Goal: Communication & Community: Answer question/provide support

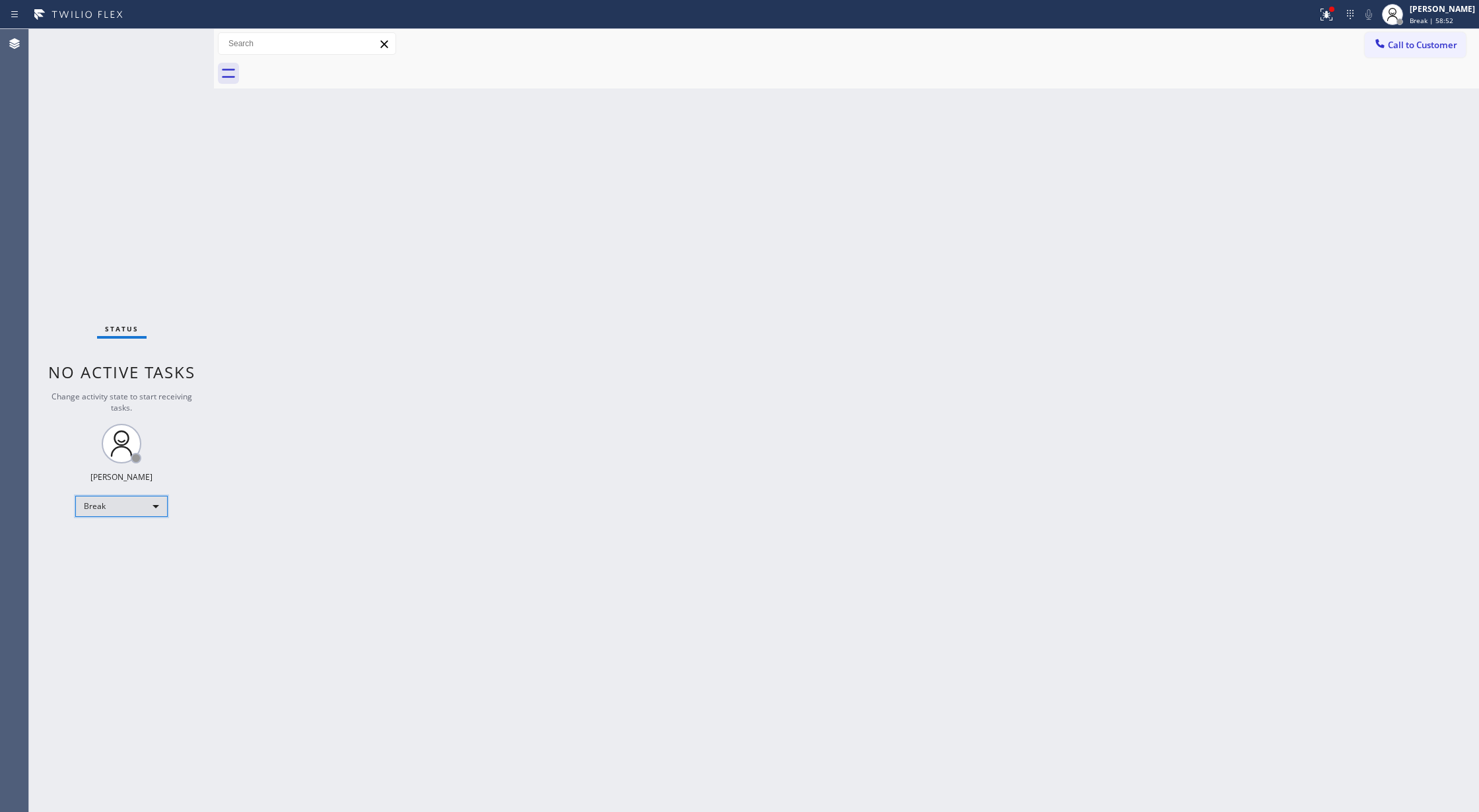
click at [102, 501] on div "Break" at bounding box center [121, 506] width 93 height 21
click at [126, 536] on li "Available" at bounding box center [120, 541] width 89 height 16
click at [162, 40] on div "Status No active tasks You are ready to start receiving tasks. [PERSON_NAME] Av…" at bounding box center [121, 420] width 185 height 783
click at [181, 49] on div "Status No active tasks You are ready to start receiving tasks. [PERSON_NAME] Av…" at bounding box center [121, 420] width 185 height 783
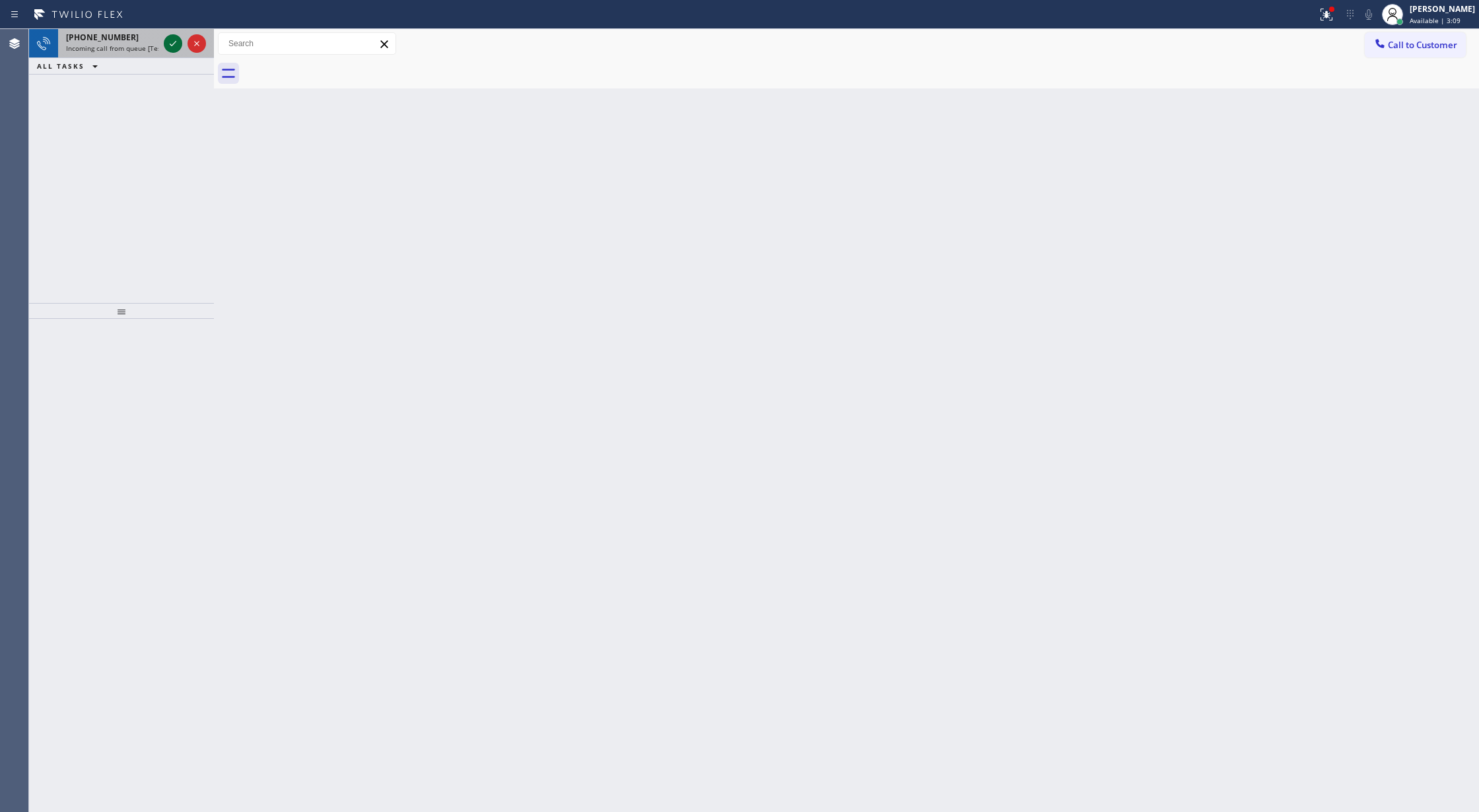
click at [177, 41] on icon at bounding box center [173, 43] width 16 height 16
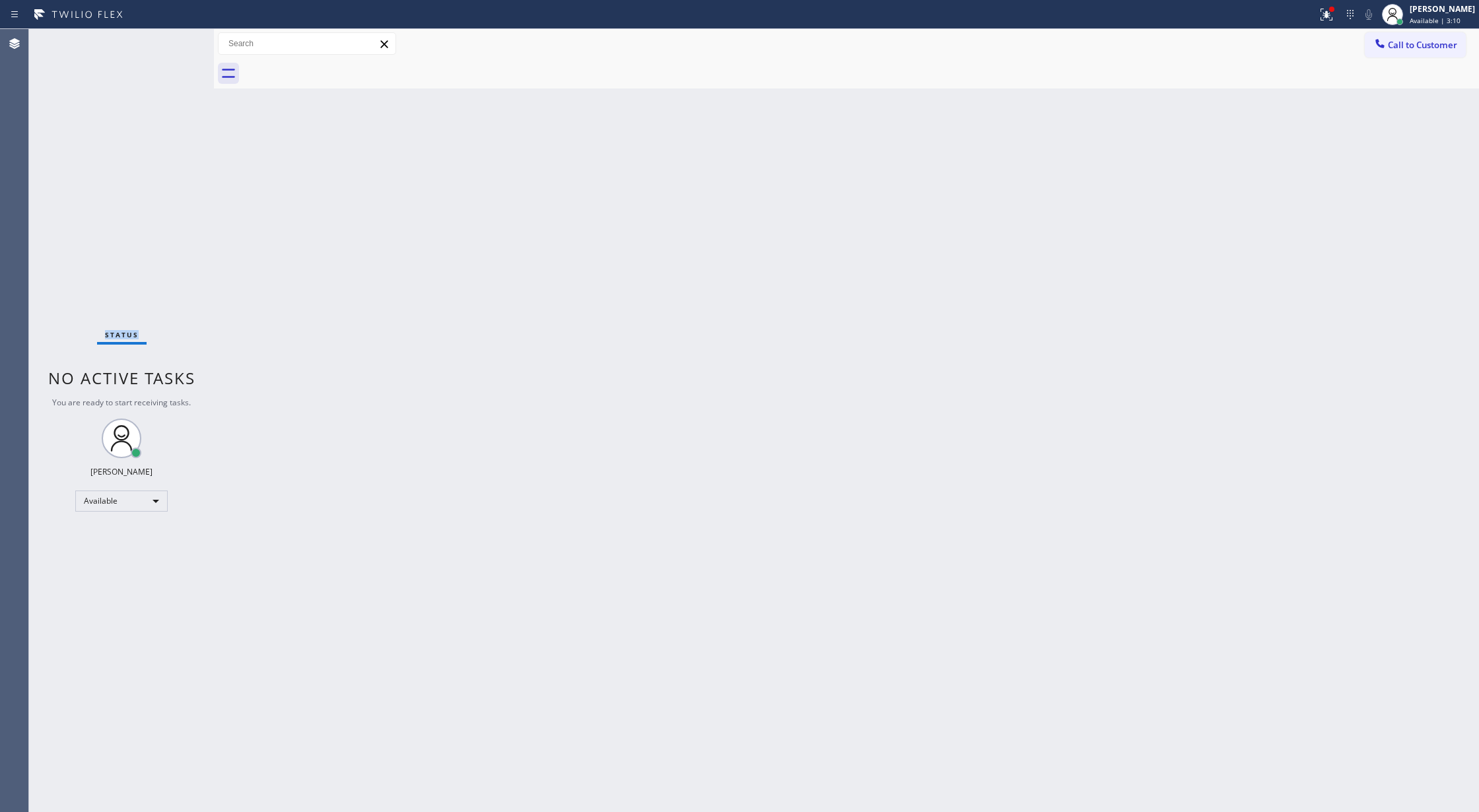
click at [177, 41] on div "Status No active tasks You are ready to start receiving tasks. [PERSON_NAME] Av…" at bounding box center [121, 420] width 185 height 783
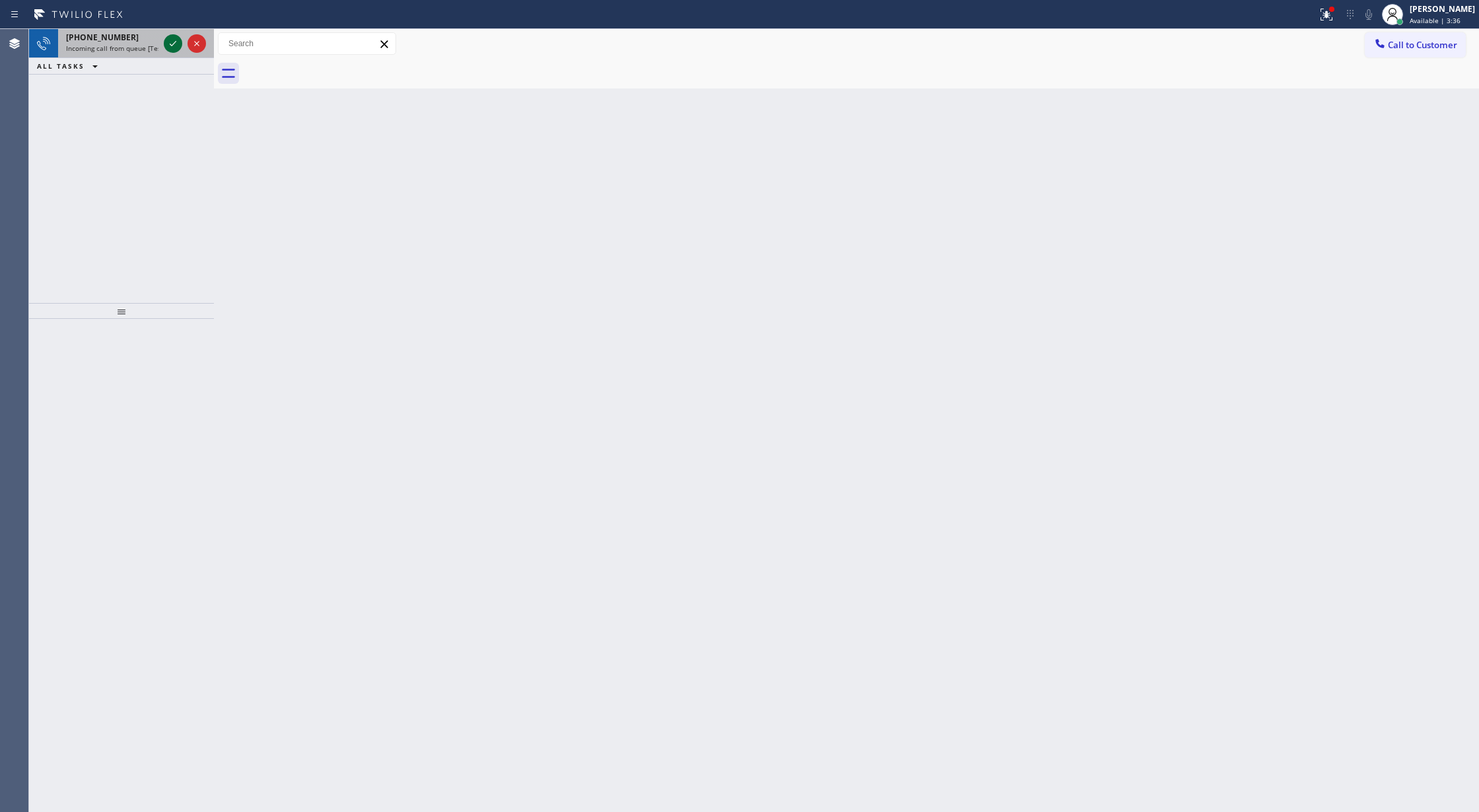
click at [178, 37] on icon at bounding box center [173, 43] width 16 height 16
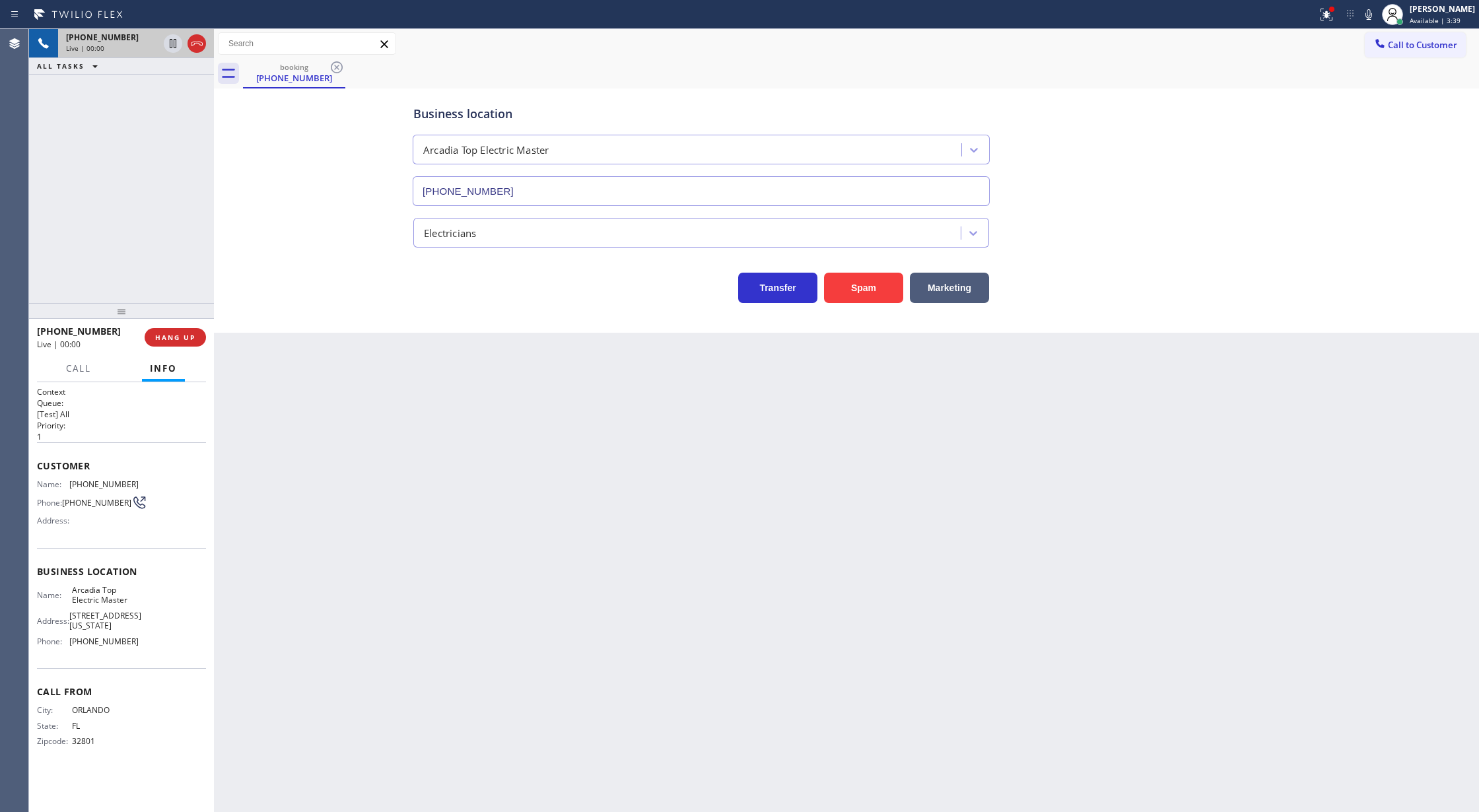
type input "(626) 802-5547"
click at [865, 283] on button "Spam" at bounding box center [864, 287] width 79 height 30
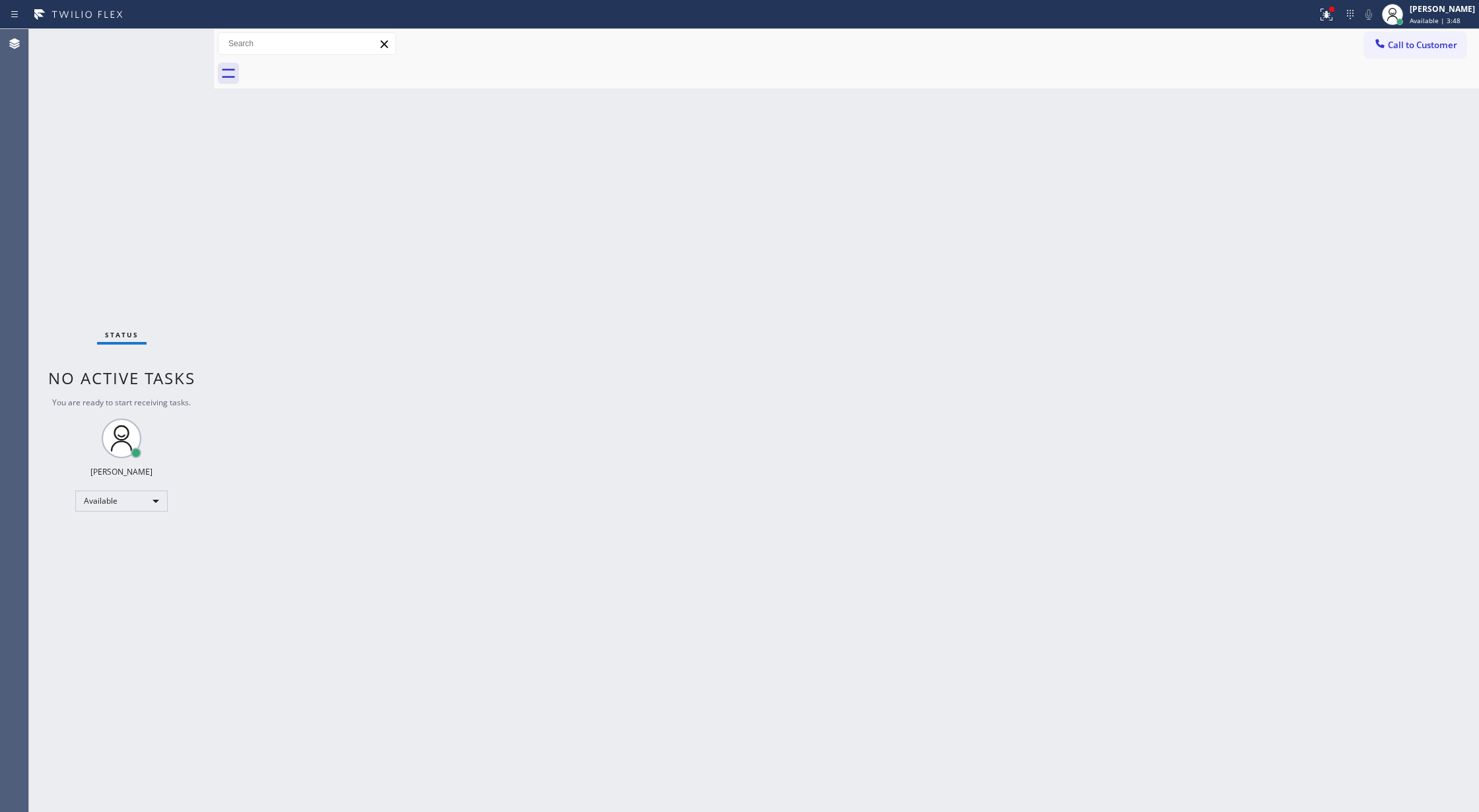
click at [165, 47] on div "Status No active tasks You are ready to start receiving tasks. [PERSON_NAME] Av…" at bounding box center [121, 420] width 185 height 783
click at [170, 45] on div "Status No active tasks You are ready to start receiving tasks. [PERSON_NAME] Av…" at bounding box center [121, 420] width 185 height 783
drag, startPoint x: 172, startPoint y: 45, endPoint x: 208, endPoint y: 25, distance: 41.2
click at [208, 25] on div "Status report Issues detected These issues could affect your workflow. Please c…" at bounding box center [740, 406] width 1479 height 812
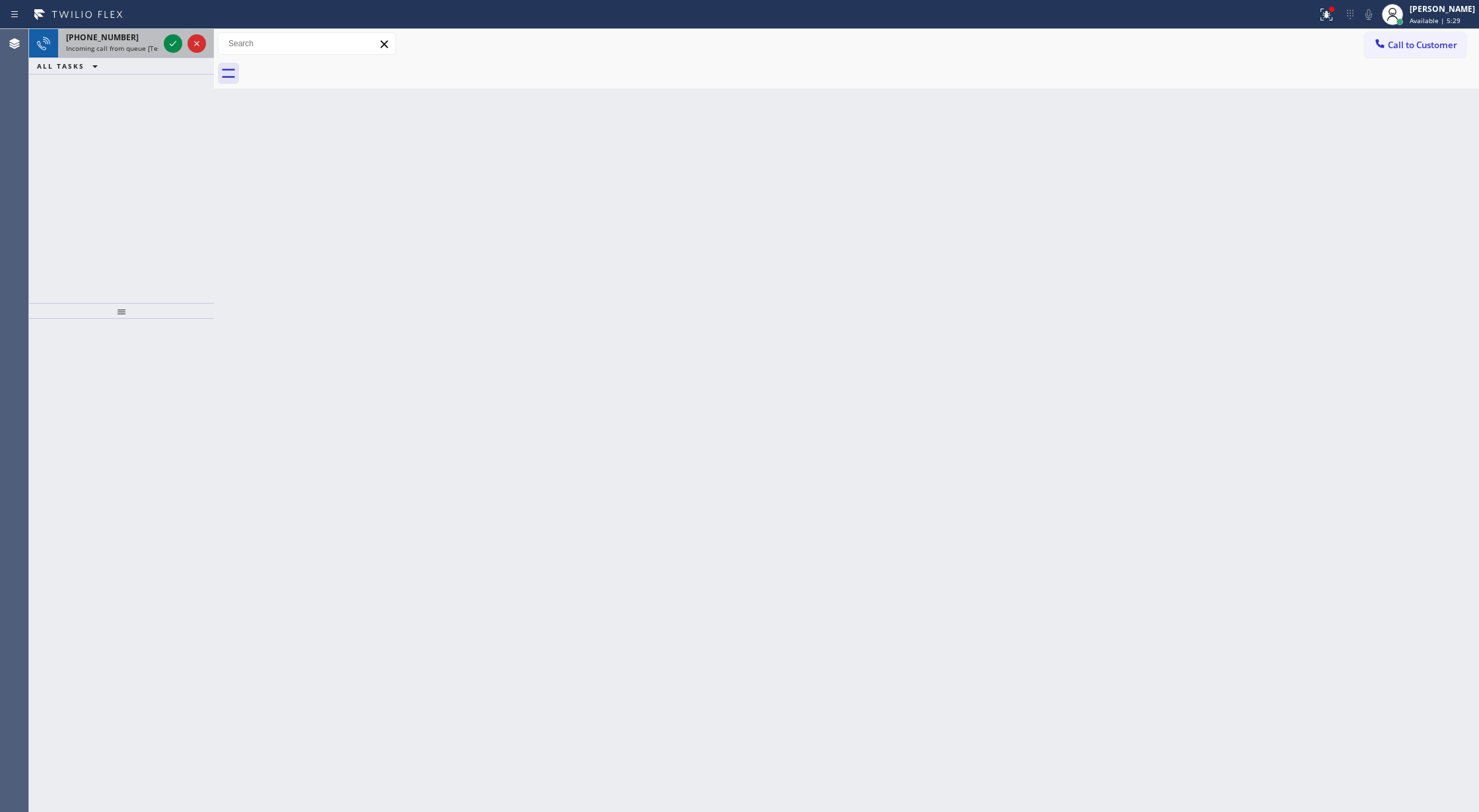
click at [172, 53] on div at bounding box center [184, 43] width 47 height 29
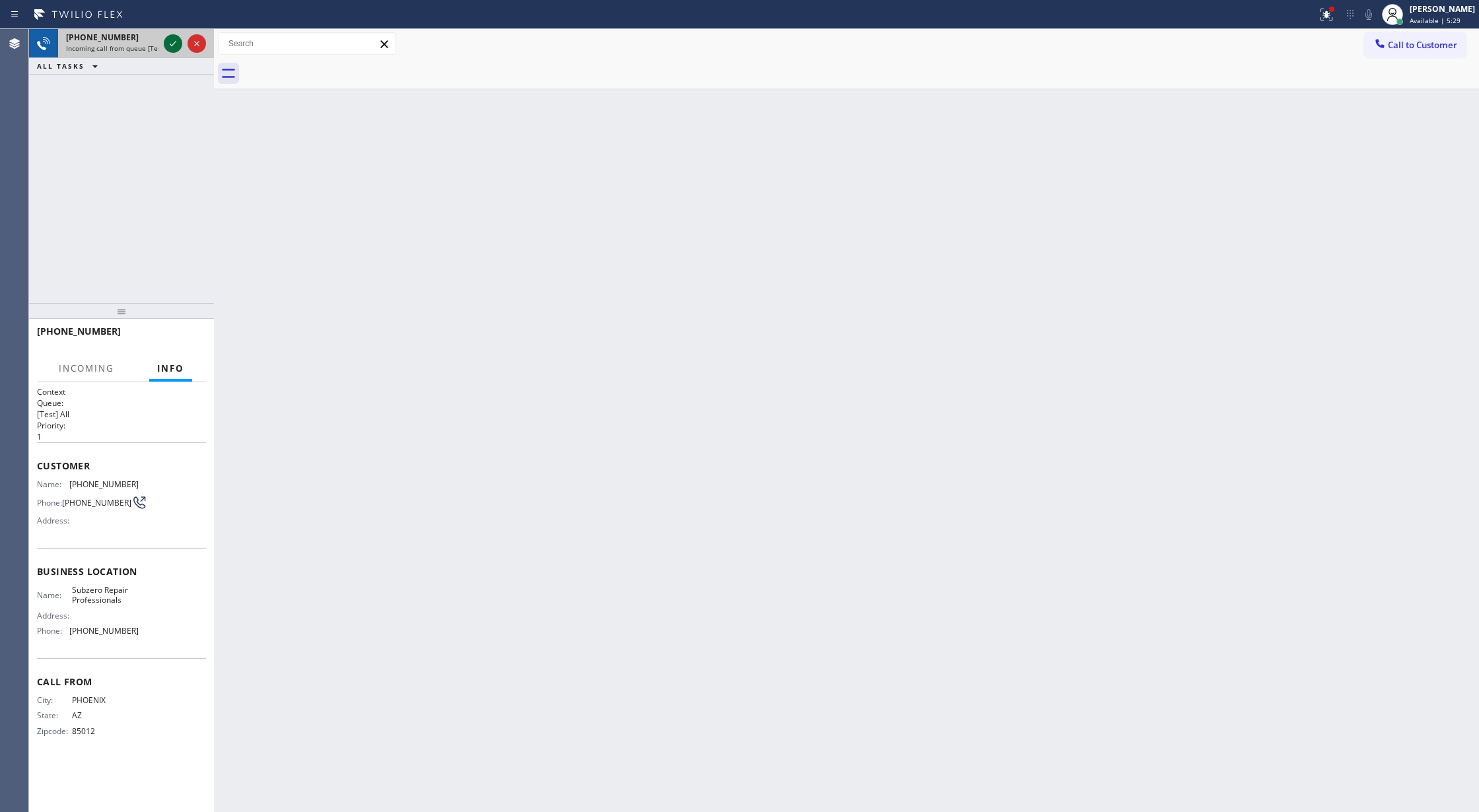
click at [172, 37] on icon at bounding box center [173, 43] width 16 height 16
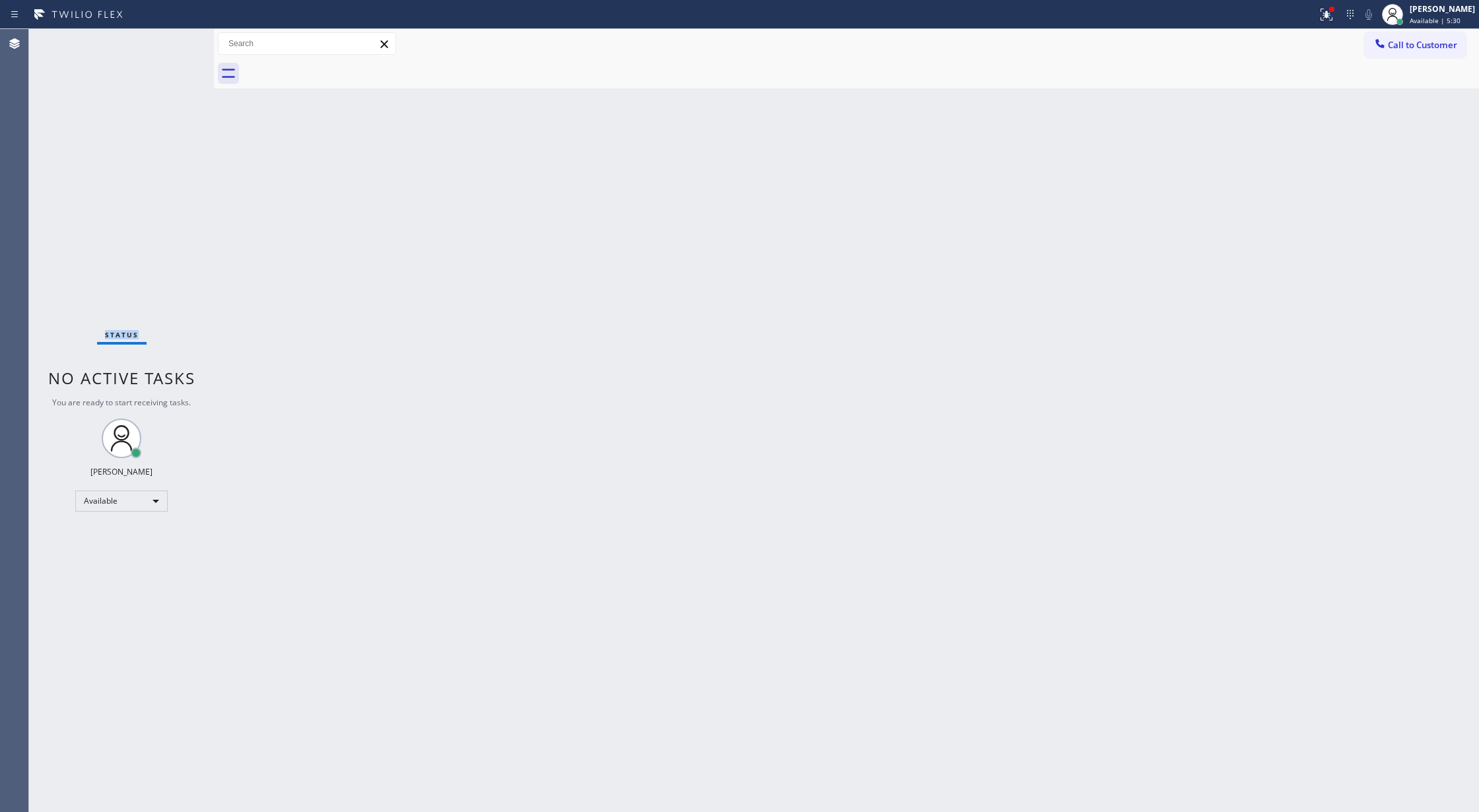
click at [172, 37] on div "Status No active tasks You are ready to start receiving tasks. [PERSON_NAME] Av…" at bounding box center [121, 420] width 185 height 783
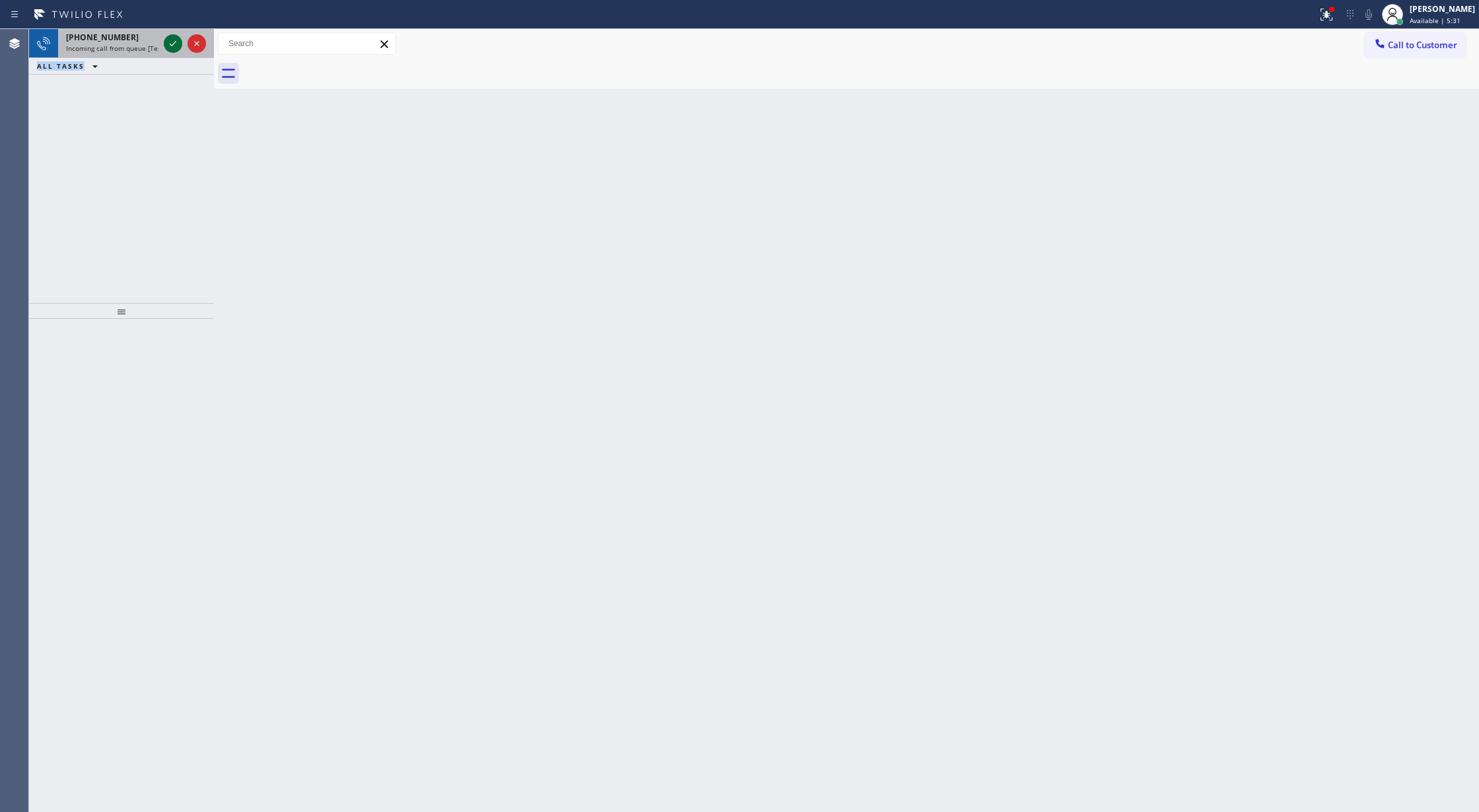
click at [170, 40] on icon at bounding box center [173, 43] width 16 height 16
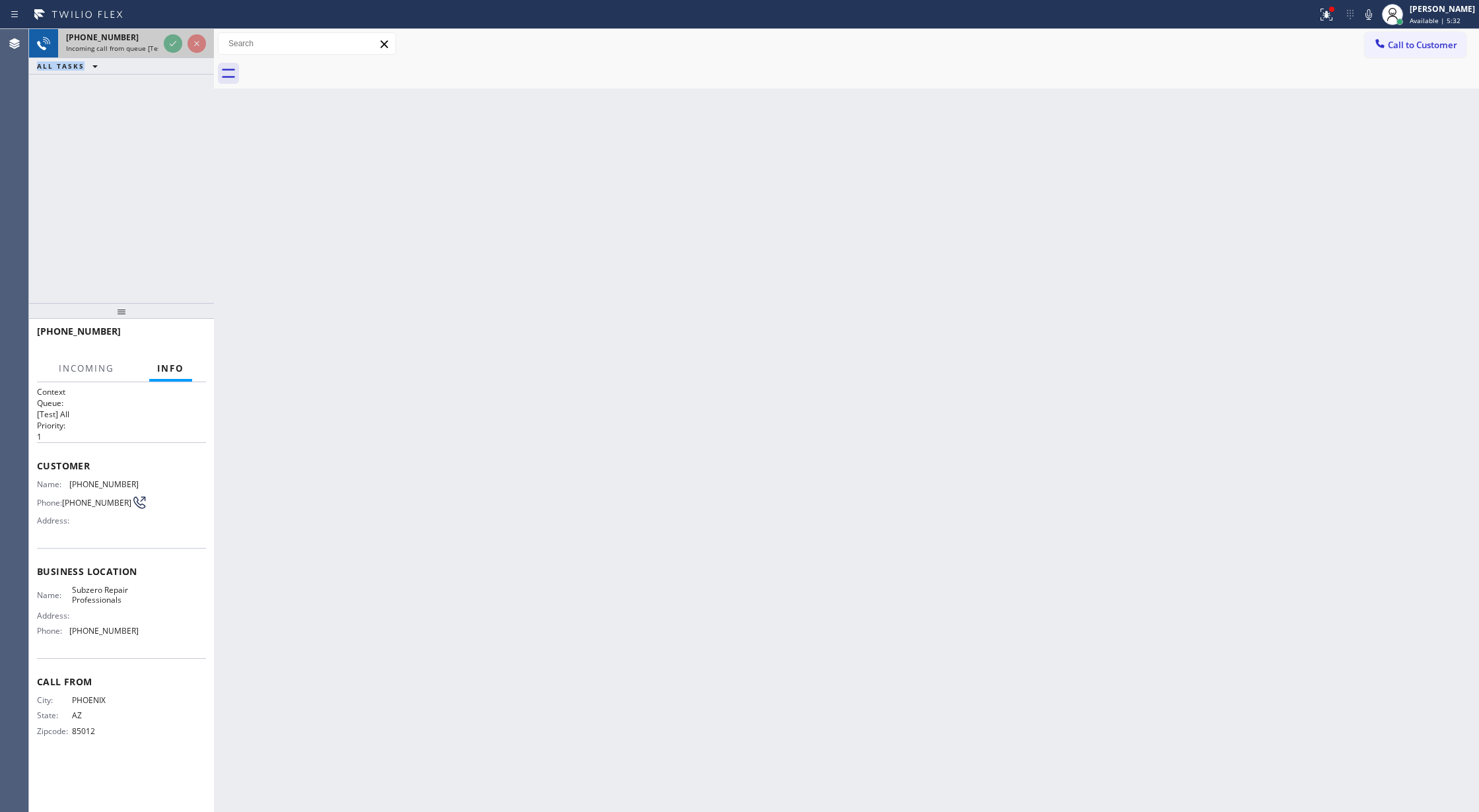
drag, startPoint x: 146, startPoint y: 45, endPoint x: 146, endPoint y: 56, distance: 11.0
click at [146, 56] on div "+14803006000 Incoming call from queue [Test] All" at bounding box center [121, 43] width 185 height 29
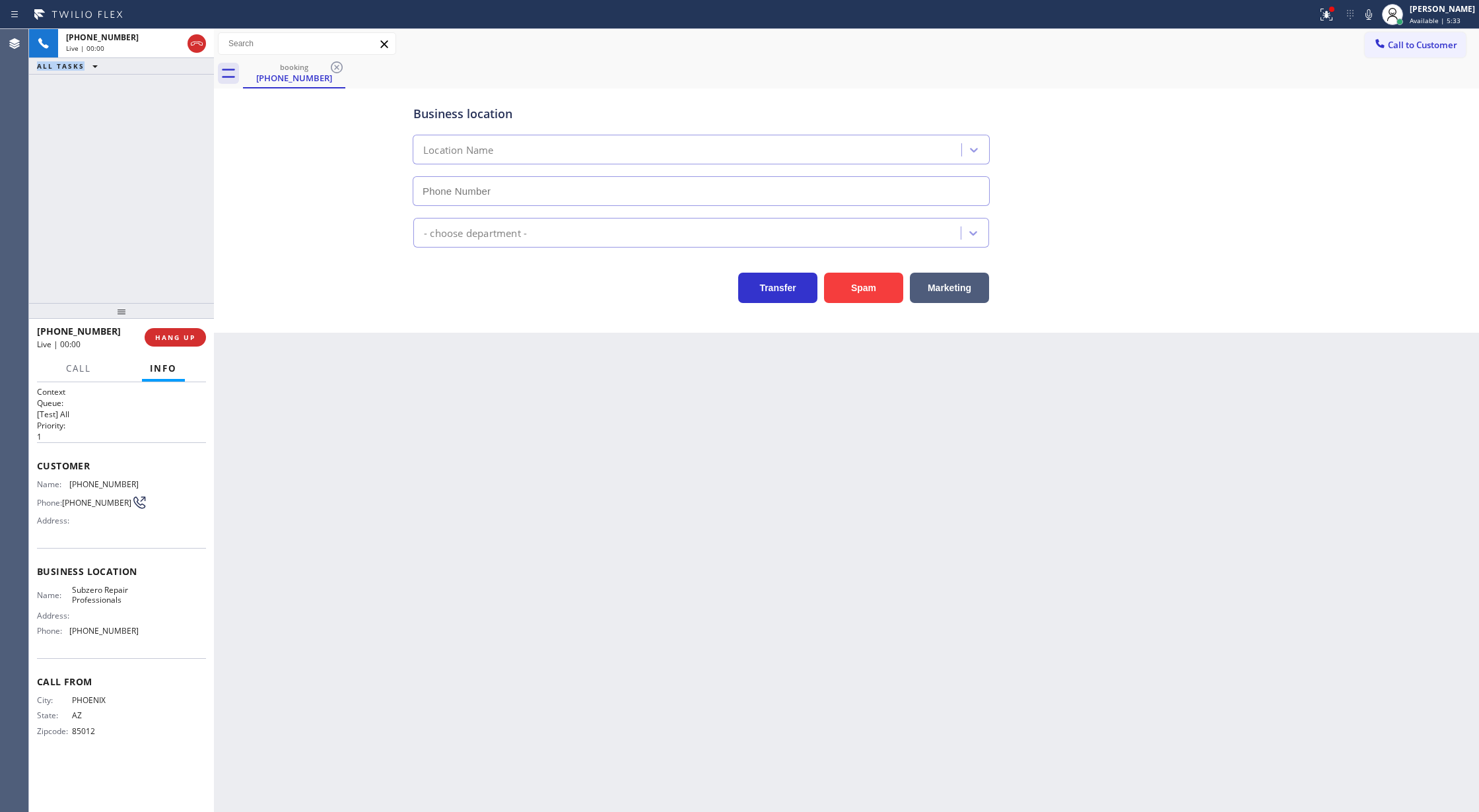
type input "(602) 691-7988"
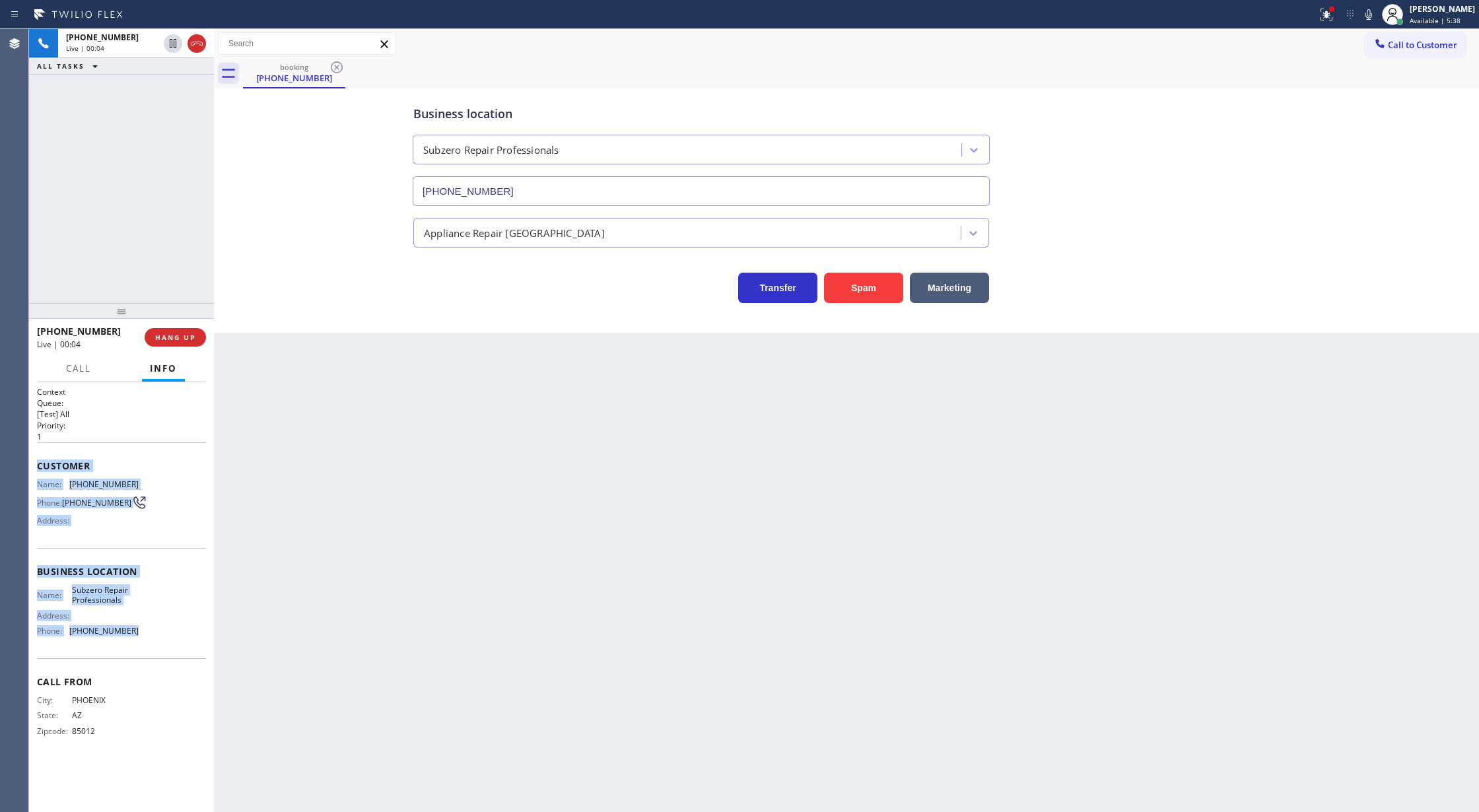
drag, startPoint x: 40, startPoint y: 465, endPoint x: 177, endPoint y: 636, distance: 219.1
click at [177, 636] on div "Context Queue: [Test] All Priority: 1 Customer Name: (480) 300-6000 Phone: (480…" at bounding box center [121, 572] width 169 height 371
copy div "Customer Name: (480) 300-6000 Phone: (480) 300-6000 Address: Business location …"
drag, startPoint x: 1172, startPoint y: 592, endPoint x: 1183, endPoint y: 573, distance: 22.0
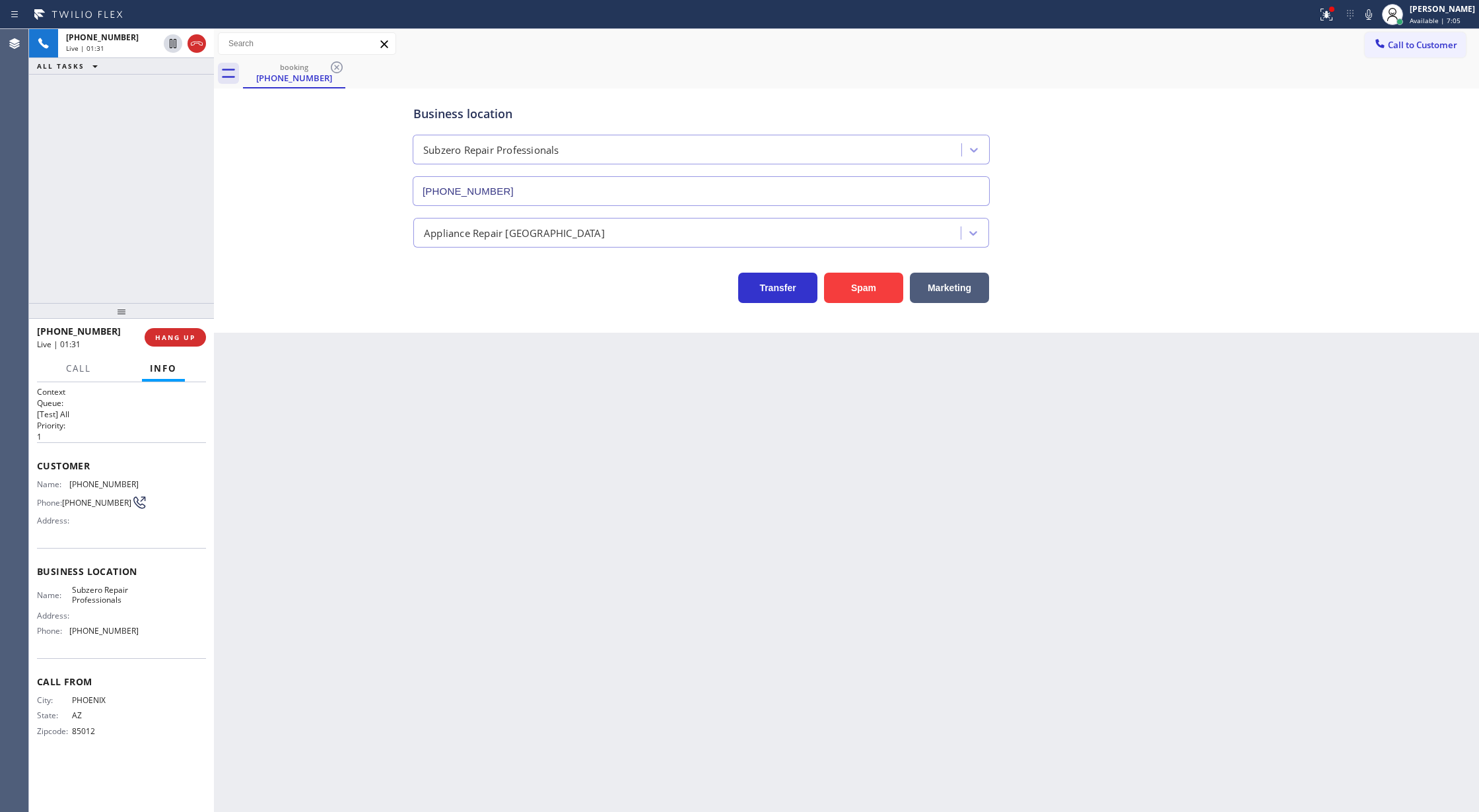
click at [1180, 579] on div "Back to Dashboard Change Sender ID Customers Technicians Select a contact Outbo…" at bounding box center [846, 420] width 1265 height 783
click at [169, 330] on button "COMPLETE" at bounding box center [172, 338] width 66 height 18
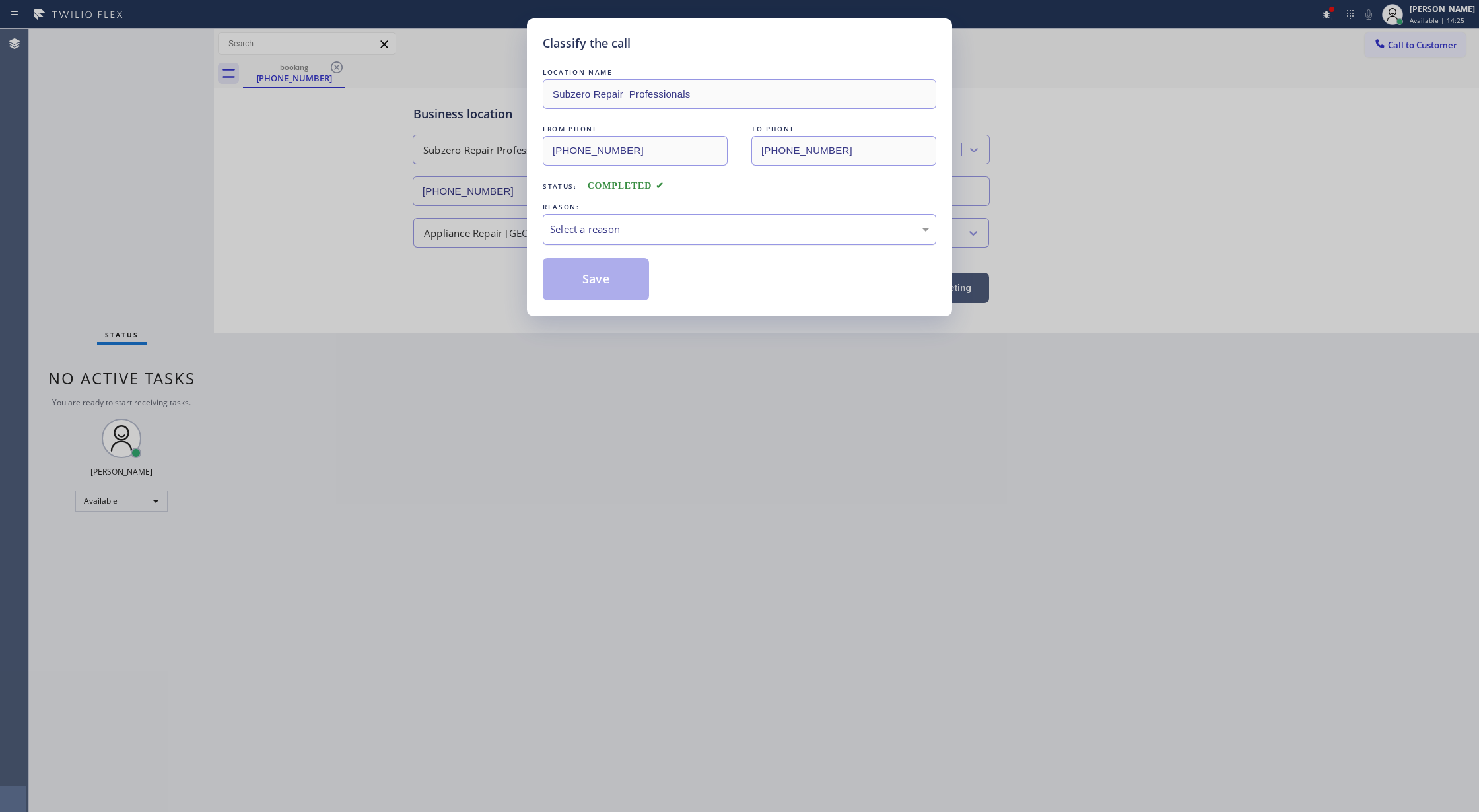
click at [629, 238] on div "Select a reason" at bounding box center [739, 229] width 393 height 31
click at [595, 278] on button "Save" at bounding box center [595, 279] width 106 height 42
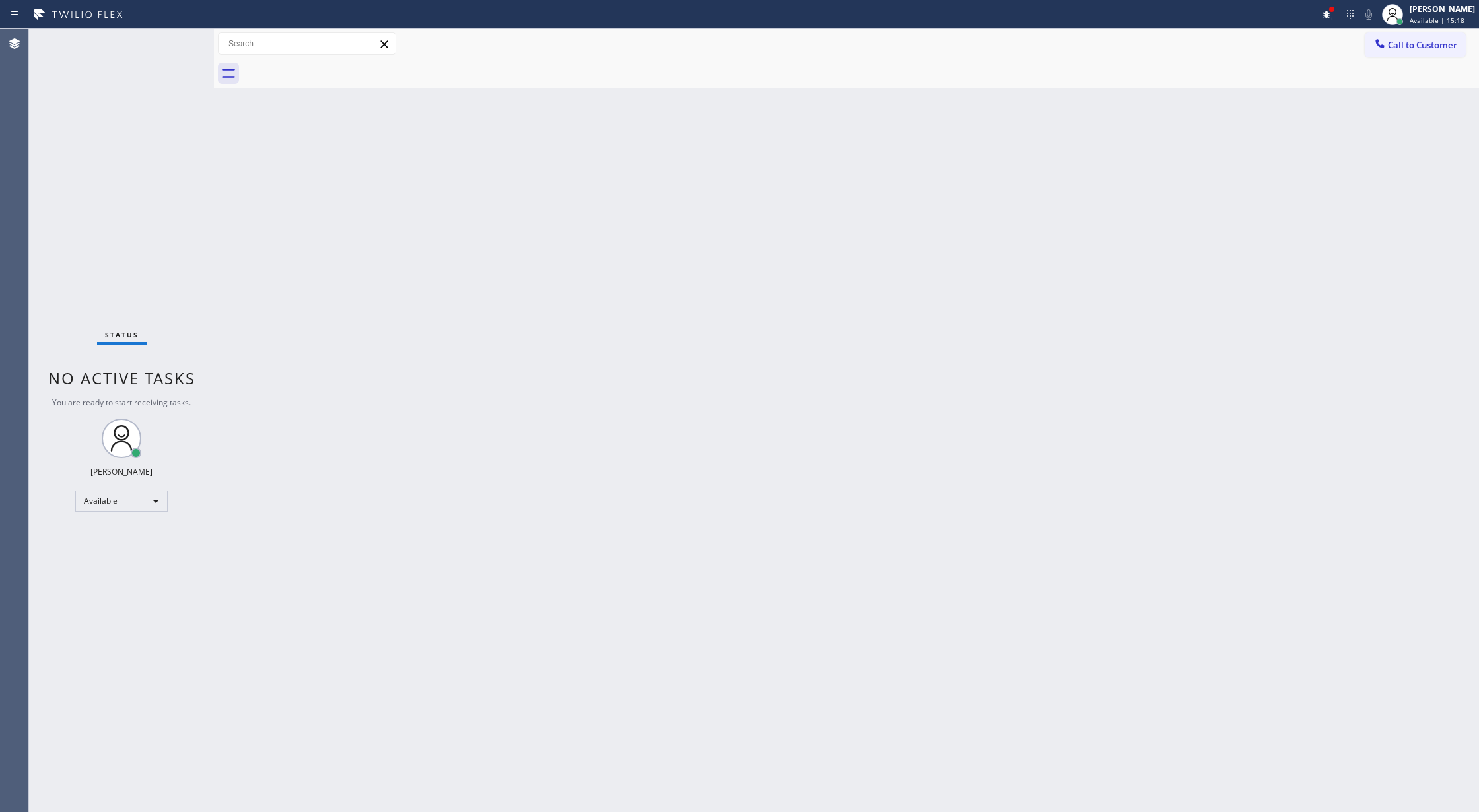
click at [177, 35] on div "Status No active tasks You are ready to start receiving tasks. [PERSON_NAME] Av…" at bounding box center [121, 420] width 185 height 783
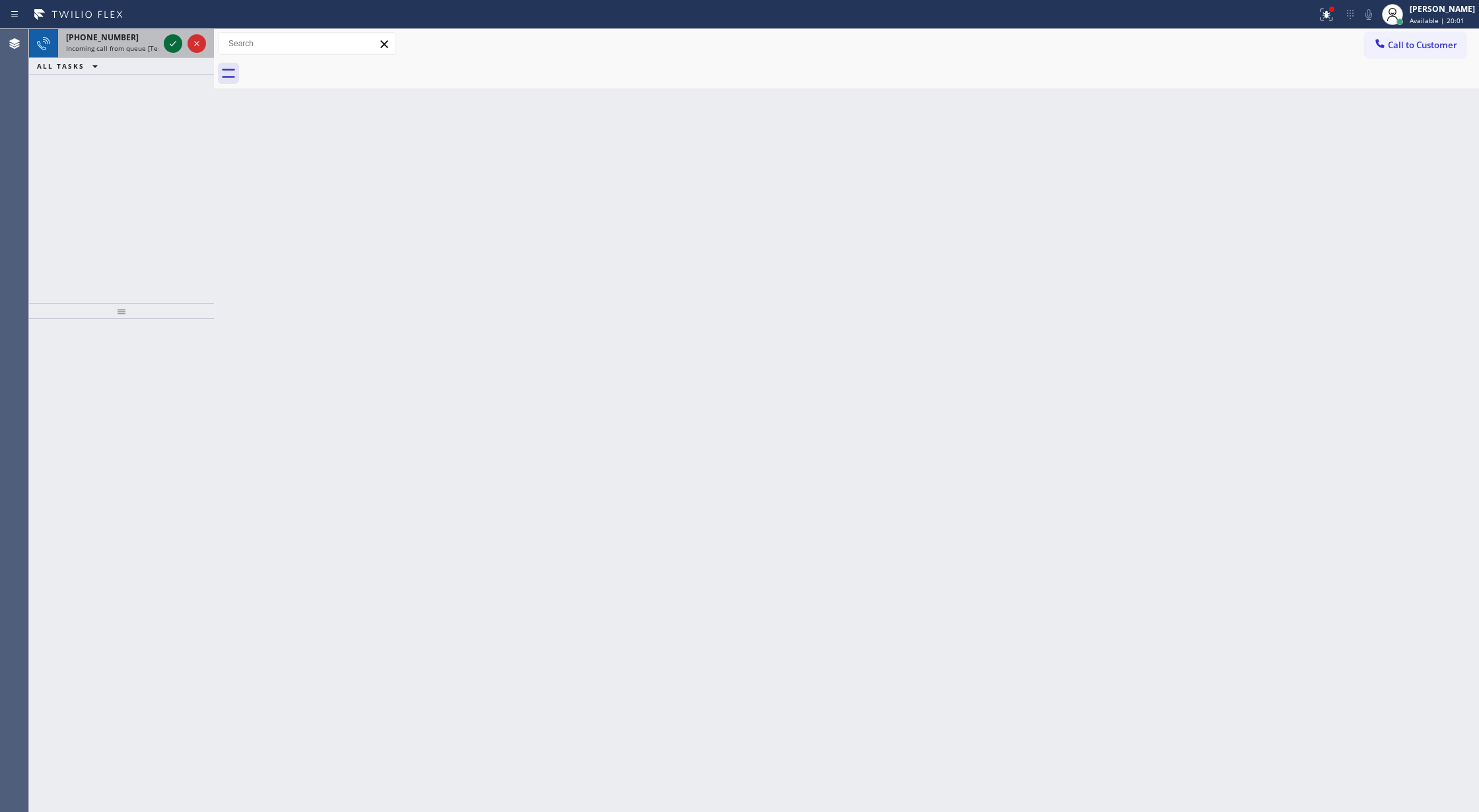
click at [170, 42] on icon at bounding box center [173, 43] width 16 height 16
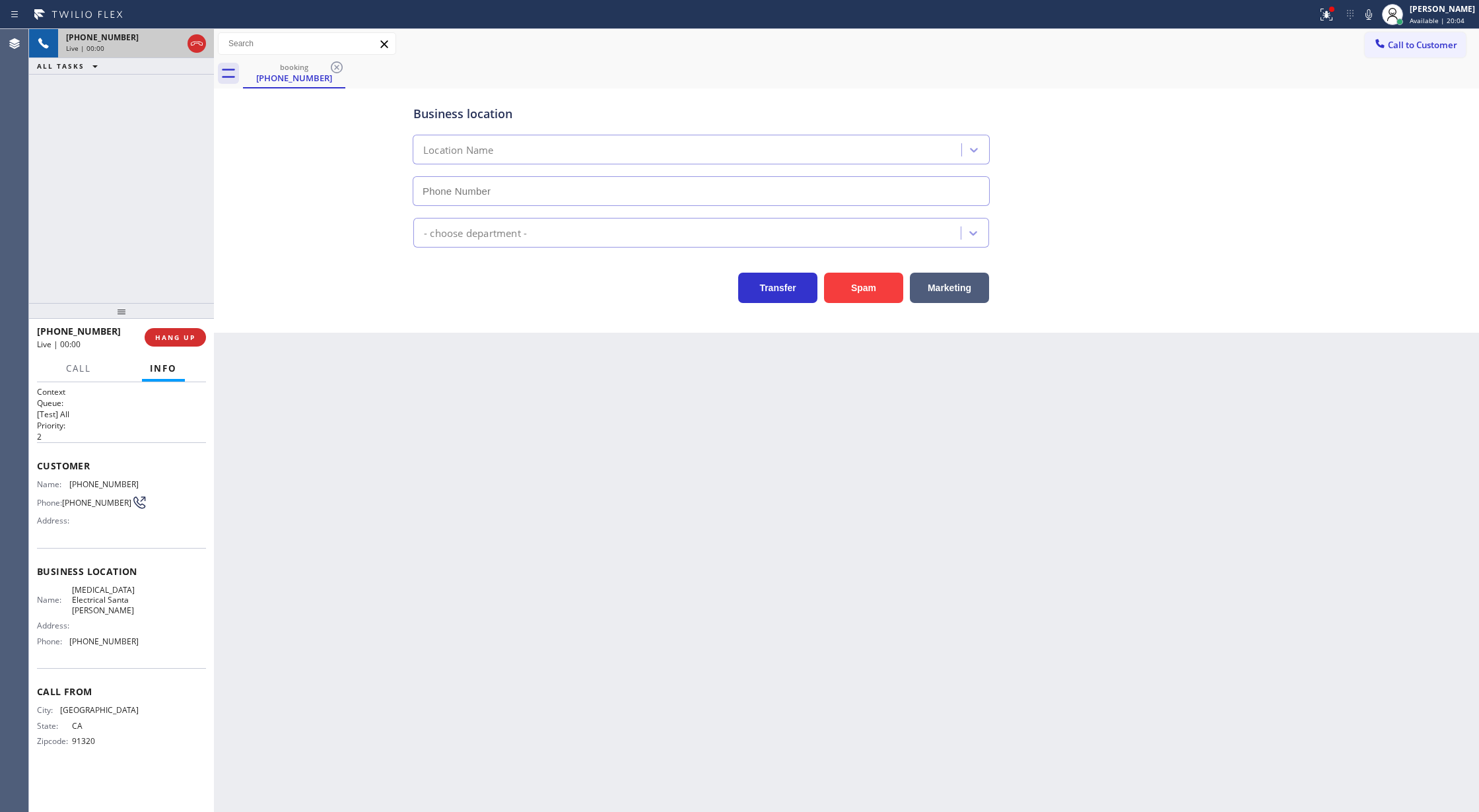
type input "(805) 222-7315"
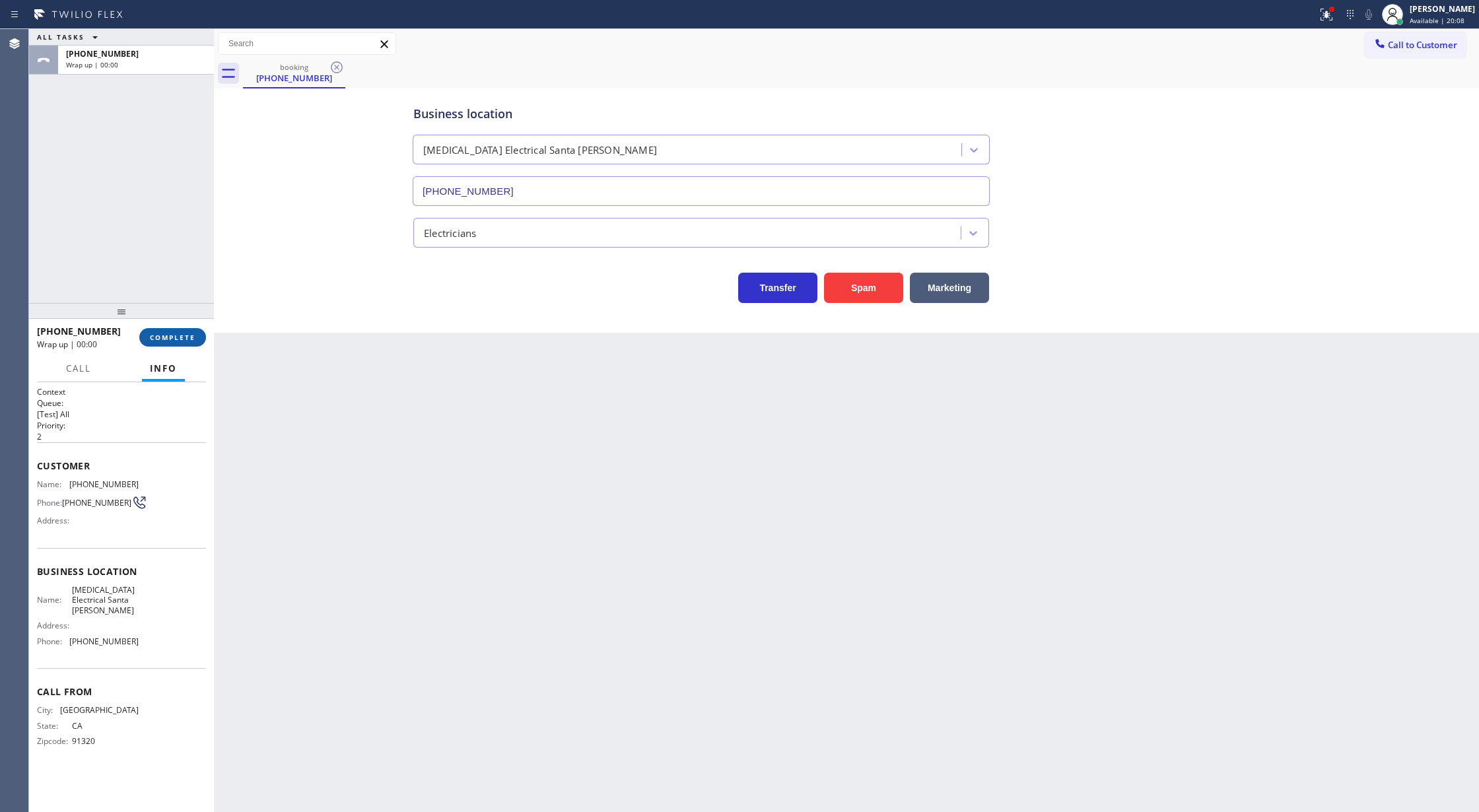
click at [169, 338] on span "COMPLETE" at bounding box center [172, 337] width 45 height 9
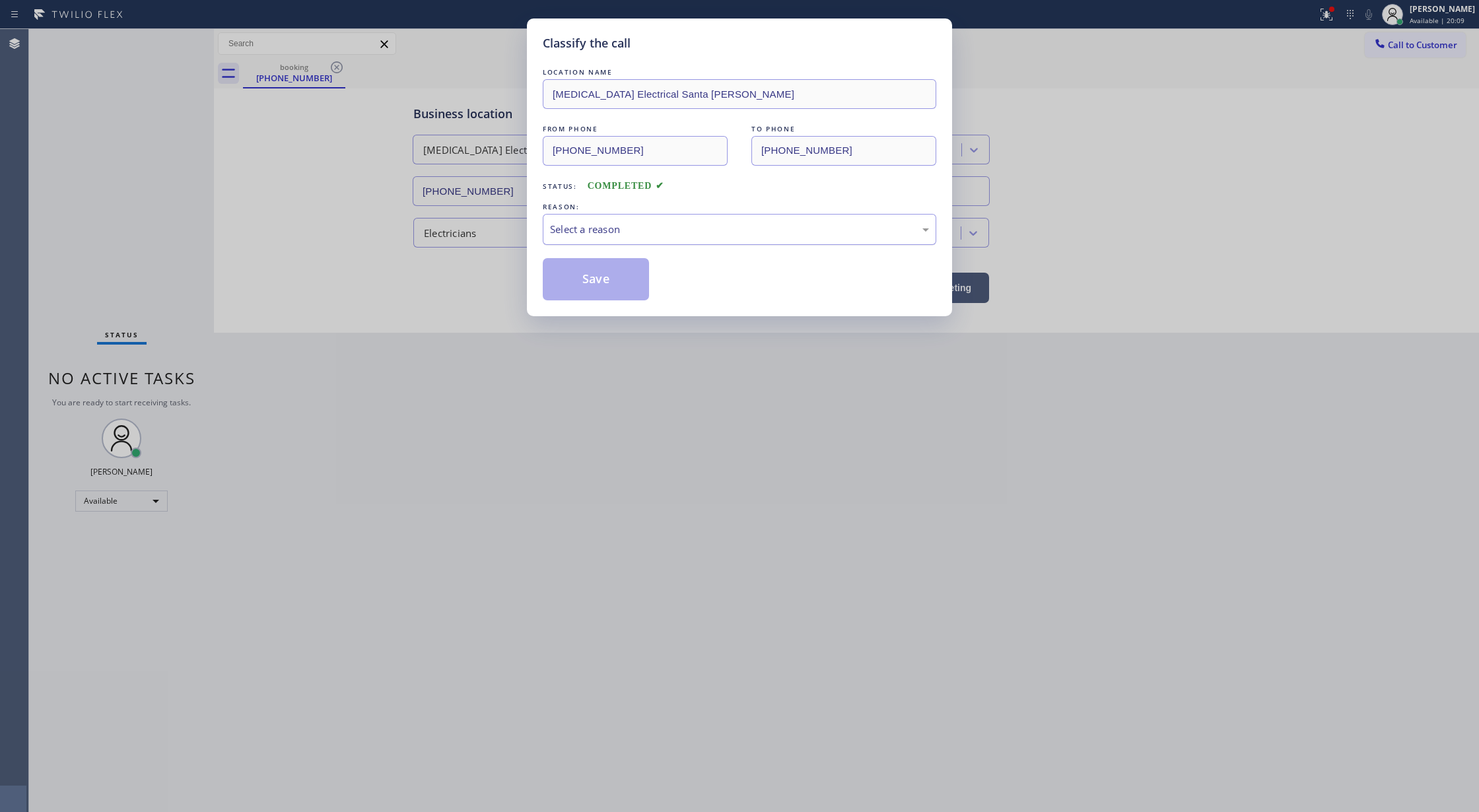
click at [603, 235] on div "Select a reason" at bounding box center [740, 229] width 379 height 15
click at [597, 280] on button "Save" at bounding box center [595, 279] width 106 height 42
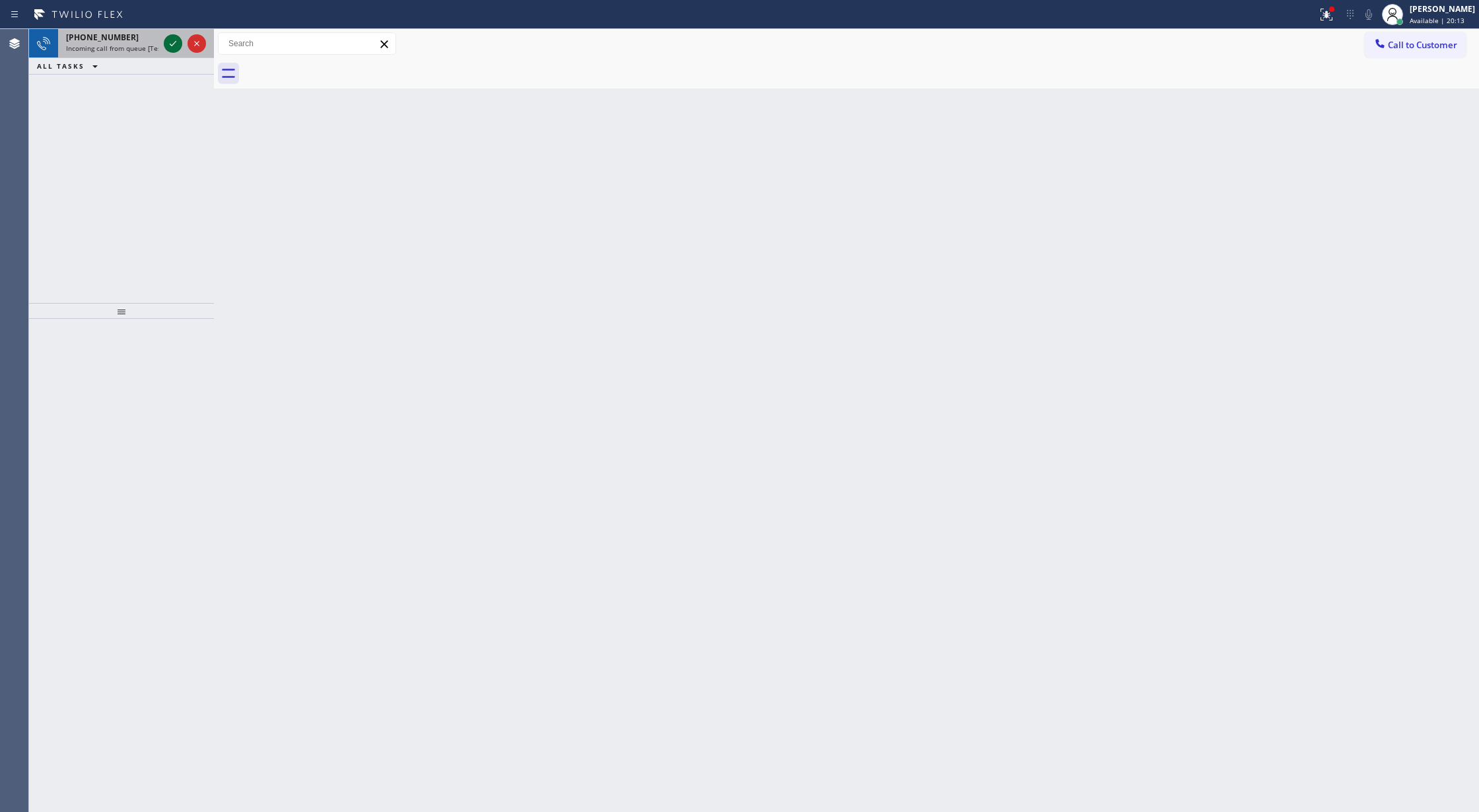
click at [169, 42] on icon at bounding box center [173, 43] width 16 height 16
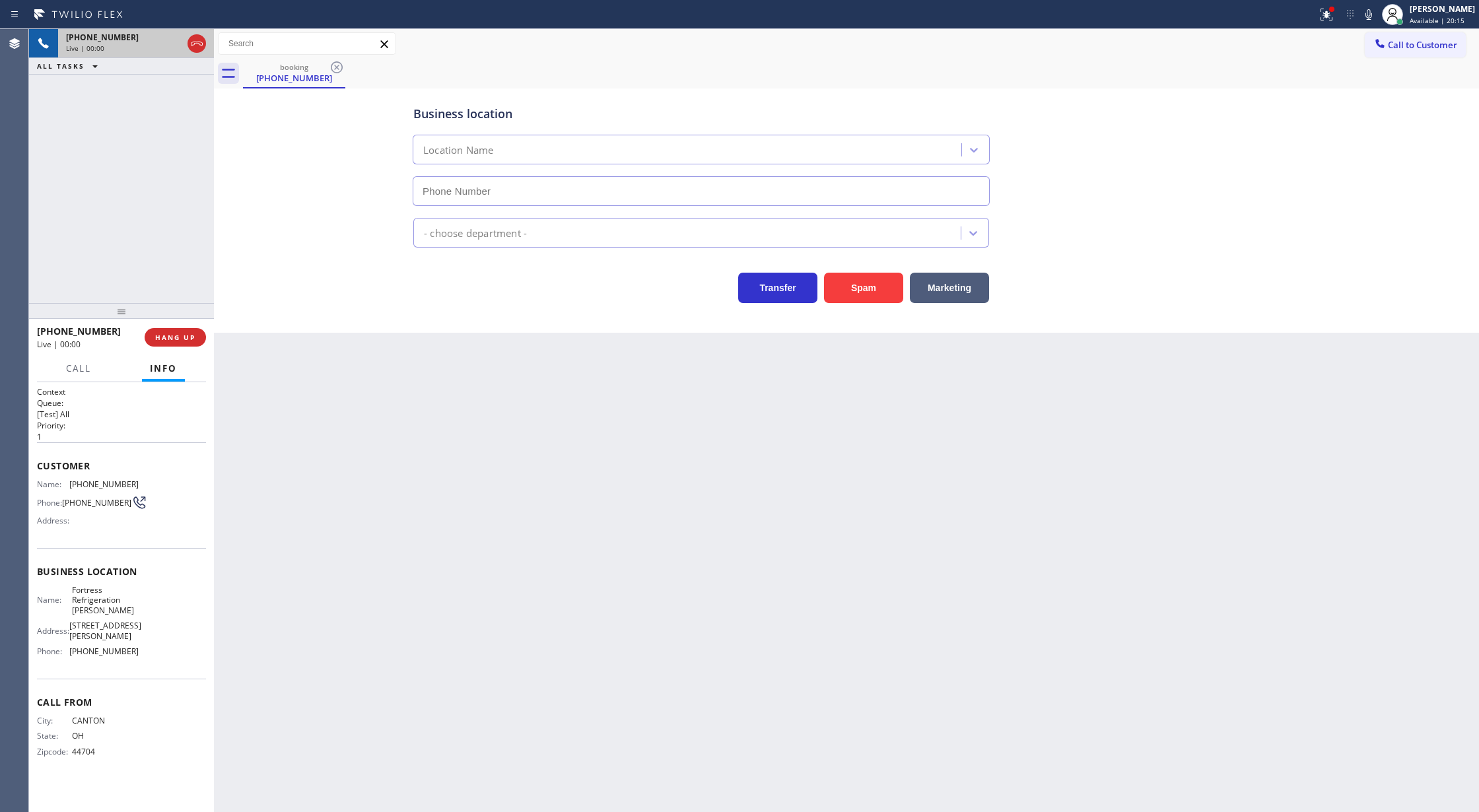
type input "(720) 463-1977"
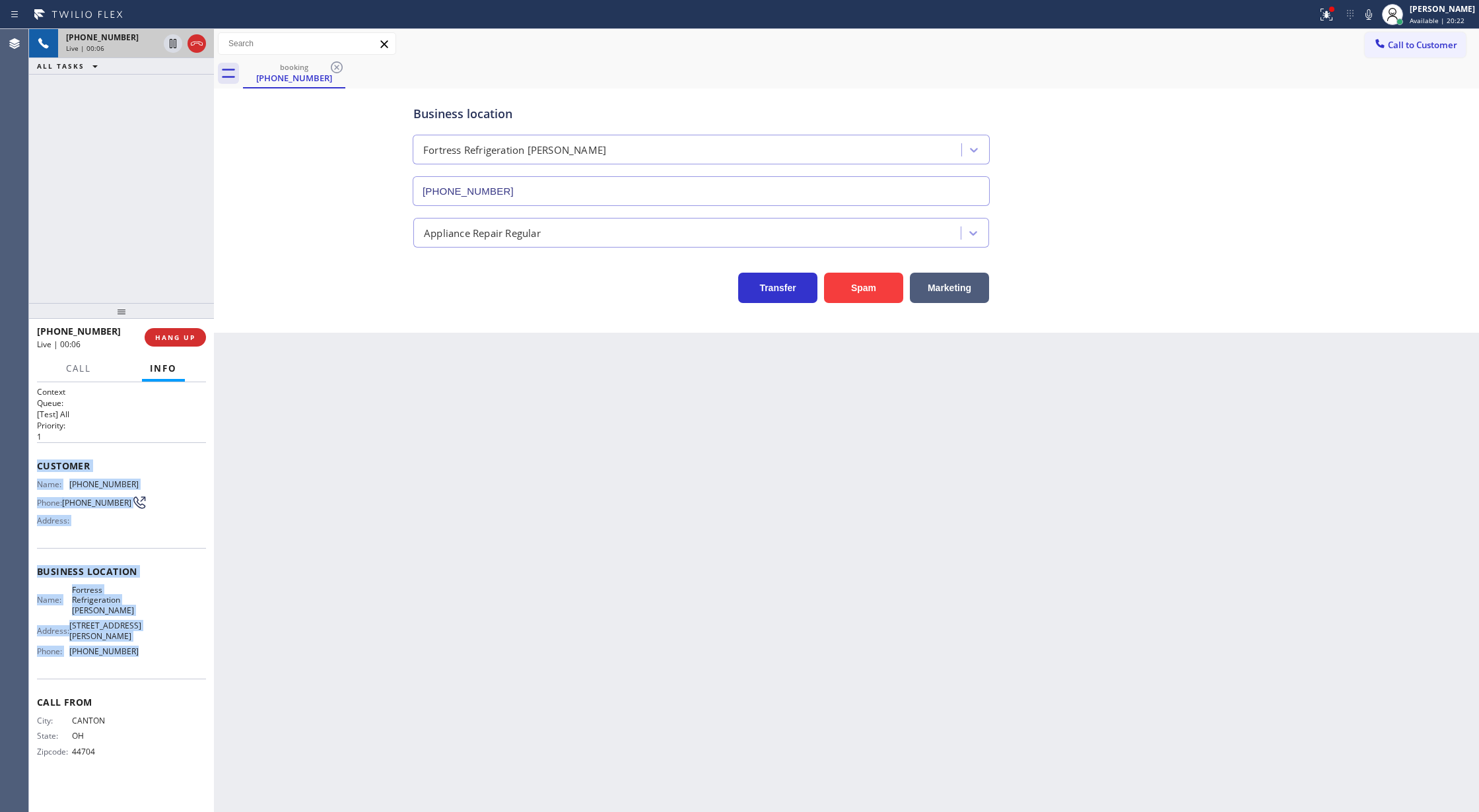
copy div "Customer Name: (330) 224-7854 Phone: (330) 224-7854 Address: Business location …"
drag, startPoint x: 37, startPoint y: 465, endPoint x: 181, endPoint y: 635, distance: 222.8
click at [181, 635] on div "Context Queue: [Test] All Priority: 1 Customer Name: (330) 224-7854 Phone: (330…" at bounding box center [121, 582] width 169 height 392
drag, startPoint x: 1401, startPoint y: 43, endPoint x: 1300, endPoint y: 71, distance: 104.8
click at [1401, 43] on span "Call to Customer" at bounding box center [1422, 44] width 69 height 12
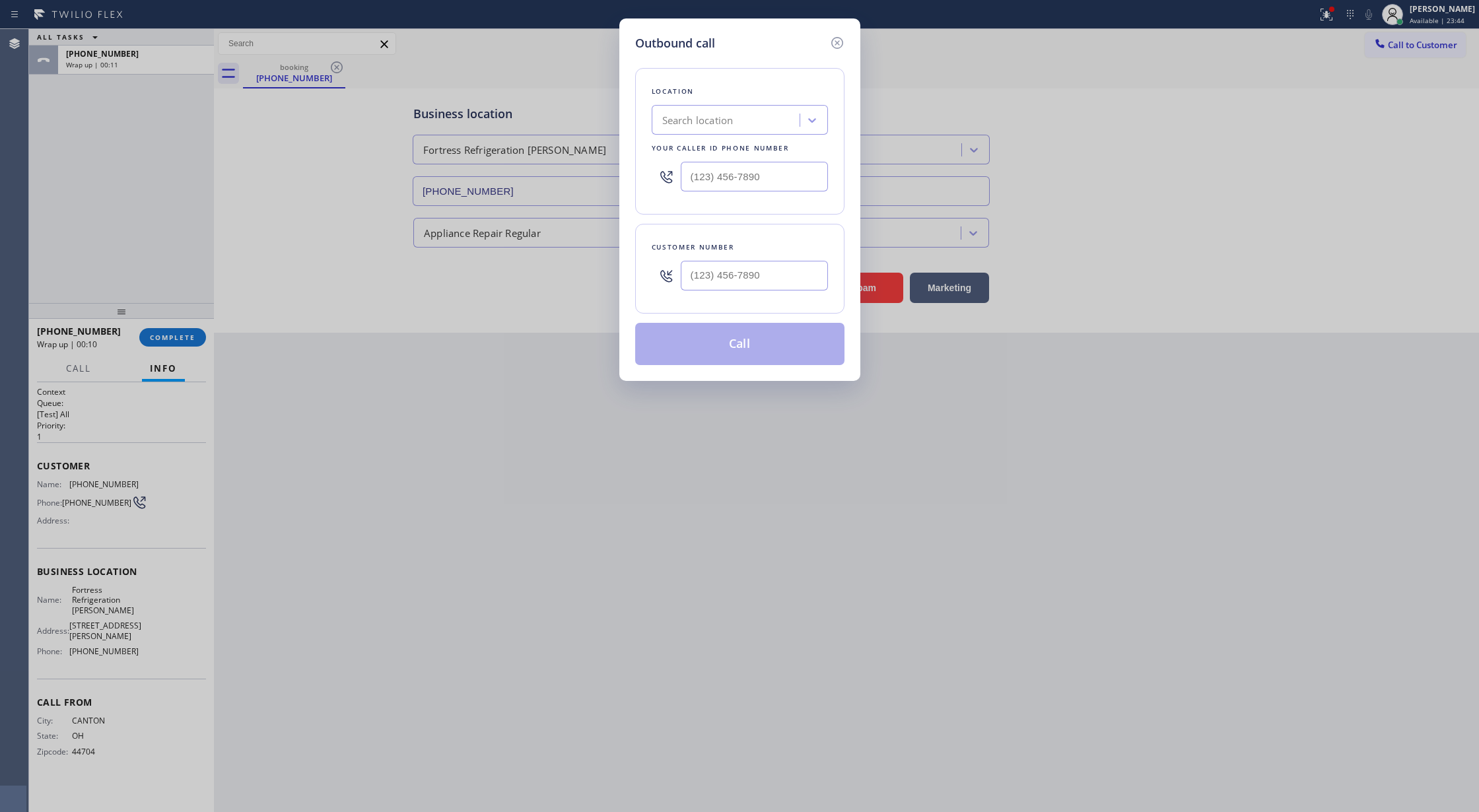
drag, startPoint x: 211, startPoint y: 193, endPoint x: 226, endPoint y: 214, distance: 25.8
click at [212, 193] on div "Outbound call Location Search location Your caller id phone number Customer num…" at bounding box center [740, 406] width 1479 height 812
click at [841, 40] on icon at bounding box center [837, 43] width 16 height 16
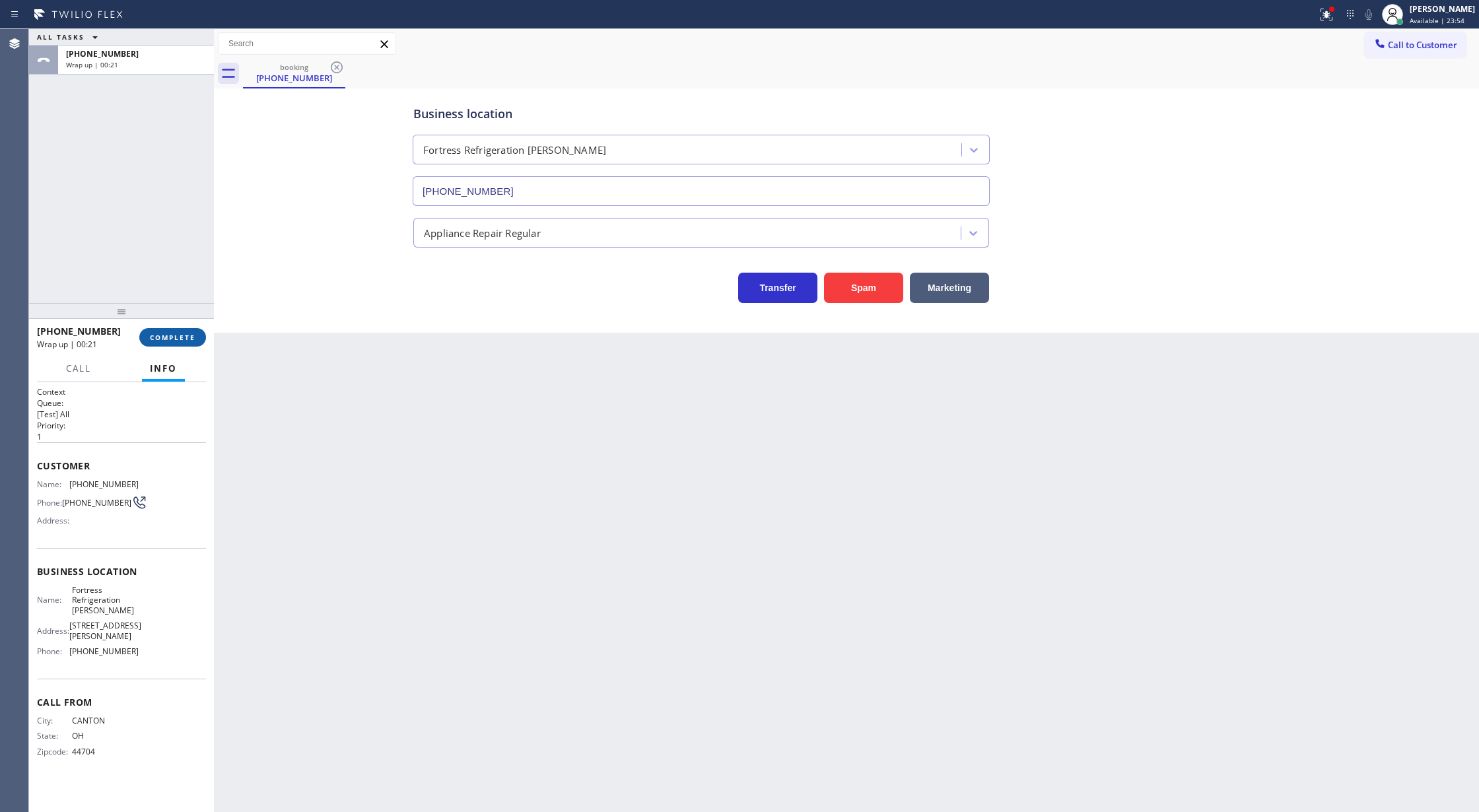
click at [177, 340] on span "COMPLETE" at bounding box center [172, 337] width 45 height 9
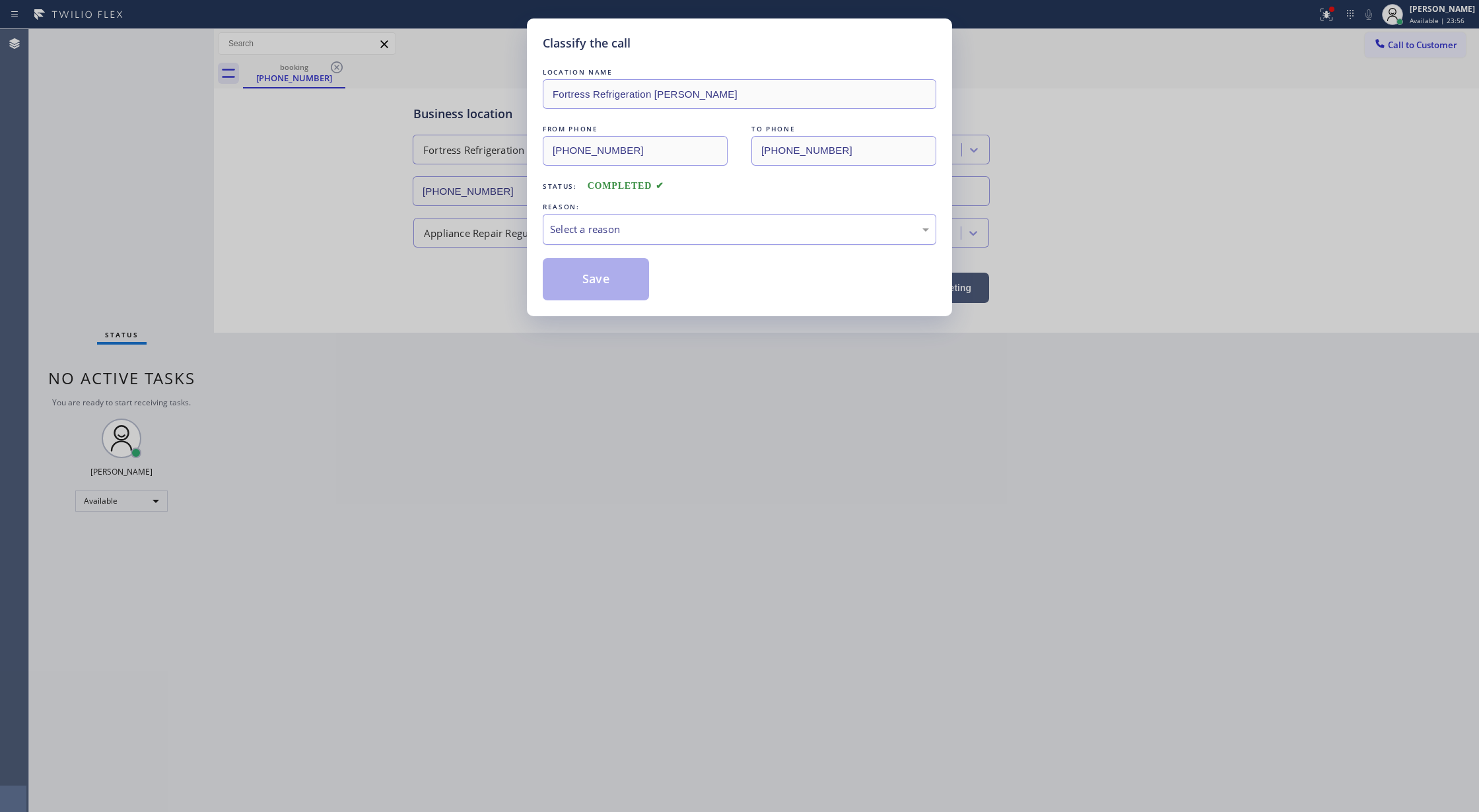
click at [577, 234] on div "Select a reason" at bounding box center [740, 229] width 379 height 15
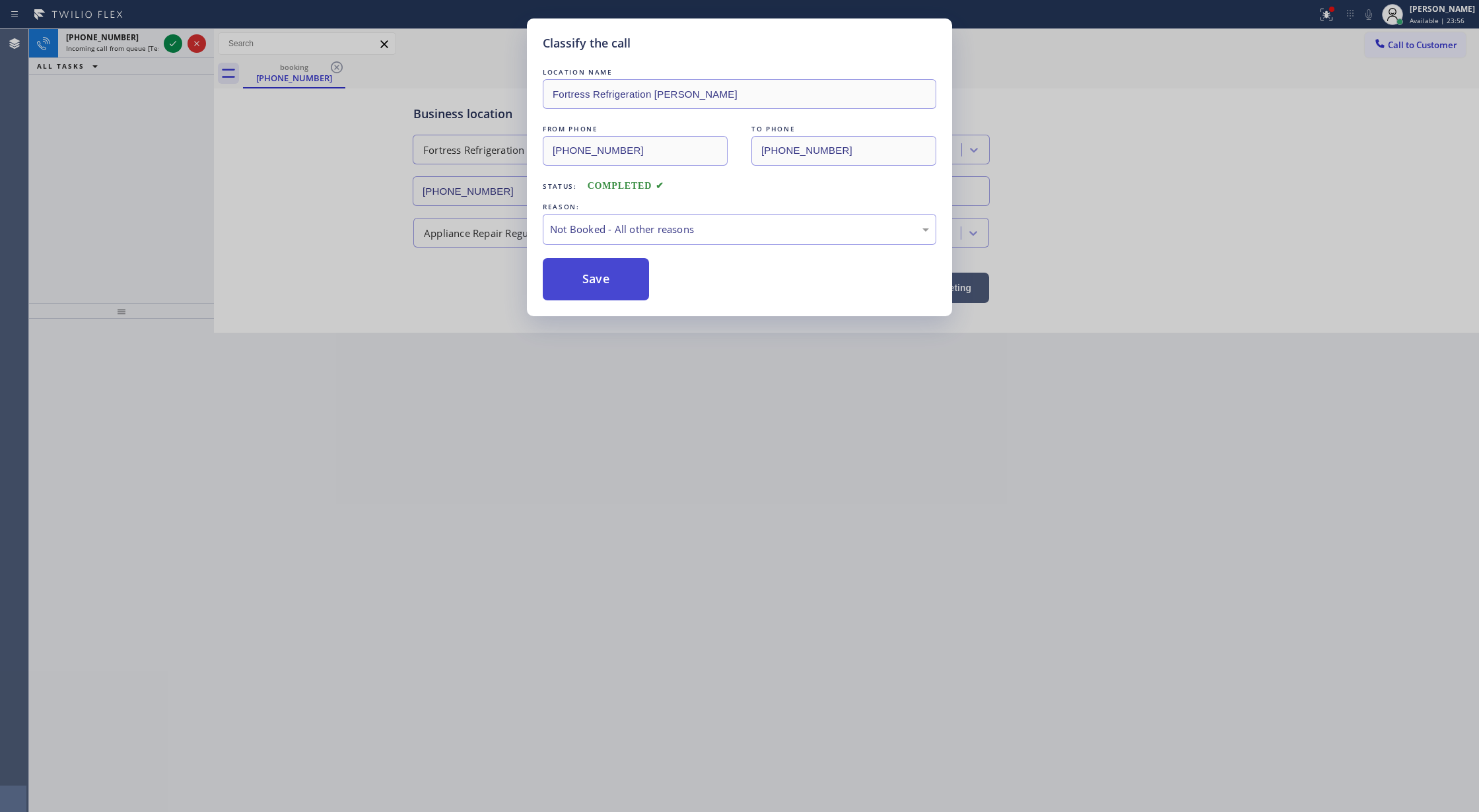
click at [587, 284] on button "Save" at bounding box center [595, 279] width 106 height 42
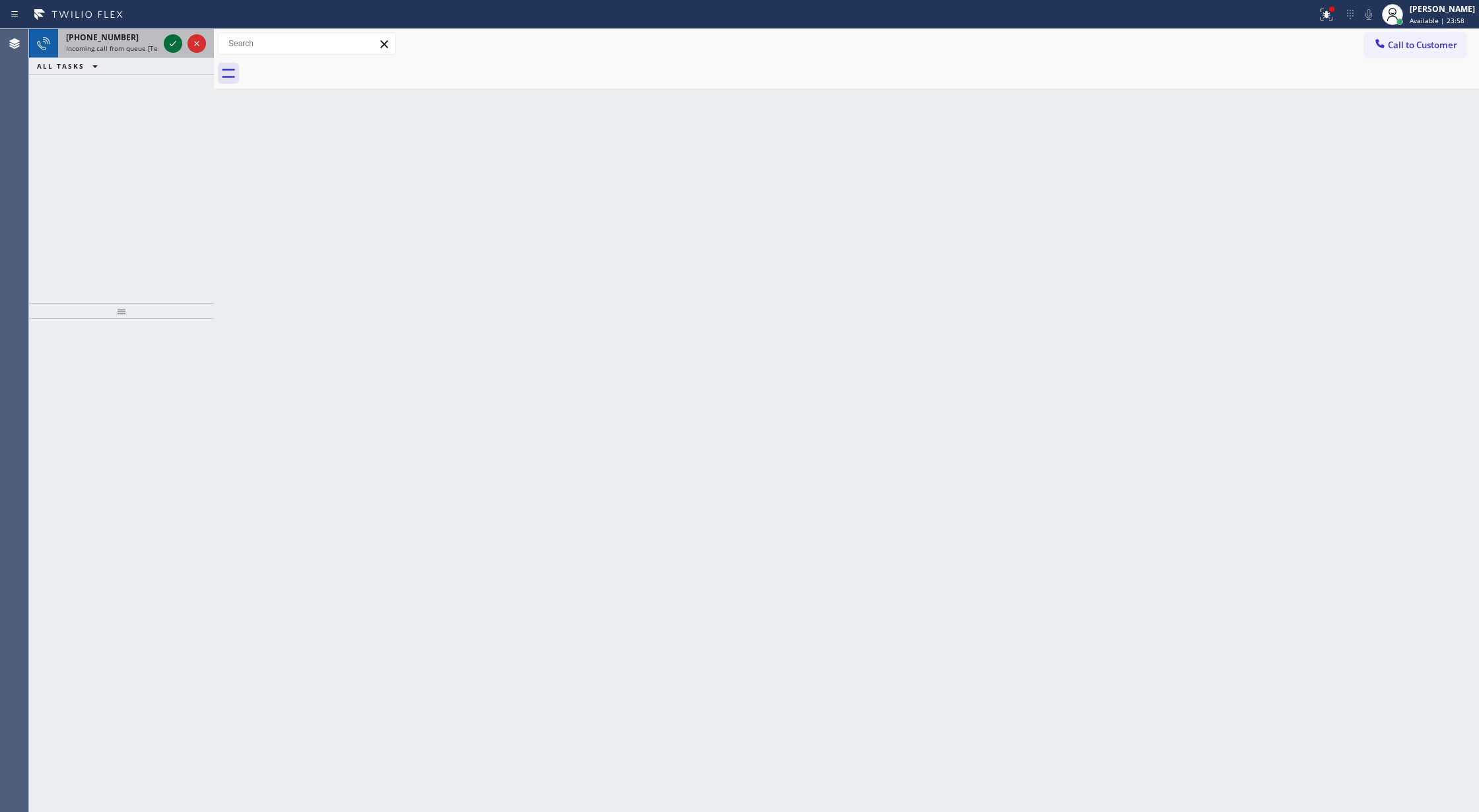
click at [173, 45] on icon at bounding box center [173, 43] width 16 height 16
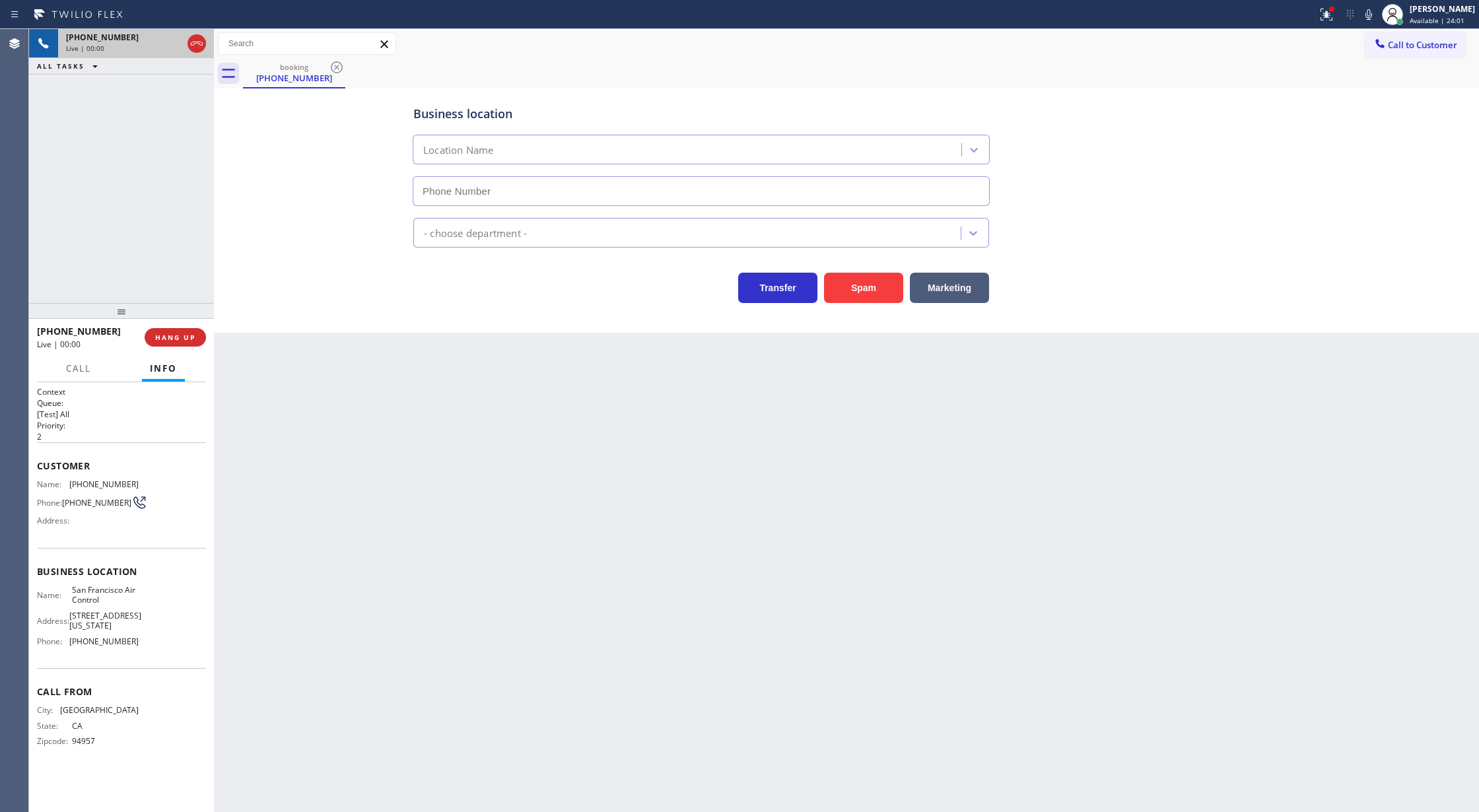
type input "(415) 510-2760"
click at [194, 35] on button at bounding box center [196, 44] width 18 height 18
click at [157, 335] on span "COMPLETE" at bounding box center [172, 337] width 45 height 9
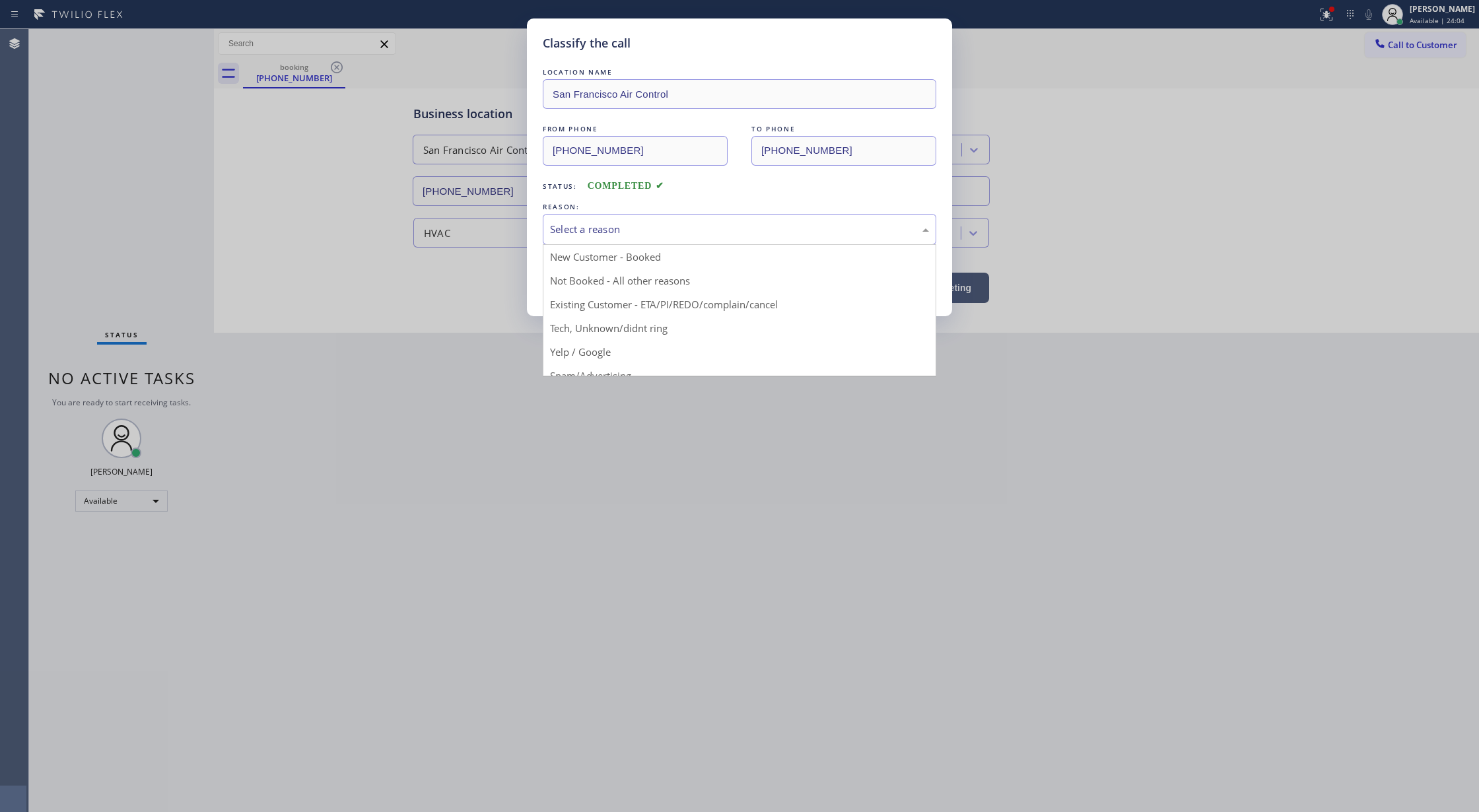
click at [592, 222] on div "Select a reason" at bounding box center [740, 229] width 379 height 15
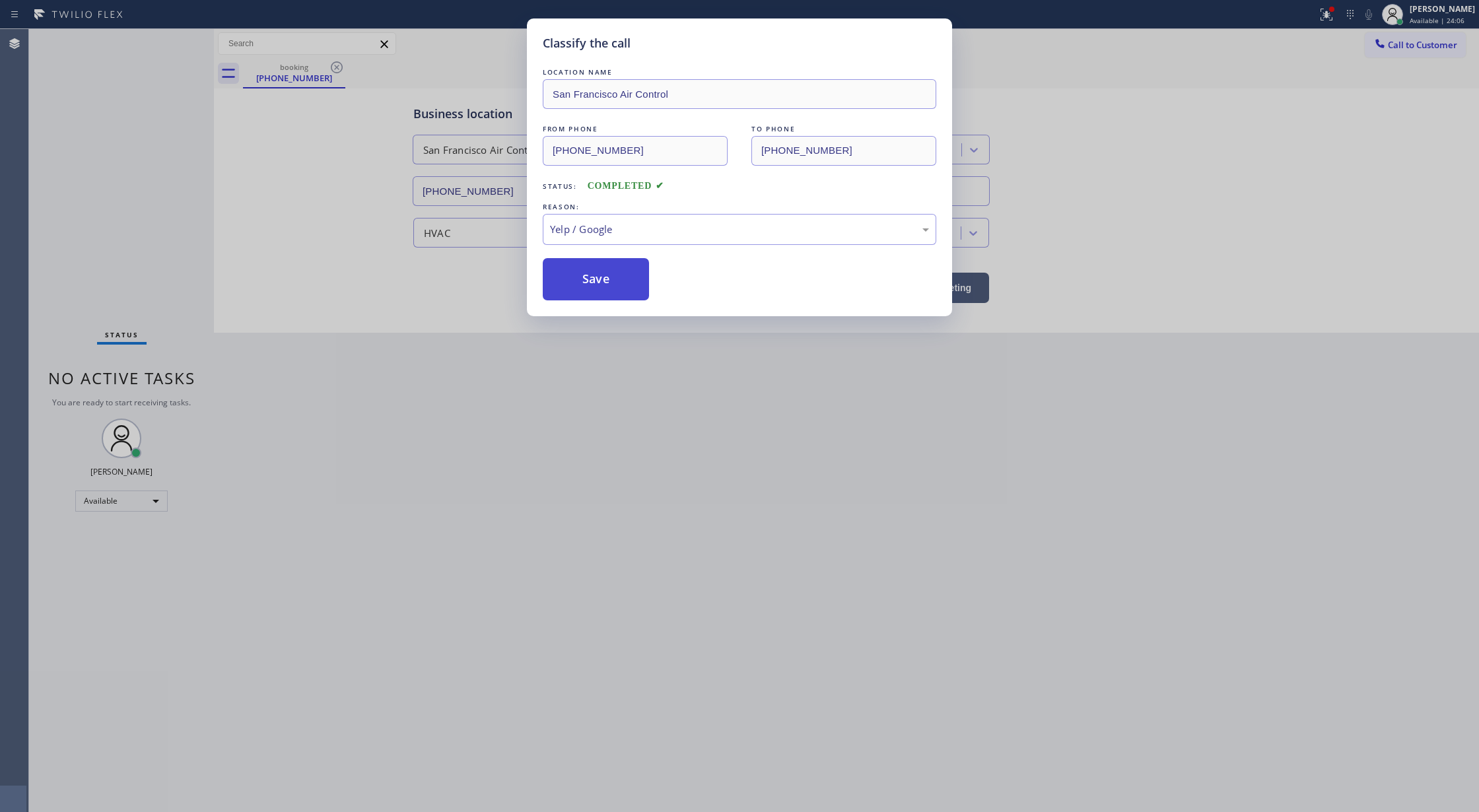
click at [573, 283] on button "Save" at bounding box center [595, 279] width 106 height 42
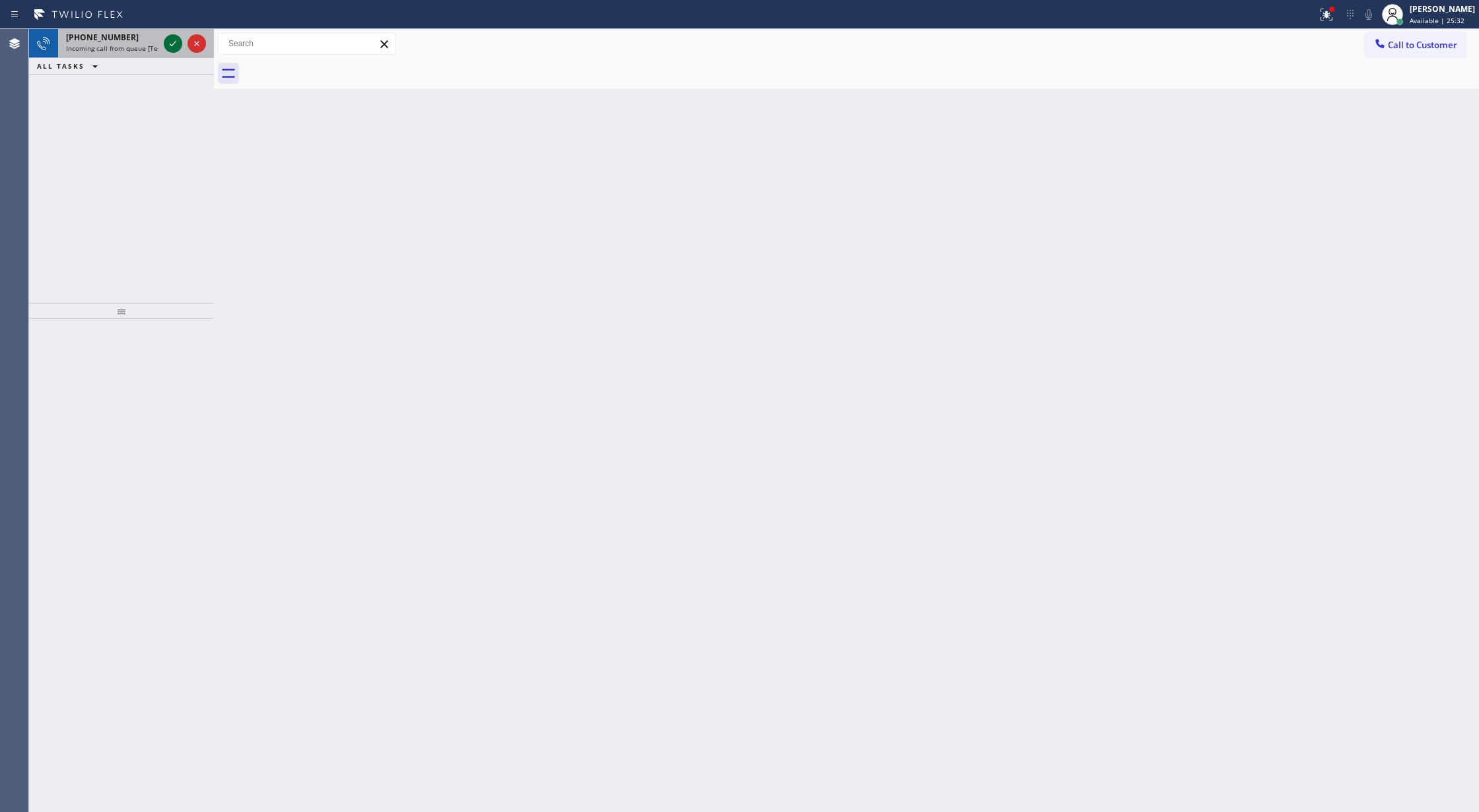
click at [173, 45] on icon at bounding box center [173, 43] width 16 height 16
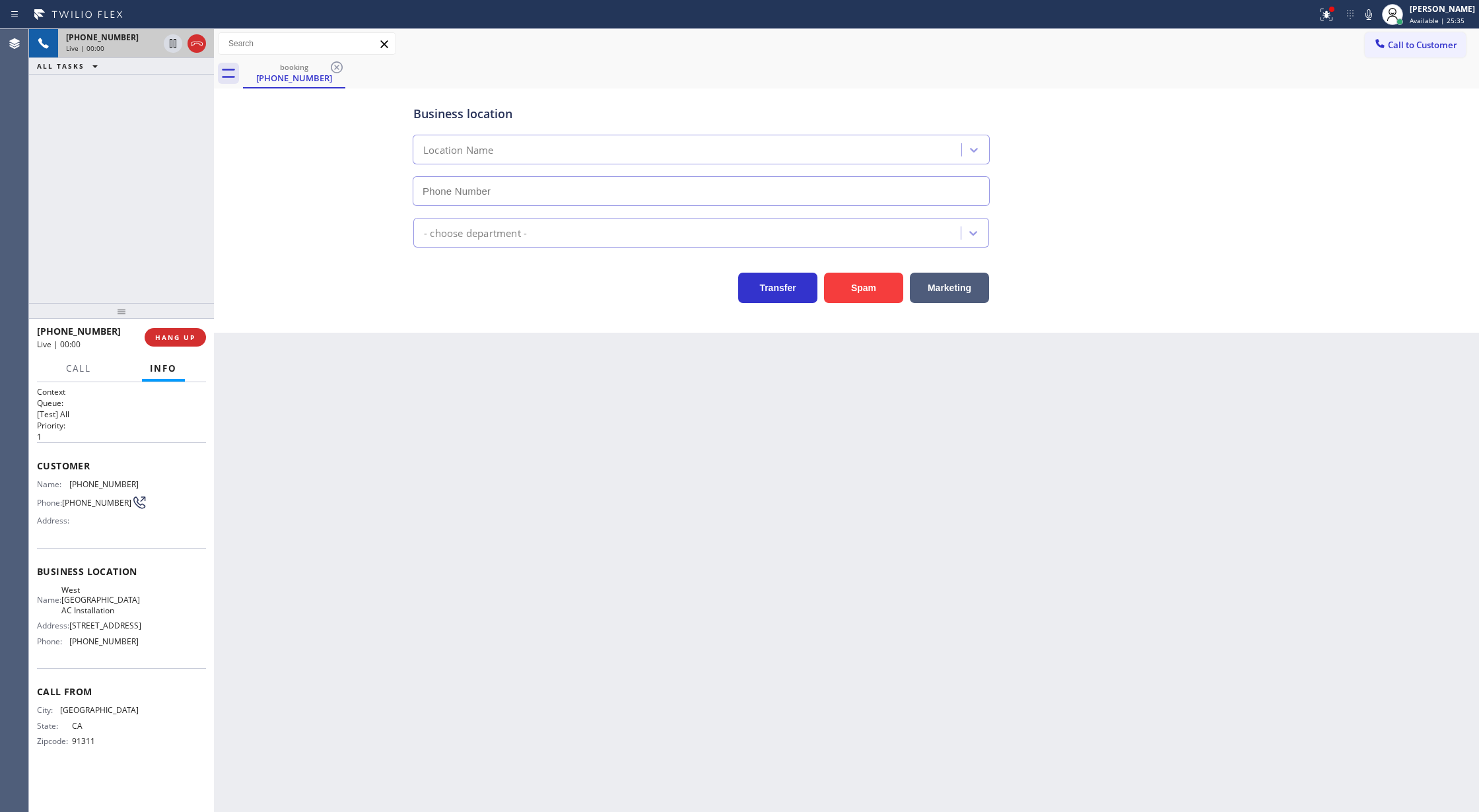
type input "(213) 817-5453"
drag, startPoint x: 198, startPoint y: 47, endPoint x: 219, endPoint y: 169, distance: 123.8
click at [198, 47] on icon at bounding box center [196, 43] width 16 height 16
click at [177, 335] on span "COMPLETE" at bounding box center [172, 337] width 45 height 9
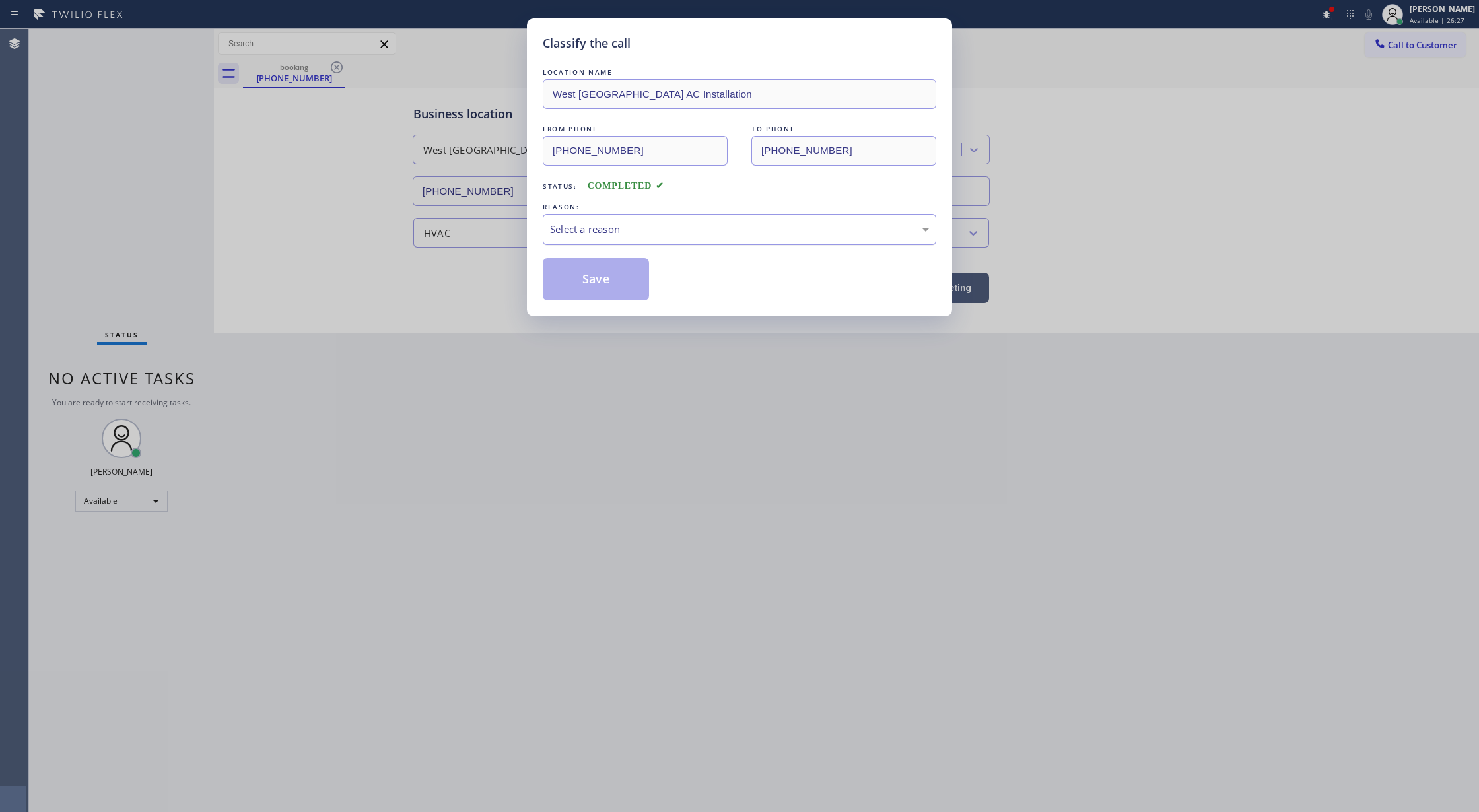
click at [612, 226] on div "Select a reason" at bounding box center [740, 229] width 379 height 15
click at [595, 282] on button "Save" at bounding box center [595, 279] width 106 height 42
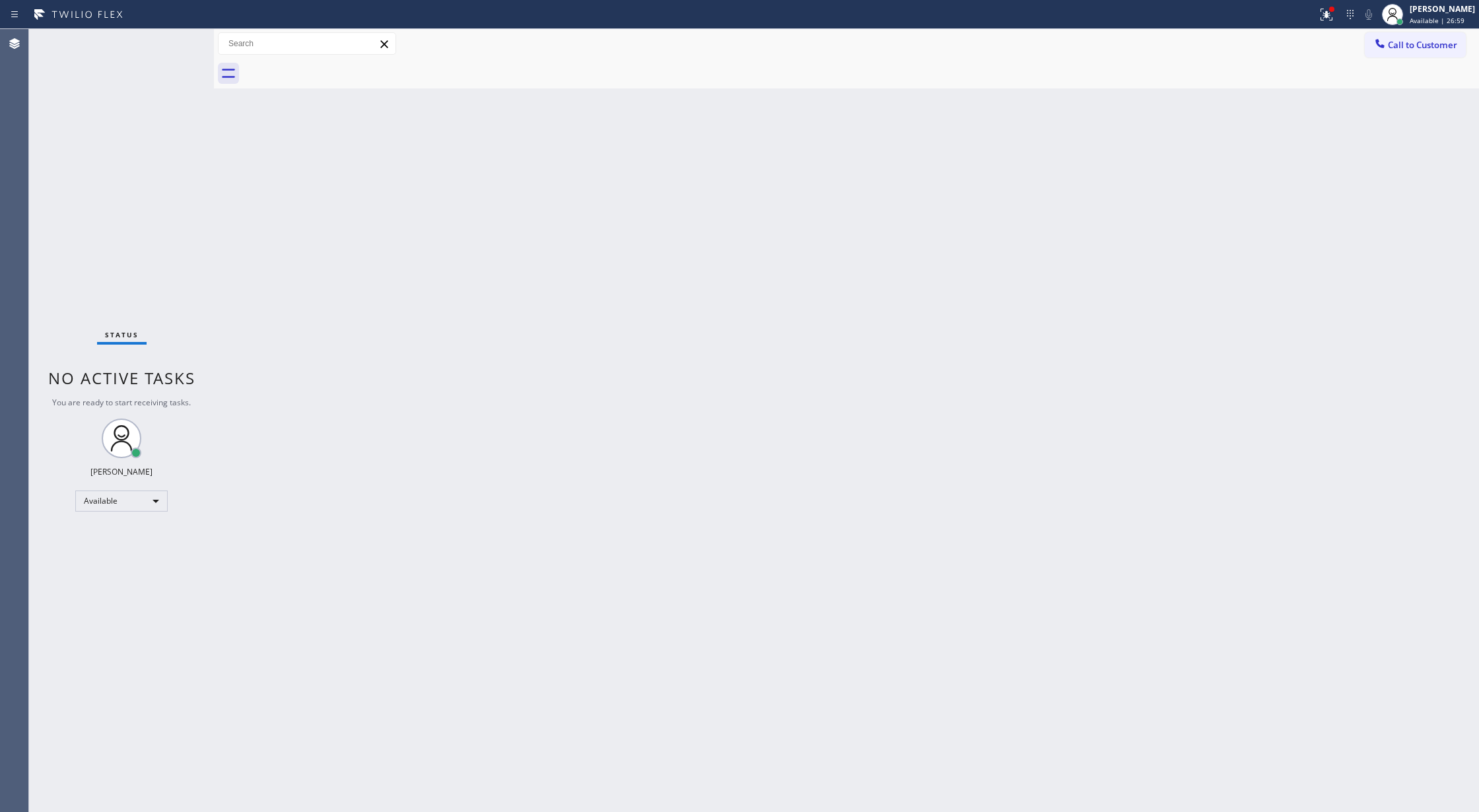
click at [1427, 144] on div "Back to Dashboard Change Sender ID Customers Technicians Select a contact Outbo…" at bounding box center [846, 420] width 1265 height 783
click at [1401, 46] on span "Call to Customer" at bounding box center [1422, 44] width 69 height 12
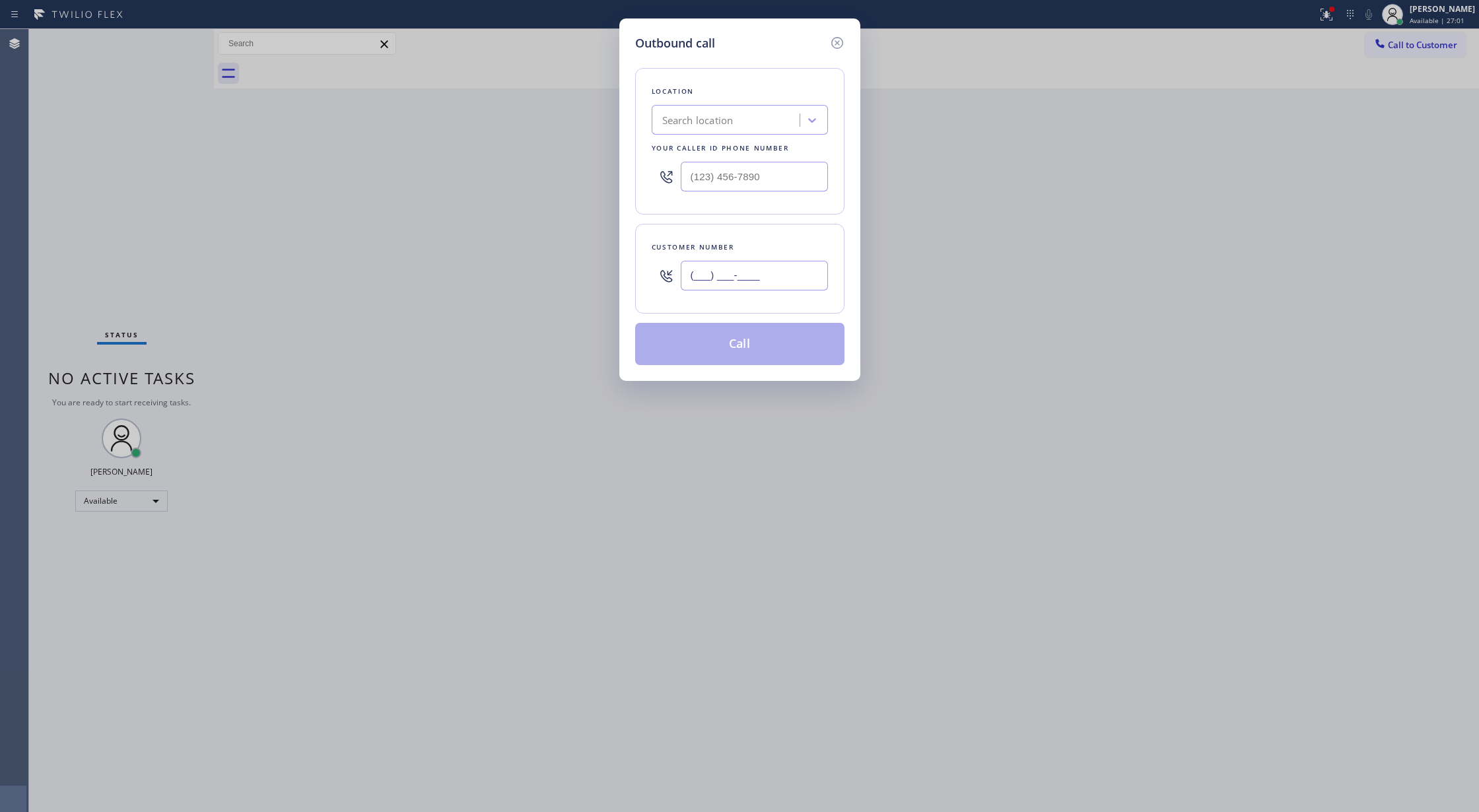
click at [684, 275] on input "(___) ___-____" at bounding box center [754, 275] width 147 height 30
paste input "330) 224-7854"
type input "(330) 224-7854"
drag, startPoint x: 767, startPoint y: 182, endPoint x: 569, endPoint y: 157, distance: 199.6
click at [569, 157] on div "Outbound call Location Search location Your caller id phone number (___) ___-__…" at bounding box center [740, 406] width 1479 height 812
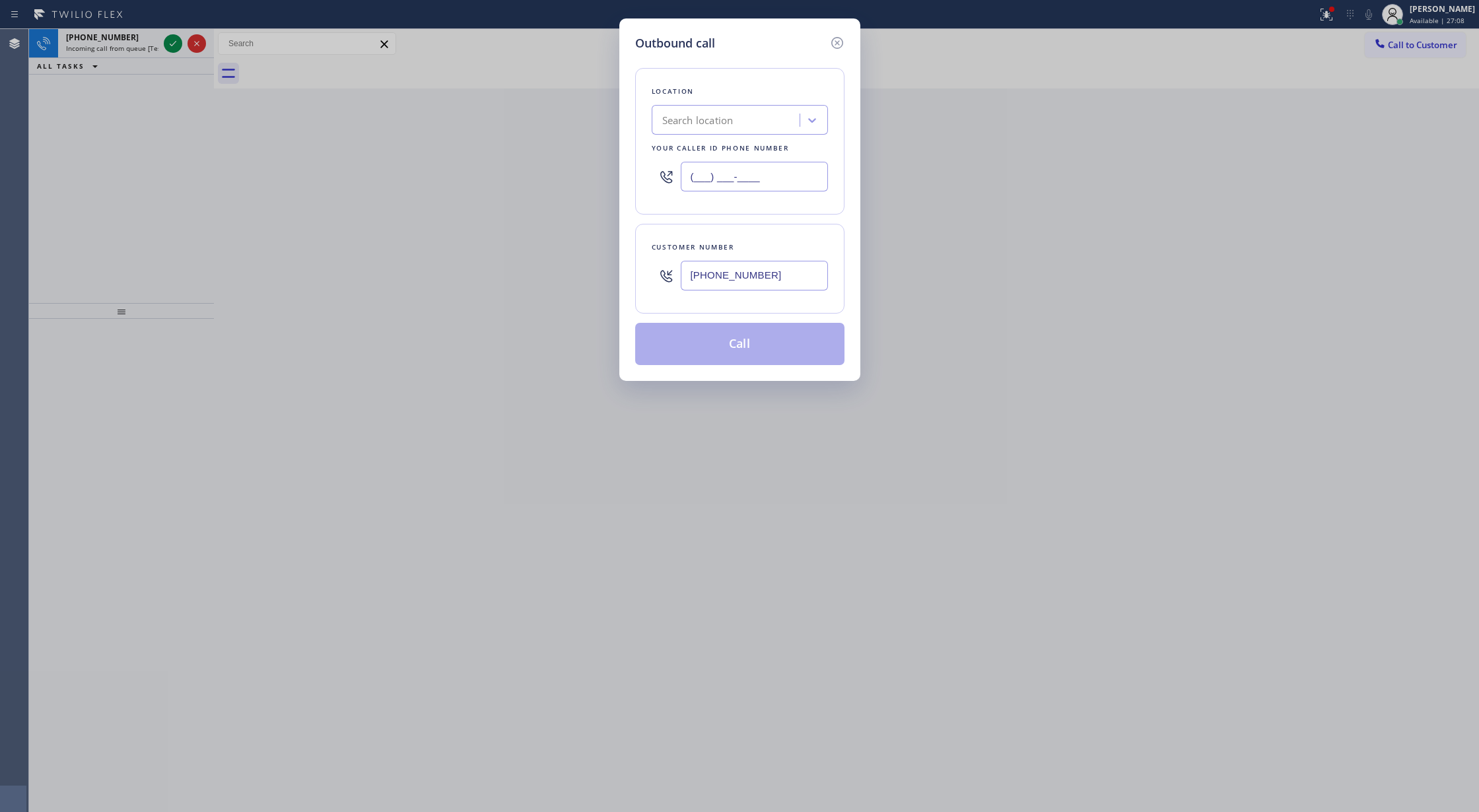
paste input "720) 463-1977"
type input "(720) 463-1977"
click at [734, 343] on button "Call" at bounding box center [740, 344] width 209 height 42
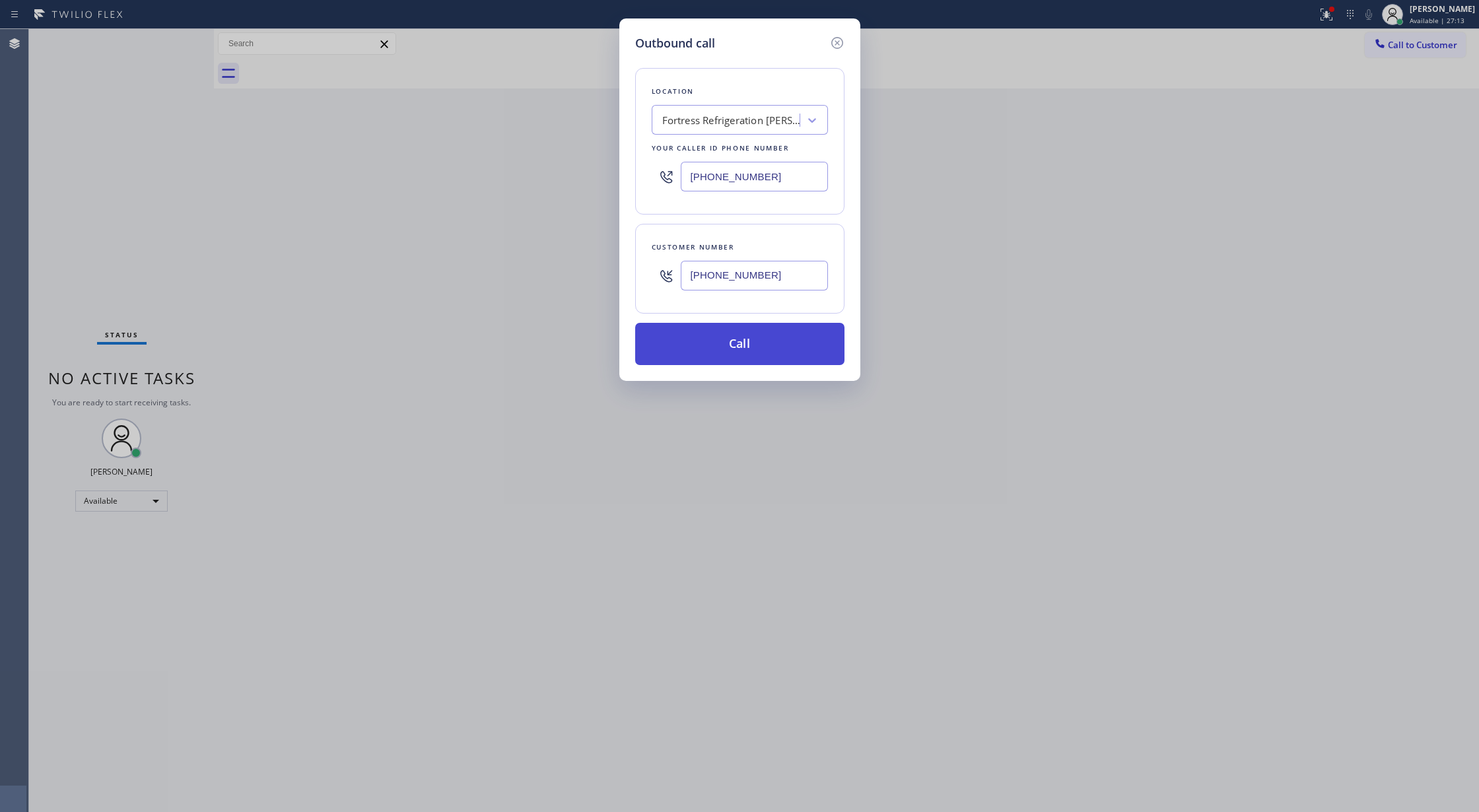
click at [740, 341] on button "Call" at bounding box center [740, 344] width 209 height 42
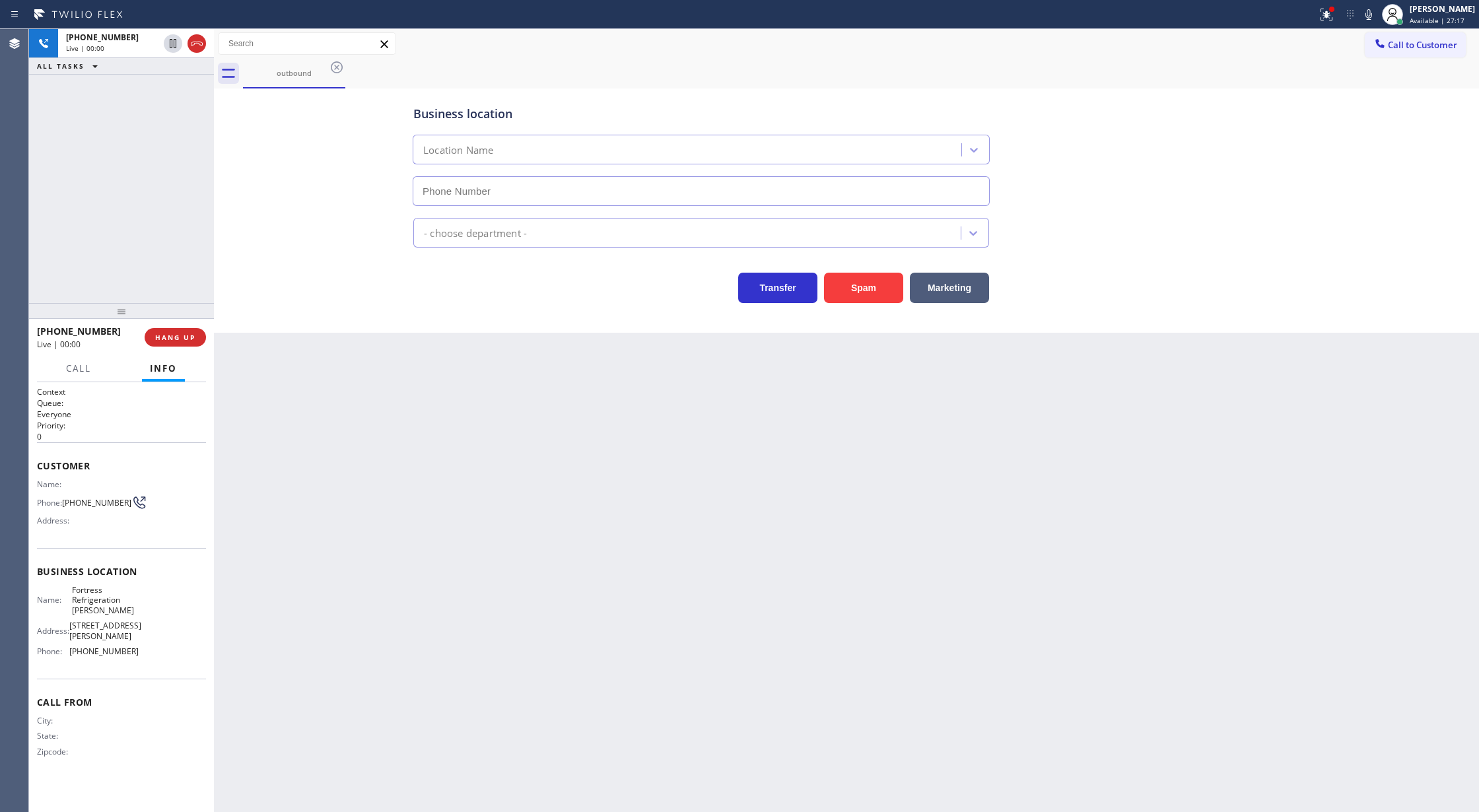
type input "(720) 463-1977"
drag, startPoint x: 198, startPoint y: 42, endPoint x: 213, endPoint y: 183, distance: 141.8
click at [198, 42] on icon at bounding box center [196, 43] width 16 height 16
click at [164, 339] on span "COMPLETE" at bounding box center [172, 337] width 45 height 9
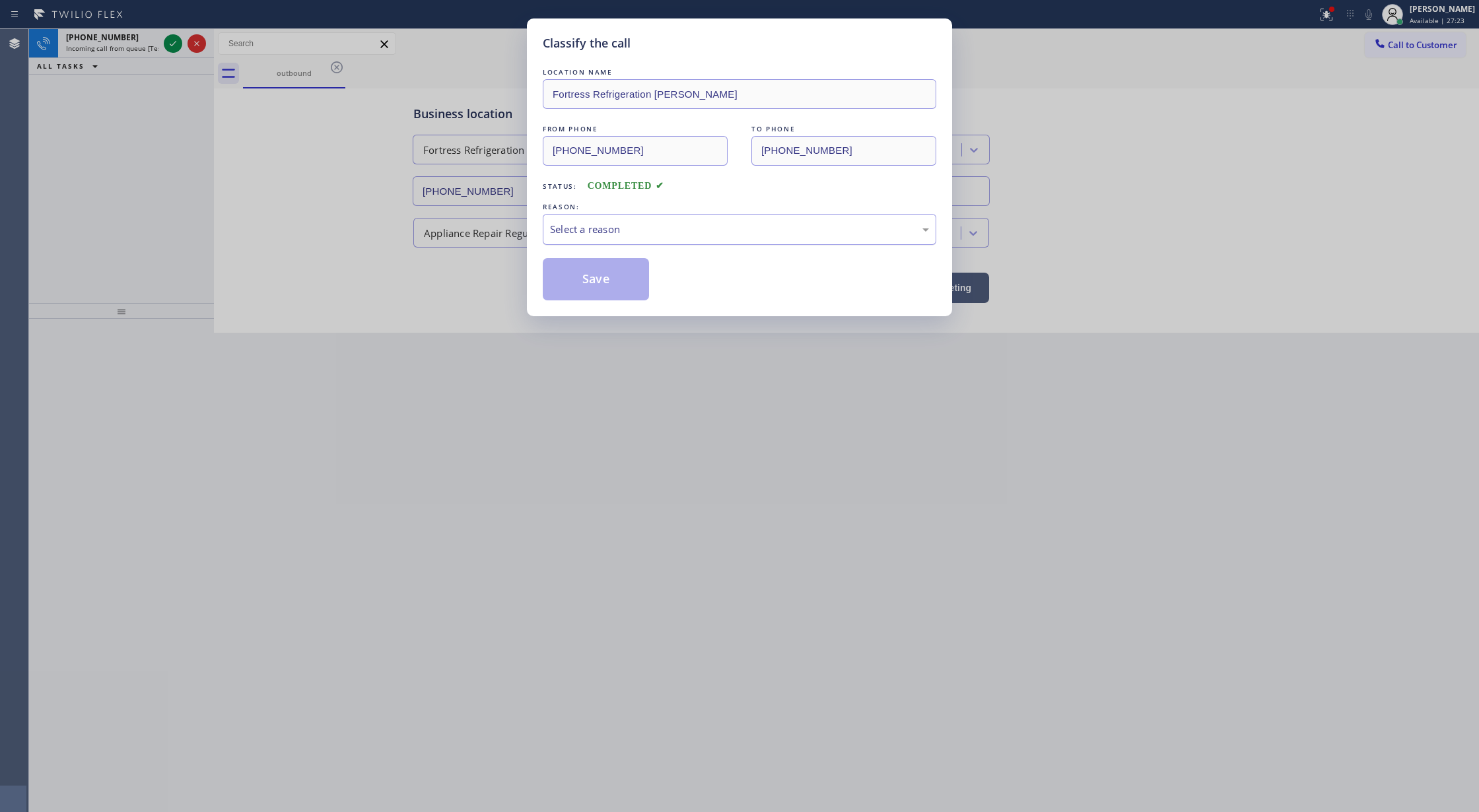
click at [655, 231] on div "Select a reason" at bounding box center [740, 229] width 379 height 15
click at [595, 280] on button "Save" at bounding box center [595, 279] width 106 height 42
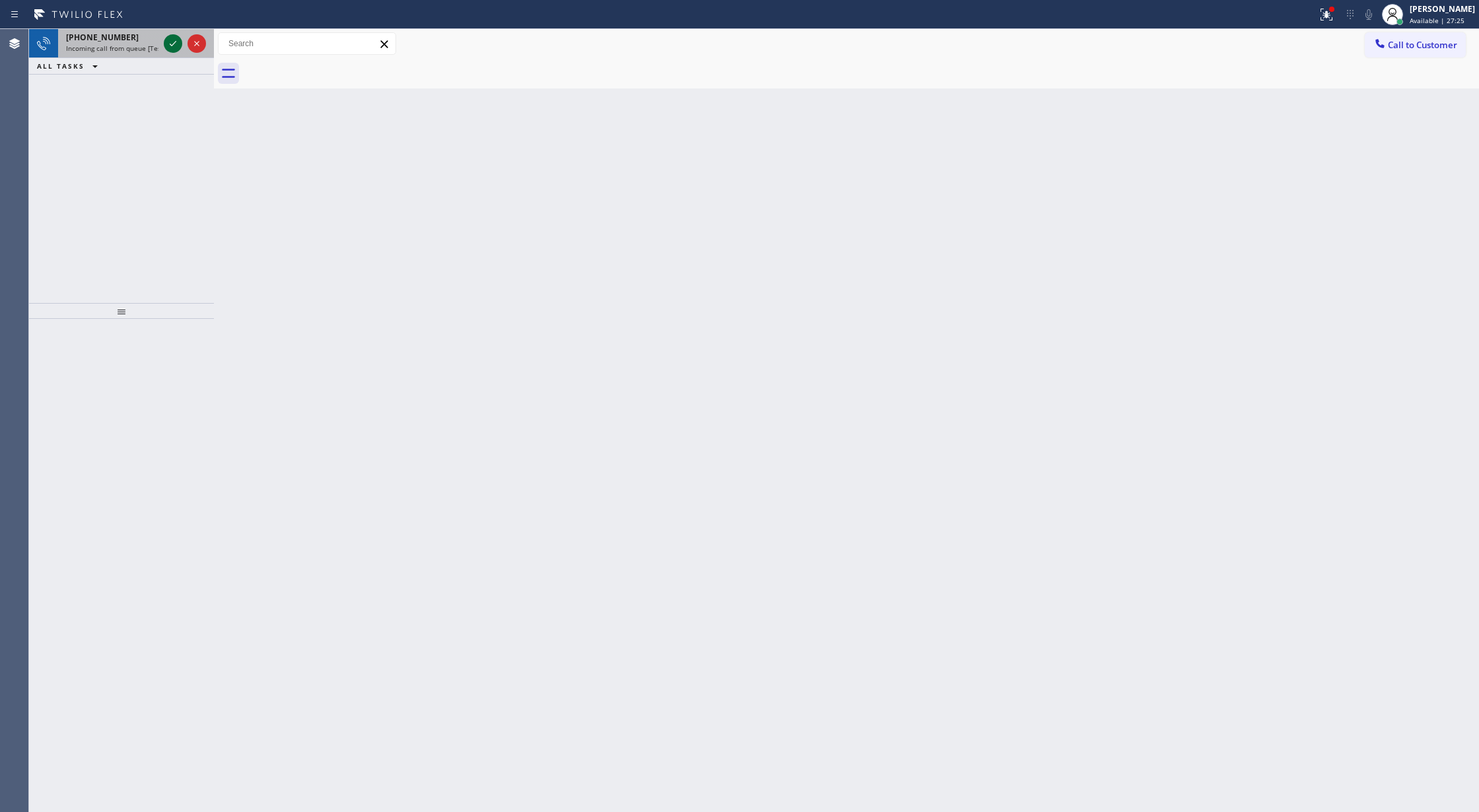
click at [173, 45] on icon at bounding box center [173, 43] width 16 height 16
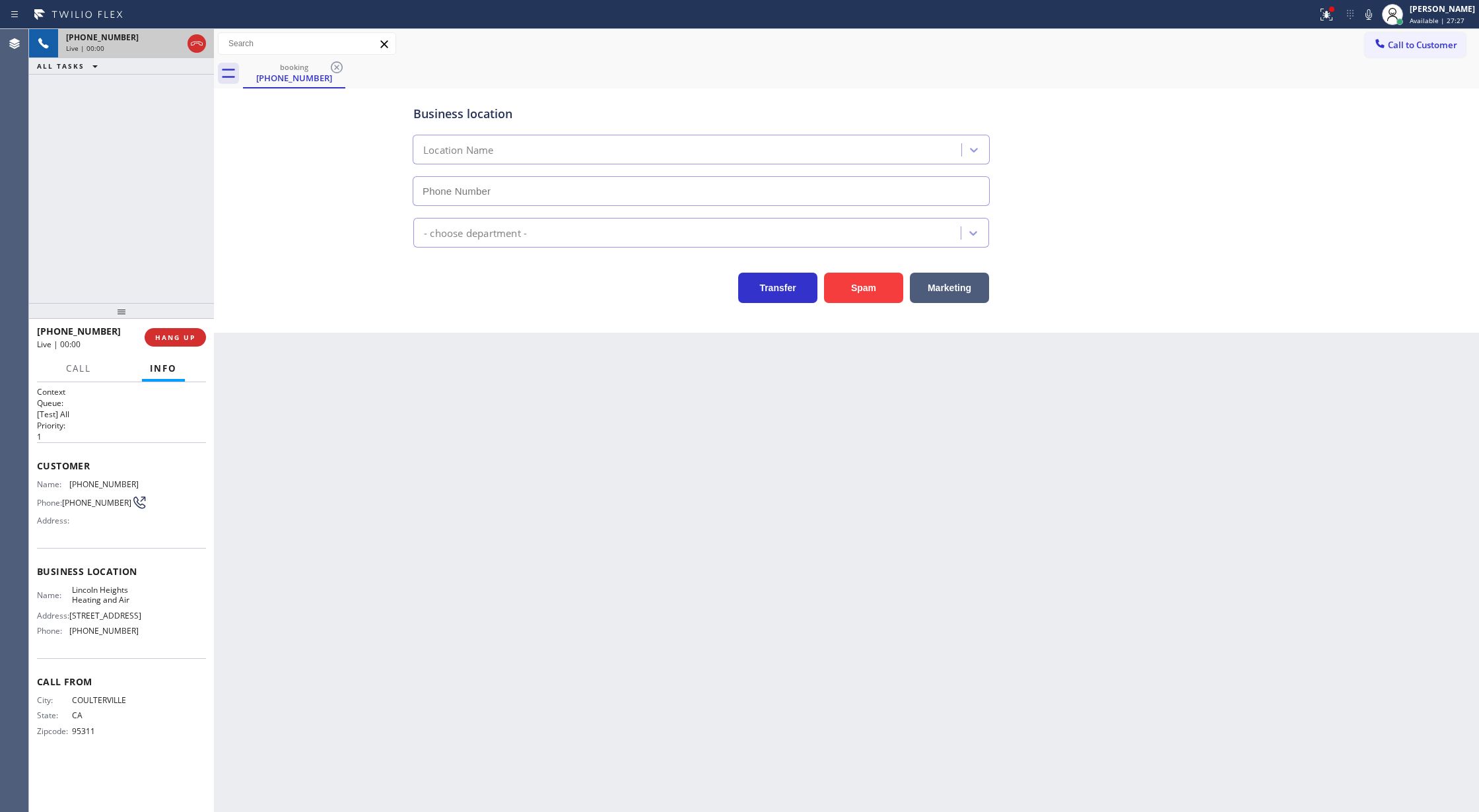
type input "(213) 223-7277"
click at [176, 330] on button "COMPLETE" at bounding box center [172, 338] width 66 height 18
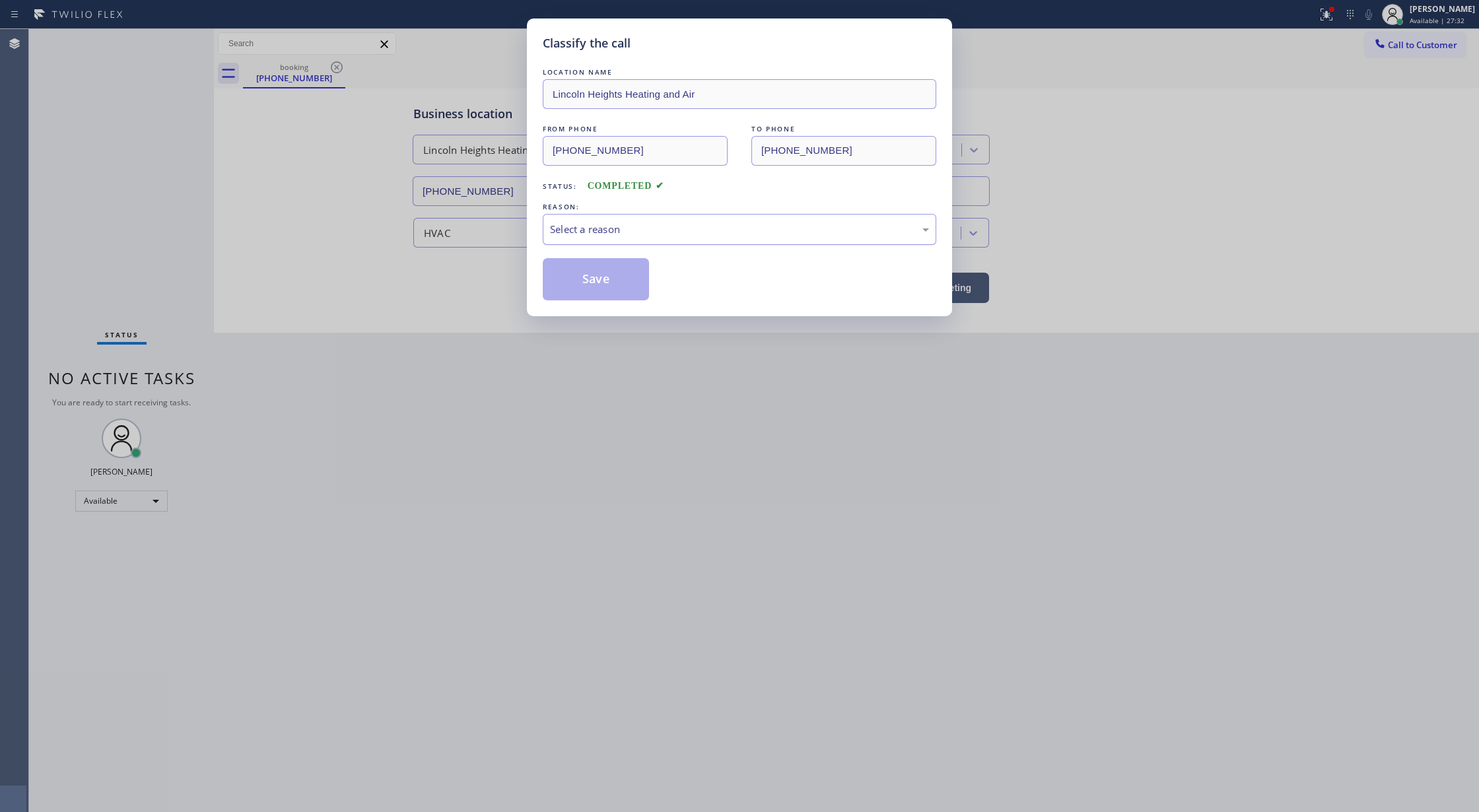
click at [632, 233] on div "Select a reason" at bounding box center [740, 229] width 379 height 15
drag, startPoint x: 605, startPoint y: 281, endPoint x: 568, endPoint y: 354, distance: 81.8
click at [605, 280] on button "Save" at bounding box center [595, 279] width 106 height 42
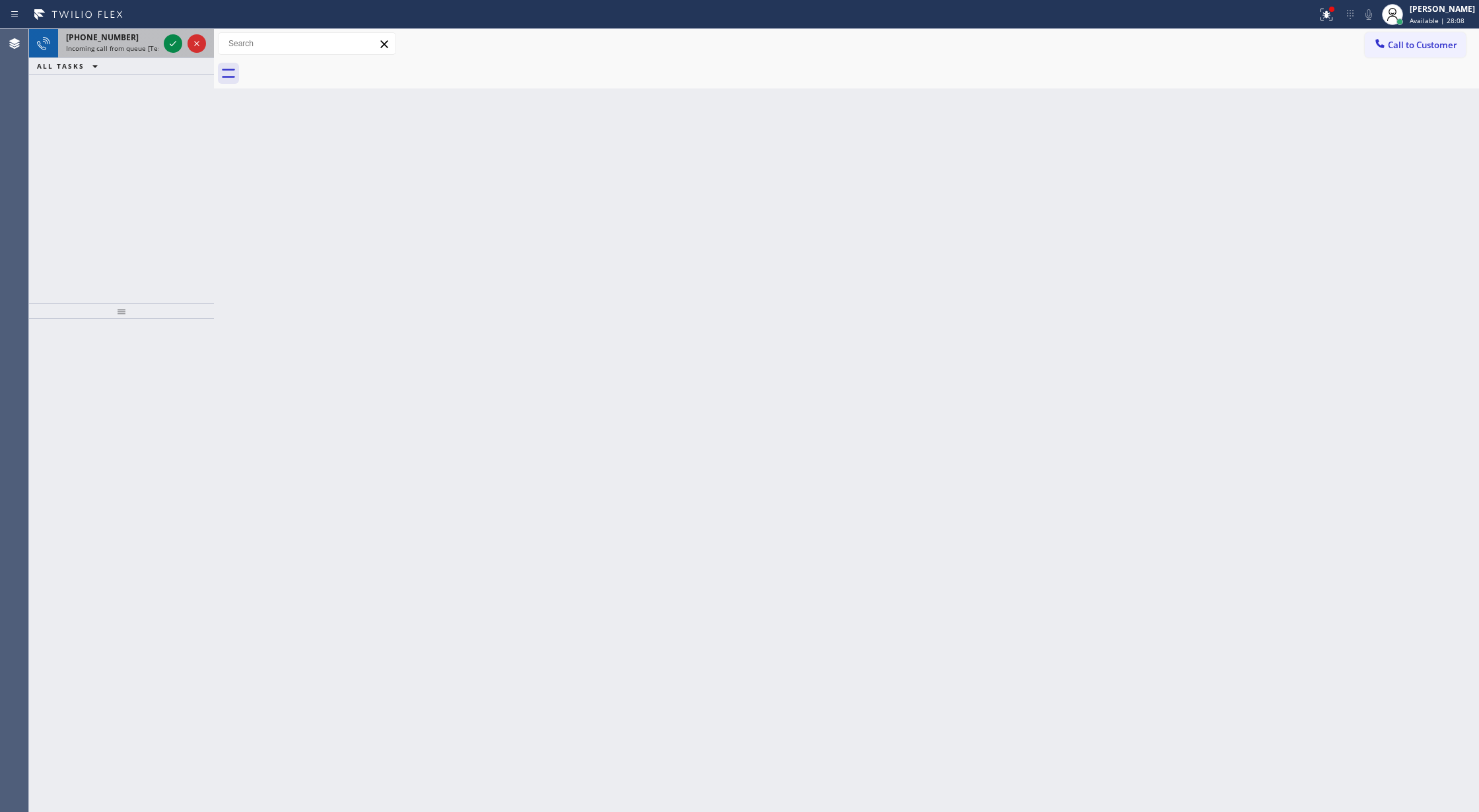
click at [162, 45] on div at bounding box center [184, 43] width 47 height 29
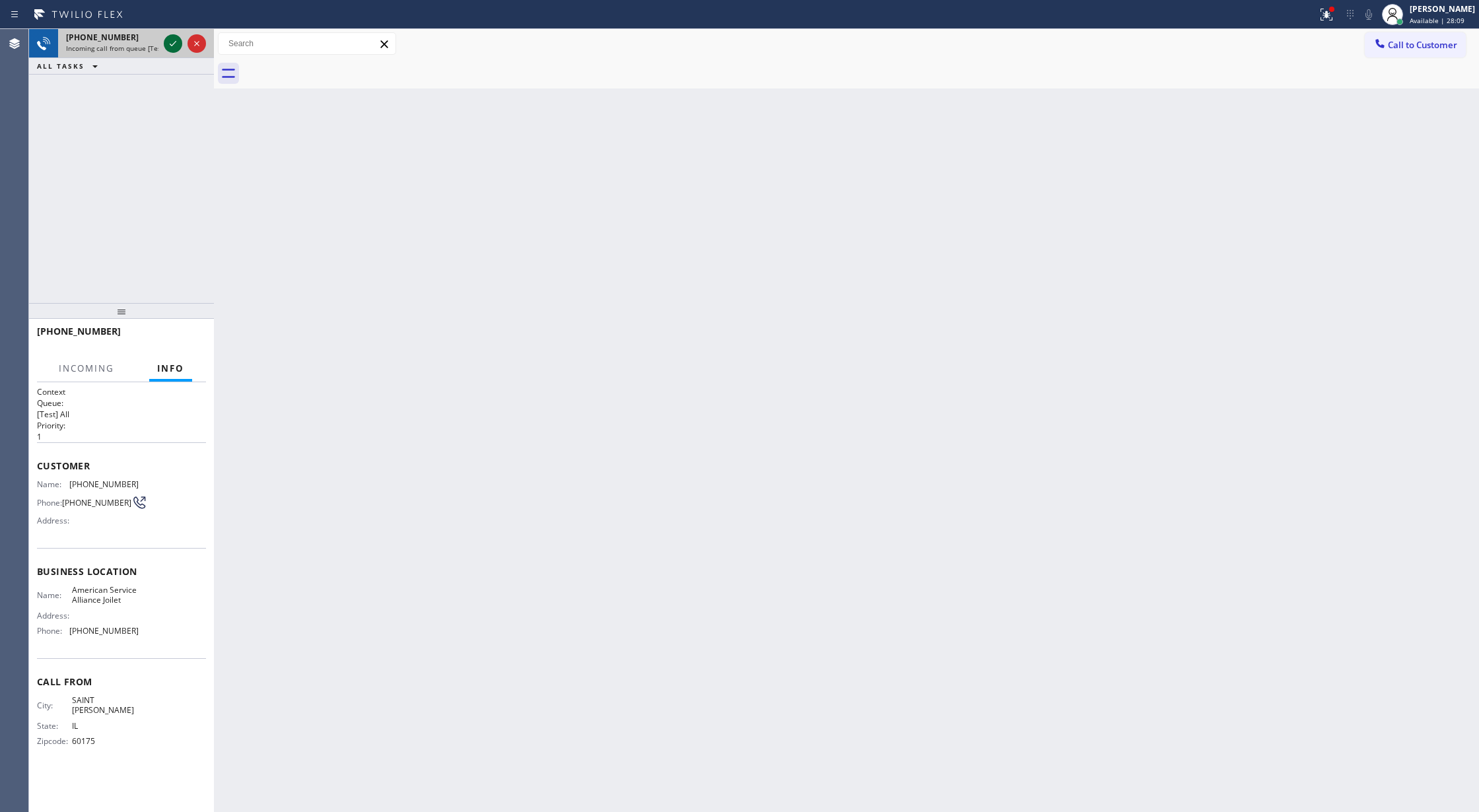
click at [174, 43] on icon at bounding box center [172, 43] width 6 height 5
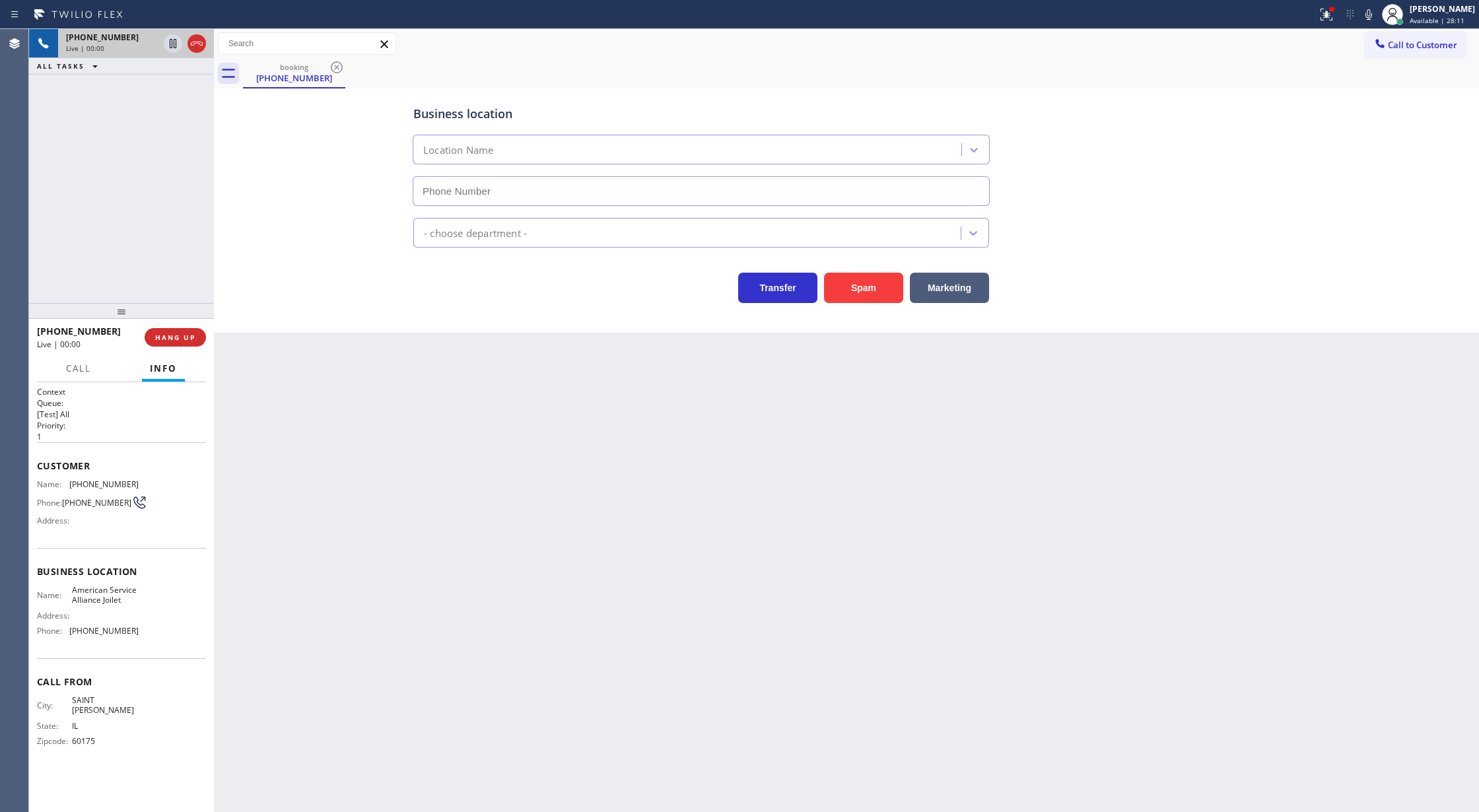
type input "(779) 212-7220"
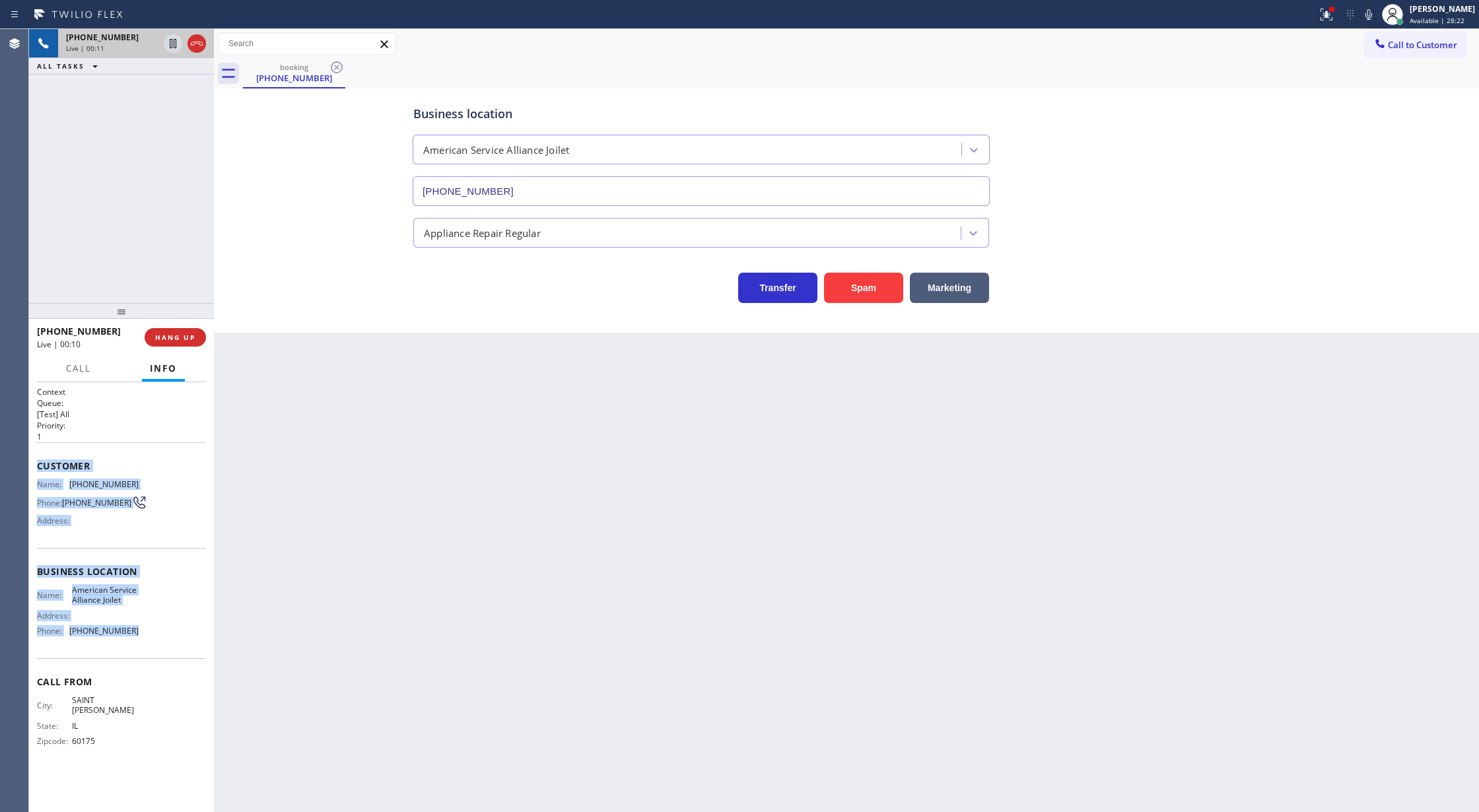
copy div "Customer Name: (630) 715-0178 Phone: (630) 715-0178 Address: Business location …"
drag, startPoint x: 37, startPoint y: 467, endPoint x: 179, endPoint y: 632, distance: 217.7
click at [179, 632] on div "Context Queue: [Test] All Priority: 1 Customer Name: (630) 715-0178 Phone: (630…" at bounding box center [121, 577] width 169 height 382
drag, startPoint x: 199, startPoint y: 47, endPoint x: 251, endPoint y: 124, distance: 92.9
click at [199, 47] on icon at bounding box center [196, 43] width 16 height 16
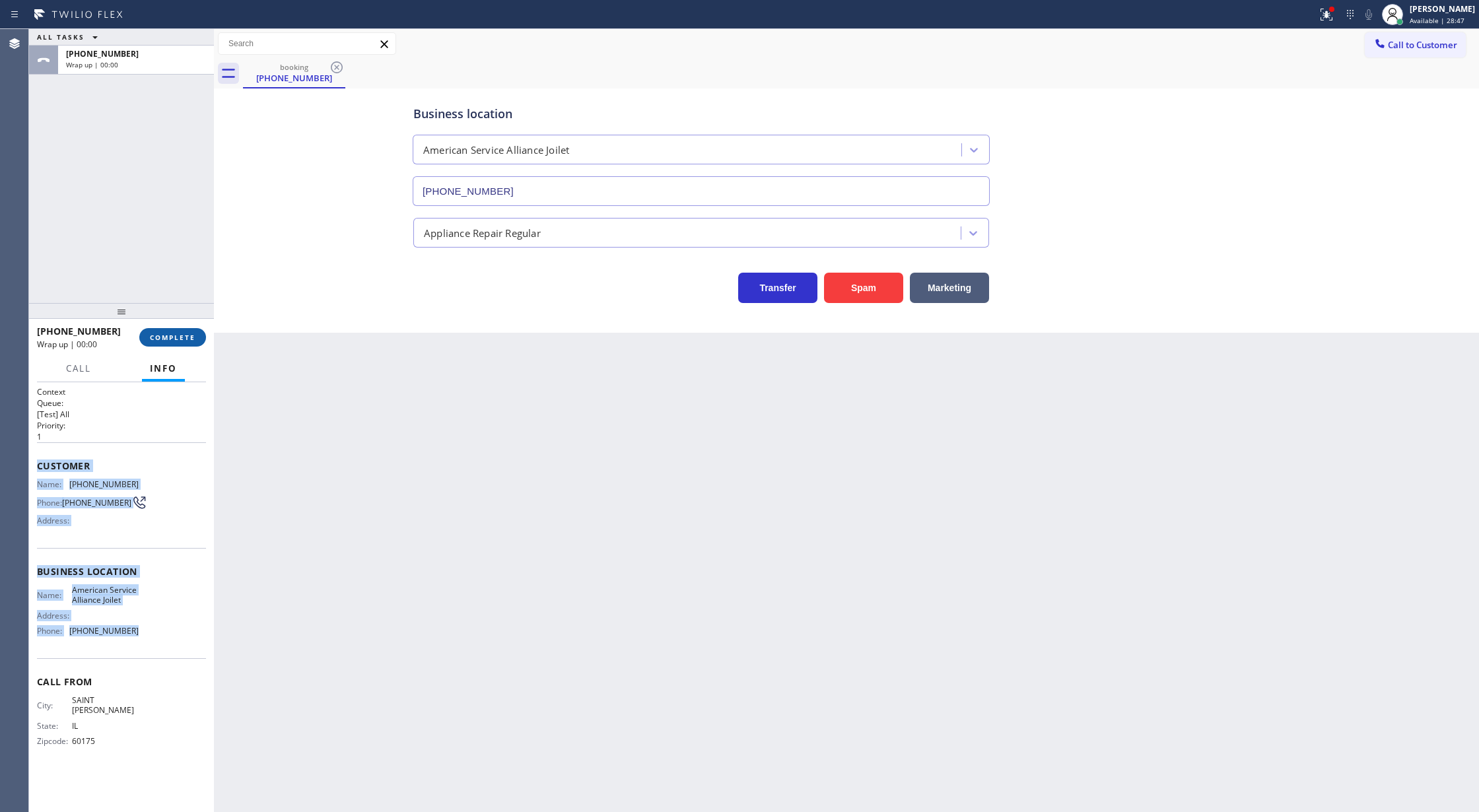
click at [161, 333] on span "COMPLETE" at bounding box center [172, 337] width 45 height 9
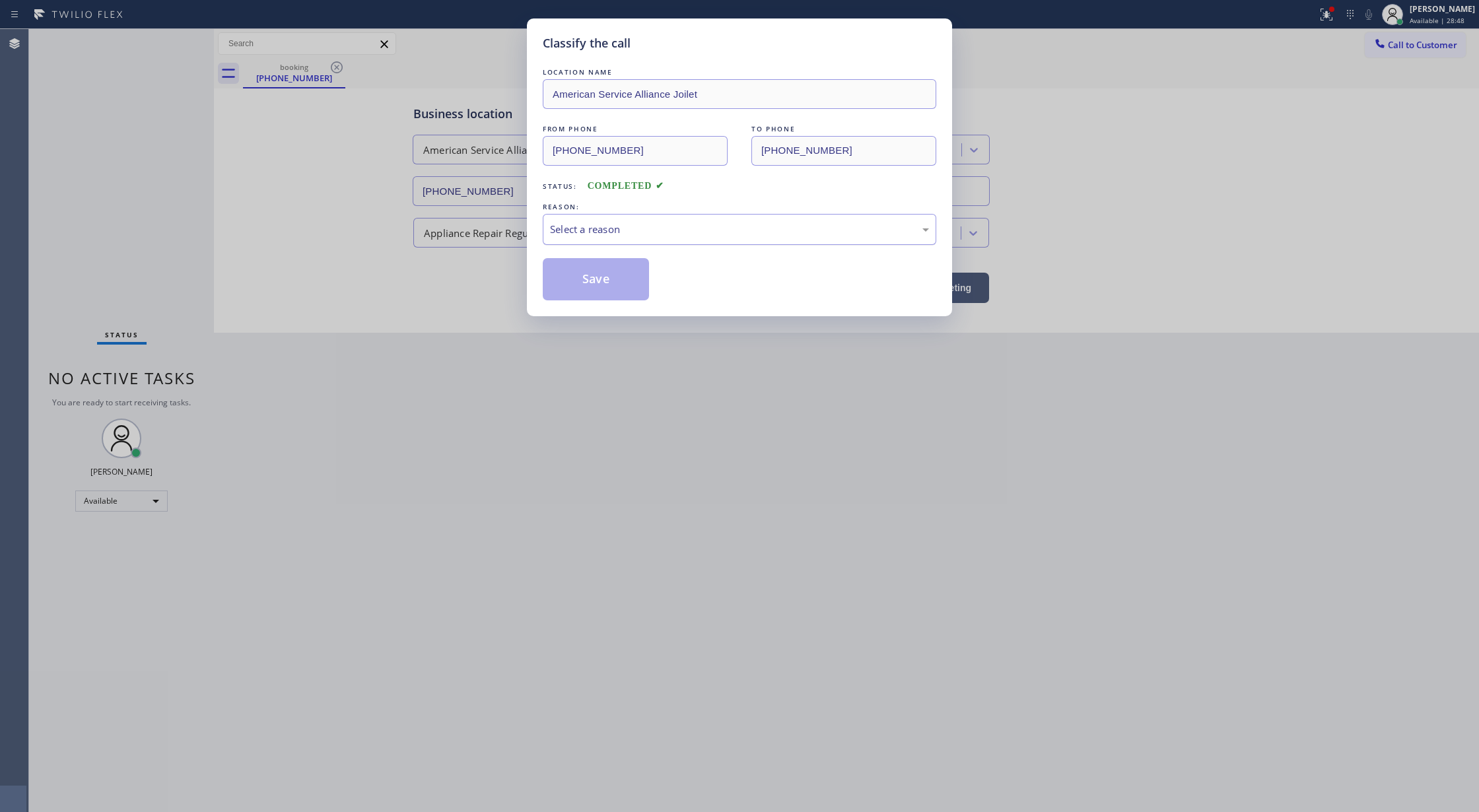
click at [697, 237] on div "Select a reason" at bounding box center [740, 229] width 379 height 15
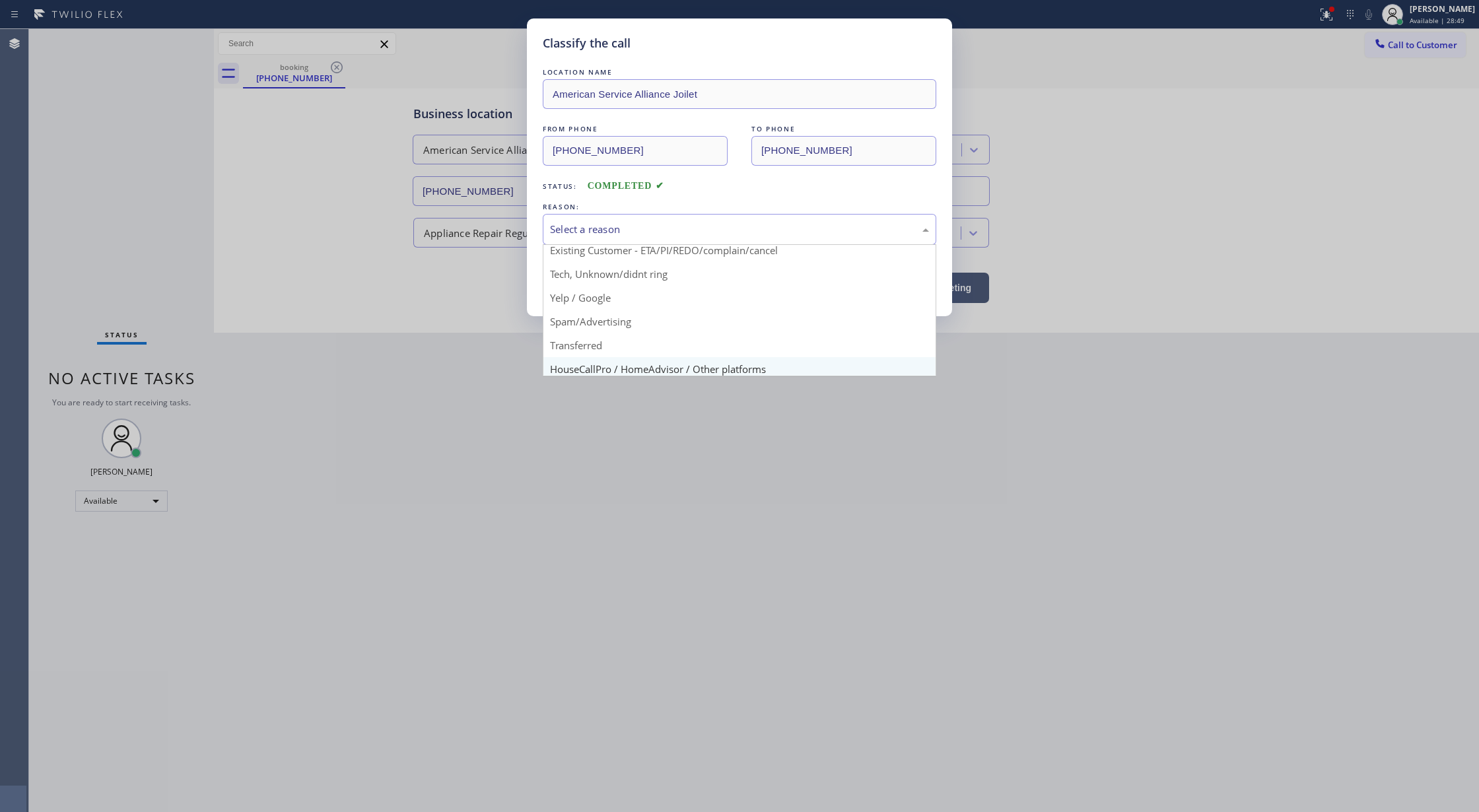
scroll to position [83, 0]
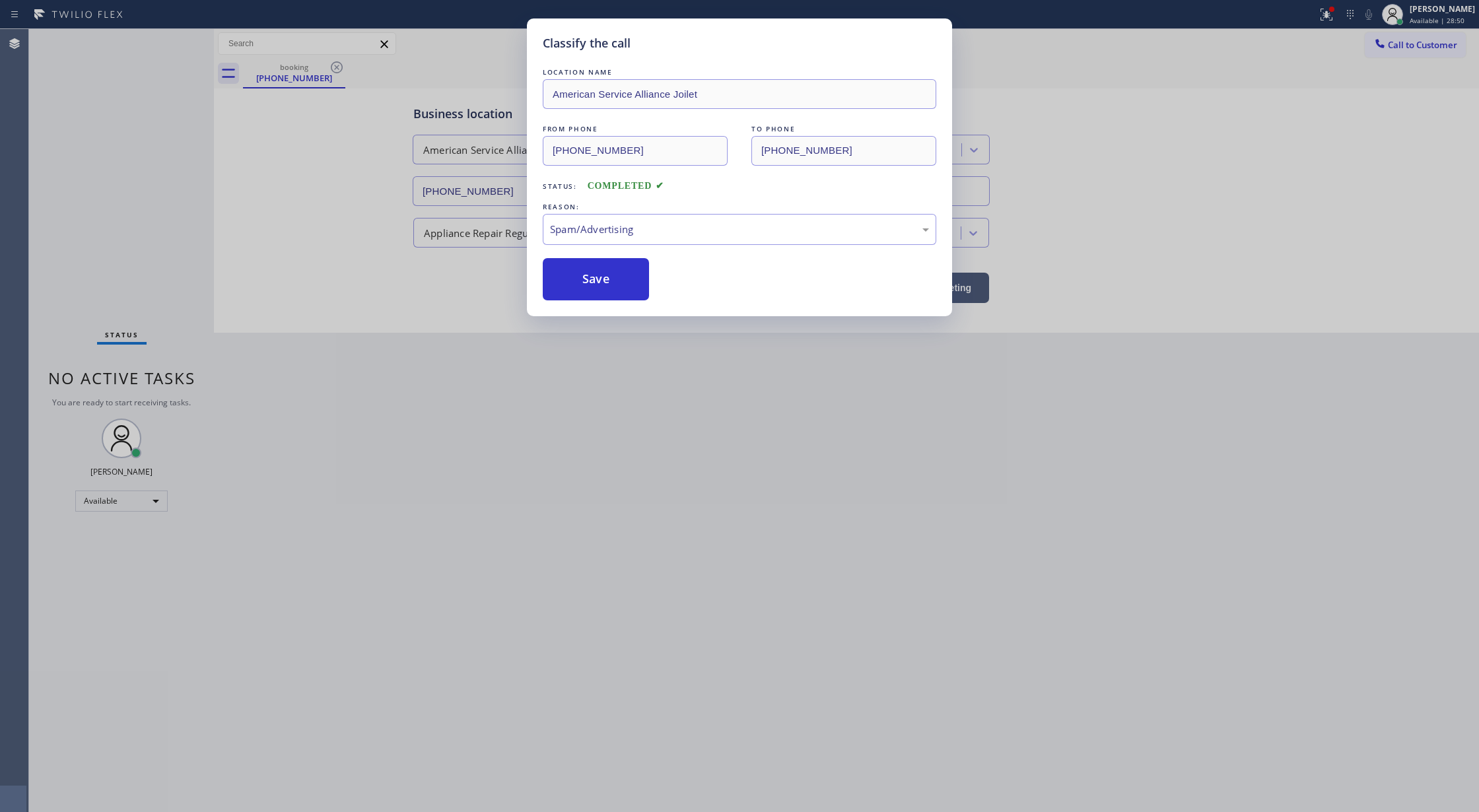
click at [603, 278] on button "Save" at bounding box center [595, 279] width 106 height 42
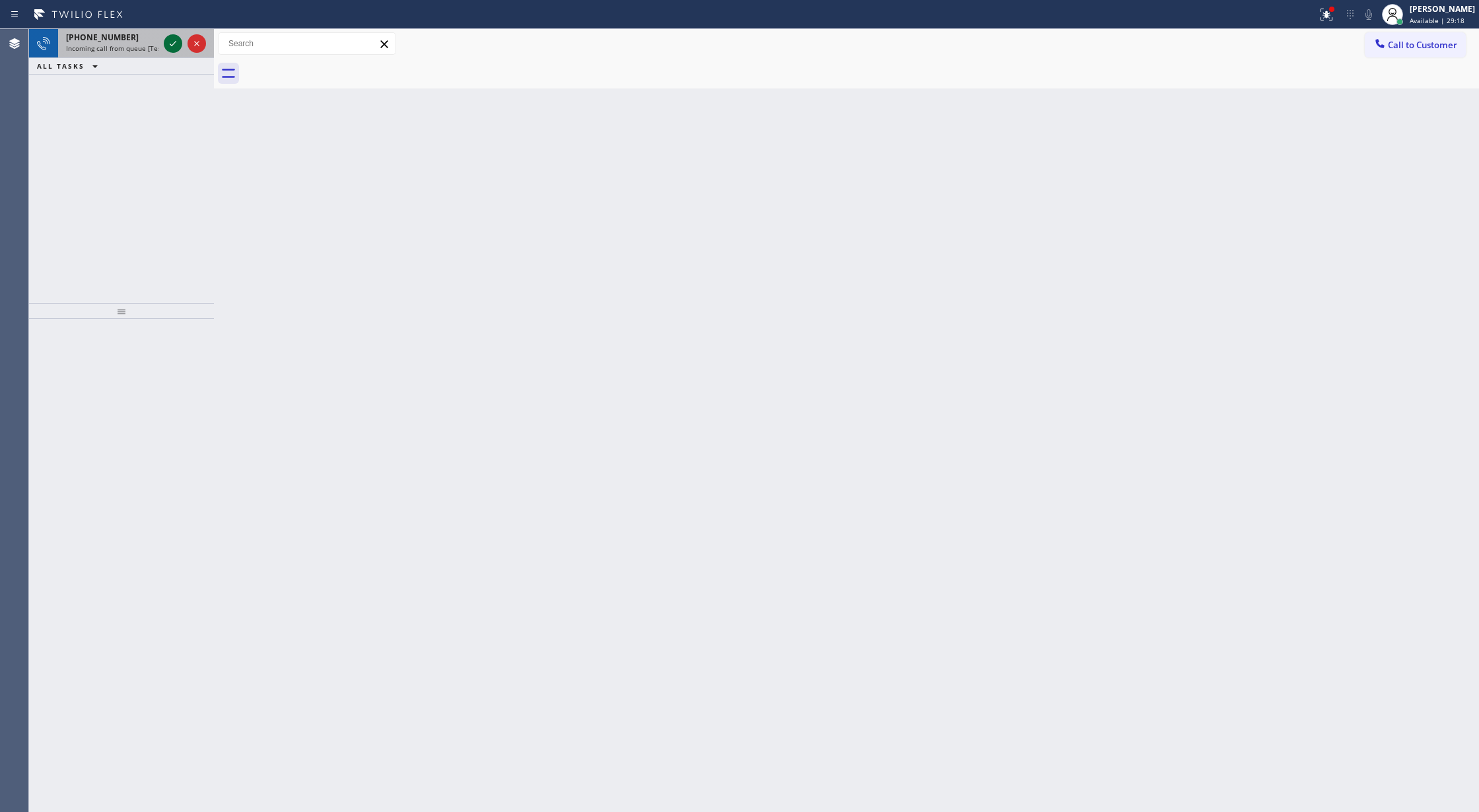
click at [167, 40] on icon at bounding box center [173, 43] width 16 height 16
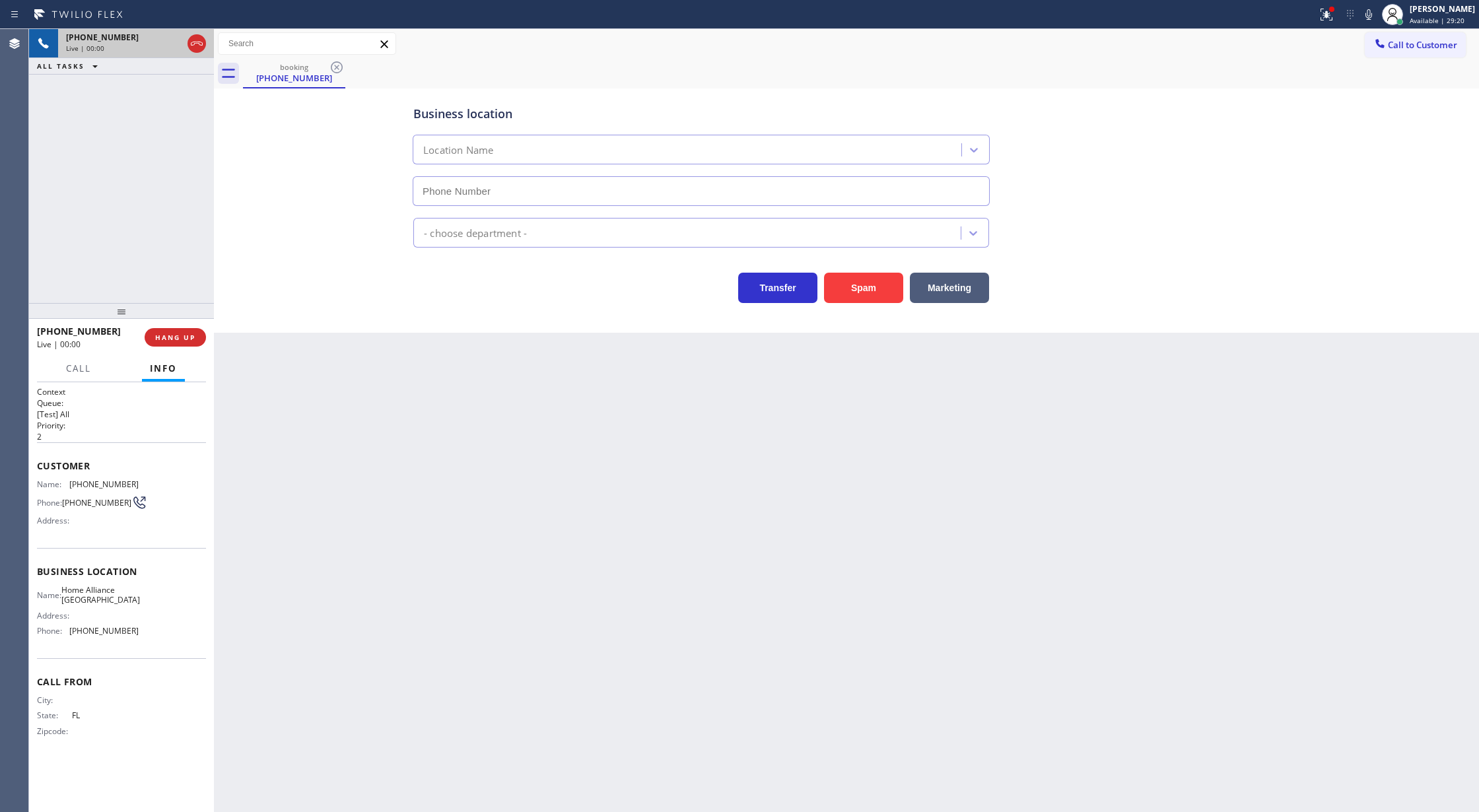
type input "(352) 309-1667"
click at [194, 40] on icon at bounding box center [196, 43] width 16 height 16
click at [165, 339] on span "COMPLETE" at bounding box center [172, 337] width 45 height 9
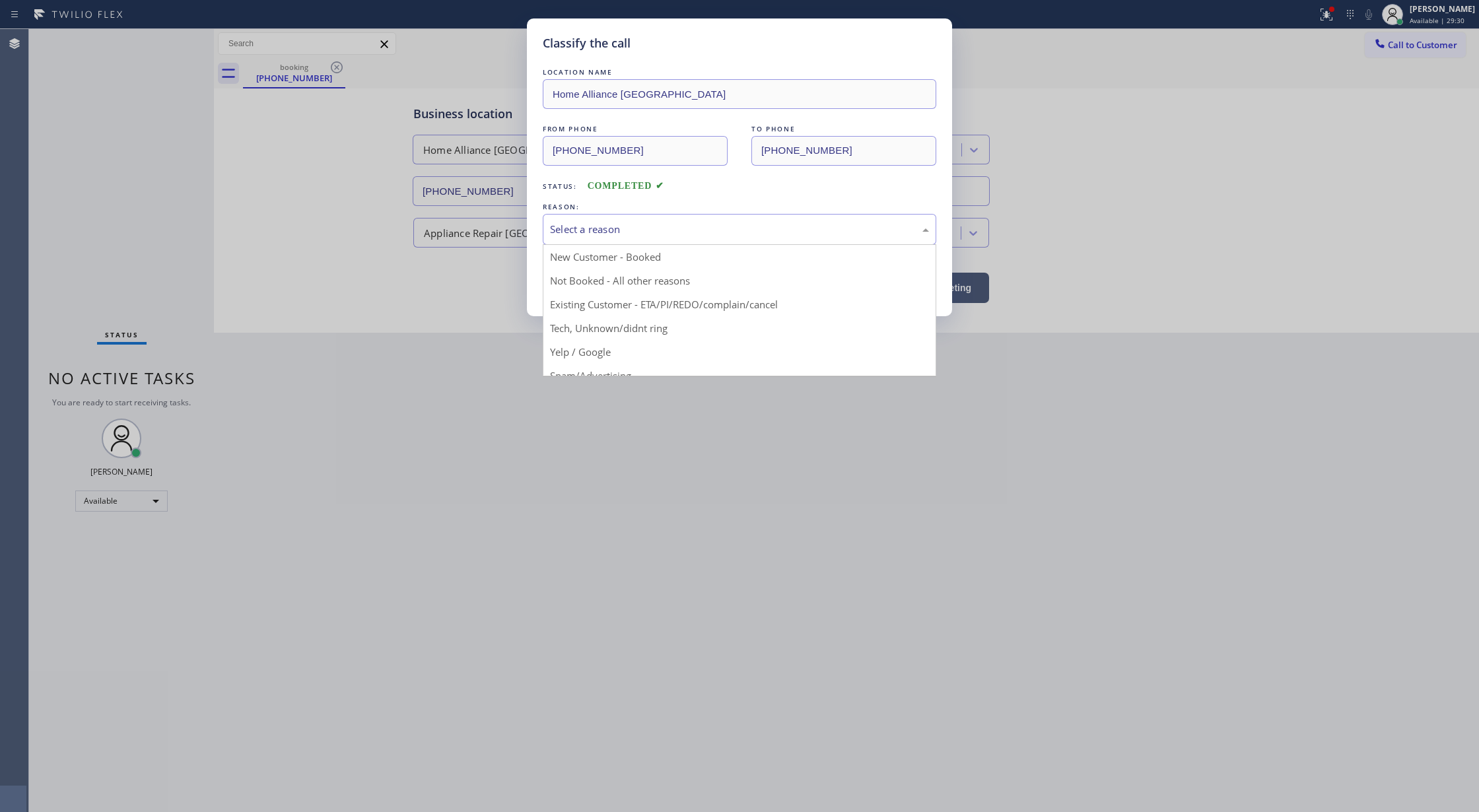
click at [658, 229] on div "Select a reason" at bounding box center [740, 229] width 379 height 15
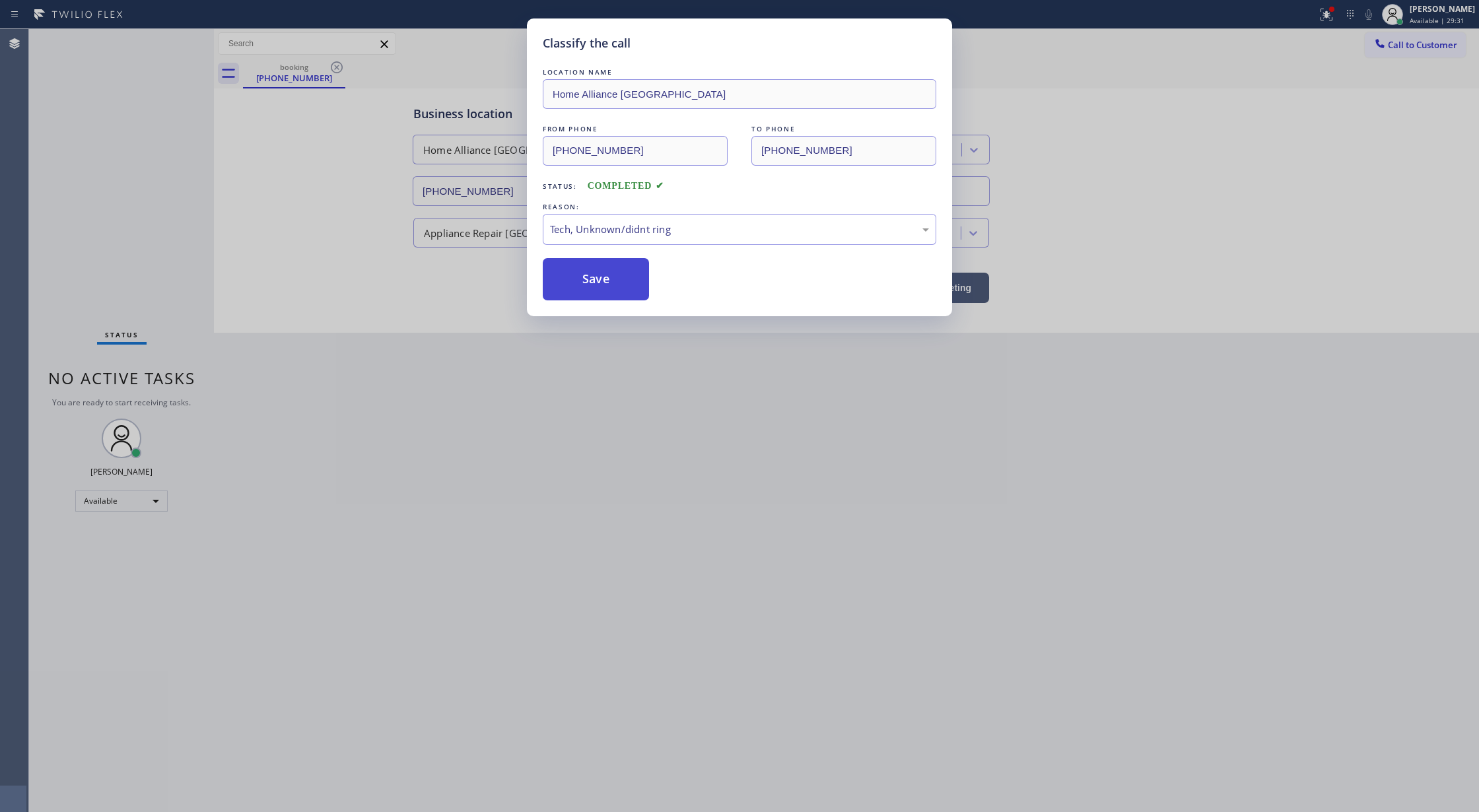
click at [597, 284] on button "Save" at bounding box center [595, 279] width 106 height 42
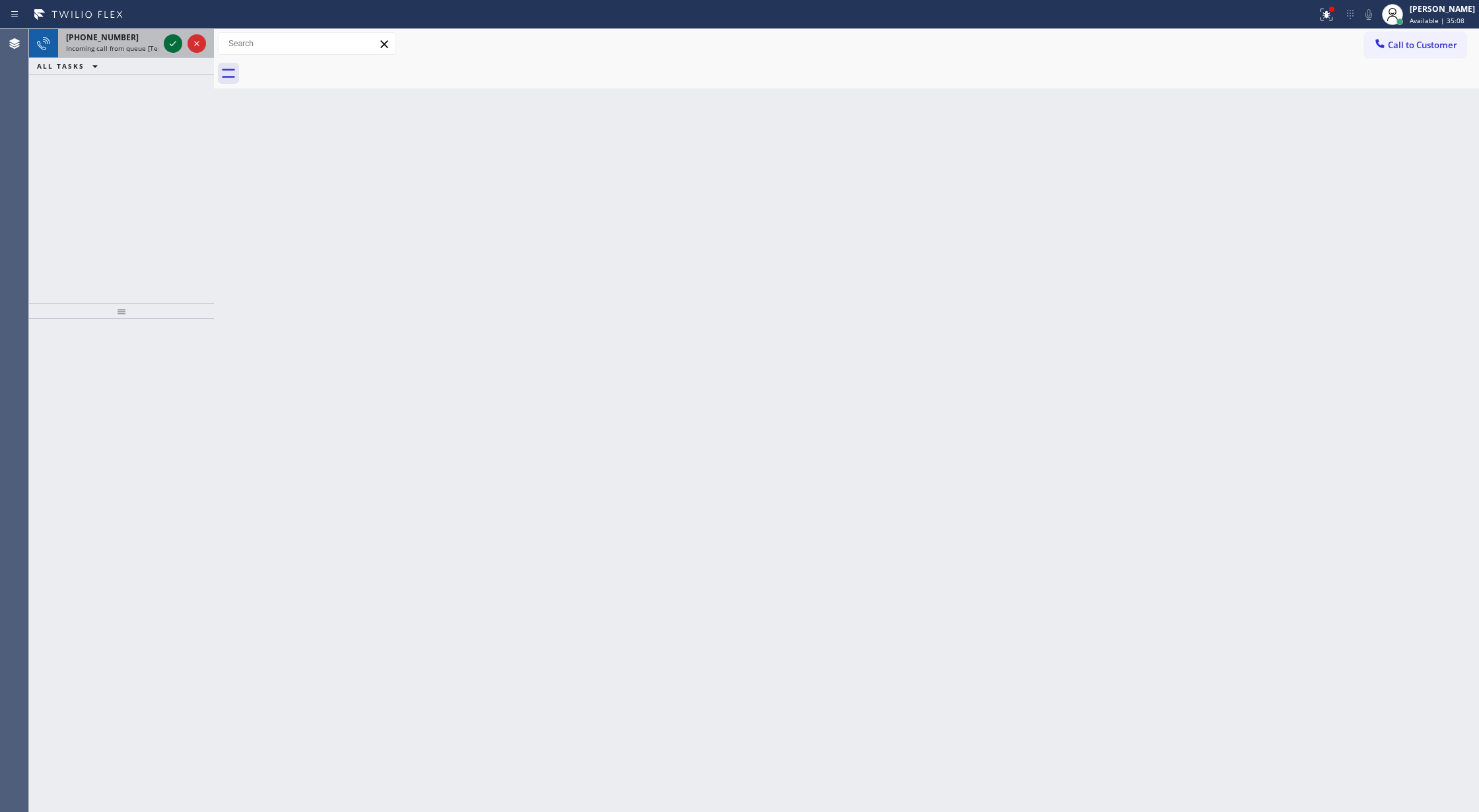
click at [174, 40] on icon at bounding box center [173, 43] width 16 height 16
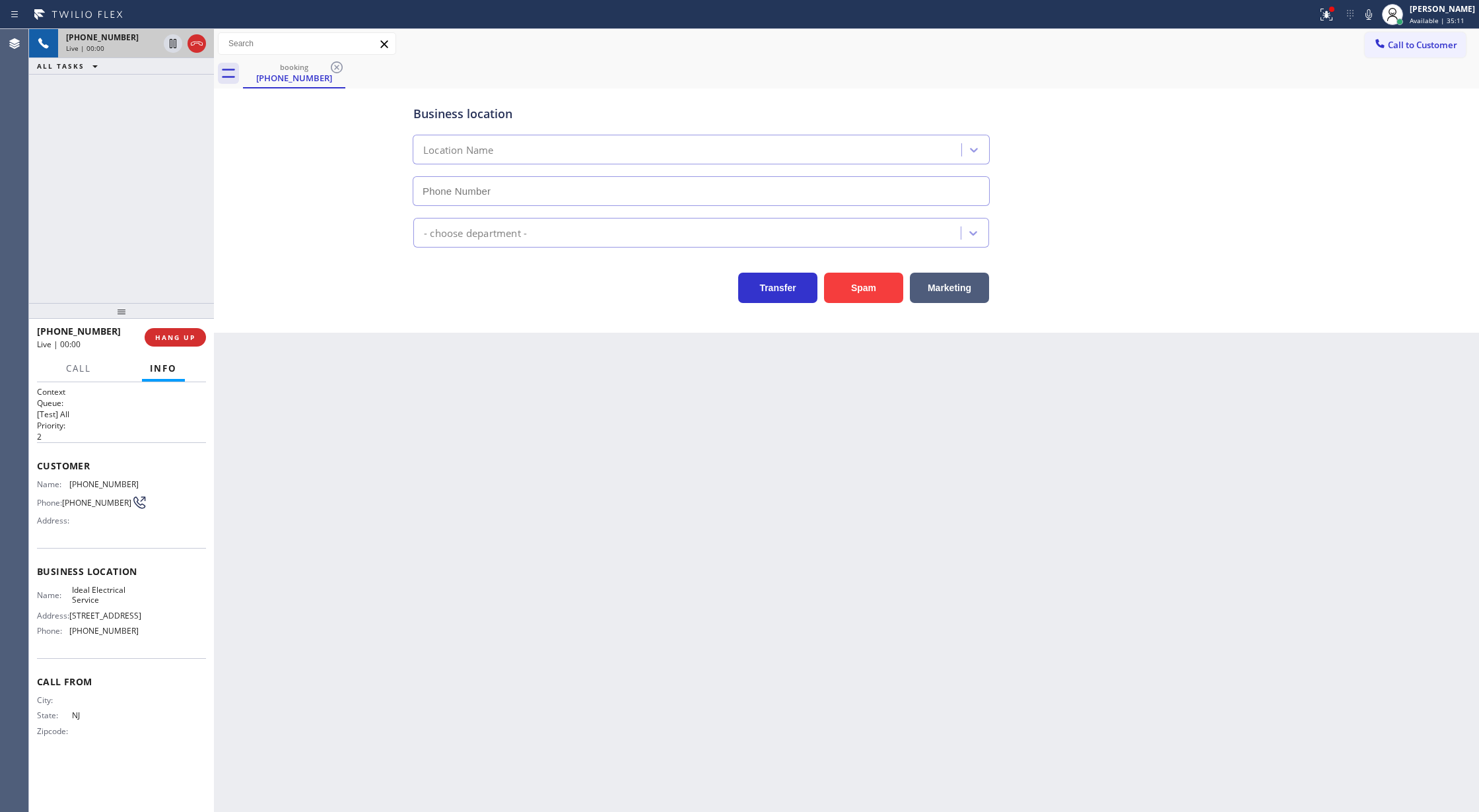
type input "(862) 404-0569"
click at [858, 290] on button "Spam" at bounding box center [864, 287] width 79 height 30
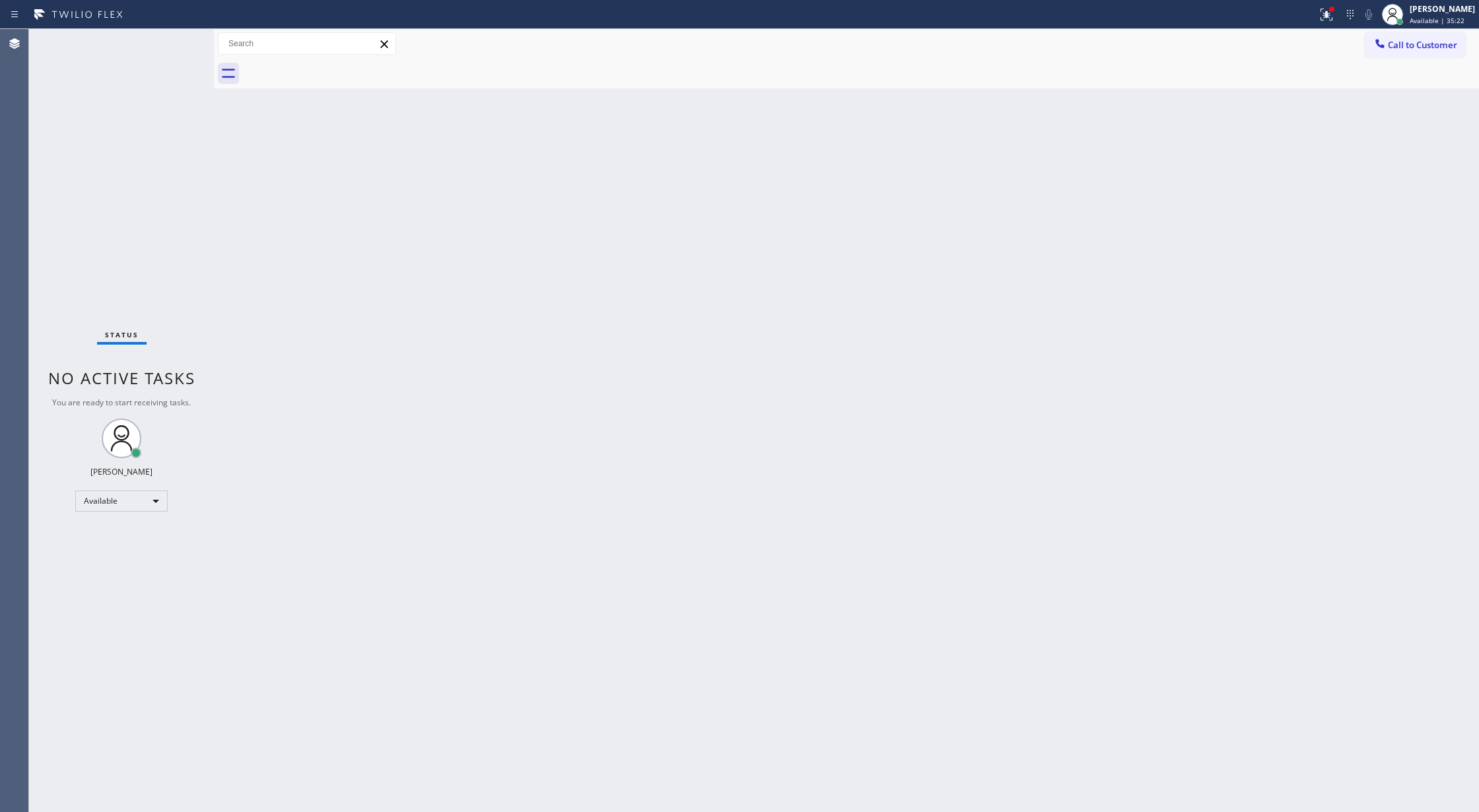
click at [180, 46] on div "Status No active tasks You are ready to start receiving tasks. [PERSON_NAME] Av…" at bounding box center [121, 420] width 185 height 783
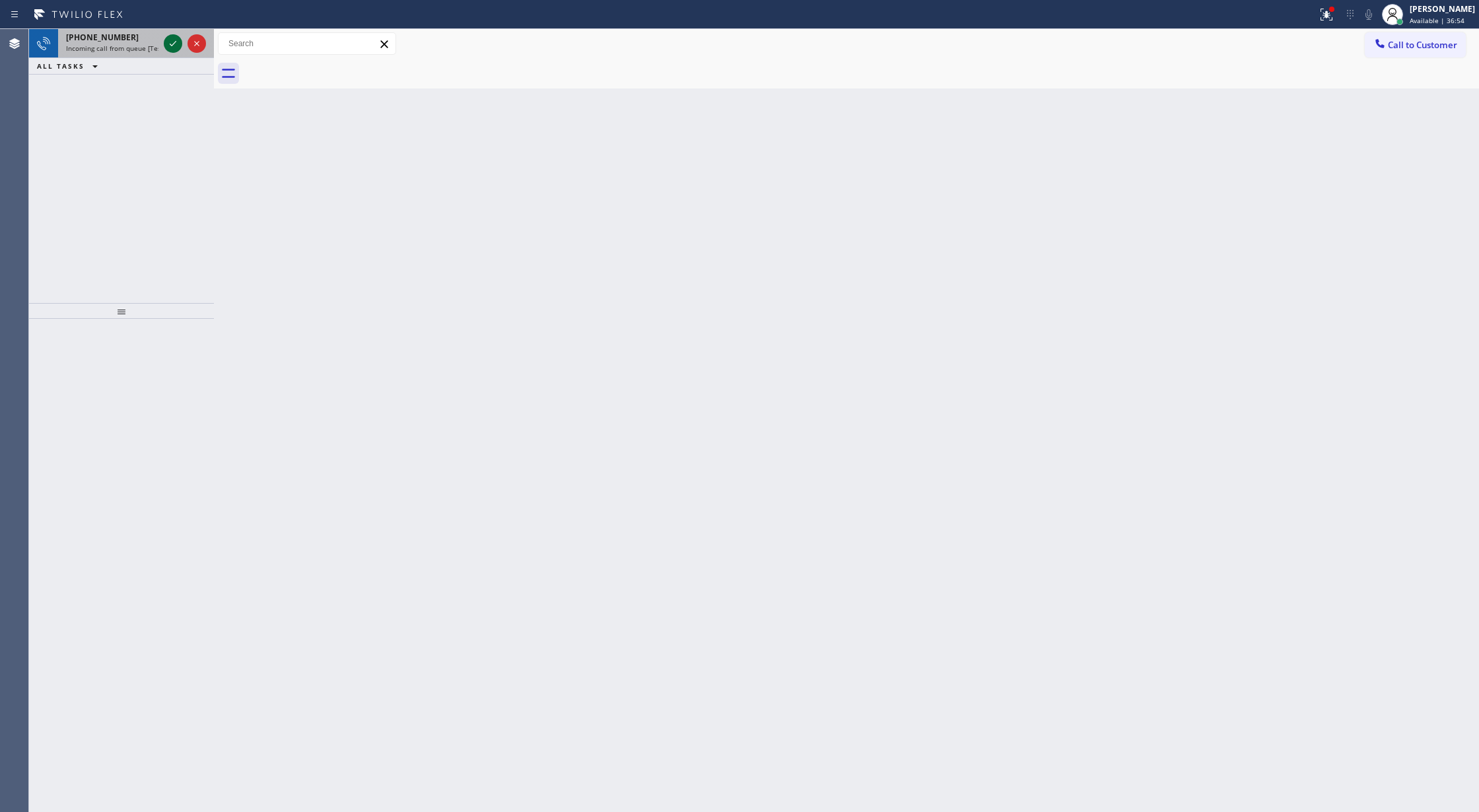
click at [172, 44] on icon at bounding box center [173, 43] width 16 height 16
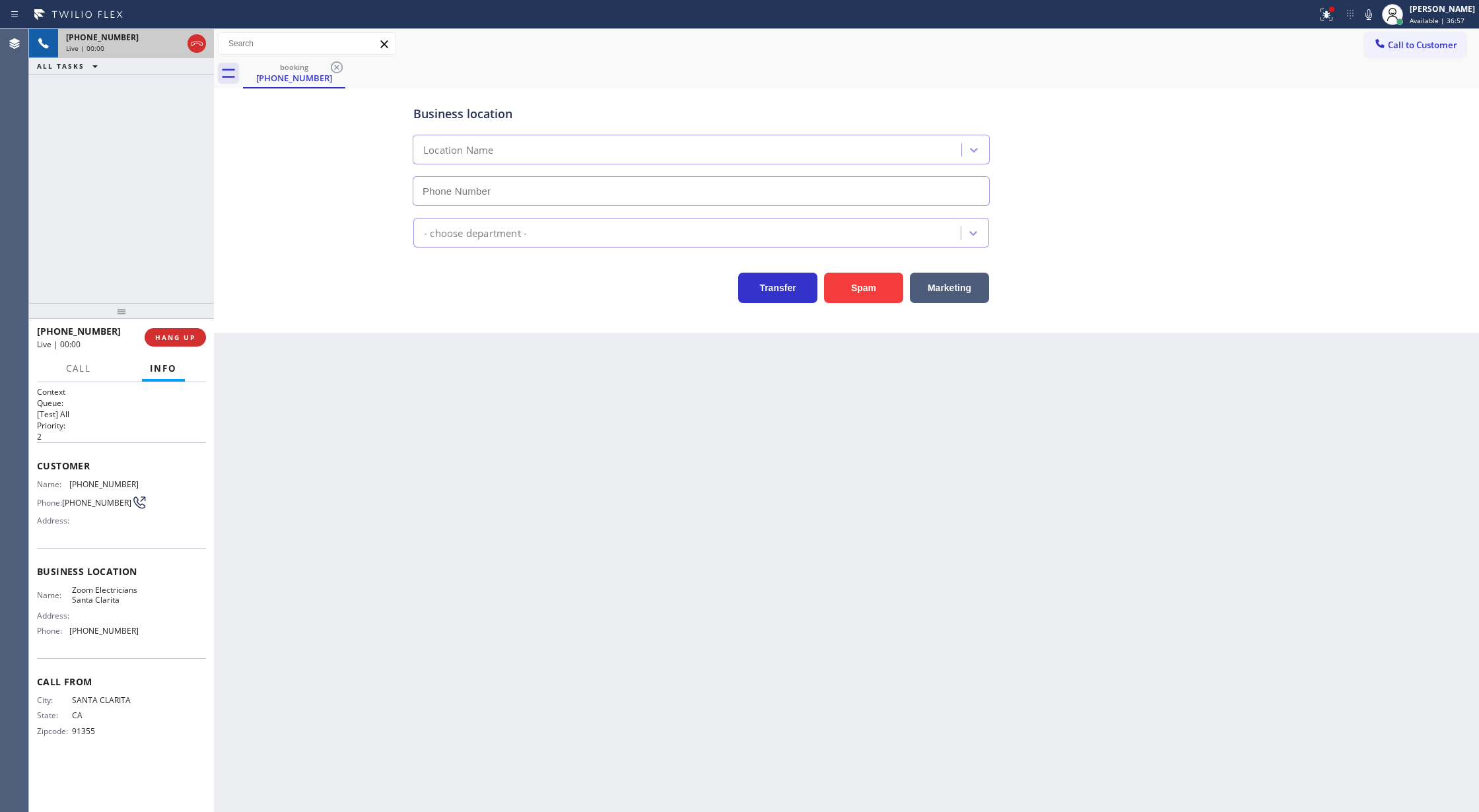
type input "[PHONE_NUMBER]"
click at [865, 281] on button "Spam" at bounding box center [864, 287] width 79 height 30
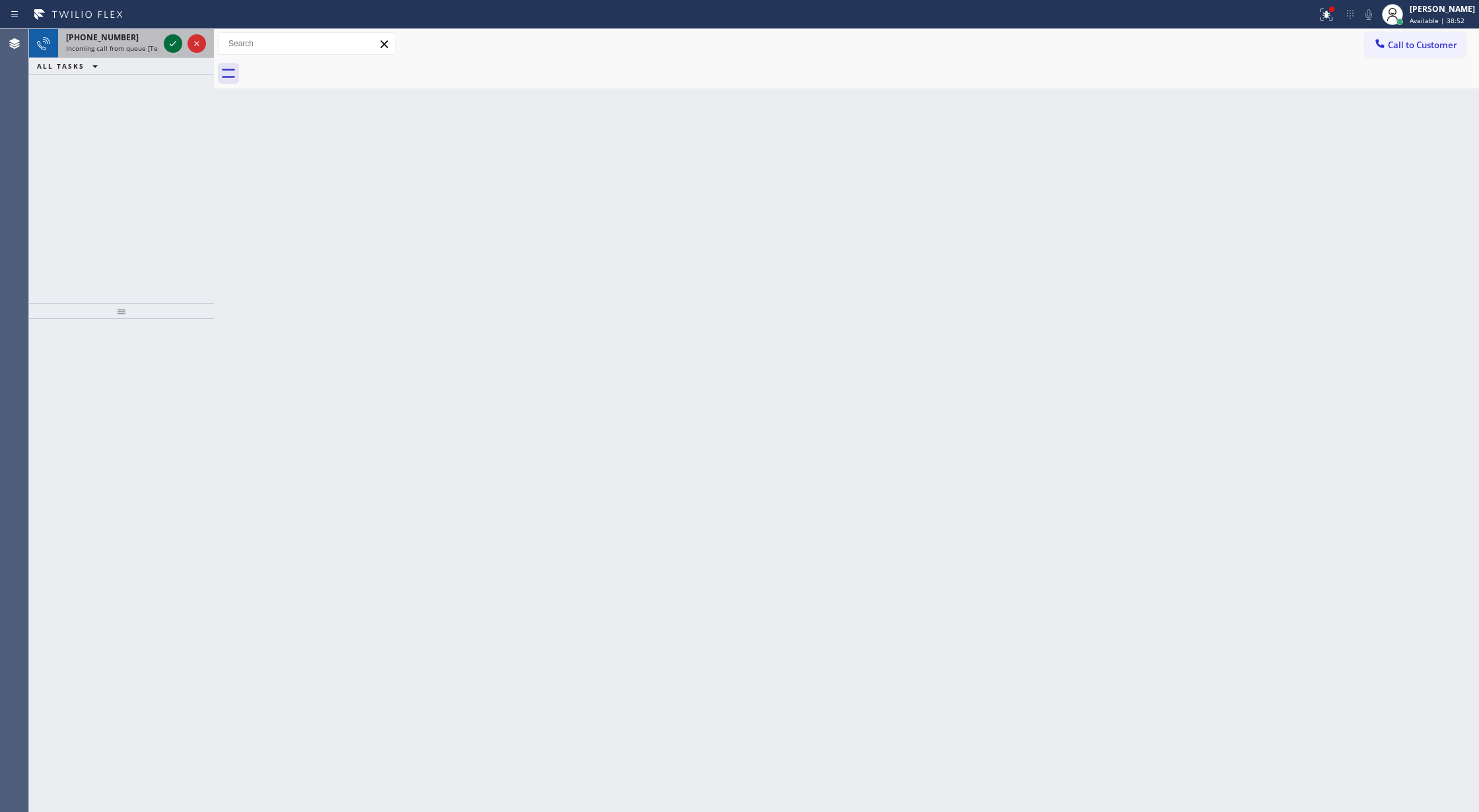
click at [169, 45] on icon at bounding box center [173, 43] width 16 height 16
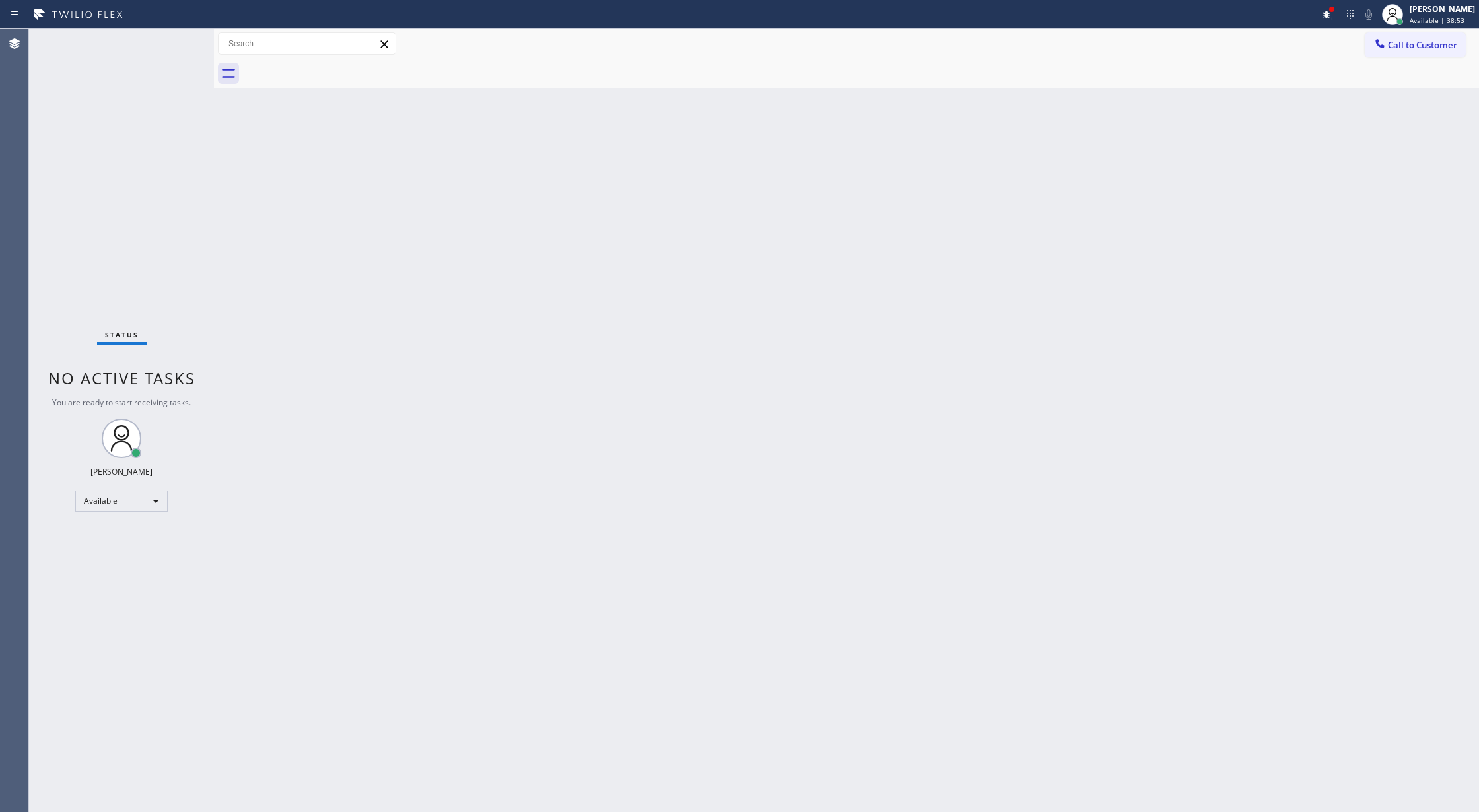
click at [169, 45] on div "Status No active tasks You are ready to start receiving tasks. [PERSON_NAME] Av…" at bounding box center [121, 420] width 185 height 783
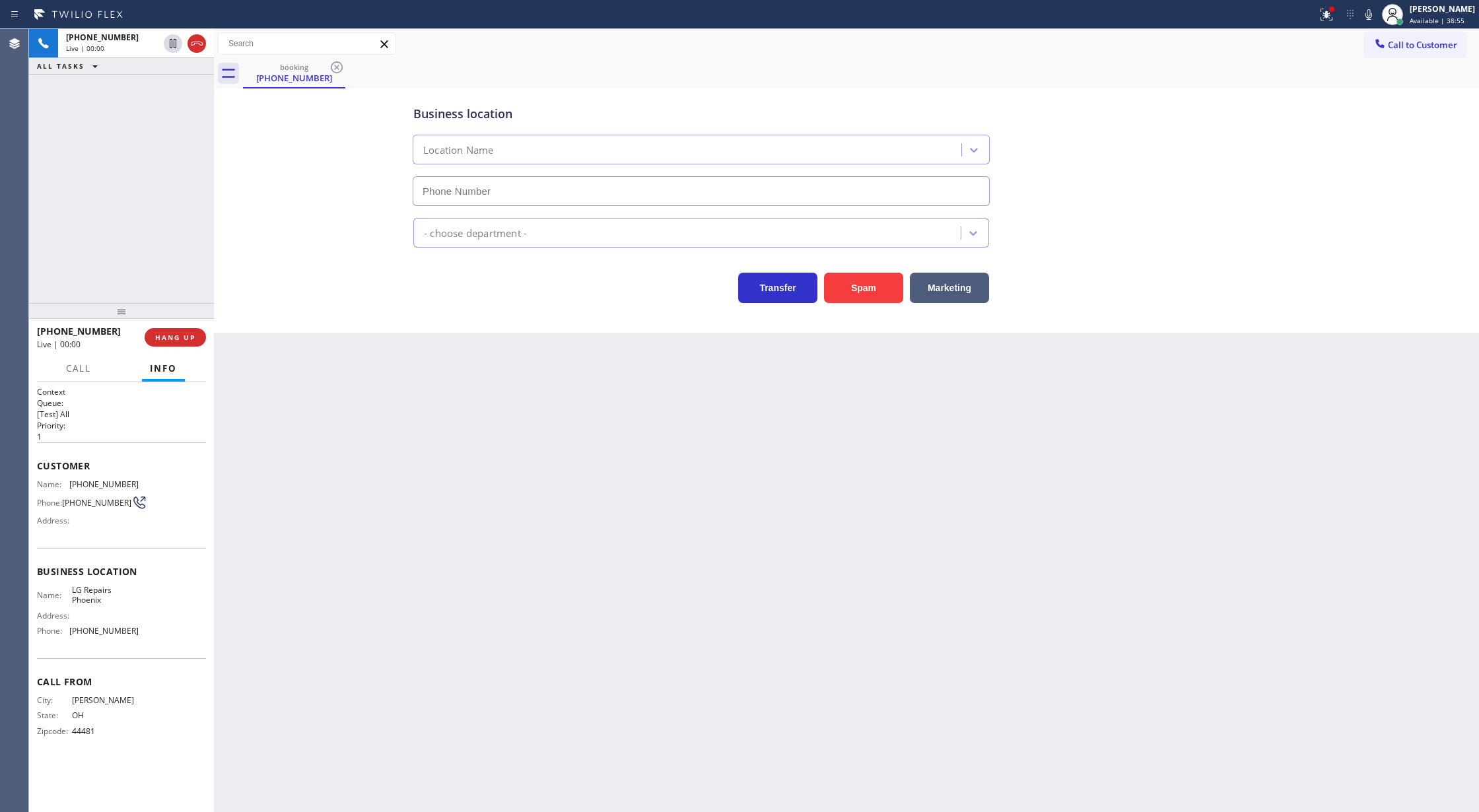
type input "(602) 755-6017"
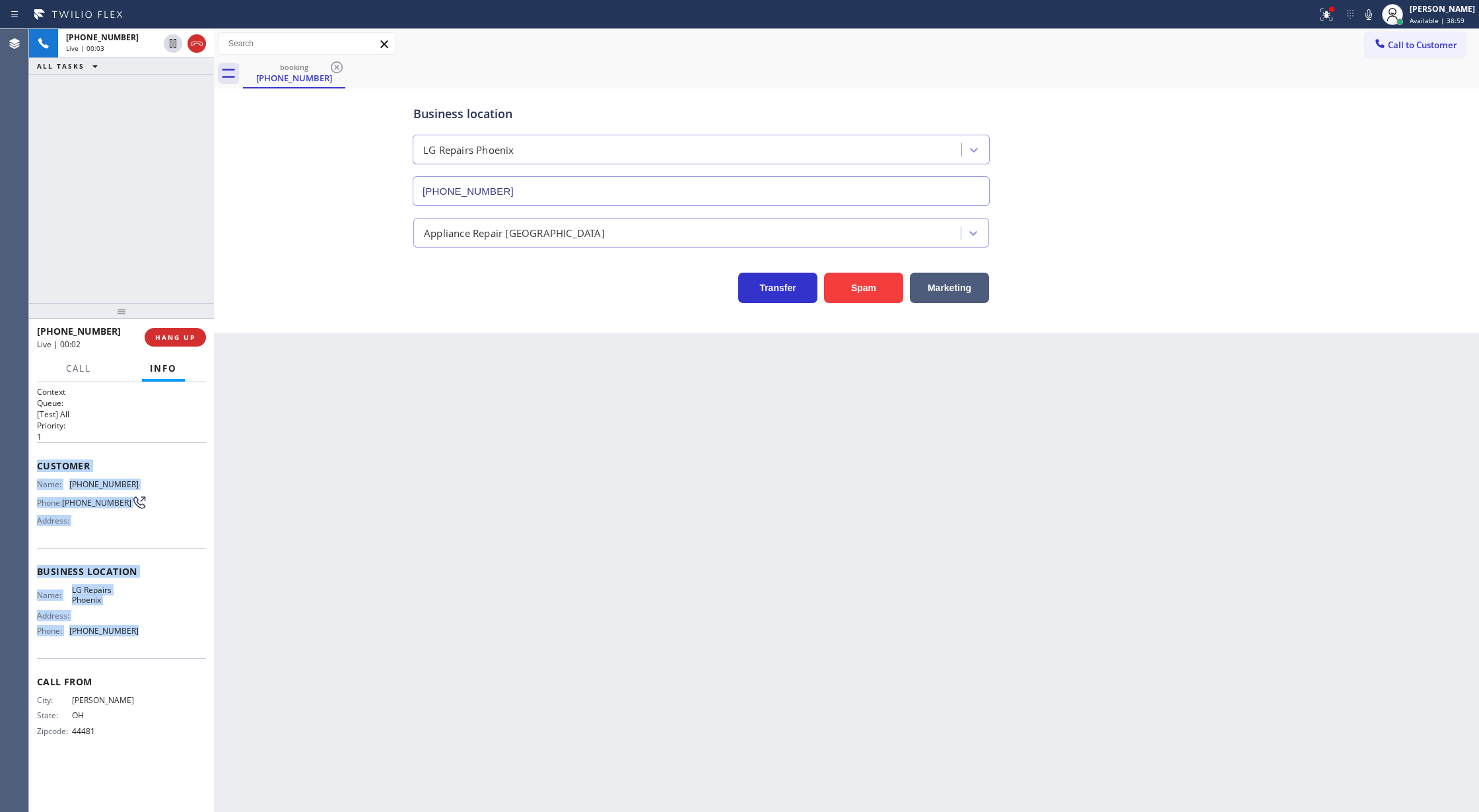
drag, startPoint x: 35, startPoint y: 470, endPoint x: 157, endPoint y: 632, distance: 202.8
click at [157, 632] on div "Context Queue: [Test] All Priority: 1 Customer Name: (330) 984-5097 Phone: (330…" at bounding box center [121, 597] width 185 height 430
copy div "Customer Name: (330) 984-5097 Phone: (330) 984-5097 Address: Business location …"
drag, startPoint x: 188, startPoint y: 45, endPoint x: 189, endPoint y: 92, distance: 47.0
click at [189, 45] on icon at bounding box center [196, 43] width 16 height 16
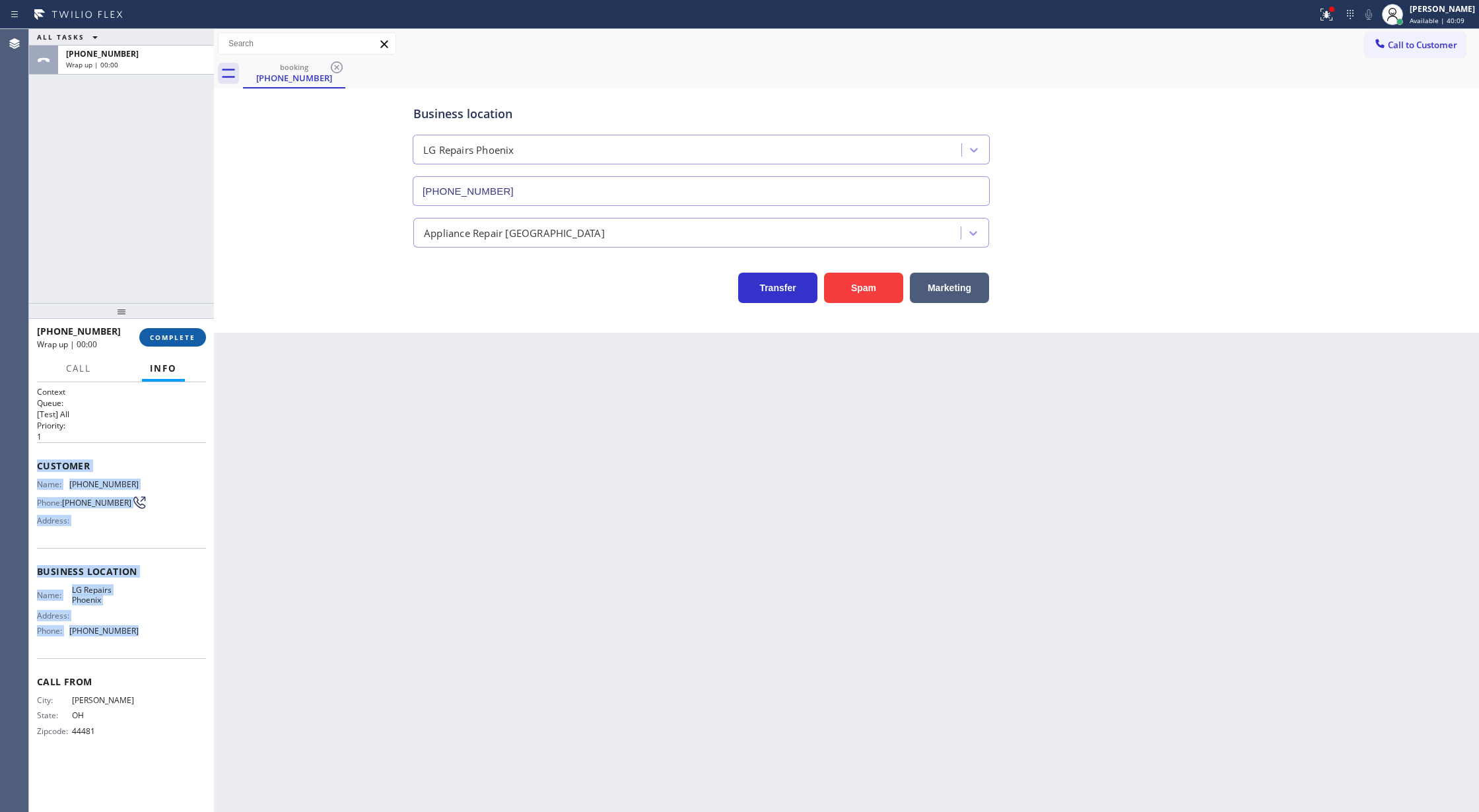
click at [178, 333] on span "COMPLETE" at bounding box center [172, 337] width 45 height 9
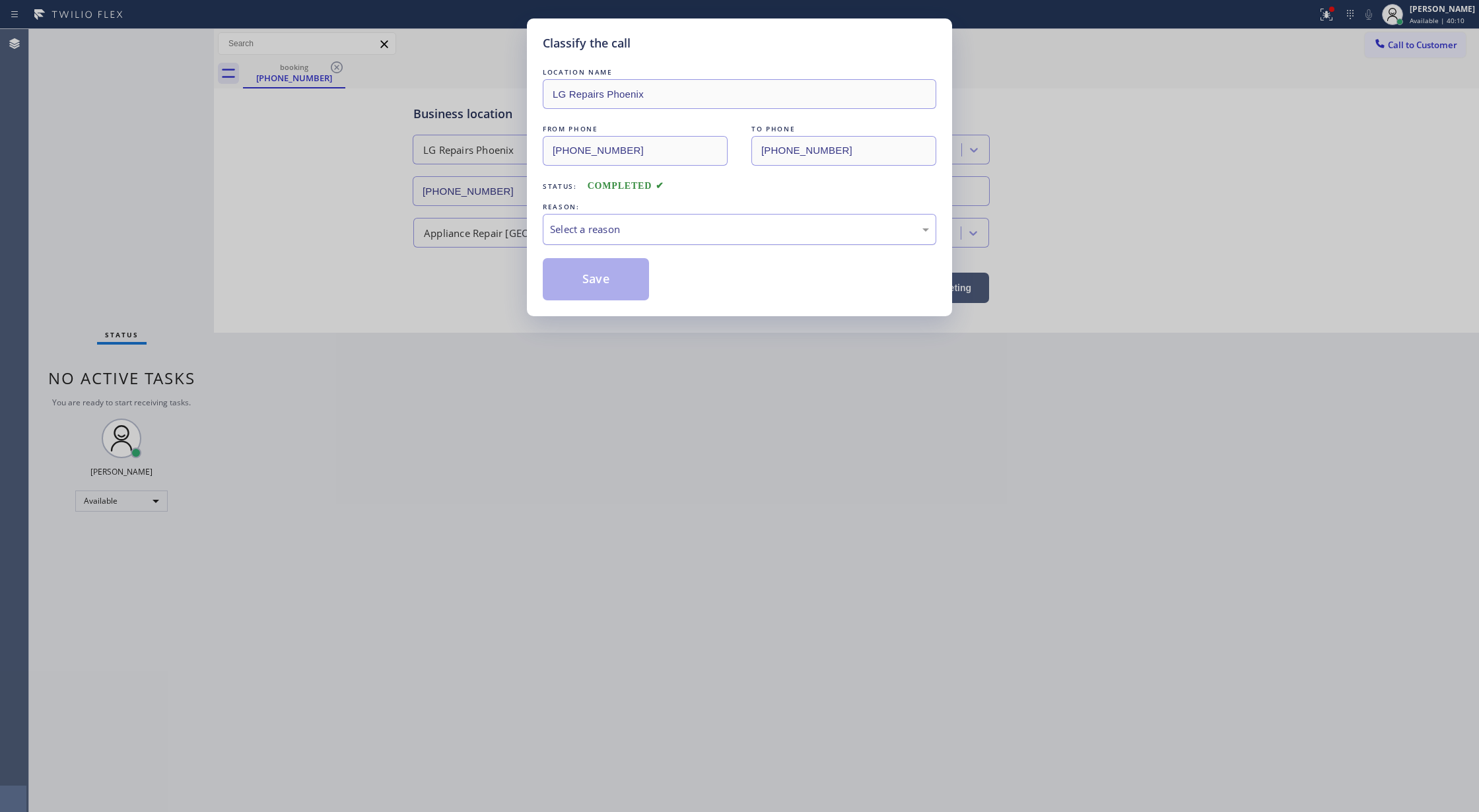
click at [592, 229] on div "Select a reason" at bounding box center [740, 229] width 379 height 15
click at [595, 282] on button "Save" at bounding box center [595, 279] width 106 height 42
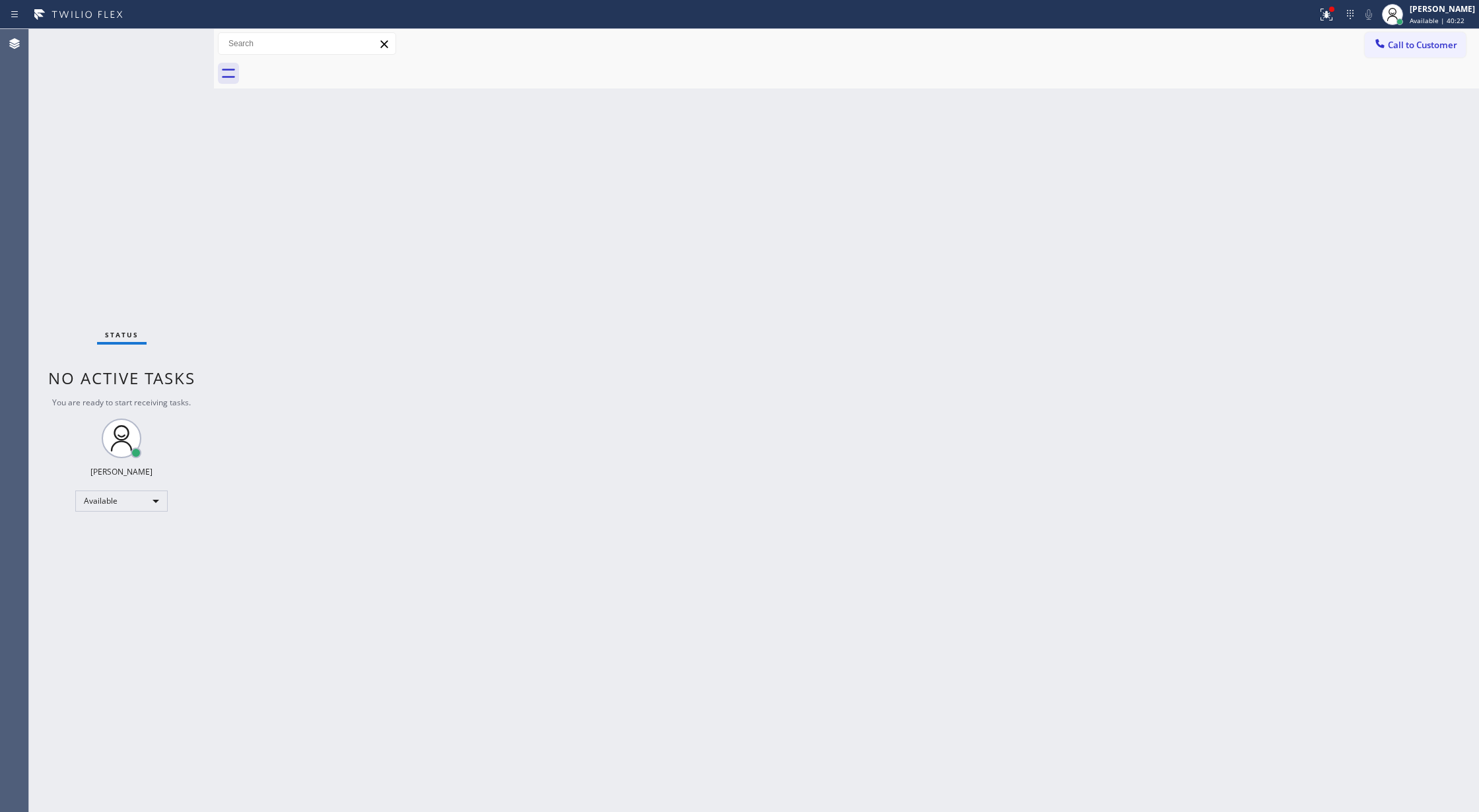
drag, startPoint x: 181, startPoint y: 41, endPoint x: 204, endPoint y: 117, distance: 79.4
click at [181, 41] on div "Status No active tasks You are ready to start receiving tasks. [PERSON_NAME] Av…" at bounding box center [121, 420] width 185 height 783
click at [165, 47] on icon at bounding box center [173, 43] width 16 height 16
click at [174, 41] on div "Status No active tasks You are ready to start receiving tasks. [PERSON_NAME] Av…" at bounding box center [121, 420] width 185 height 783
click at [174, 46] on div "Status No active tasks You are ready to start receiving tasks. [PERSON_NAME] Av…" at bounding box center [121, 420] width 185 height 783
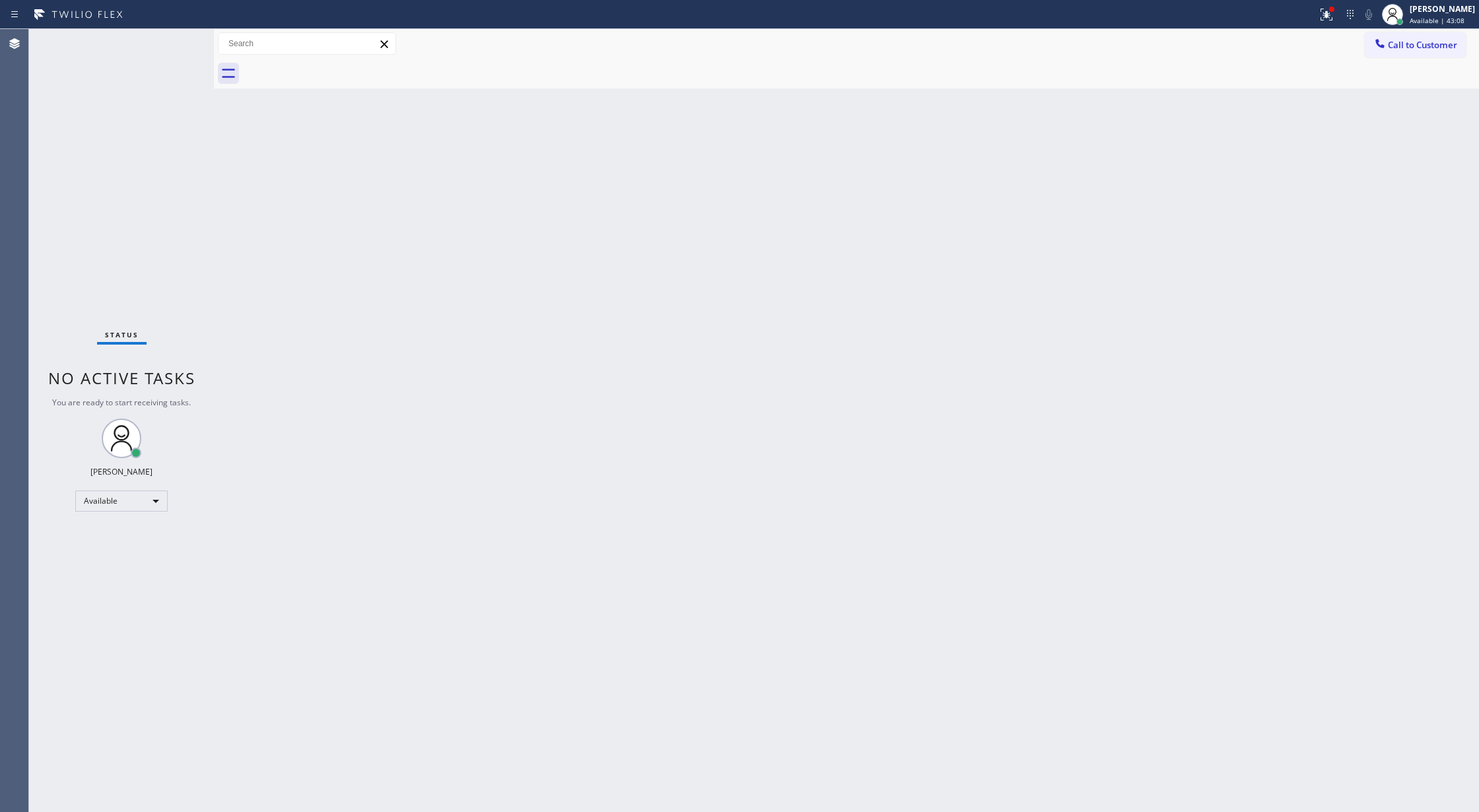
click at [174, 46] on div "Status No active tasks You are ready to start receiving tasks. [PERSON_NAME] Av…" at bounding box center [121, 420] width 185 height 783
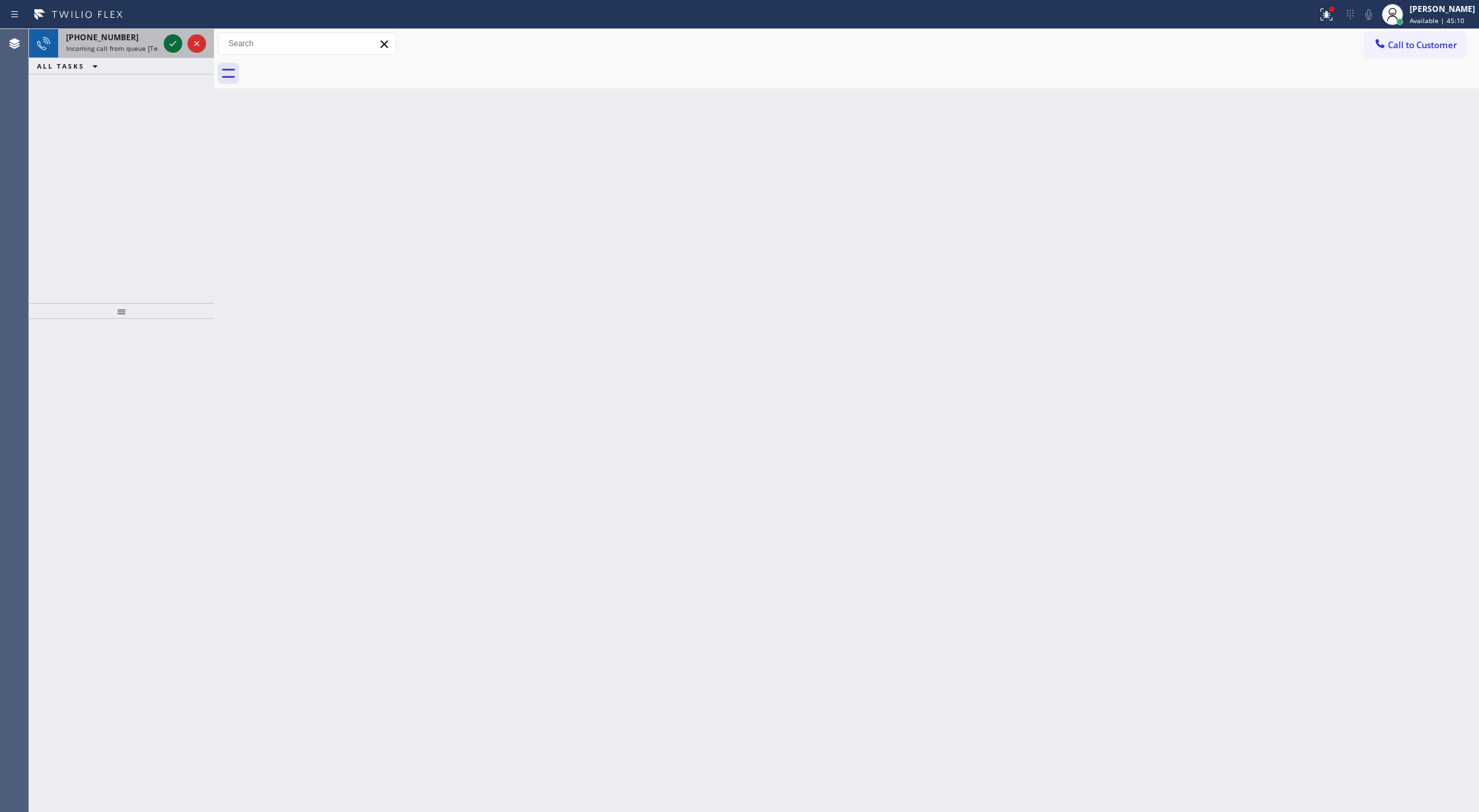
click at [169, 42] on icon at bounding box center [173, 43] width 16 height 16
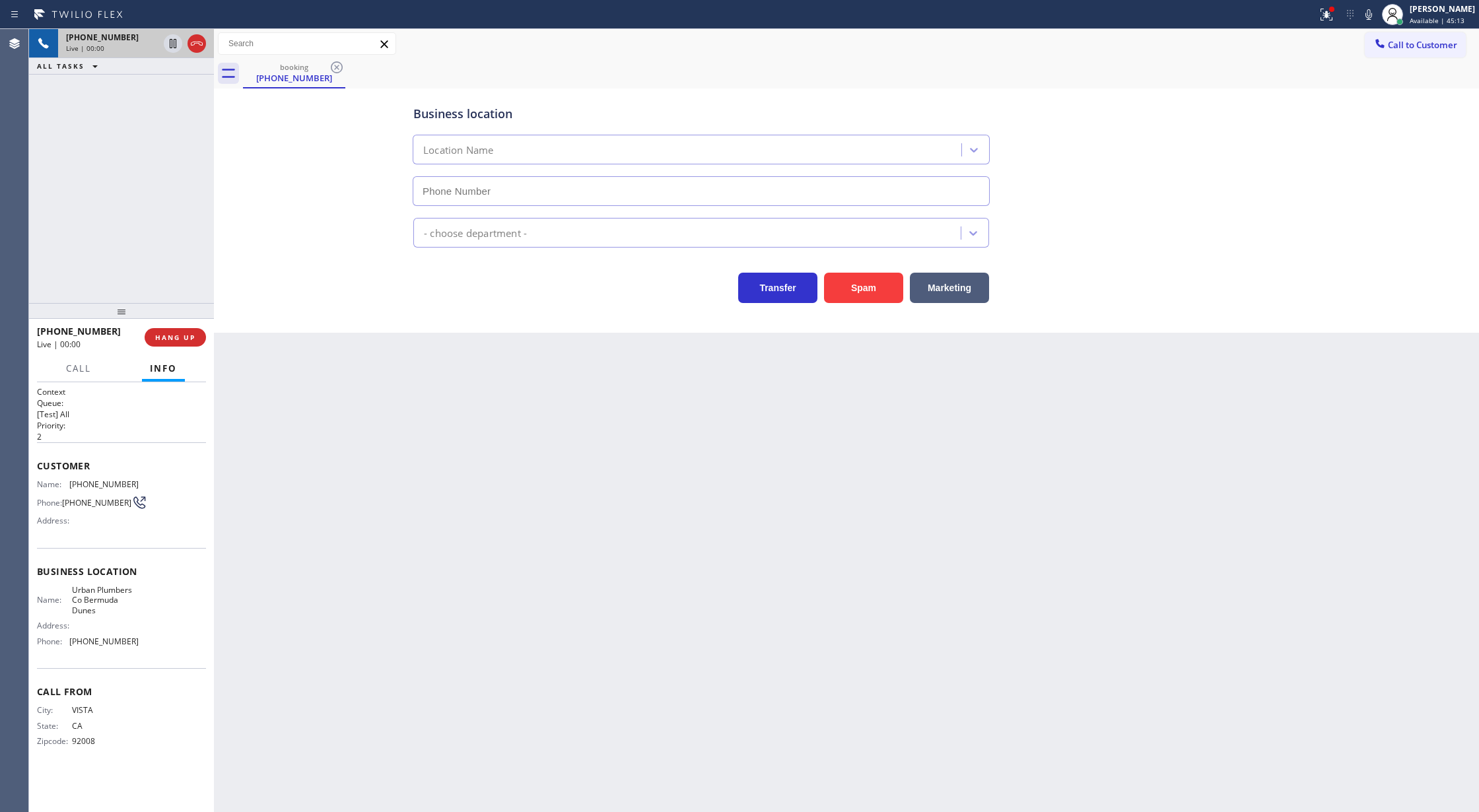
type input "(760) 388-7568"
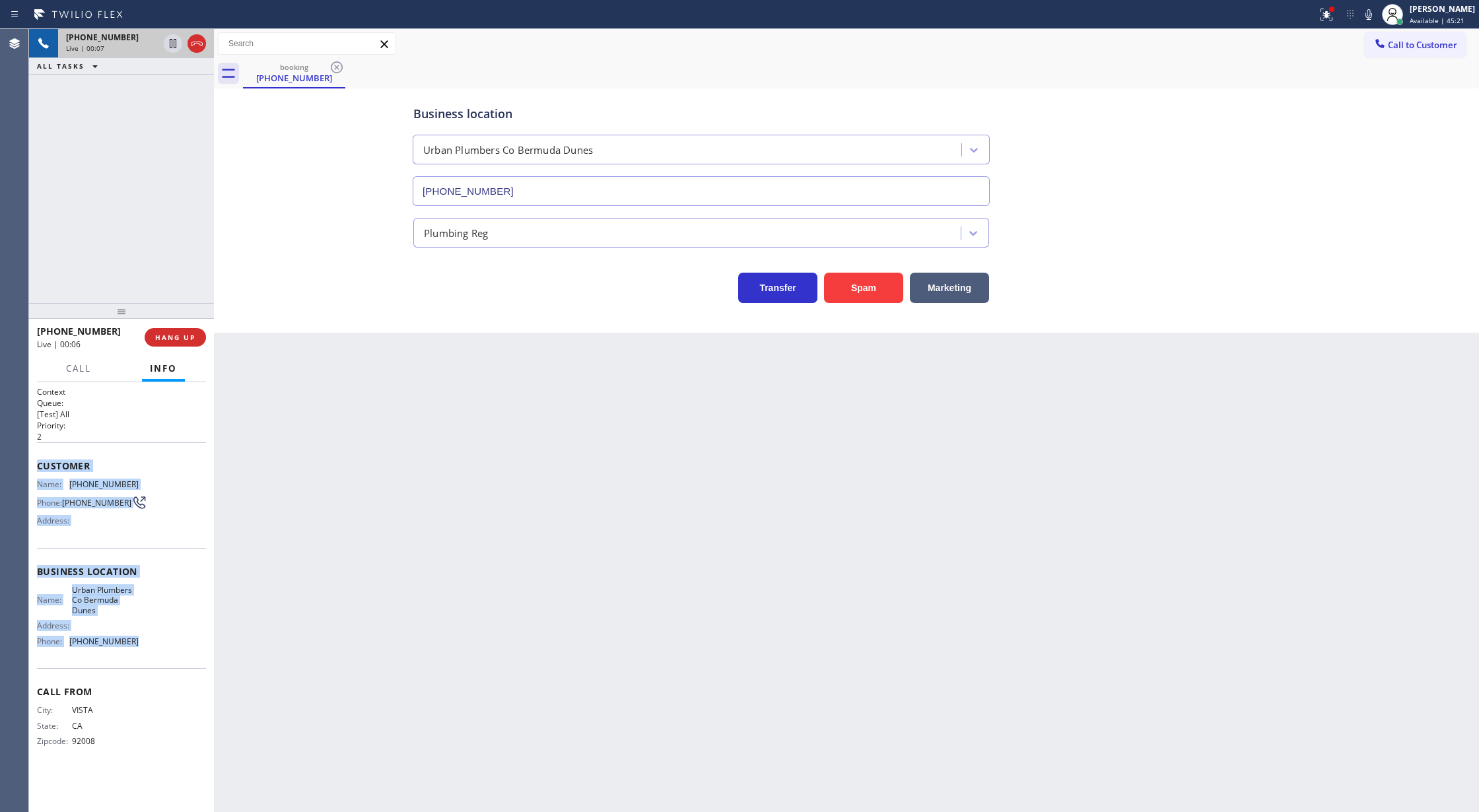
drag, startPoint x: 35, startPoint y: 467, endPoint x: 158, endPoint y: 645, distance: 216.4
click at [158, 645] on div "Context Queue: [Test] All Priority: 2 Customer Name: (760) 500-0343 Phone: (760…" at bounding box center [121, 597] width 185 height 430
click at [198, 41] on icon at bounding box center [196, 43] width 16 height 16
click at [159, 336] on span "COMPLETE" at bounding box center [172, 337] width 45 height 9
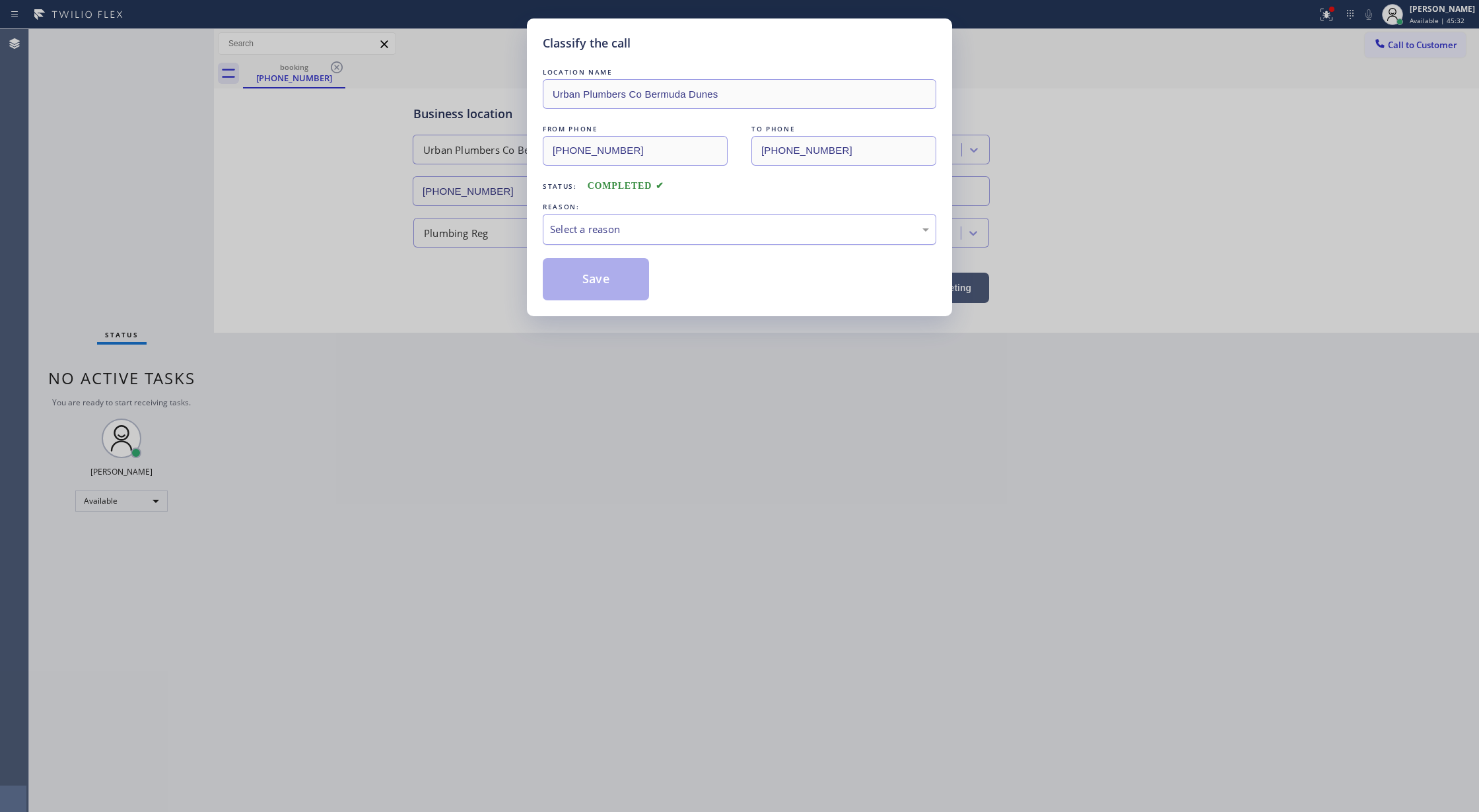
click at [578, 226] on div "Select a reason" at bounding box center [740, 229] width 379 height 15
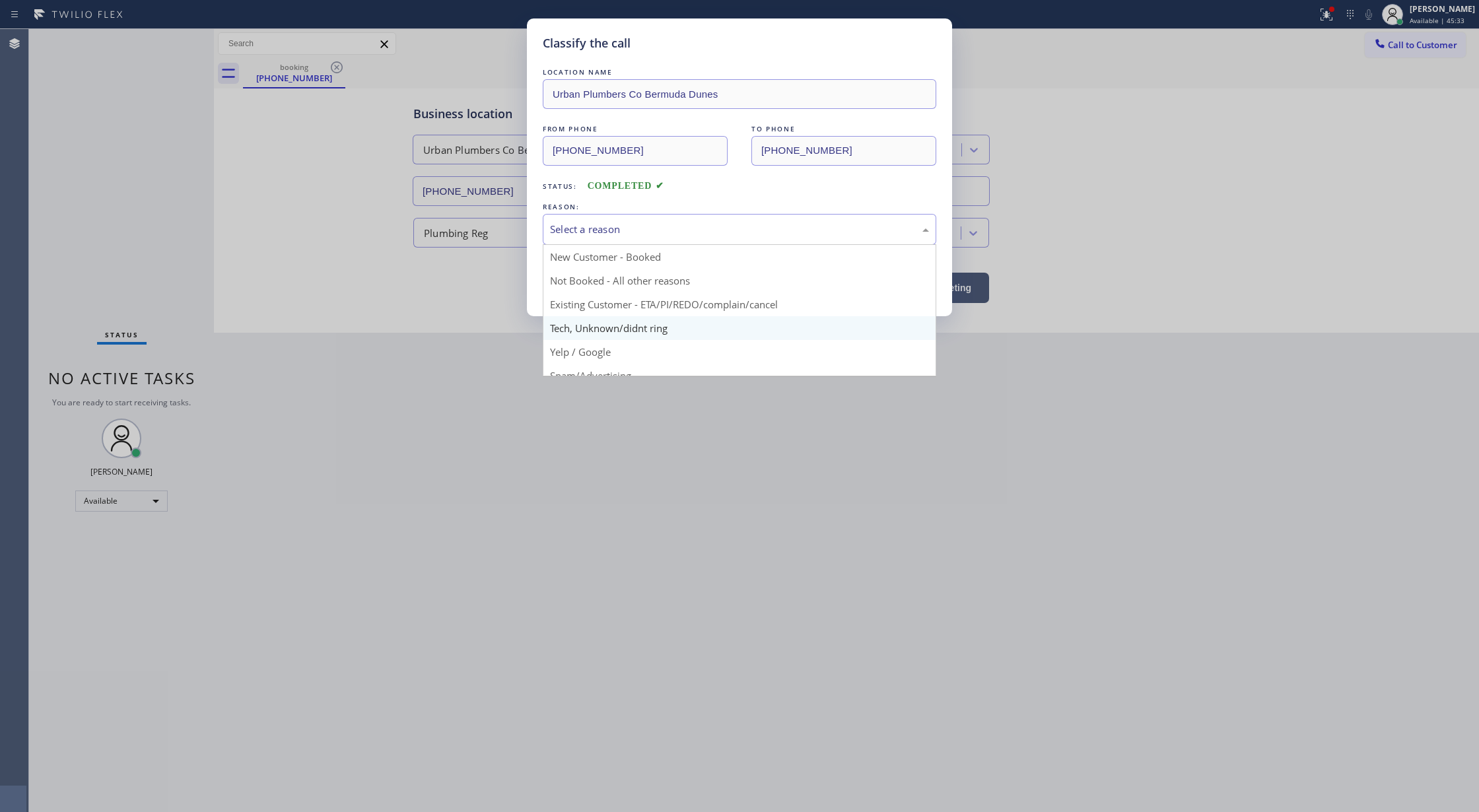
scroll to position [83, 0]
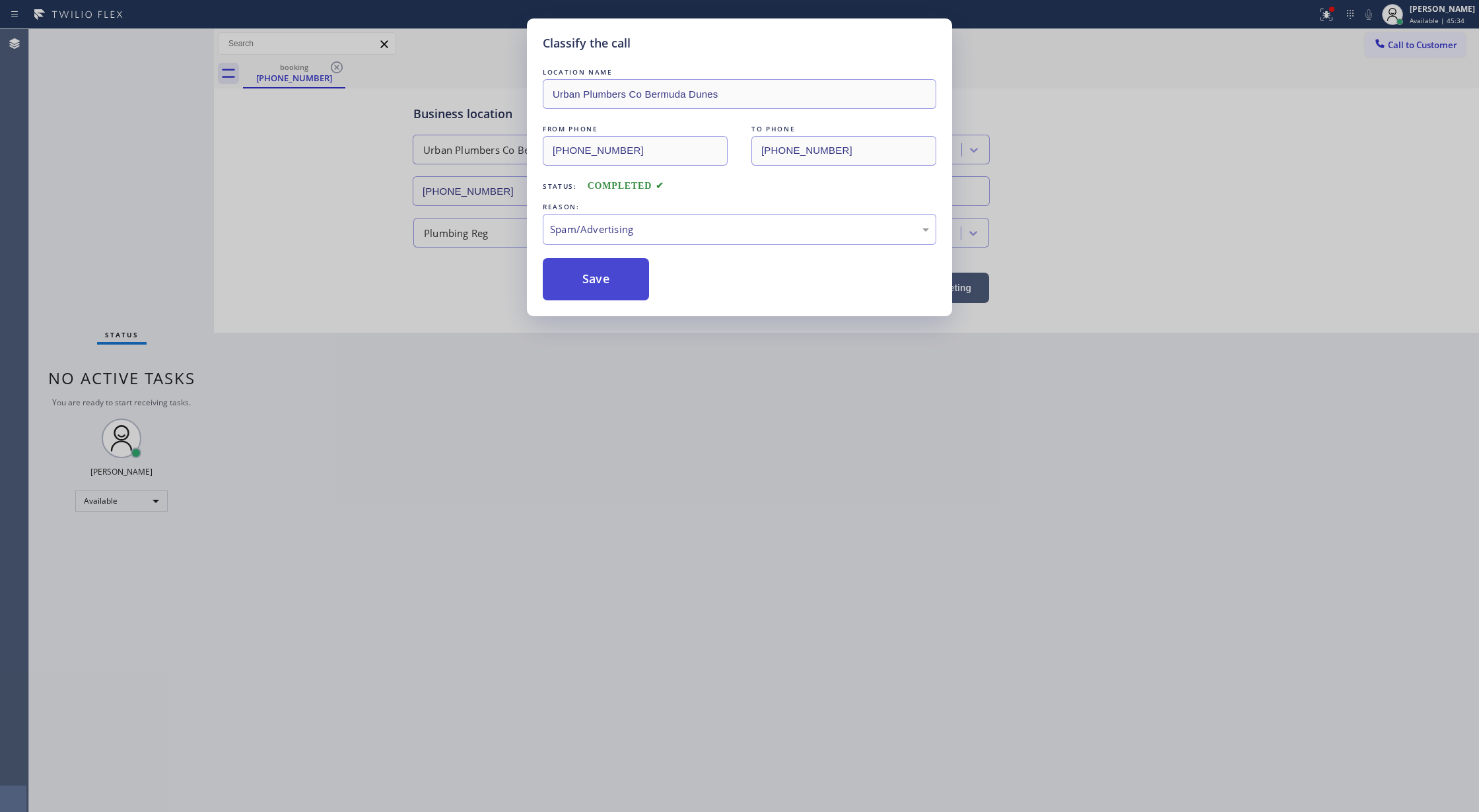
click at [601, 268] on button "Save" at bounding box center [595, 279] width 106 height 42
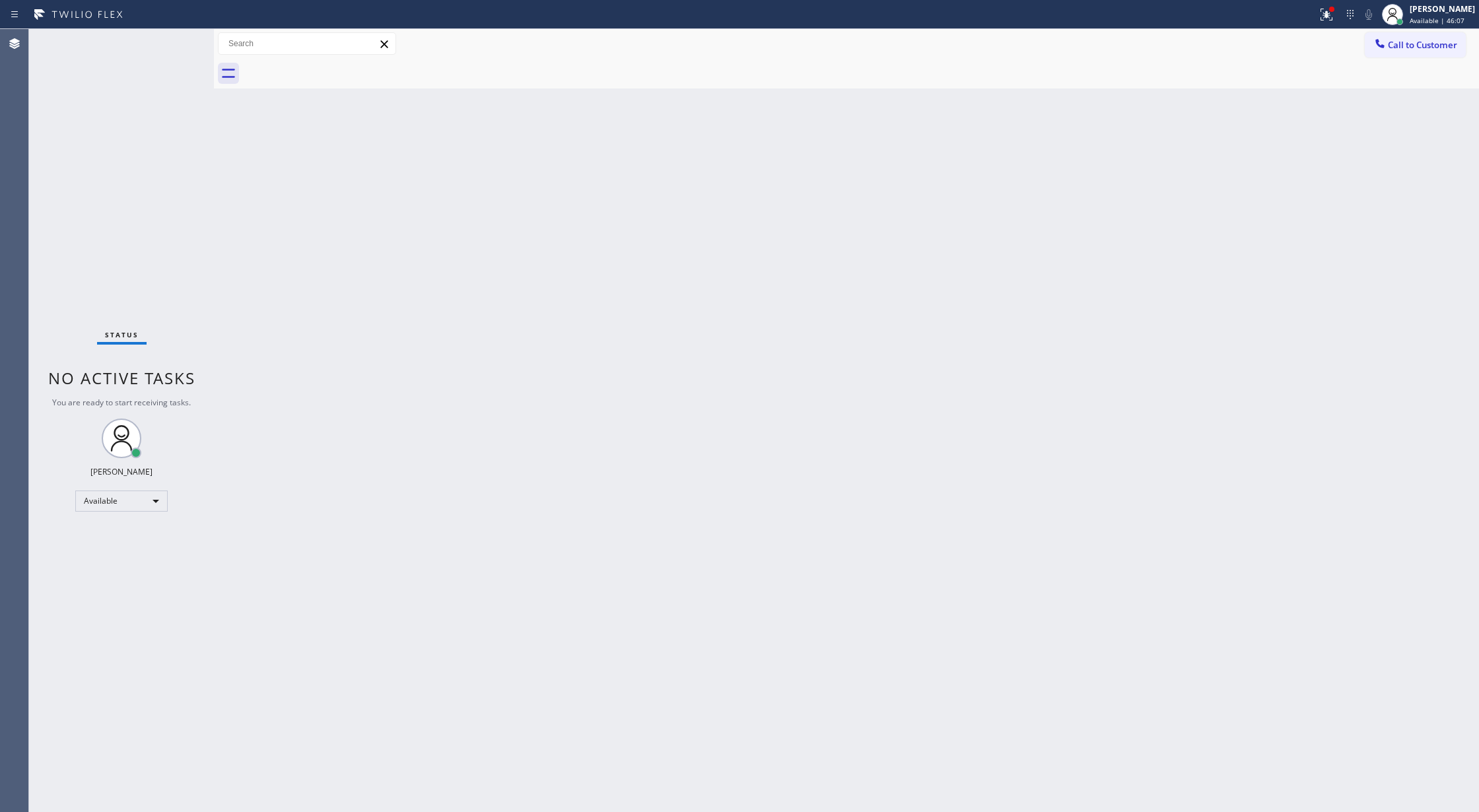
click at [174, 46] on div "Status No active tasks You are ready to start receiving tasks. [PERSON_NAME] Av…" at bounding box center [121, 420] width 185 height 783
click at [173, 48] on div "Status No active tasks You are ready to start receiving tasks. [PERSON_NAME] Av…" at bounding box center [121, 420] width 185 height 783
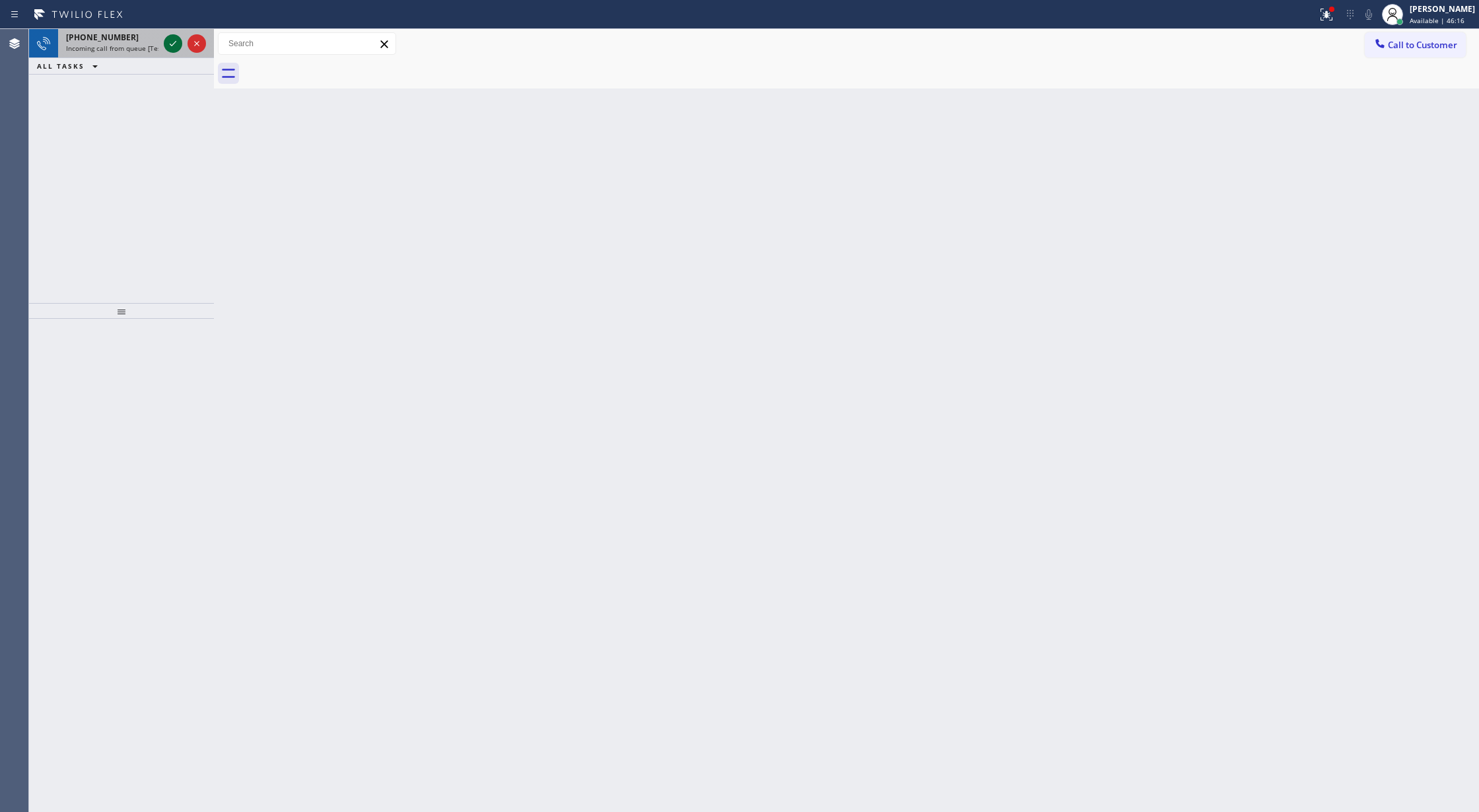
click at [170, 51] on button at bounding box center [173, 44] width 18 height 18
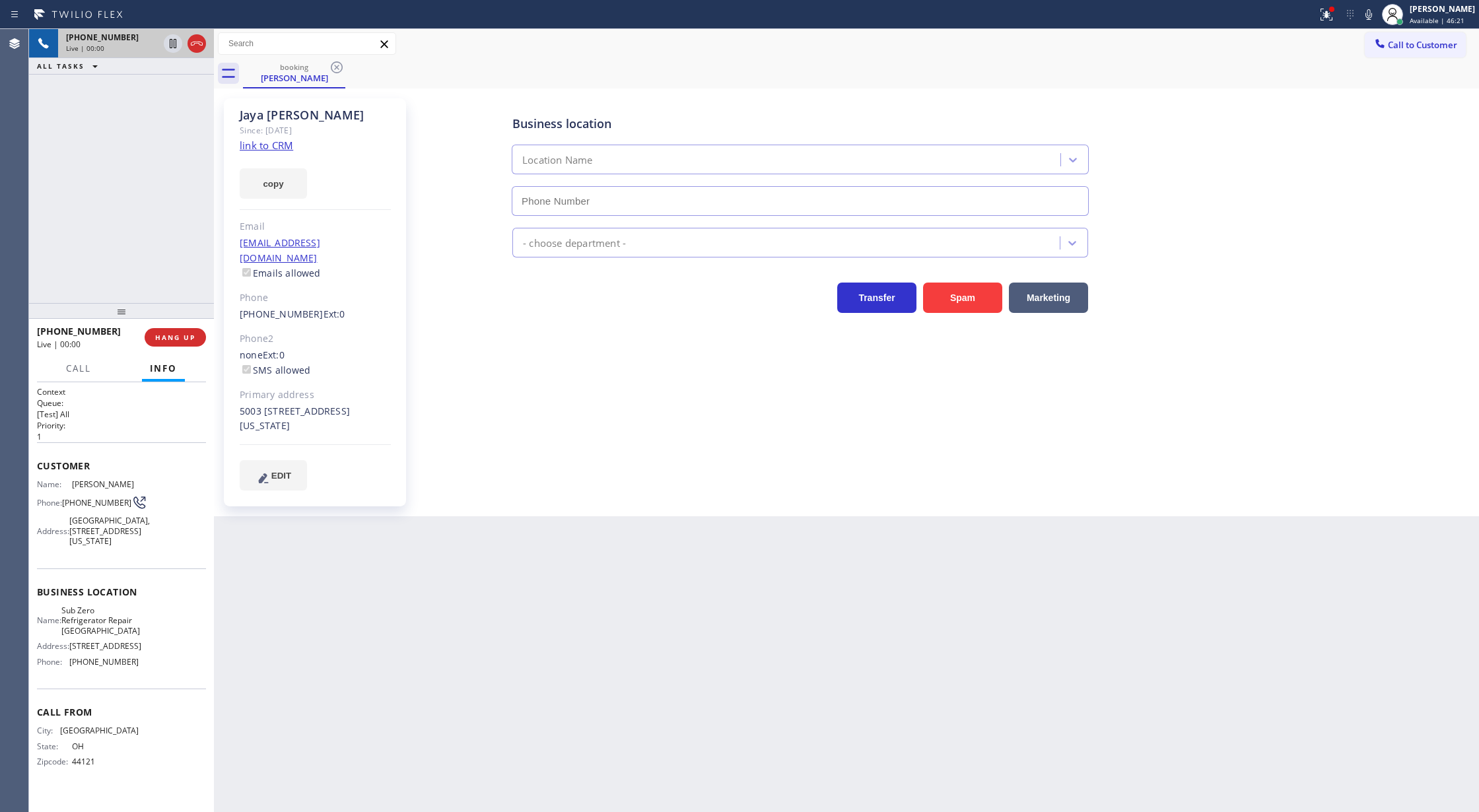
type input "(773) 917-0590"
click at [263, 149] on link "link to CRM" at bounding box center [266, 145] width 54 height 13
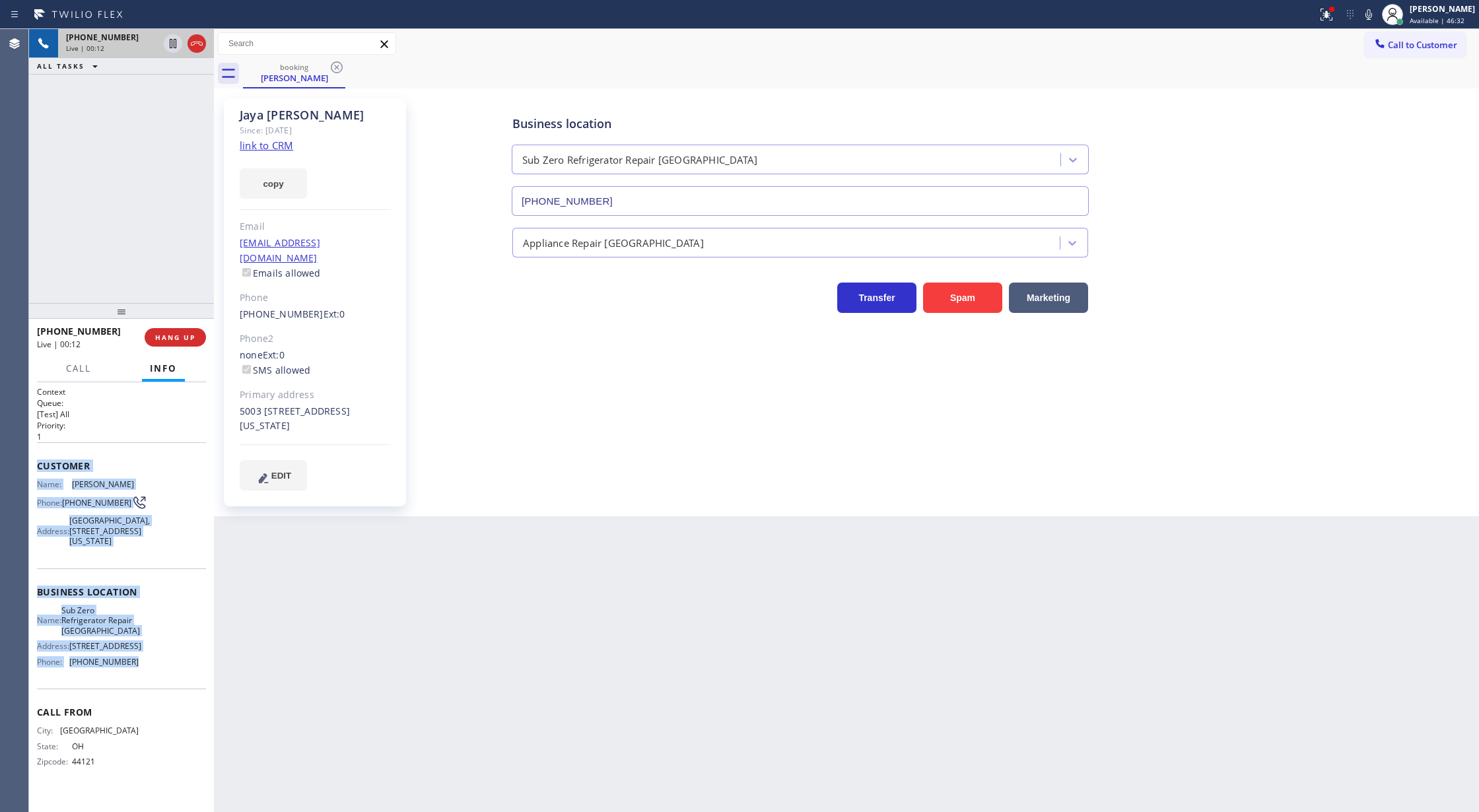
drag, startPoint x: 35, startPoint y: 465, endPoint x: 138, endPoint y: 693, distance: 250.2
click at [138, 693] on div "Context Queue: [Test] All Priority: 1 Customer Name: Jaya Pandrangi Phone: (216…" at bounding box center [121, 597] width 185 height 430
copy div "Customer Name: Jaya Pandrangi Phone: (216) 337-6652 Address: Park Tower, 800 N …"
click at [1377, 11] on icon at bounding box center [1369, 14] width 16 height 16
click at [175, 44] on icon at bounding box center [173, 43] width 16 height 16
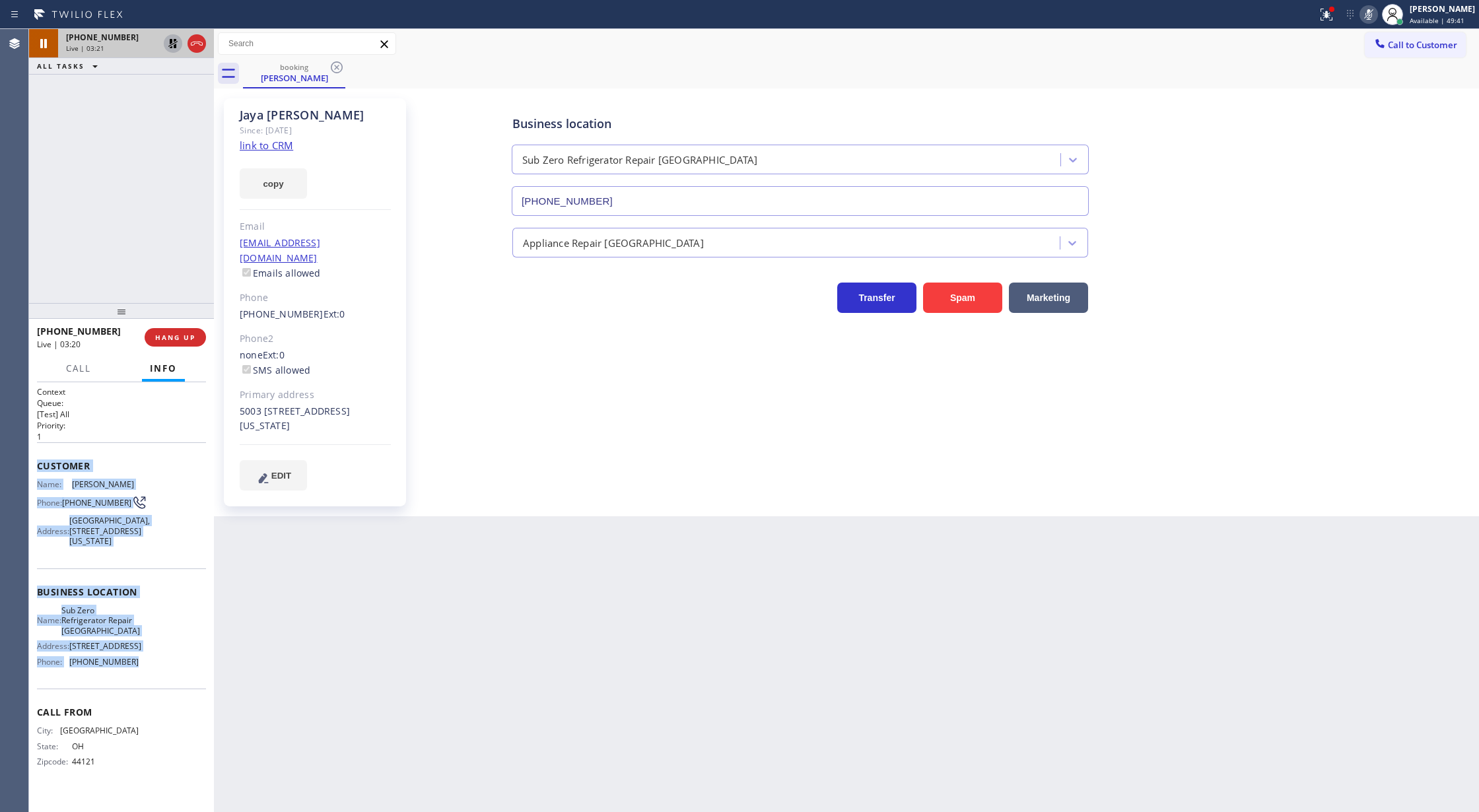
click at [1373, 16] on rect at bounding box center [1368, 13] width 9 height 9
drag, startPoint x: 172, startPoint y: 49, endPoint x: 215, endPoint y: 256, distance: 211.4
click at [167, 53] on div at bounding box center [184, 43] width 47 height 29
drag, startPoint x: 170, startPoint y: 42, endPoint x: 307, endPoint y: 376, distance: 361.0
click at [170, 51] on icon at bounding box center [173, 43] width 16 height 16
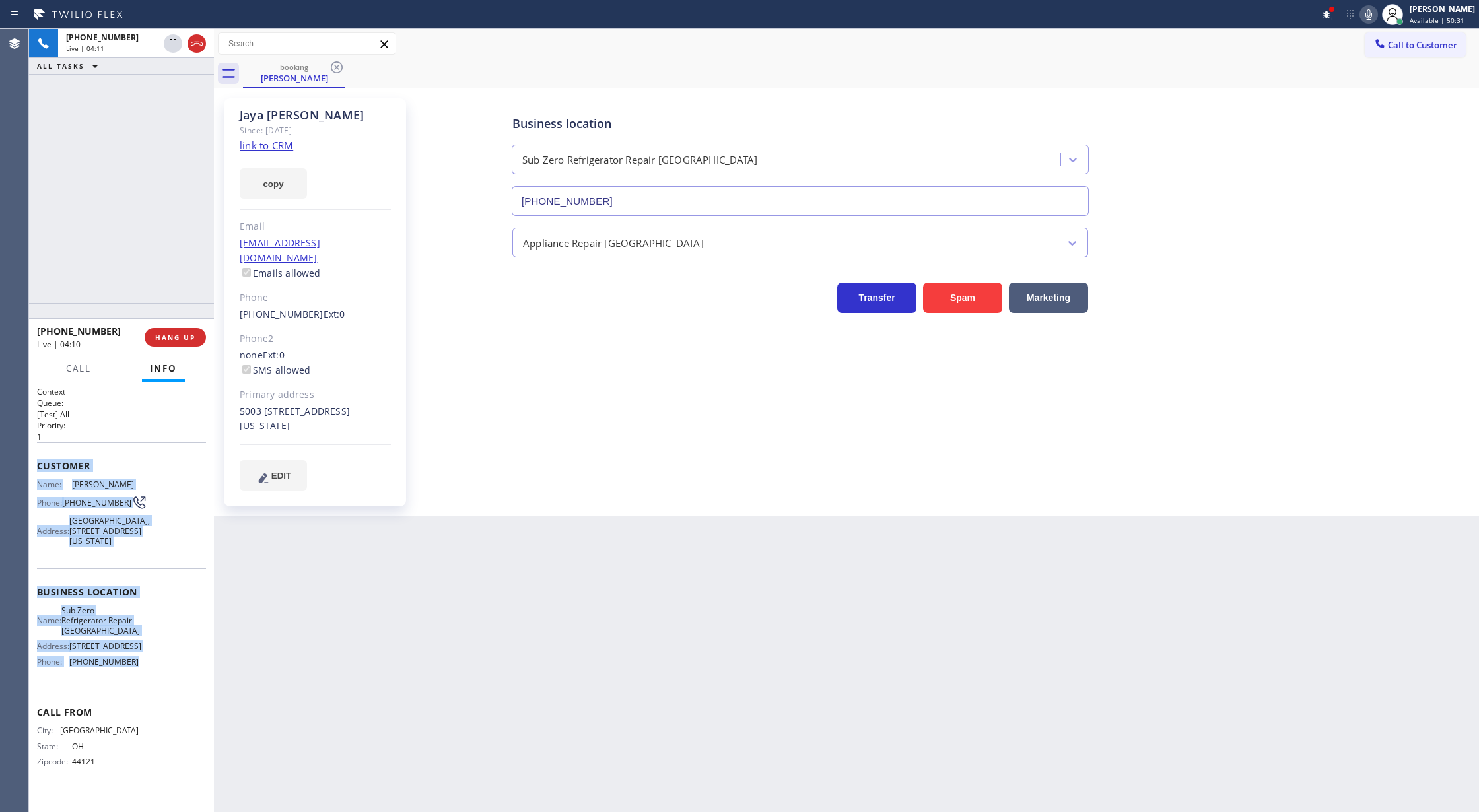
click at [1376, 21] on icon at bounding box center [1369, 14] width 16 height 16
click at [1376, 17] on icon at bounding box center [1369, 14] width 16 height 16
drag, startPoint x: 1381, startPoint y: 9, endPoint x: 1350, endPoint y: 45, distance: 47.5
click at [1377, 9] on icon at bounding box center [1369, 14] width 16 height 16
click at [1377, 11] on icon at bounding box center [1369, 14] width 16 height 16
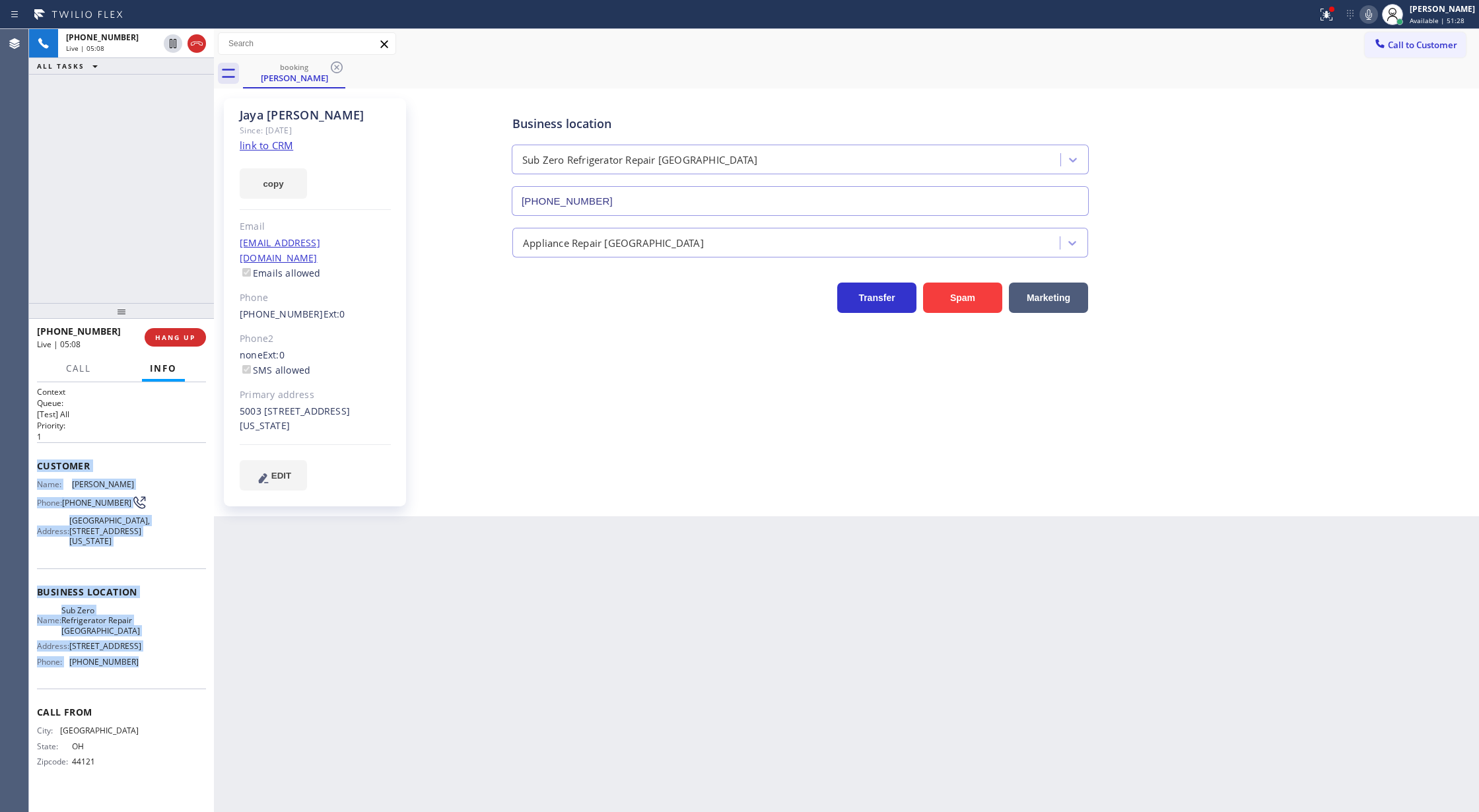
click at [1374, 14] on icon at bounding box center [1369, 14] width 16 height 16
click at [170, 92] on icon at bounding box center [173, 89] width 16 height 16
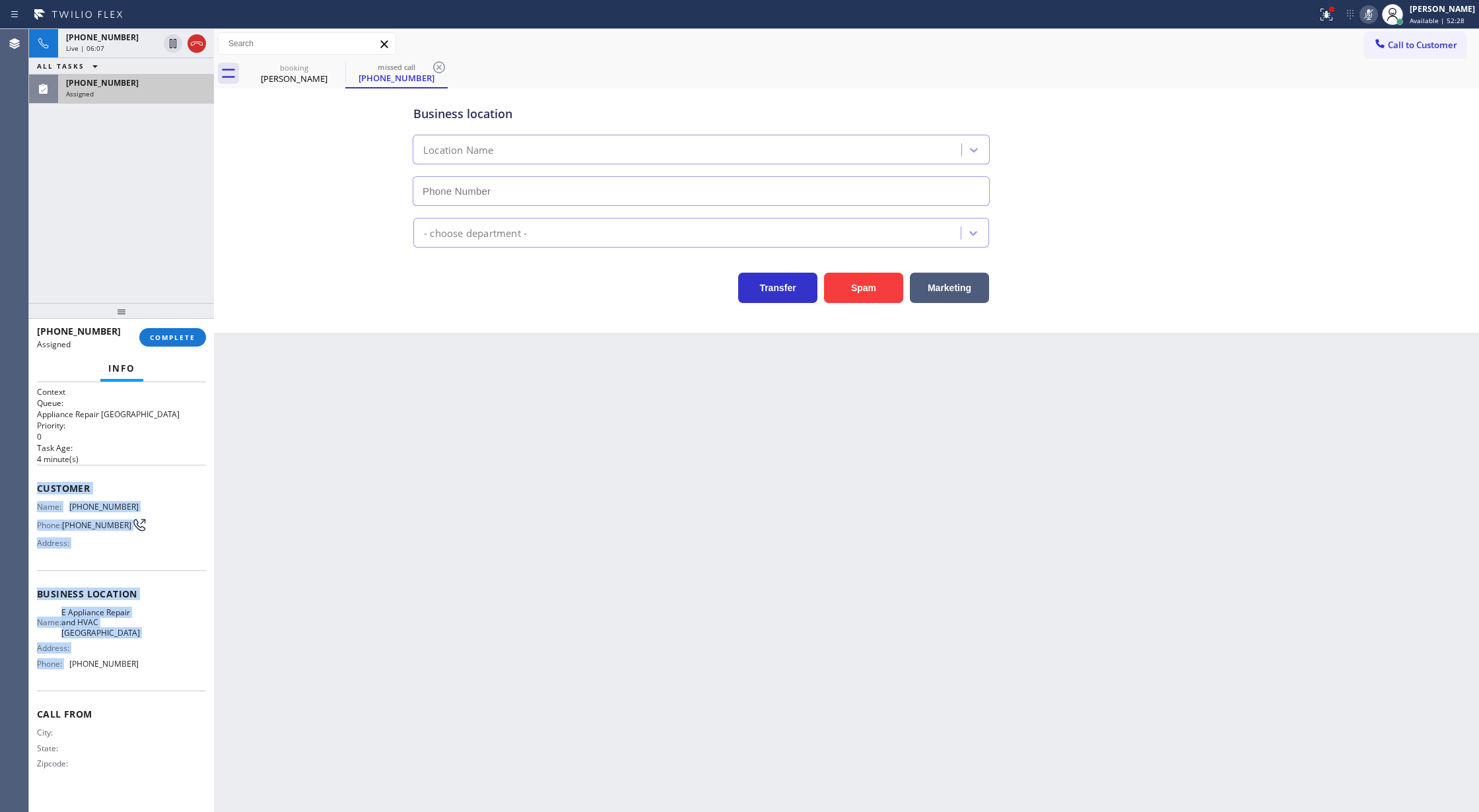
click at [173, 338] on span "COMPLETE" at bounding box center [172, 337] width 45 height 9
type input "(650) 275-6414"
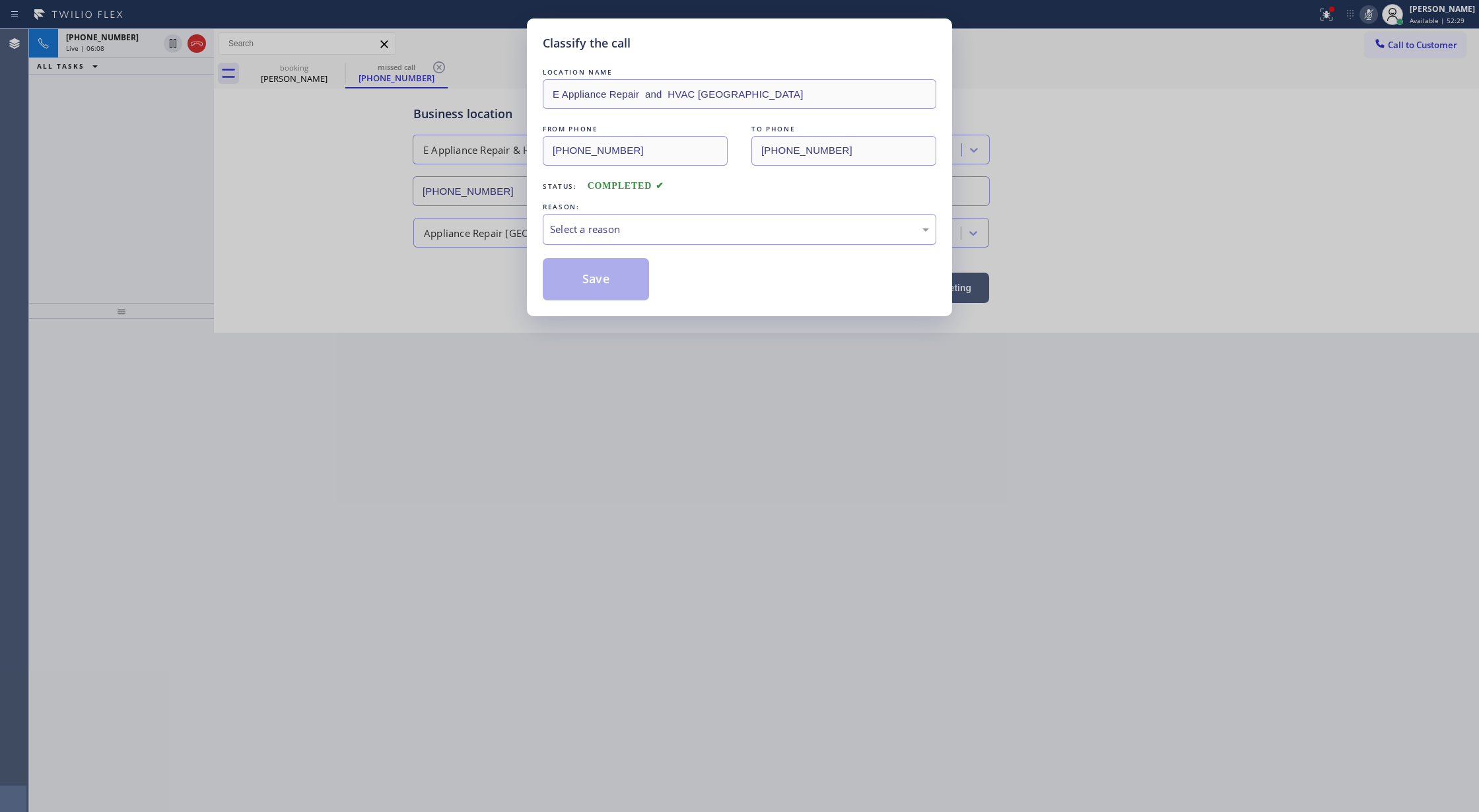
click at [576, 235] on div "Select a reason" at bounding box center [740, 229] width 379 height 15
click at [578, 278] on button "Save" at bounding box center [595, 279] width 106 height 42
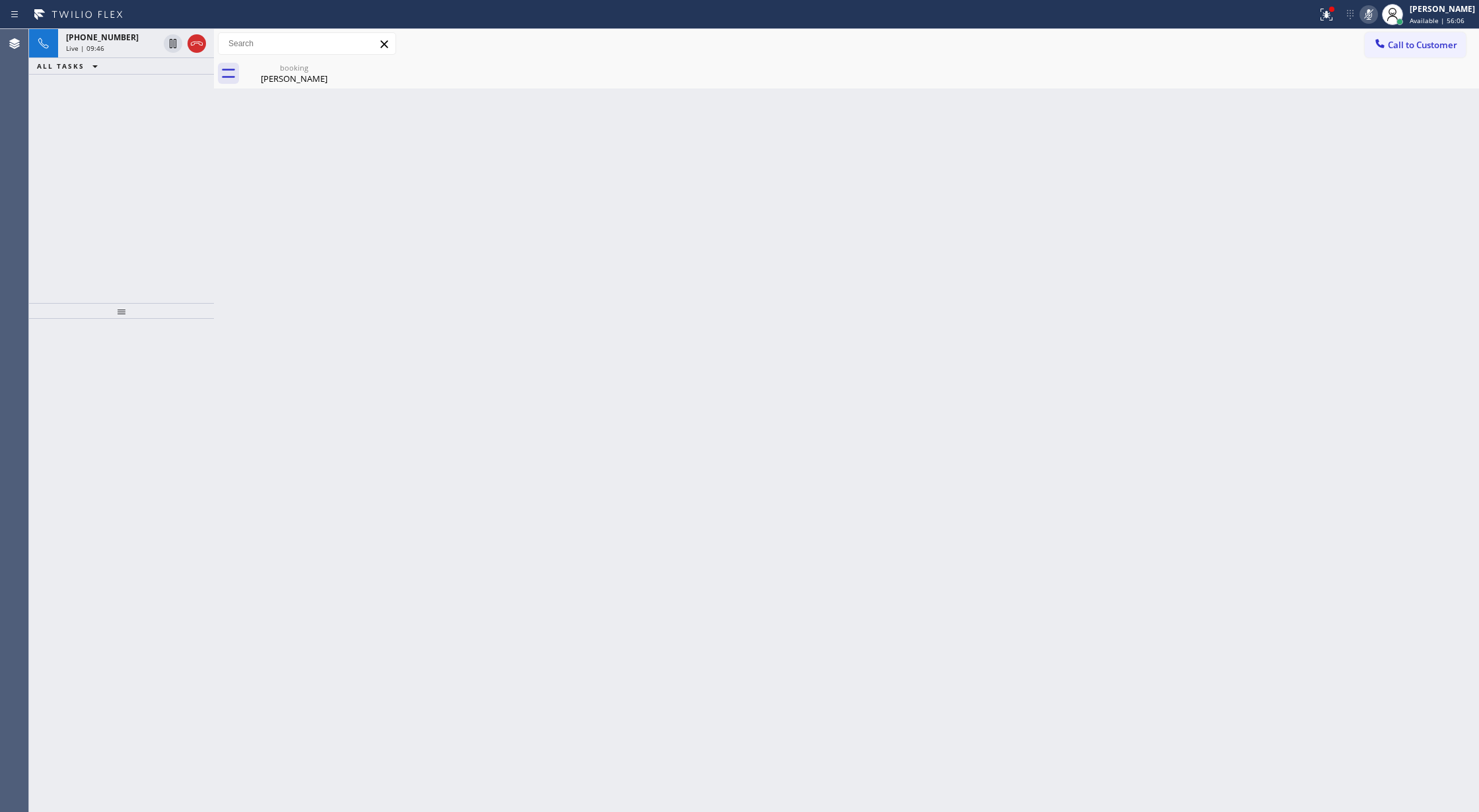
click at [1374, 16] on icon at bounding box center [1369, 14] width 16 height 16
click at [172, 59] on icon at bounding box center [173, 60] width 16 height 16
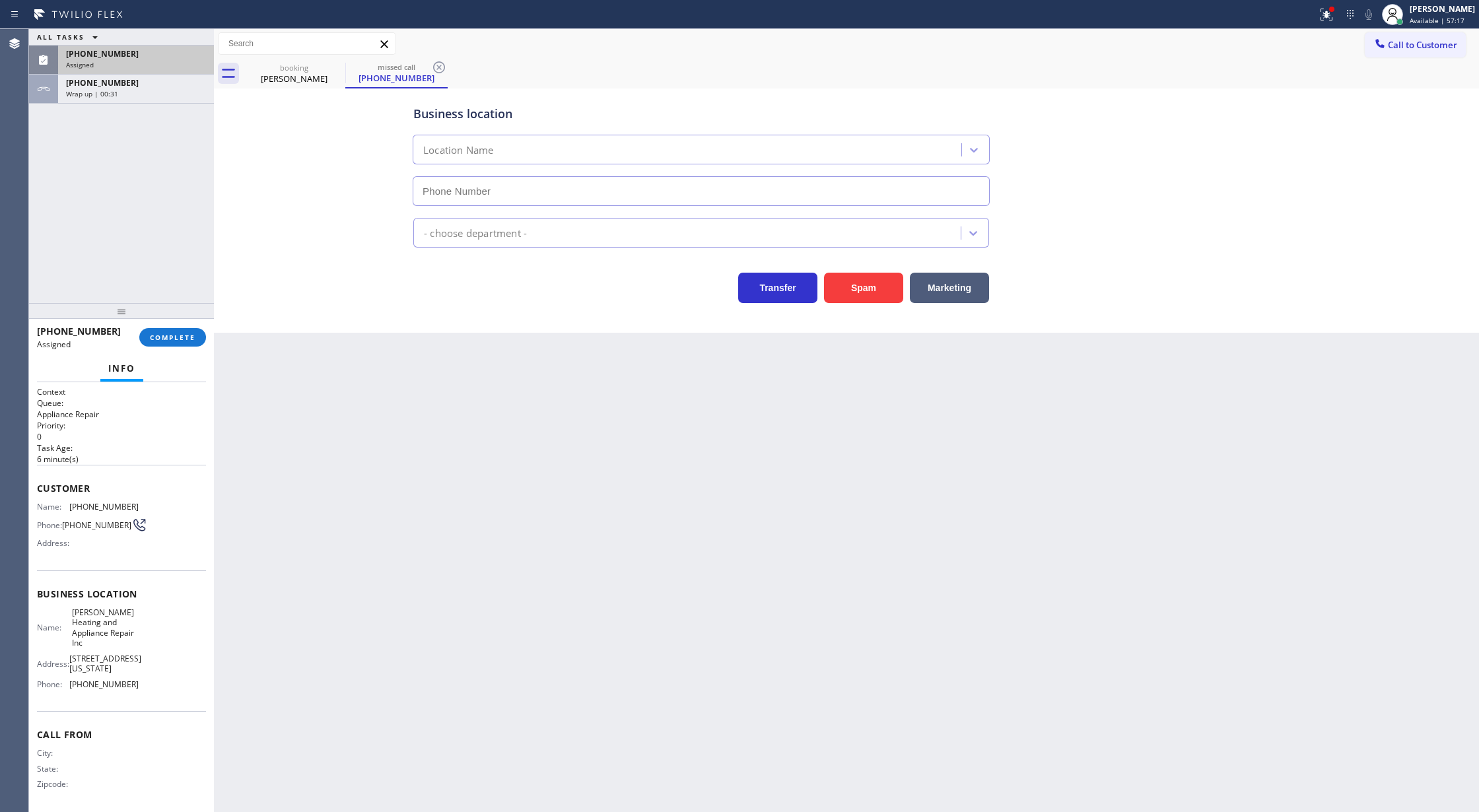
type input "(312) 500-8521"
click at [173, 330] on button "COMPLETE" at bounding box center [172, 338] width 66 height 18
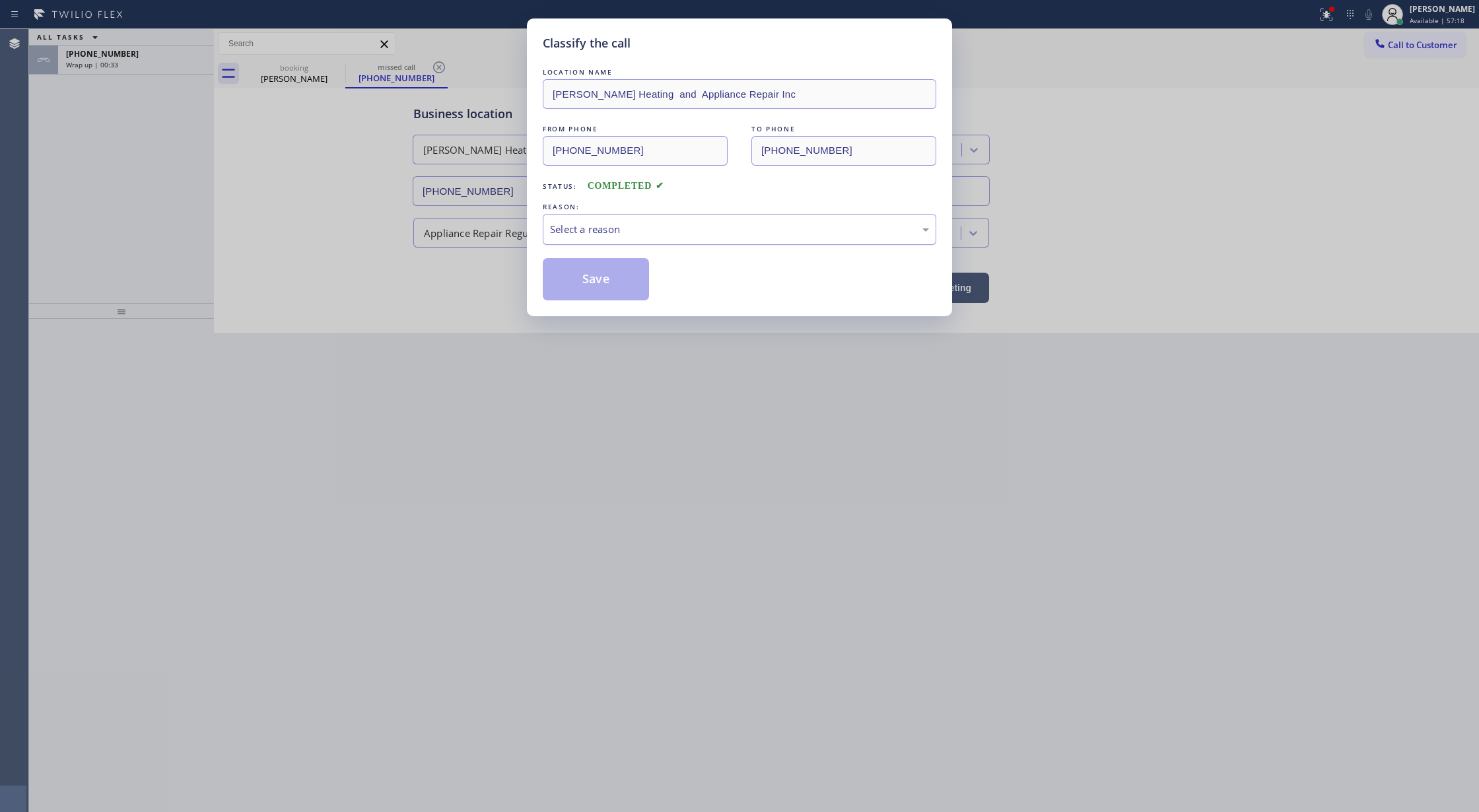
click at [643, 233] on div "Select a reason" at bounding box center [740, 229] width 379 height 15
click at [589, 284] on button "Save" at bounding box center [595, 279] width 106 height 42
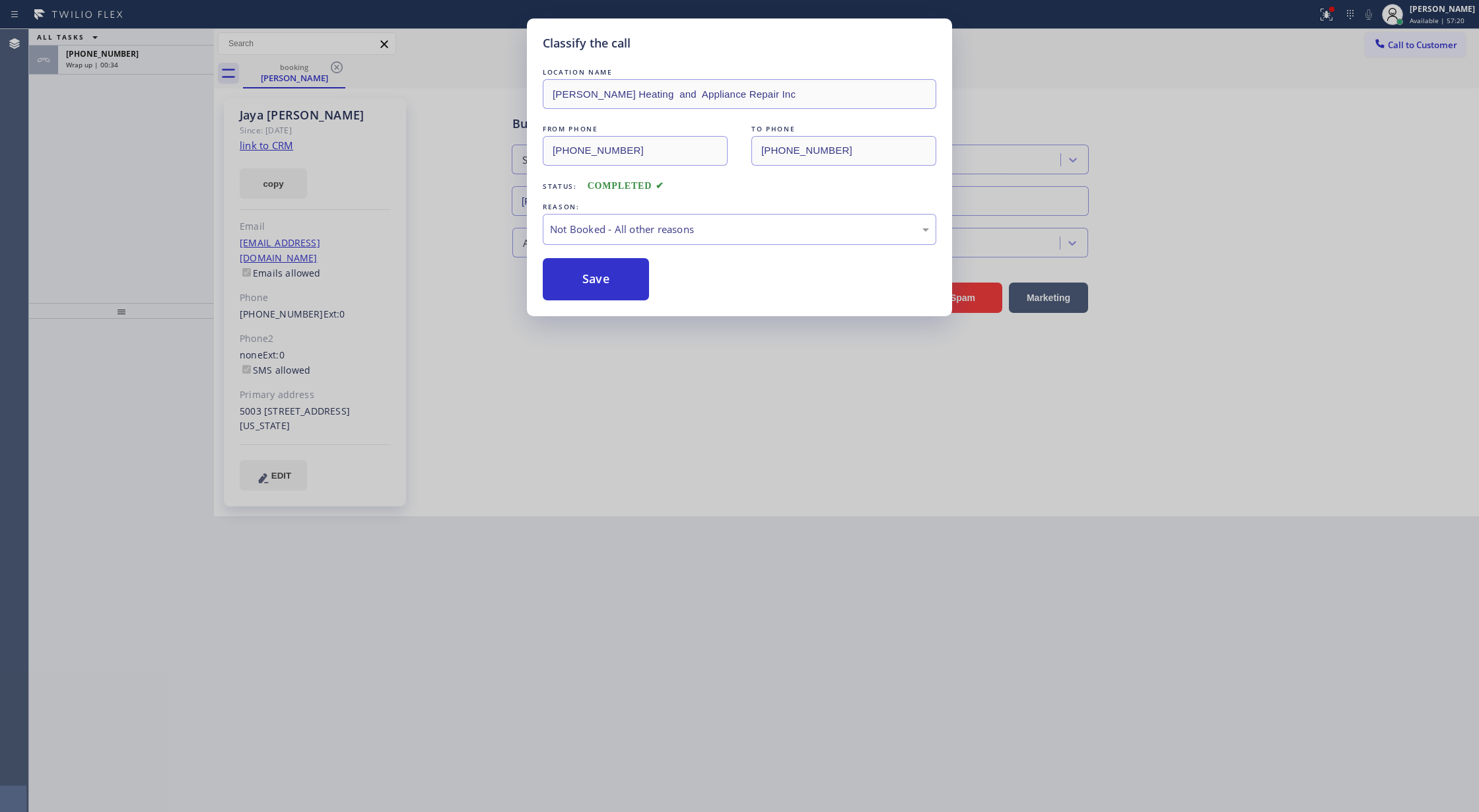
click at [165, 64] on div "Classify the call LOCATION NAME Morton Heating and Appliance Repair Inc FROM PH…" at bounding box center [740, 406] width 1479 height 812
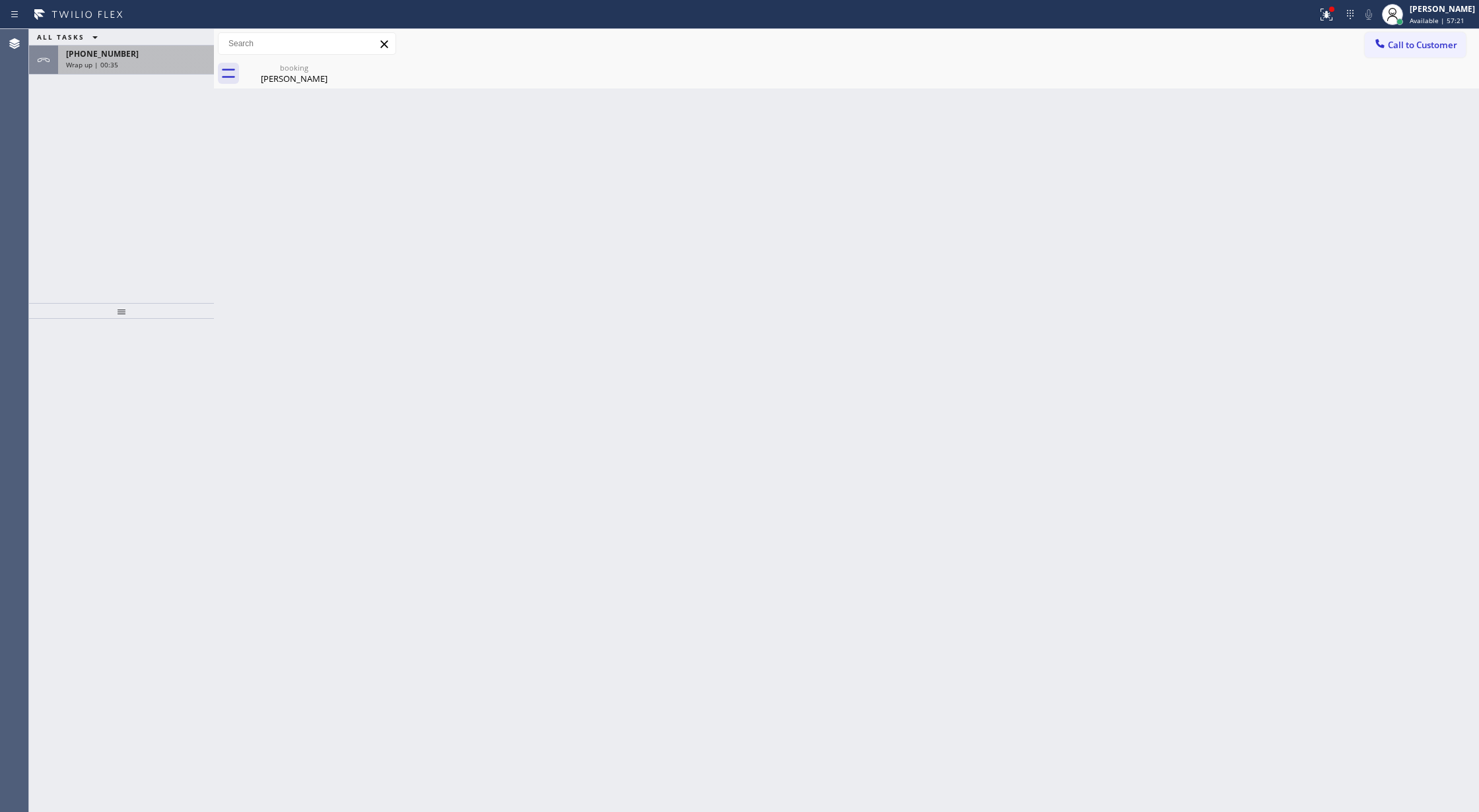
click at [155, 54] on div "+12163376652" at bounding box center [136, 54] width 140 height 11
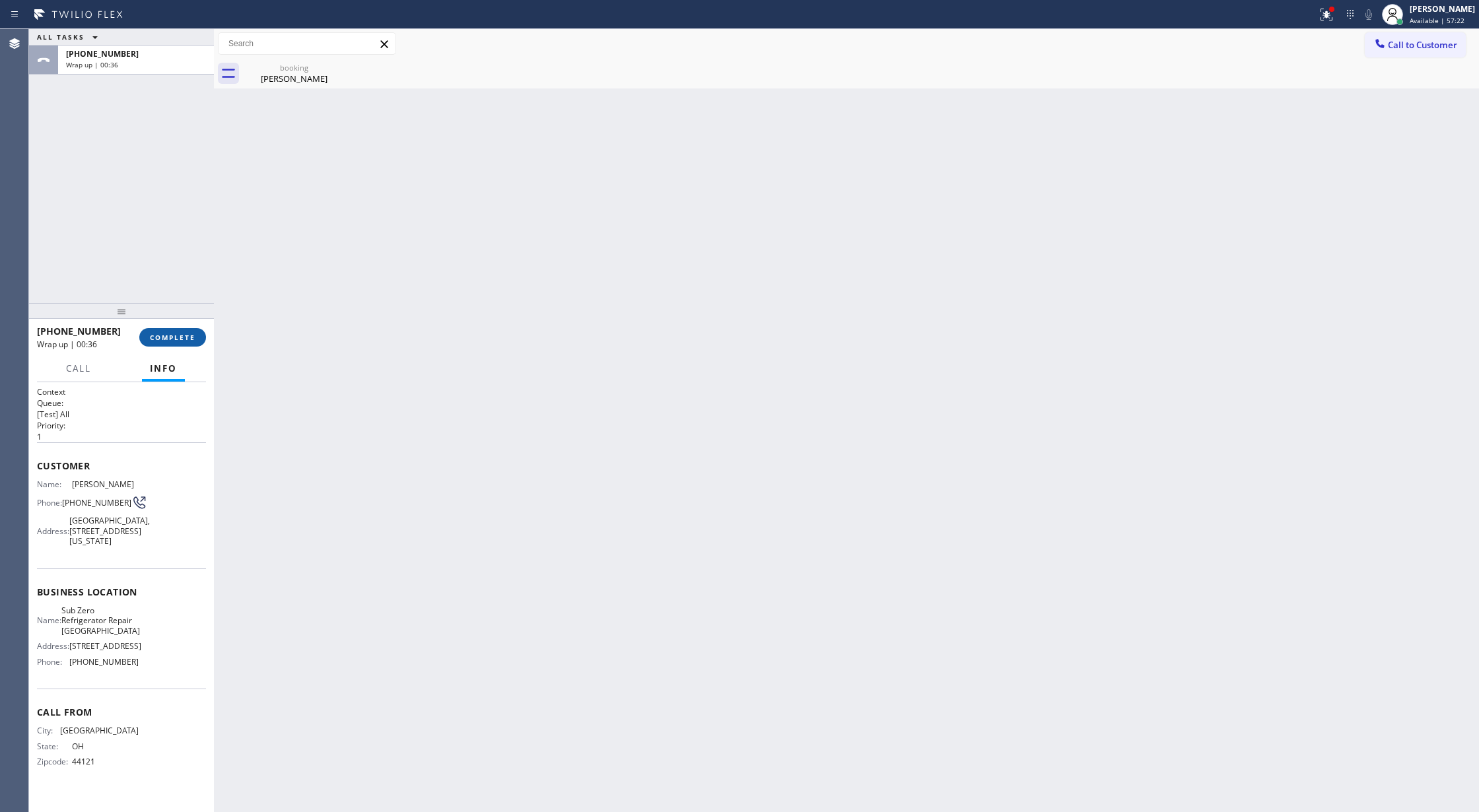
click at [167, 339] on span "COMPLETE" at bounding box center [172, 337] width 45 height 9
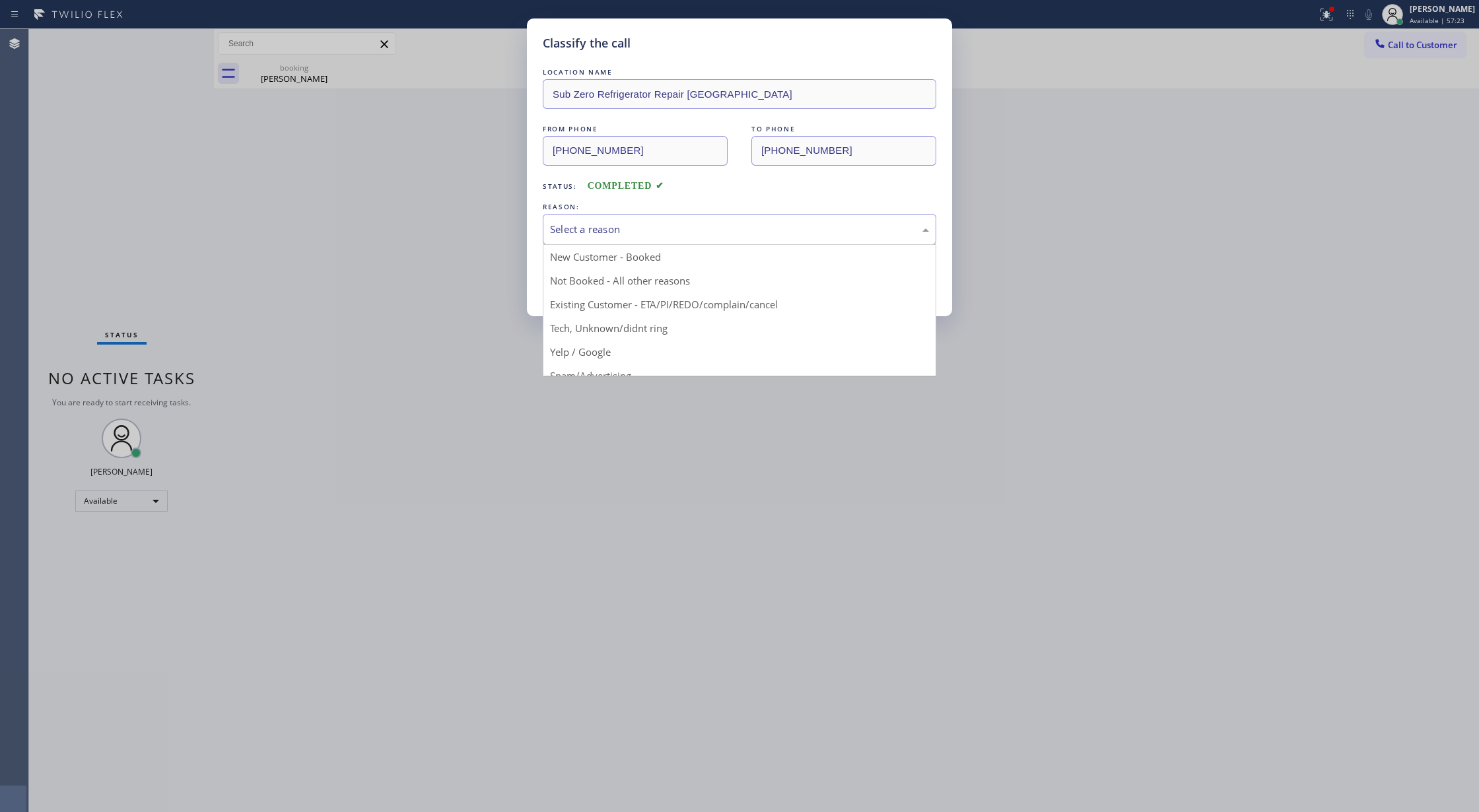
click at [650, 229] on div "Select a reason" at bounding box center [740, 229] width 379 height 15
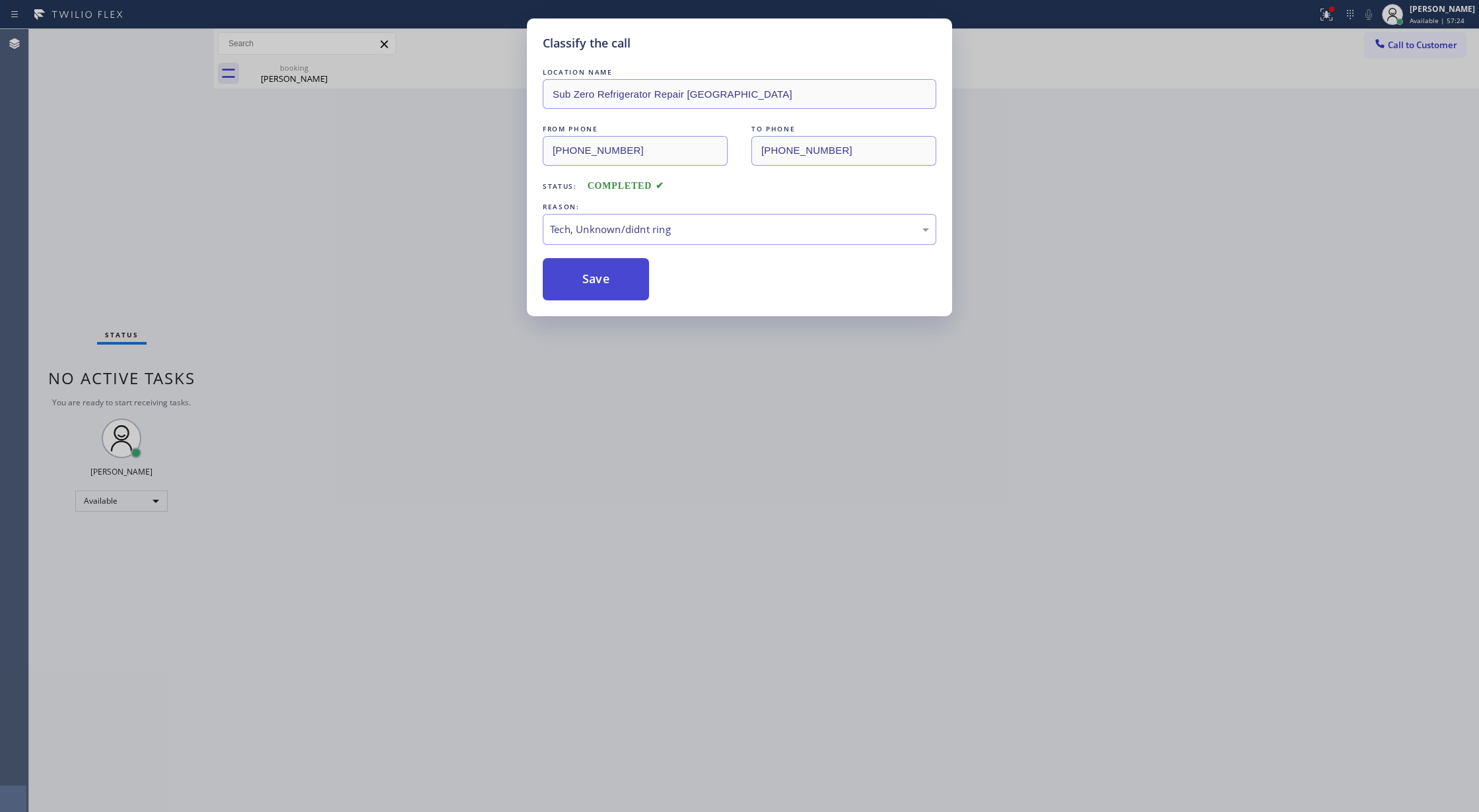
click at [601, 287] on button "Save" at bounding box center [595, 279] width 106 height 42
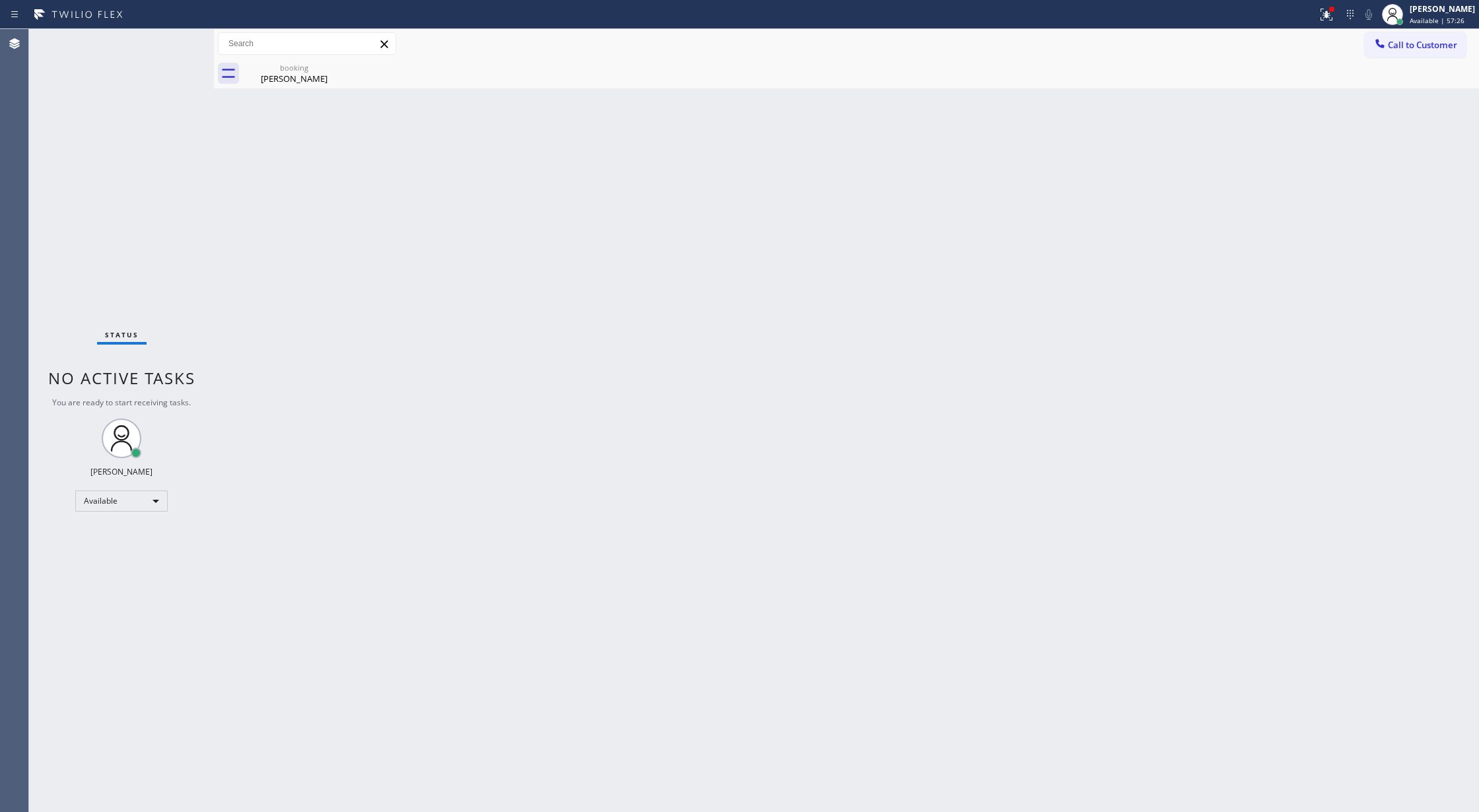
click at [304, 66] on div "booking" at bounding box center [294, 68] width 100 height 10
click at [170, 45] on div "Status No active tasks You are ready to start receiving tasks. [PERSON_NAME] Av…" at bounding box center [121, 420] width 185 height 783
click at [178, 37] on div "Status No active tasks You are ready to start receiving tasks. [PERSON_NAME] Av…" at bounding box center [121, 420] width 185 height 783
click at [177, 37] on div "Status No active tasks You are ready to start receiving tasks. [PERSON_NAME] Av…" at bounding box center [121, 420] width 185 height 783
click at [169, 40] on div "Status No active tasks You are ready to start receiving tasks. [PERSON_NAME] Av…" at bounding box center [121, 420] width 185 height 783
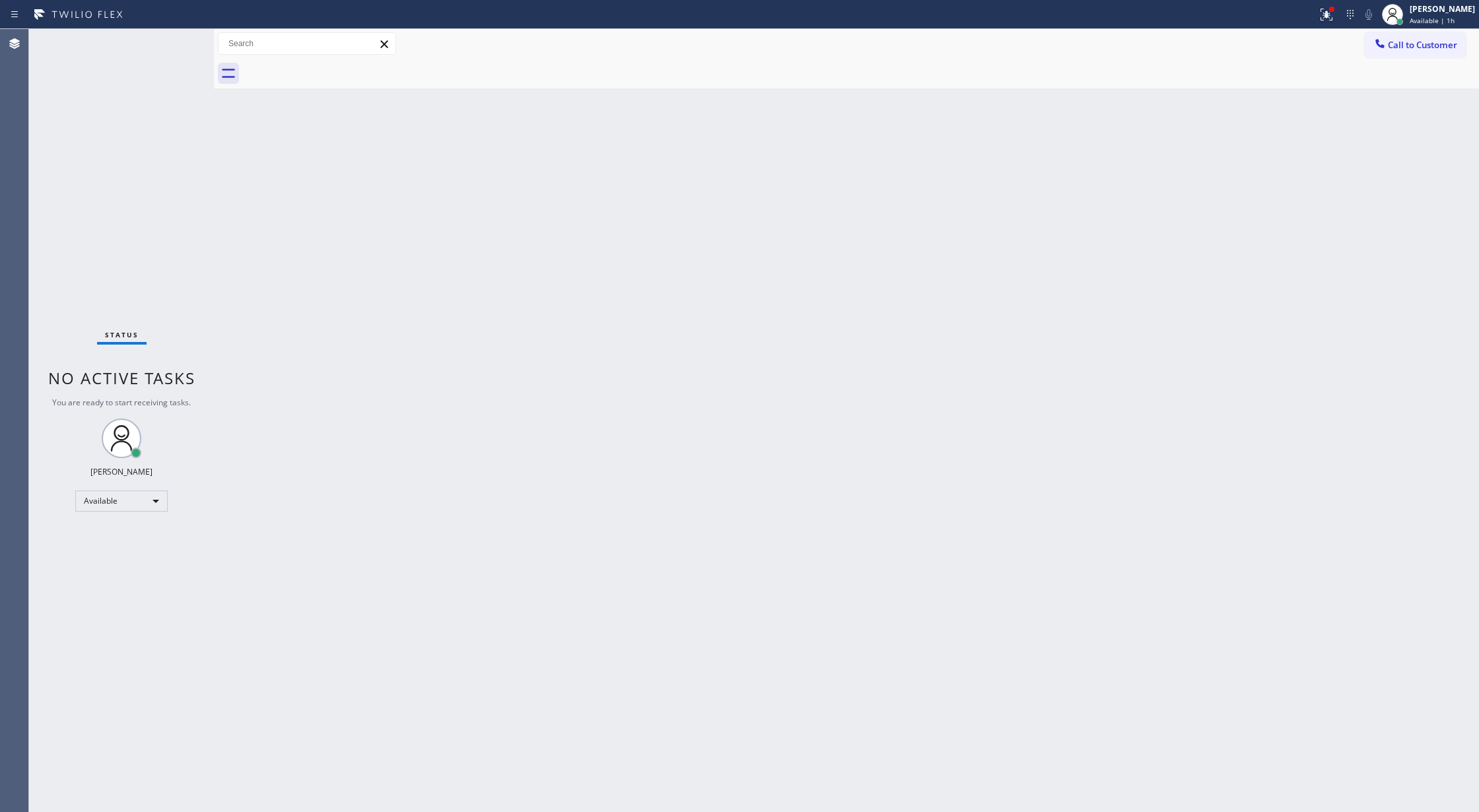
click at [170, 40] on div "Status No active tasks You are ready to start receiving tasks. [PERSON_NAME] Av…" at bounding box center [121, 420] width 185 height 783
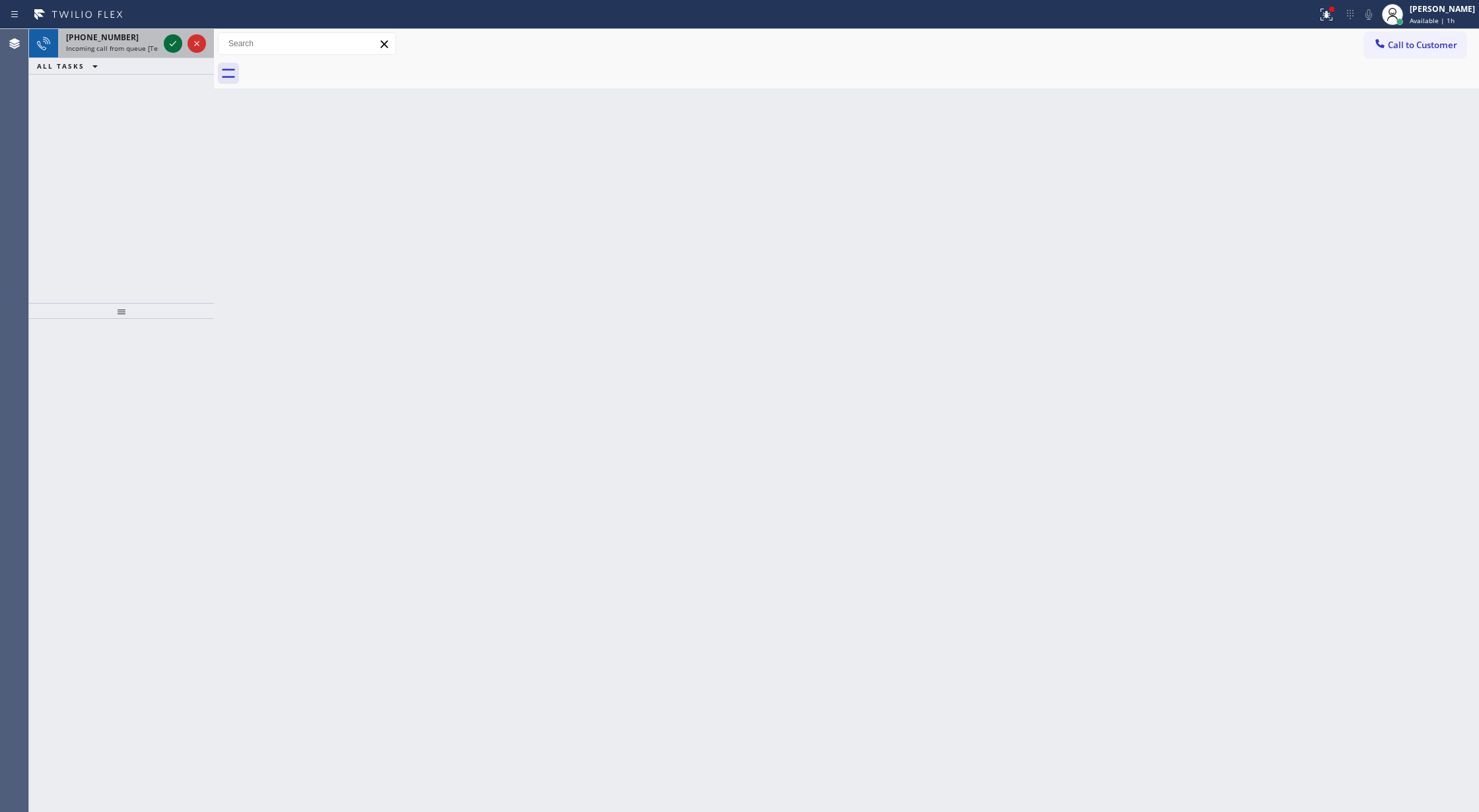
click at [174, 43] on icon at bounding box center [172, 43] width 6 height 5
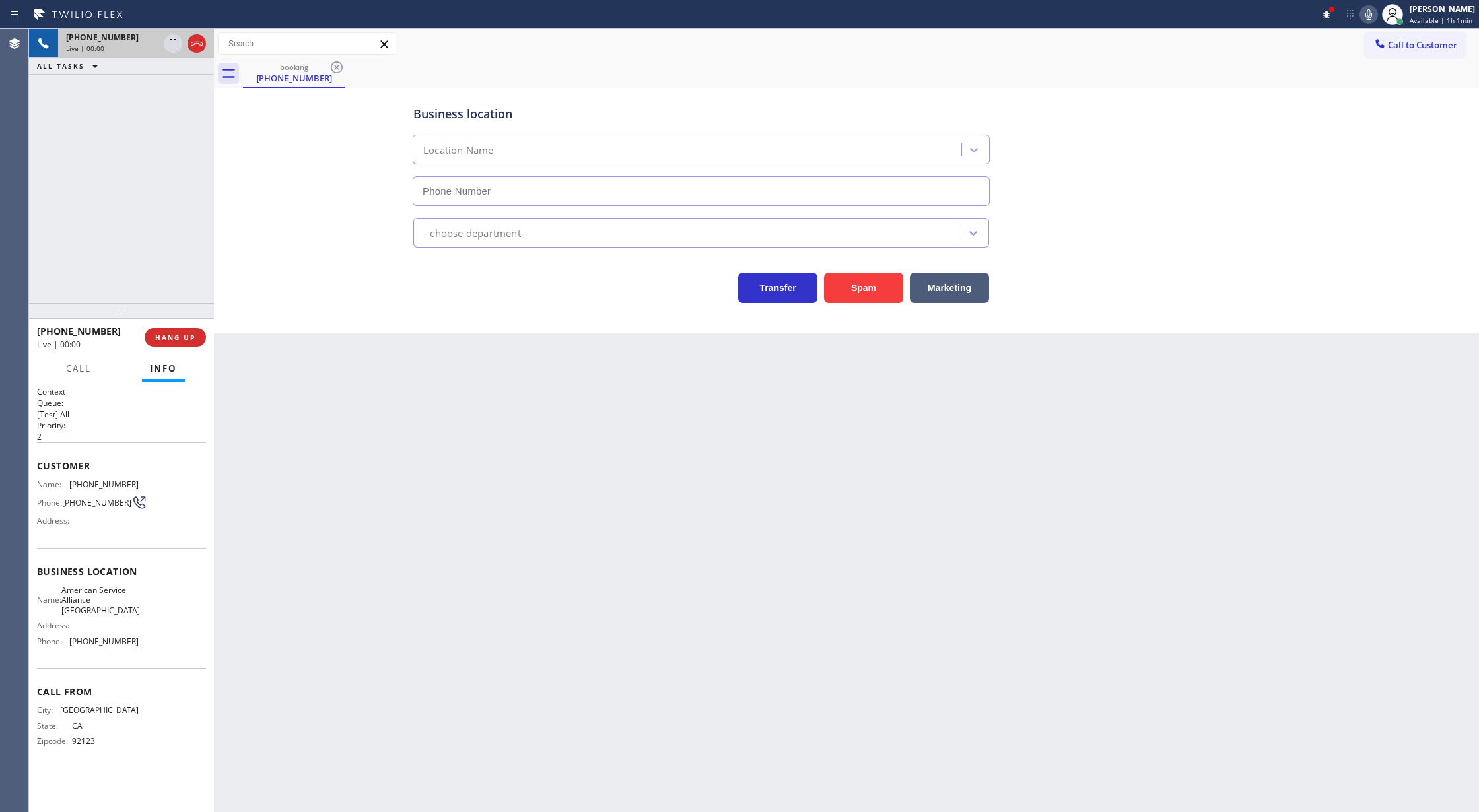
type input "(760) 452-3737"
click at [196, 51] on icon at bounding box center [196, 43] width 16 height 16
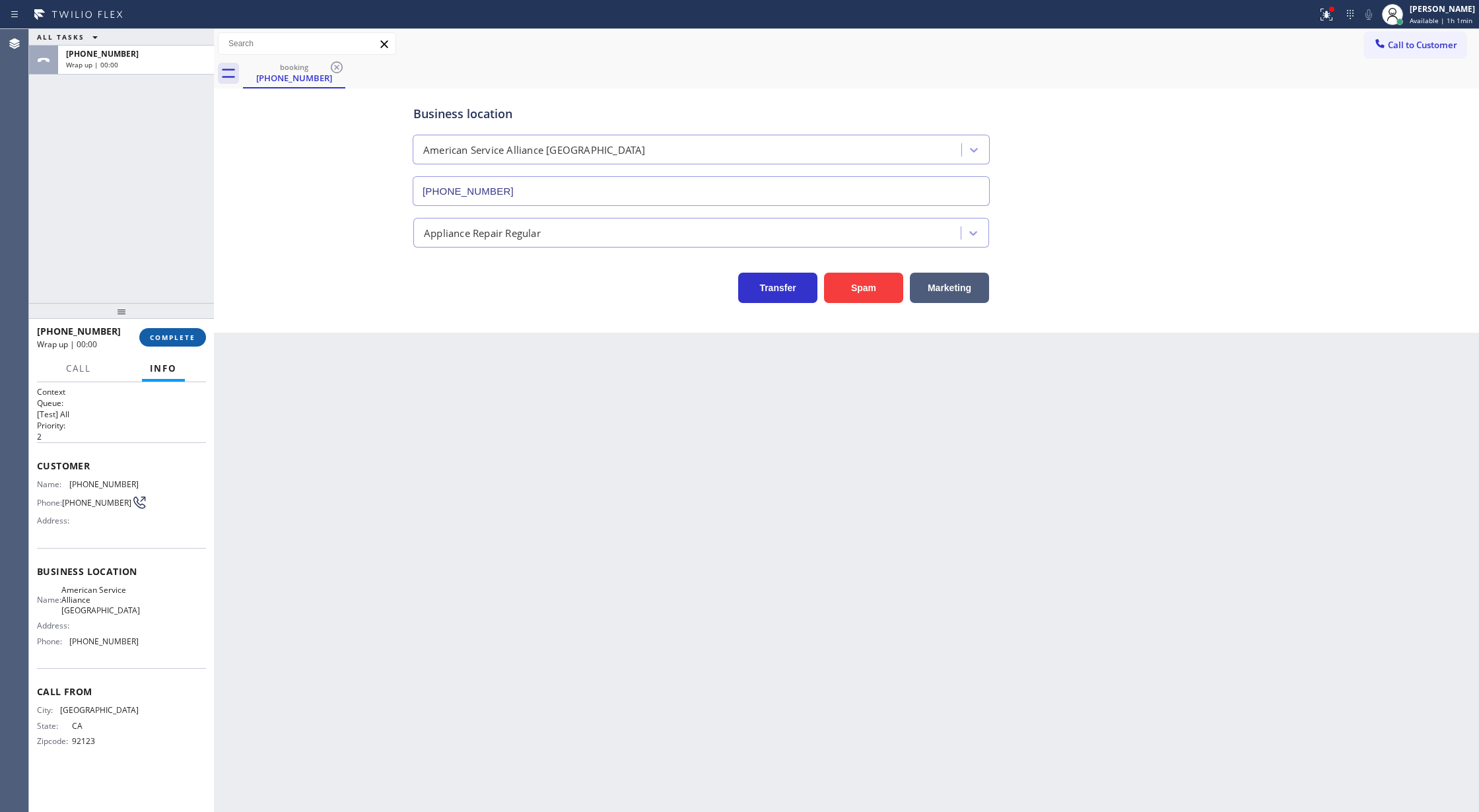
click at [167, 335] on span "COMPLETE" at bounding box center [172, 337] width 45 height 9
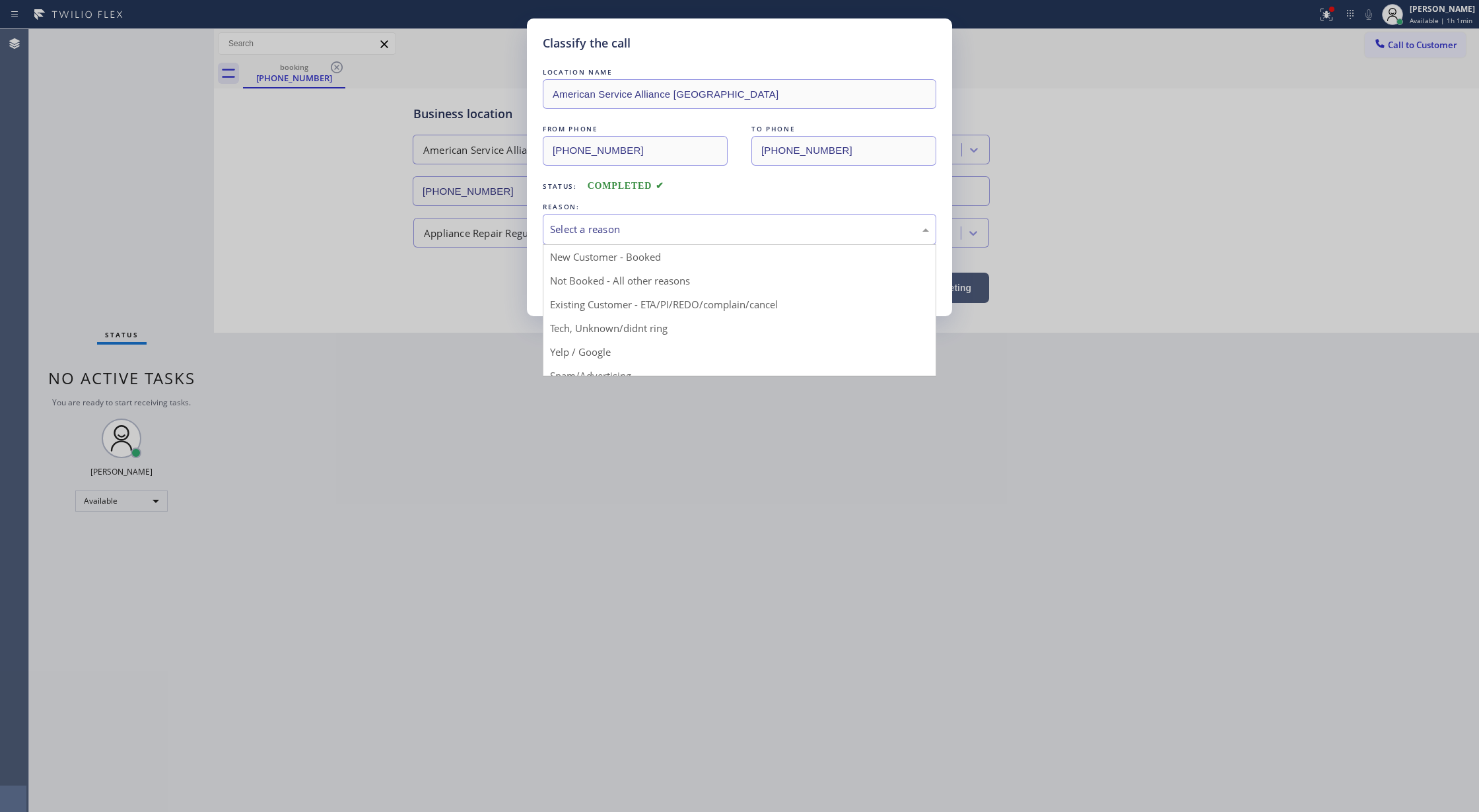
click at [616, 233] on div "Select a reason" at bounding box center [740, 229] width 379 height 15
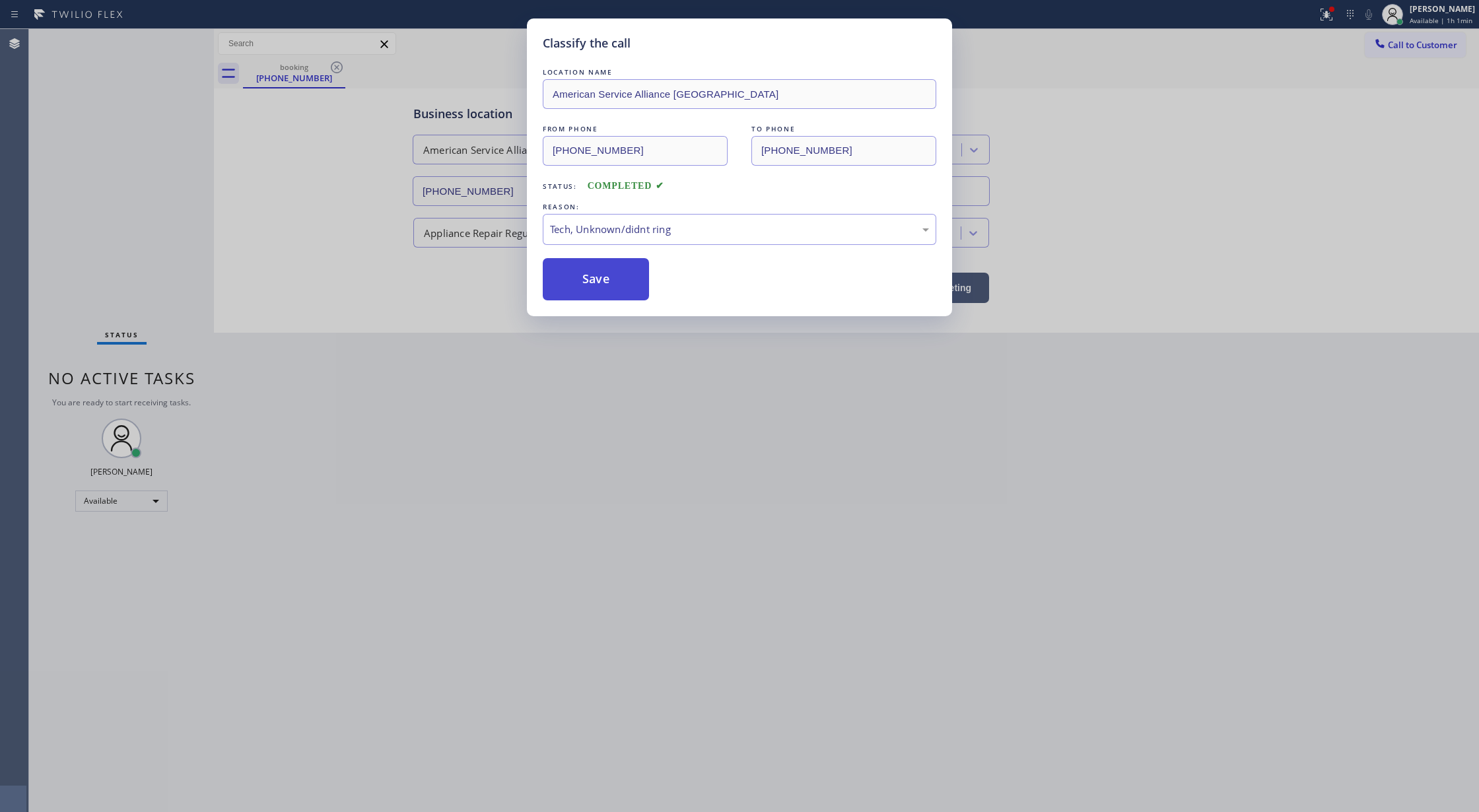
click at [602, 280] on button "Save" at bounding box center [595, 279] width 106 height 42
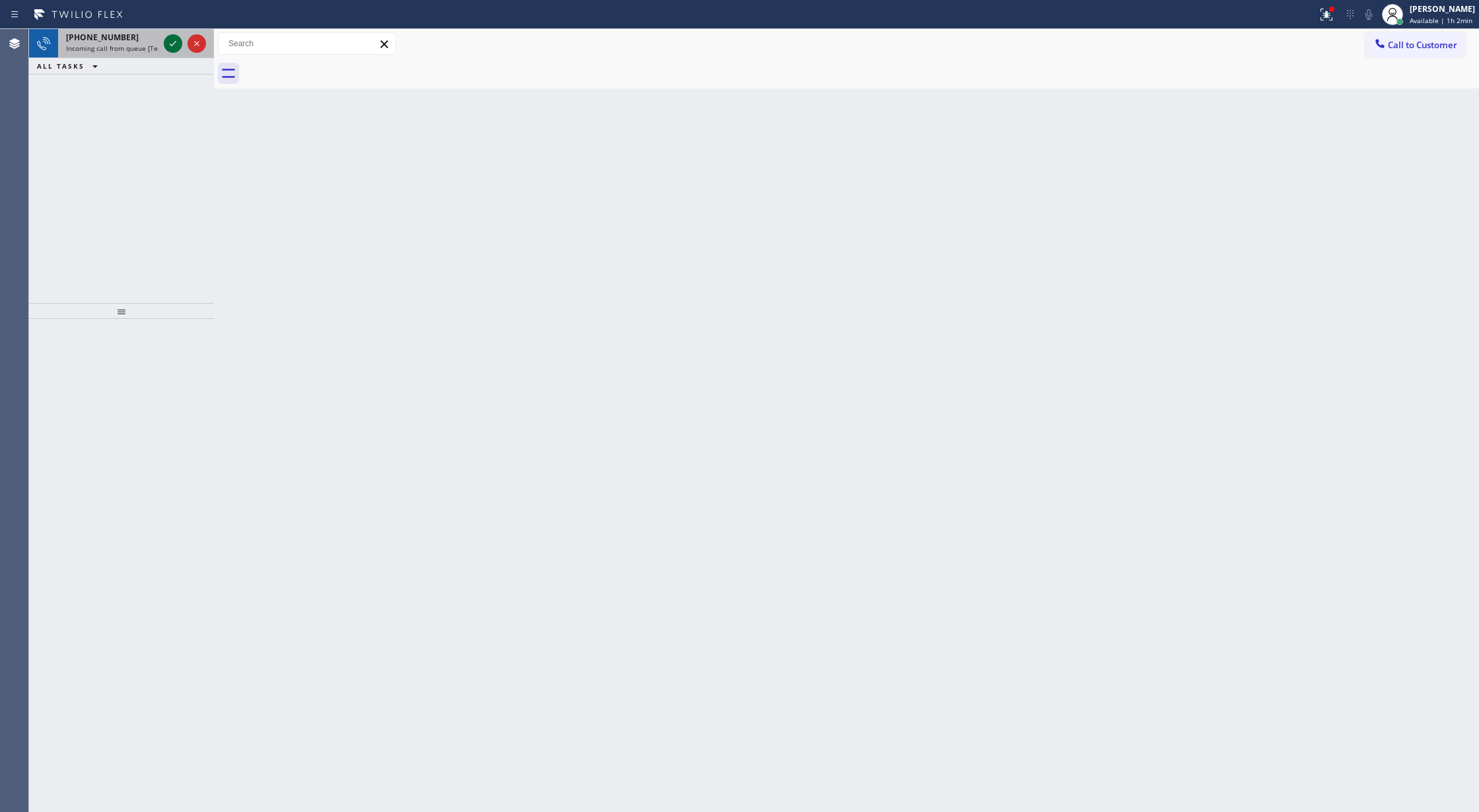
click at [177, 44] on icon at bounding box center [173, 43] width 16 height 16
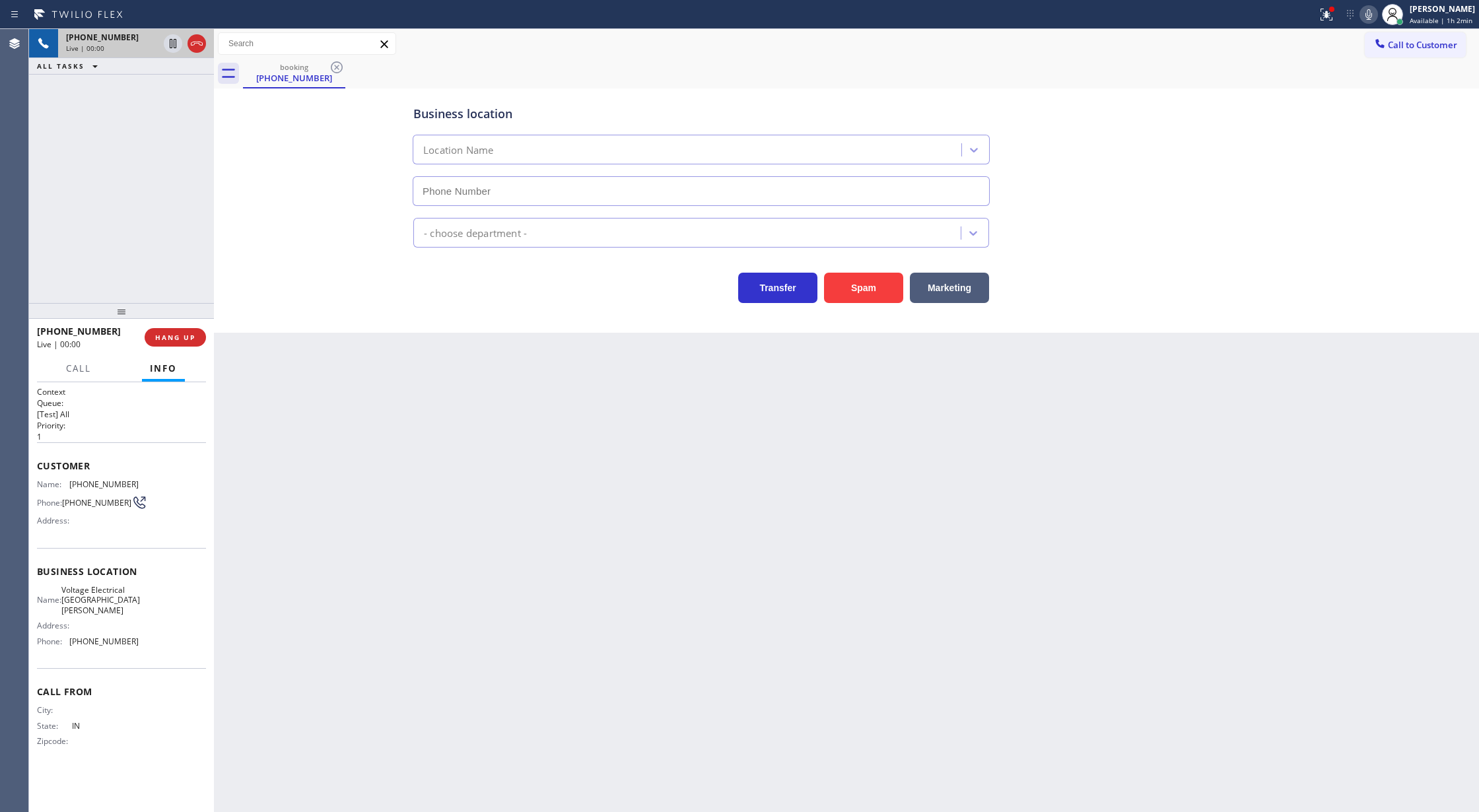
type input "(408) 493-0043"
drag, startPoint x: 199, startPoint y: 43, endPoint x: 215, endPoint y: 133, distance: 91.4
click at [199, 43] on icon at bounding box center [196, 43] width 16 height 16
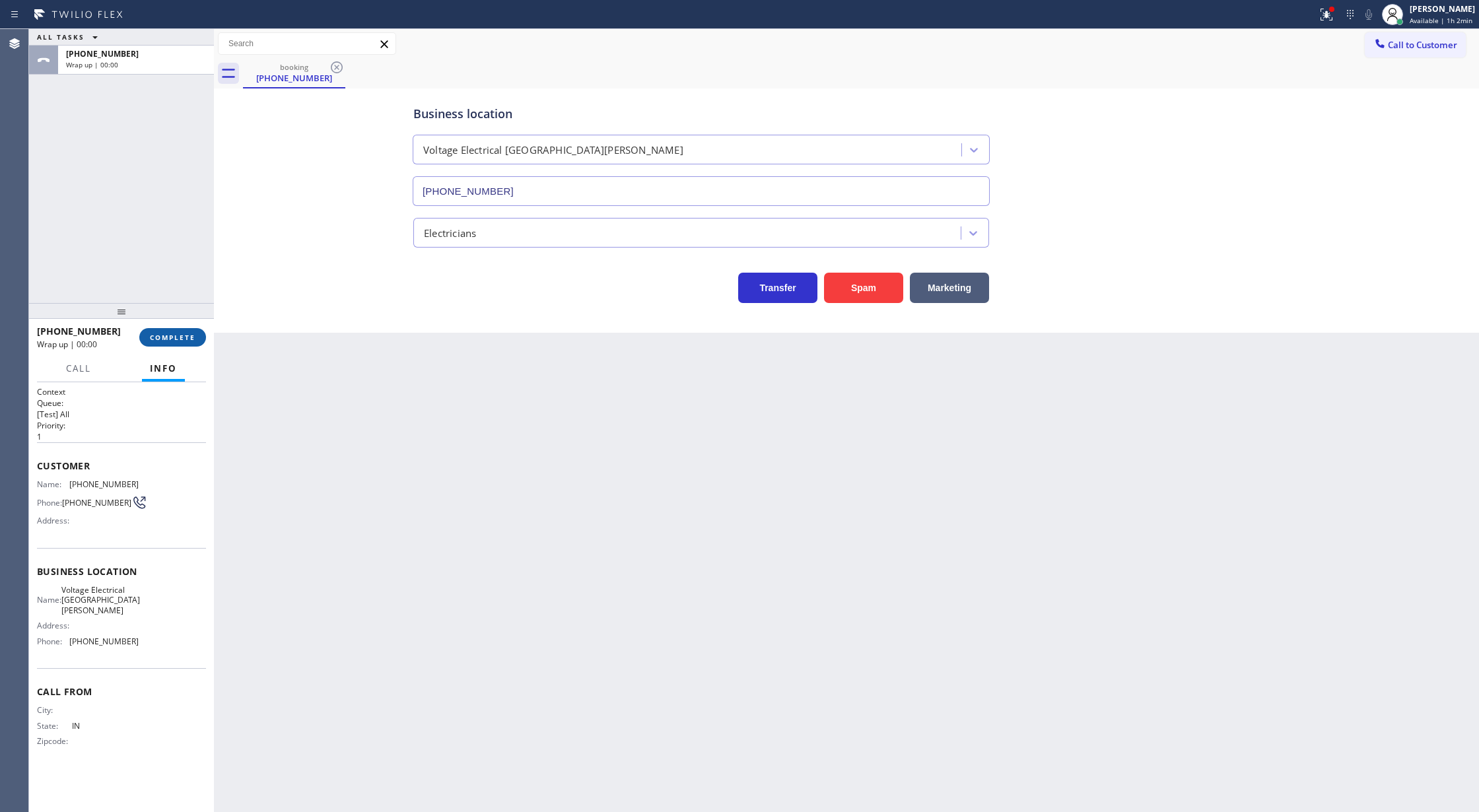
drag, startPoint x: 179, startPoint y: 334, endPoint x: 742, endPoint y: 390, distance: 565.8
click at [179, 334] on span "COMPLETE" at bounding box center [172, 337] width 45 height 9
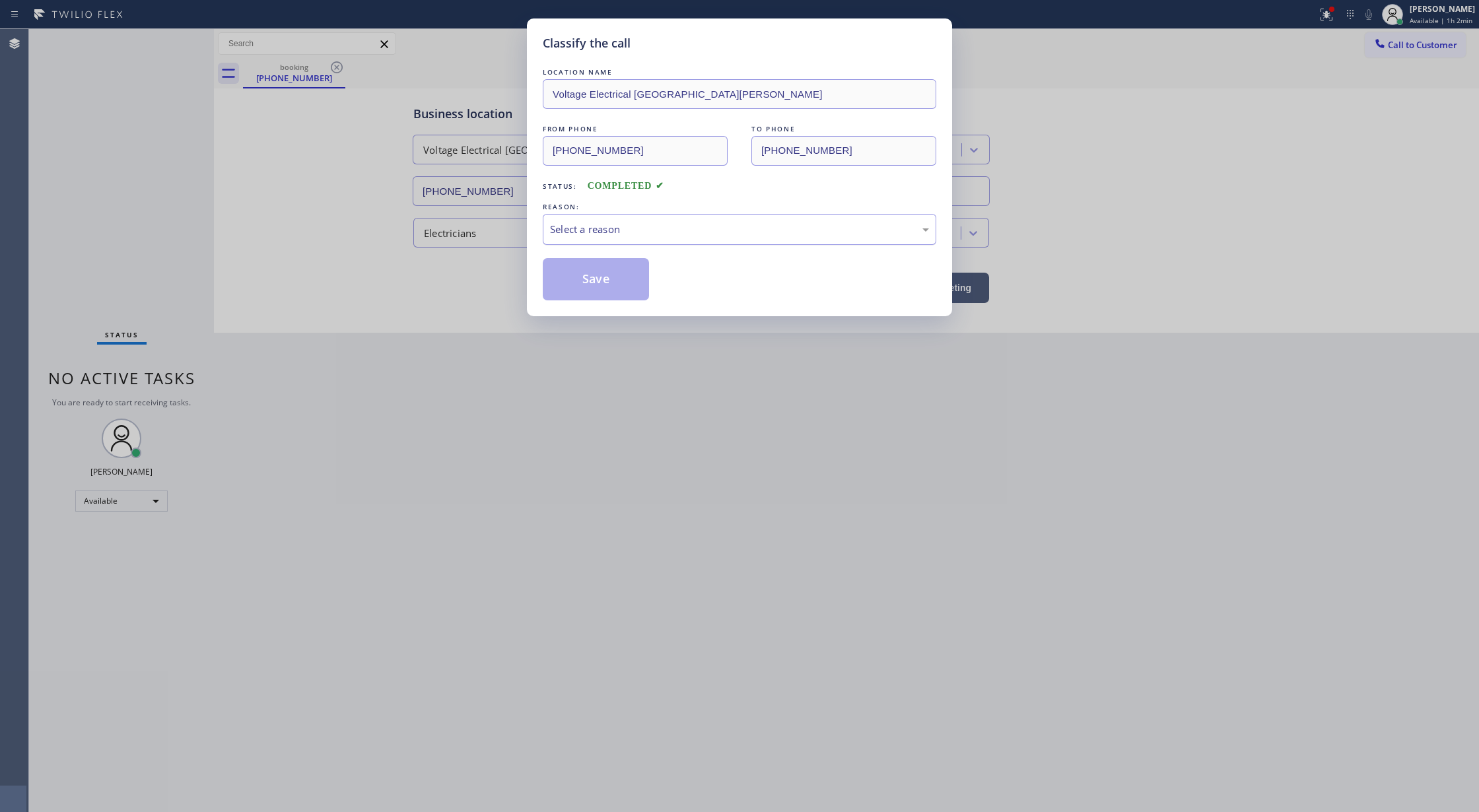
click at [690, 230] on div "Select a reason" at bounding box center [740, 229] width 379 height 15
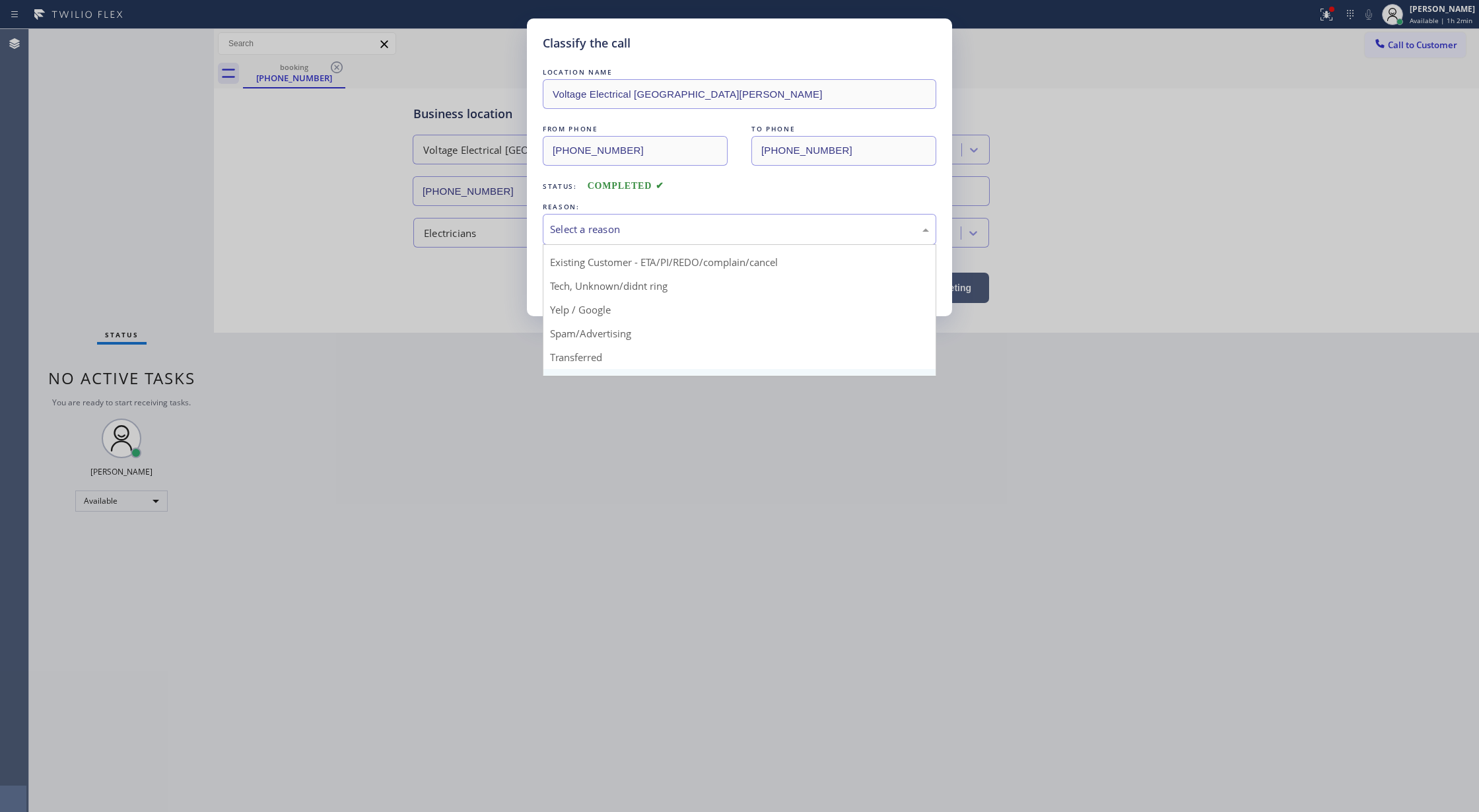
scroll to position [83, 0]
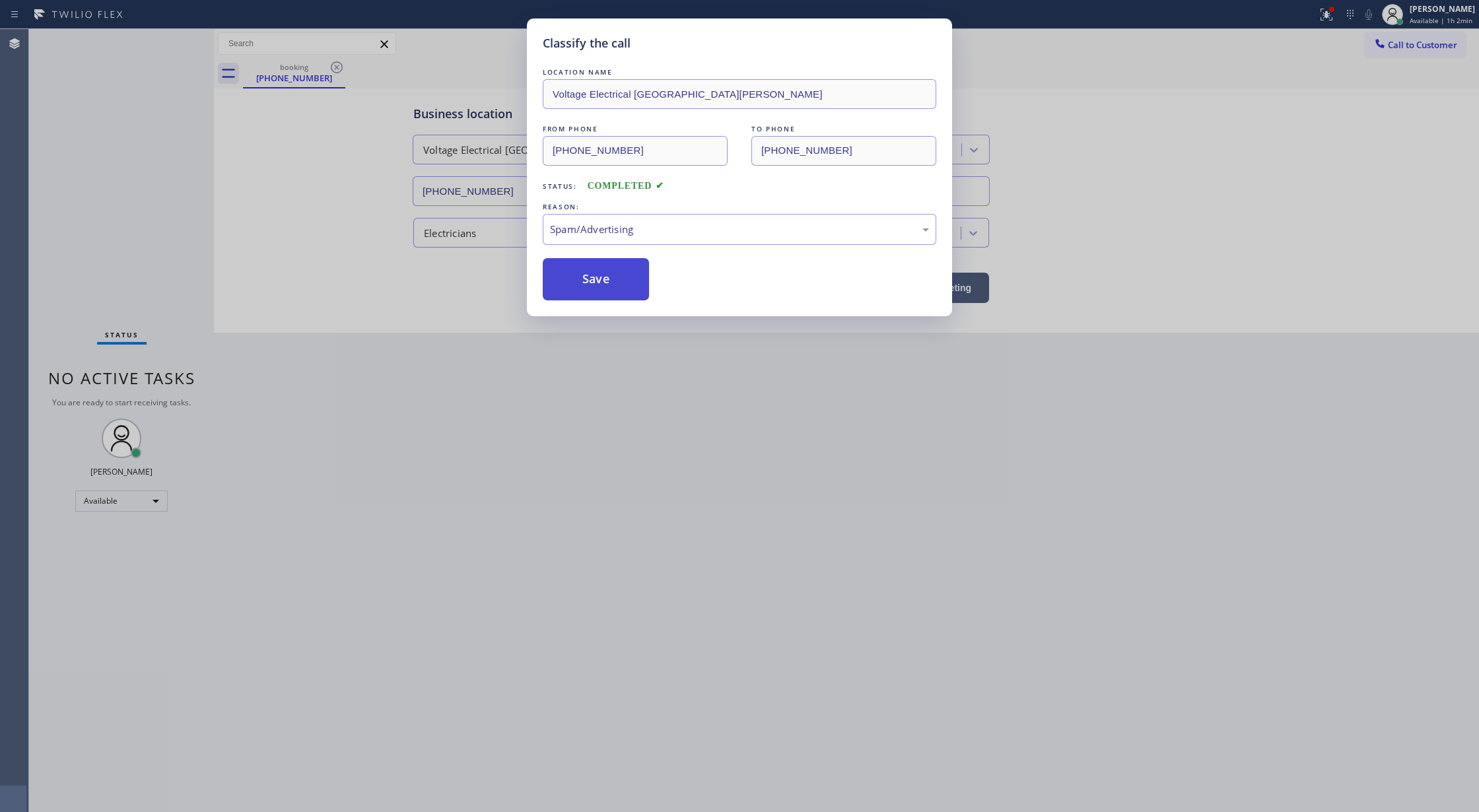
click at [582, 273] on button "Save" at bounding box center [595, 279] width 106 height 42
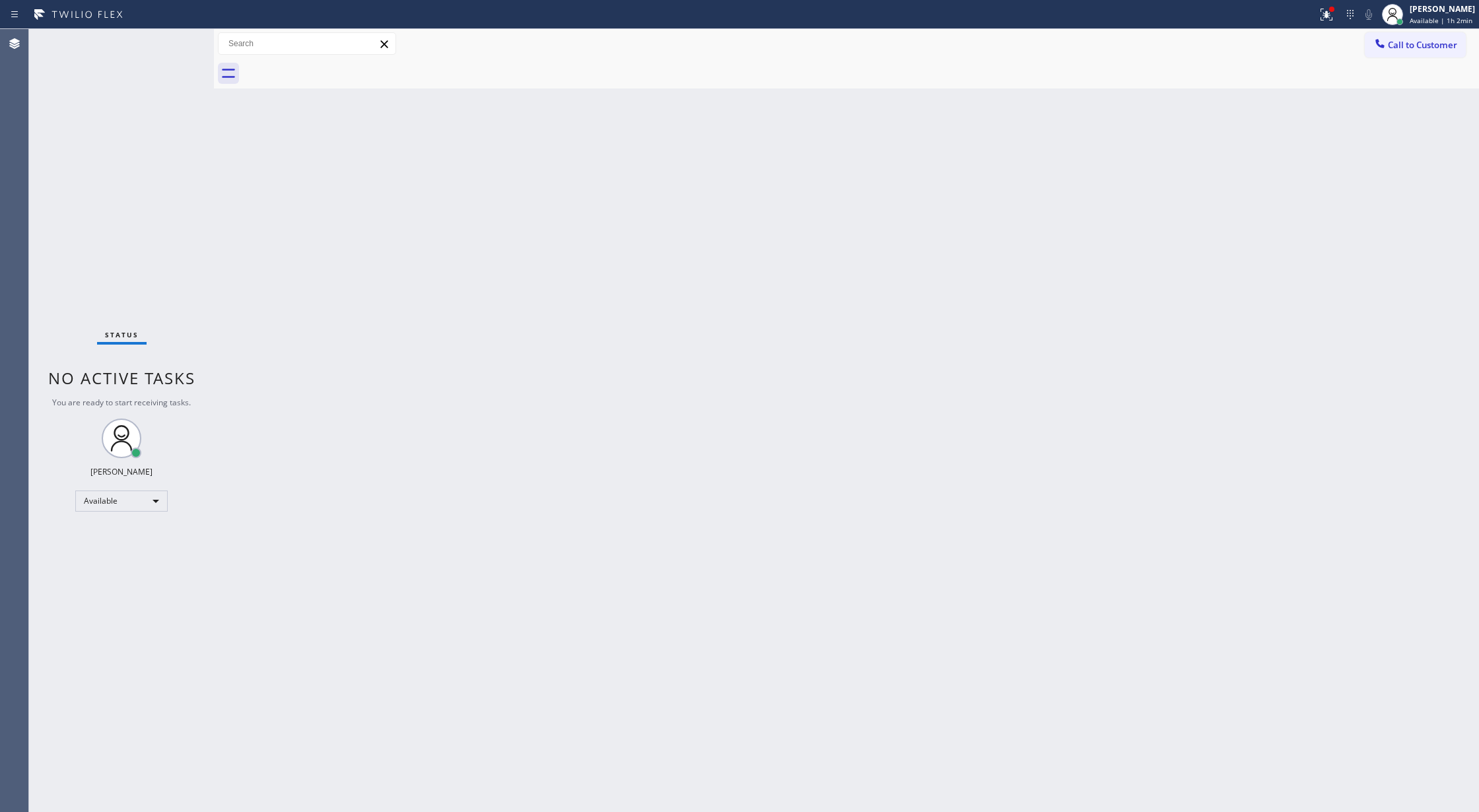
click at [177, 45] on div "Status No active tasks You are ready to start receiving tasks. [PERSON_NAME] Av…" at bounding box center [121, 420] width 185 height 783
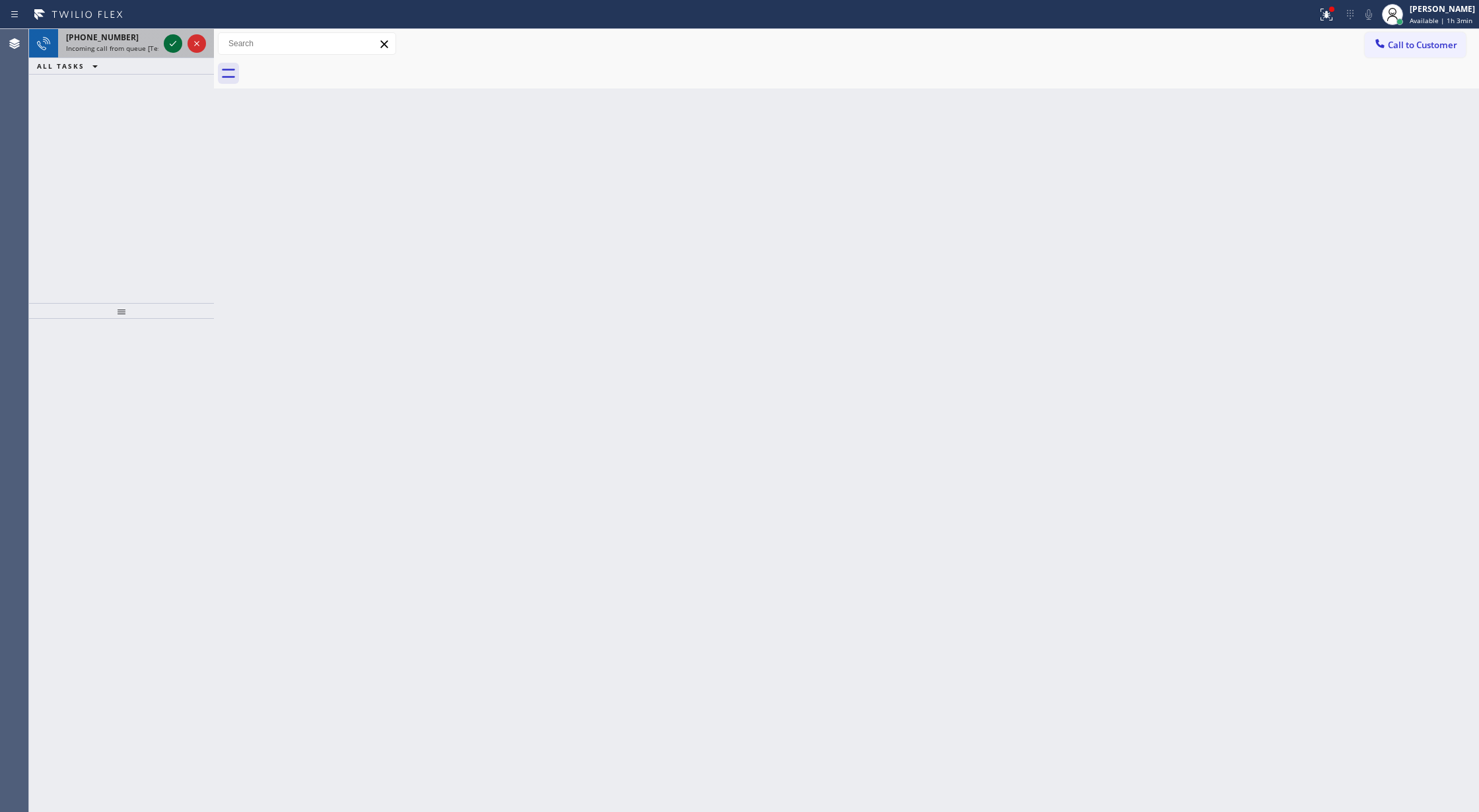
click at [170, 43] on icon at bounding box center [173, 43] width 16 height 16
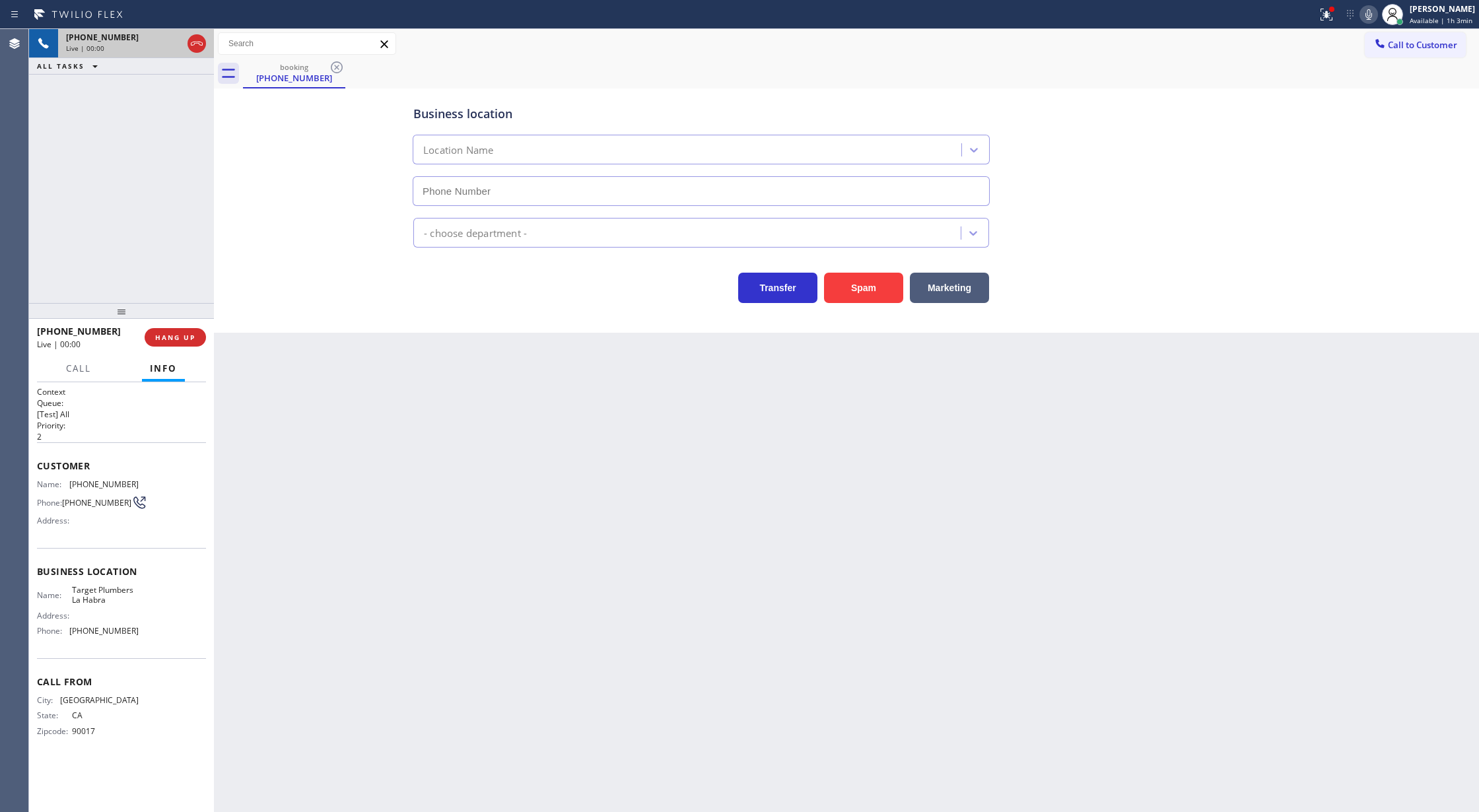
type input "(562) 414-6410"
click at [865, 294] on button "Spam" at bounding box center [864, 287] width 79 height 30
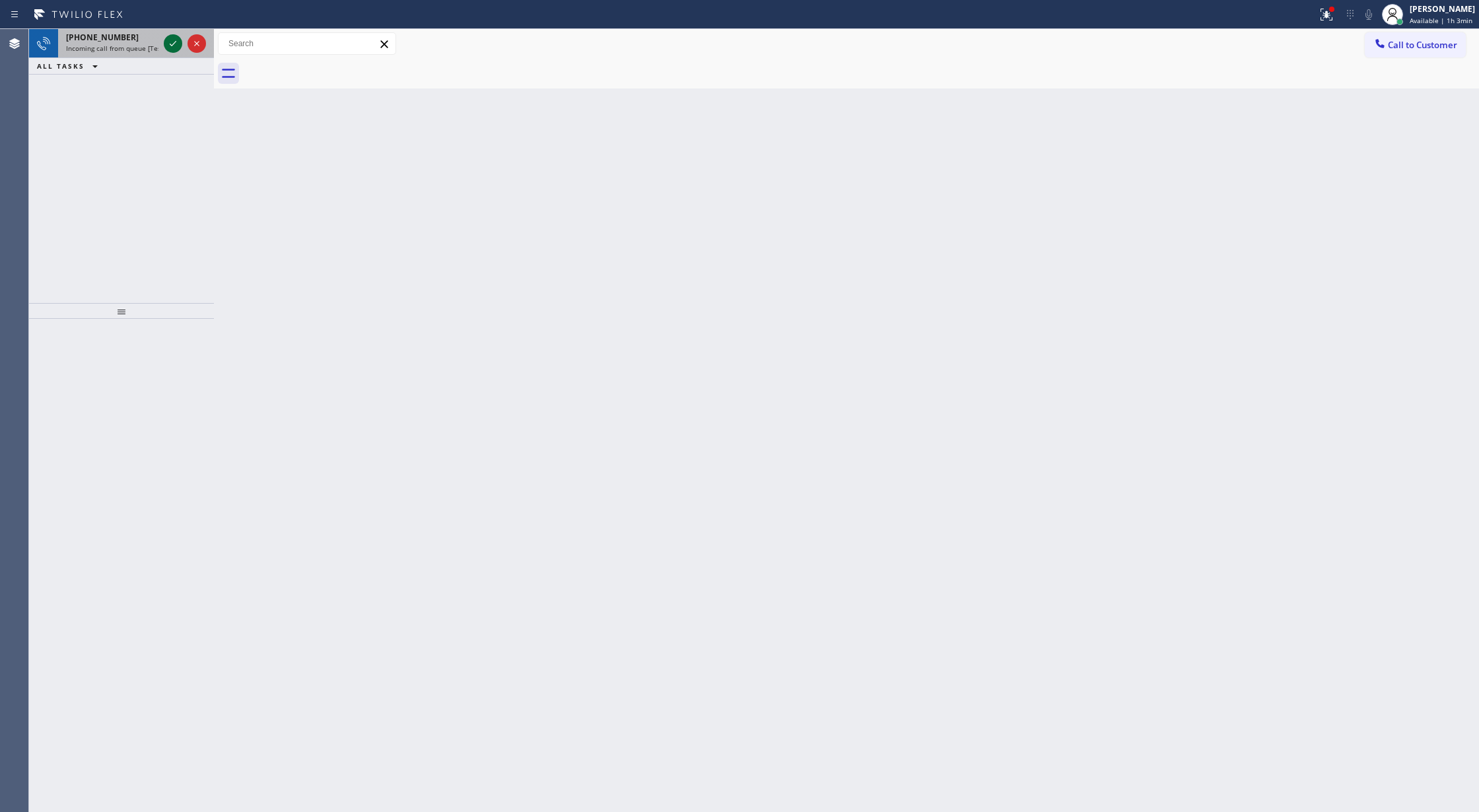
click at [167, 46] on icon at bounding box center [173, 43] width 16 height 16
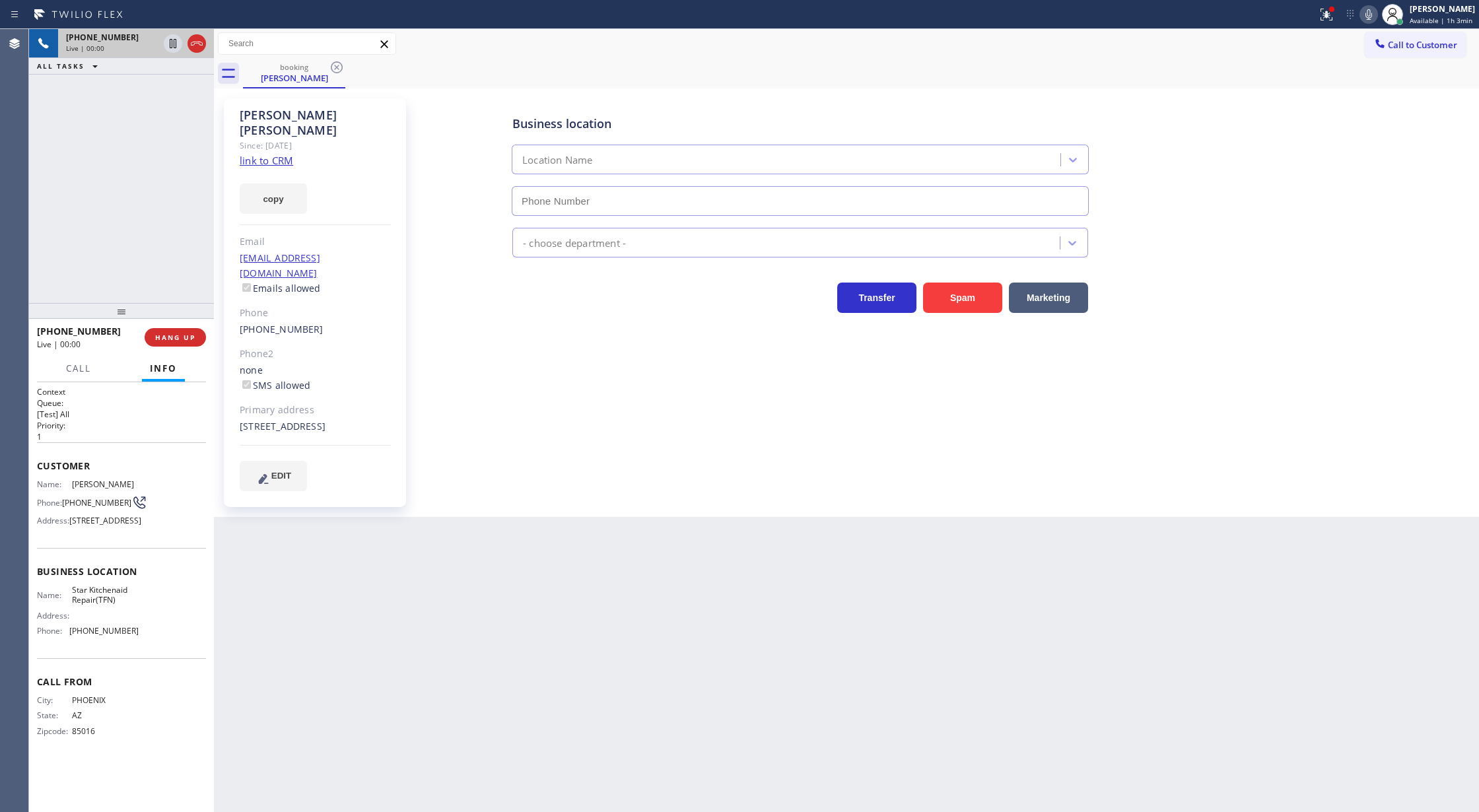
type input "(888) 431-7814"
click at [273, 154] on link "link to CRM" at bounding box center [266, 160] width 54 height 13
click at [1369, 11] on icon at bounding box center [1369, 14] width 16 height 16
click at [1377, 15] on icon at bounding box center [1369, 14] width 16 height 16
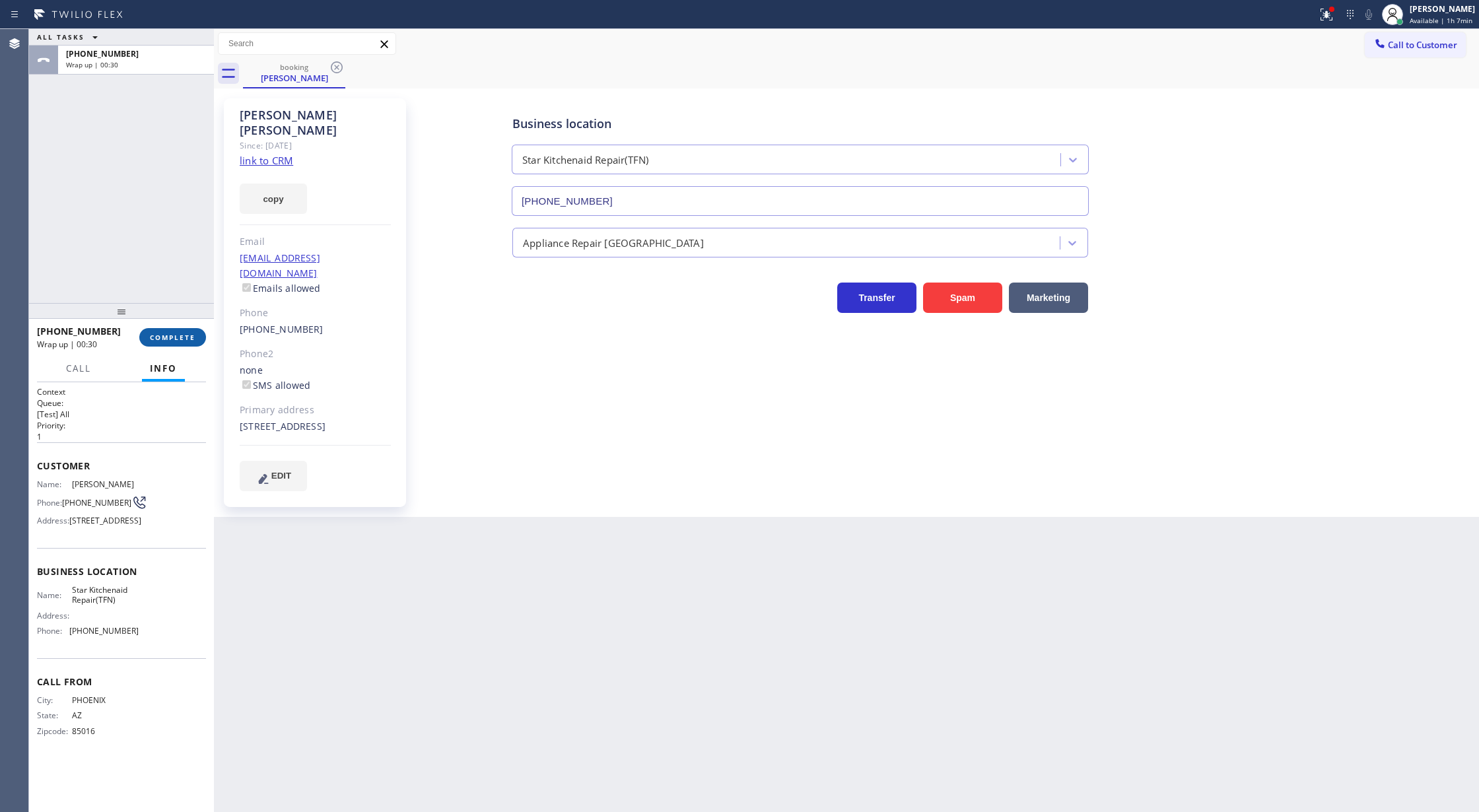
click at [173, 336] on span "COMPLETE" at bounding box center [172, 337] width 45 height 9
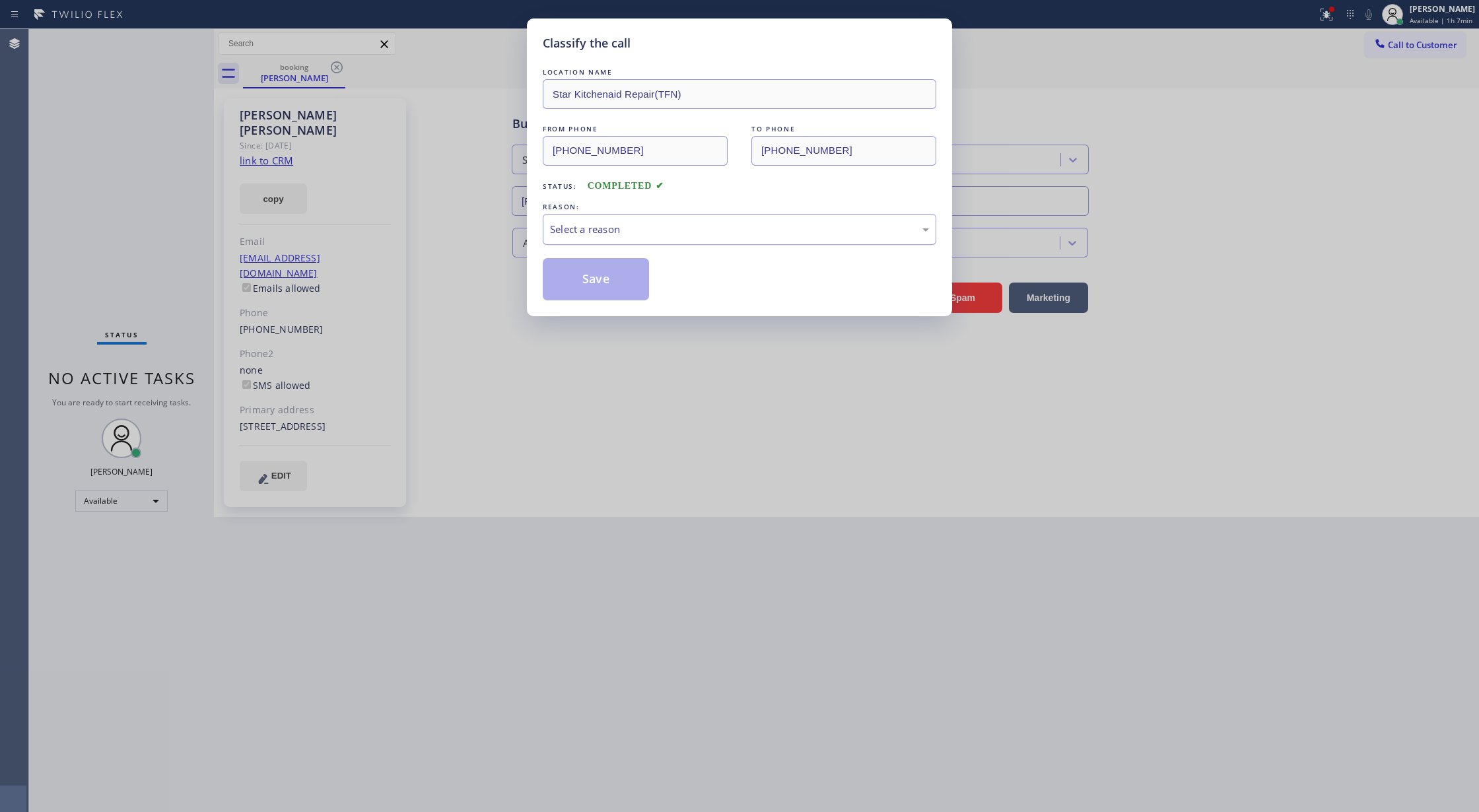
click at [663, 227] on div "Select a reason" at bounding box center [740, 229] width 379 height 15
click at [594, 285] on button "Save" at bounding box center [595, 279] width 106 height 42
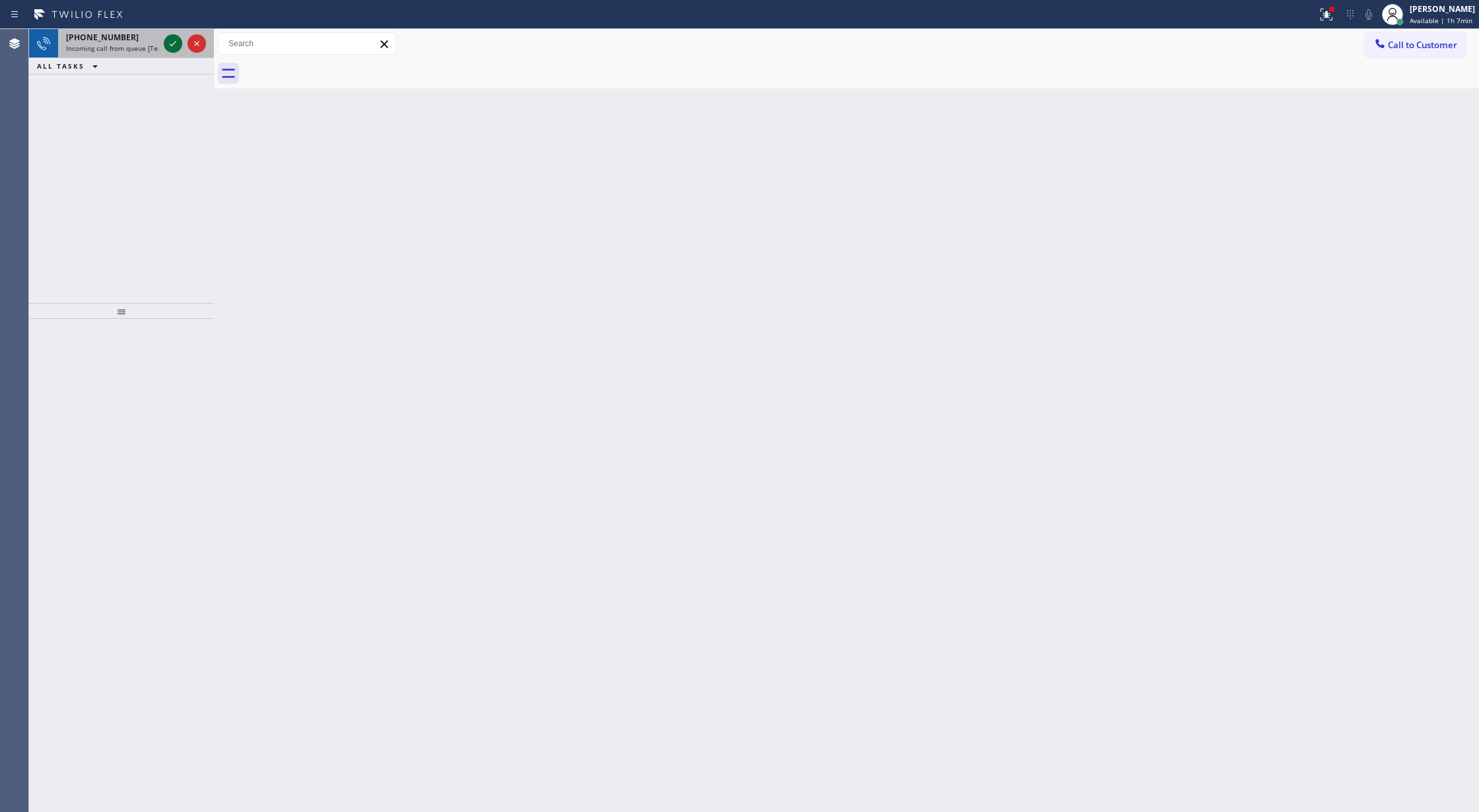
click at [170, 40] on icon at bounding box center [173, 43] width 16 height 16
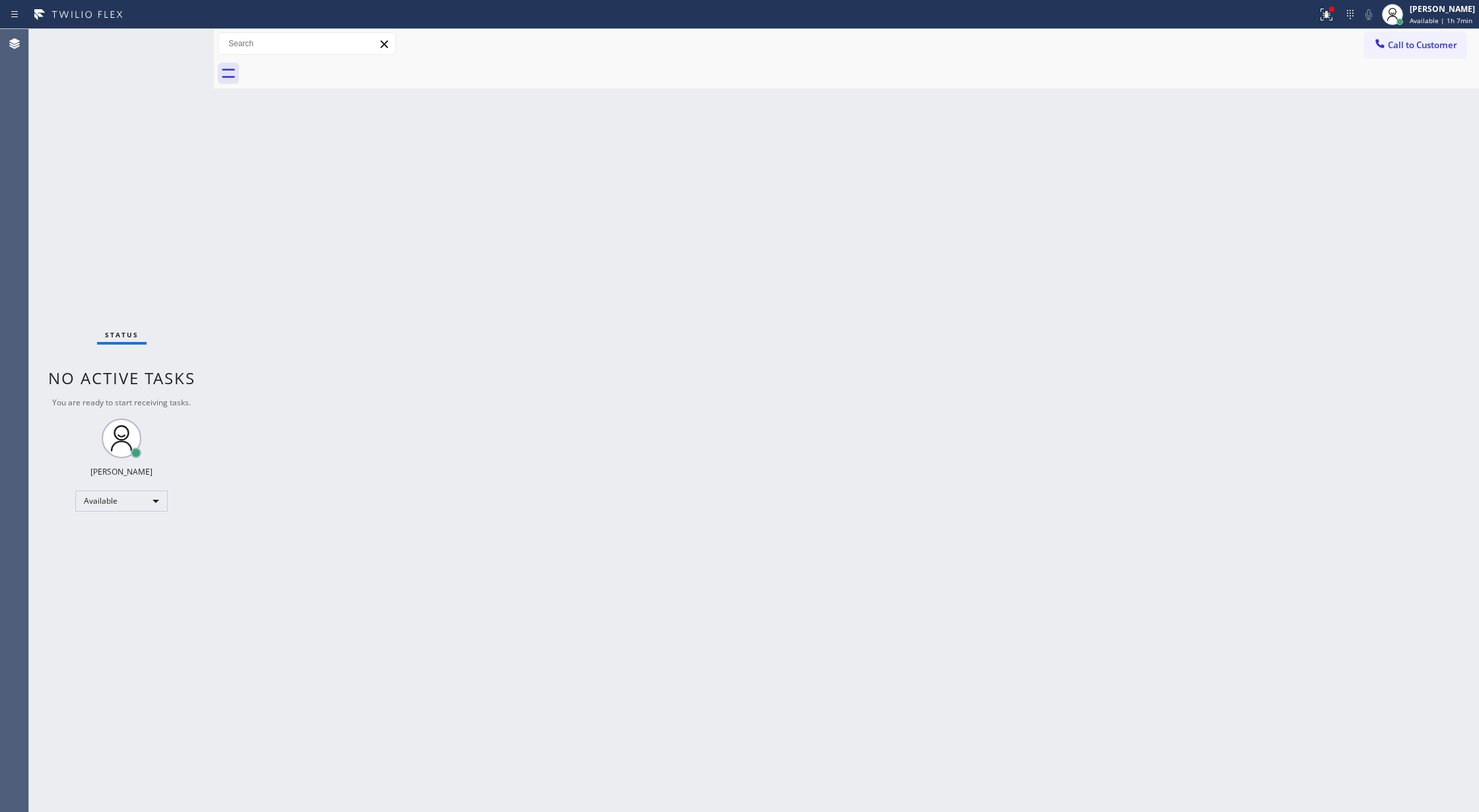
click at [174, 45] on div "Status No active tasks You are ready to start receiving tasks. [PERSON_NAME] Av…" at bounding box center [121, 420] width 185 height 783
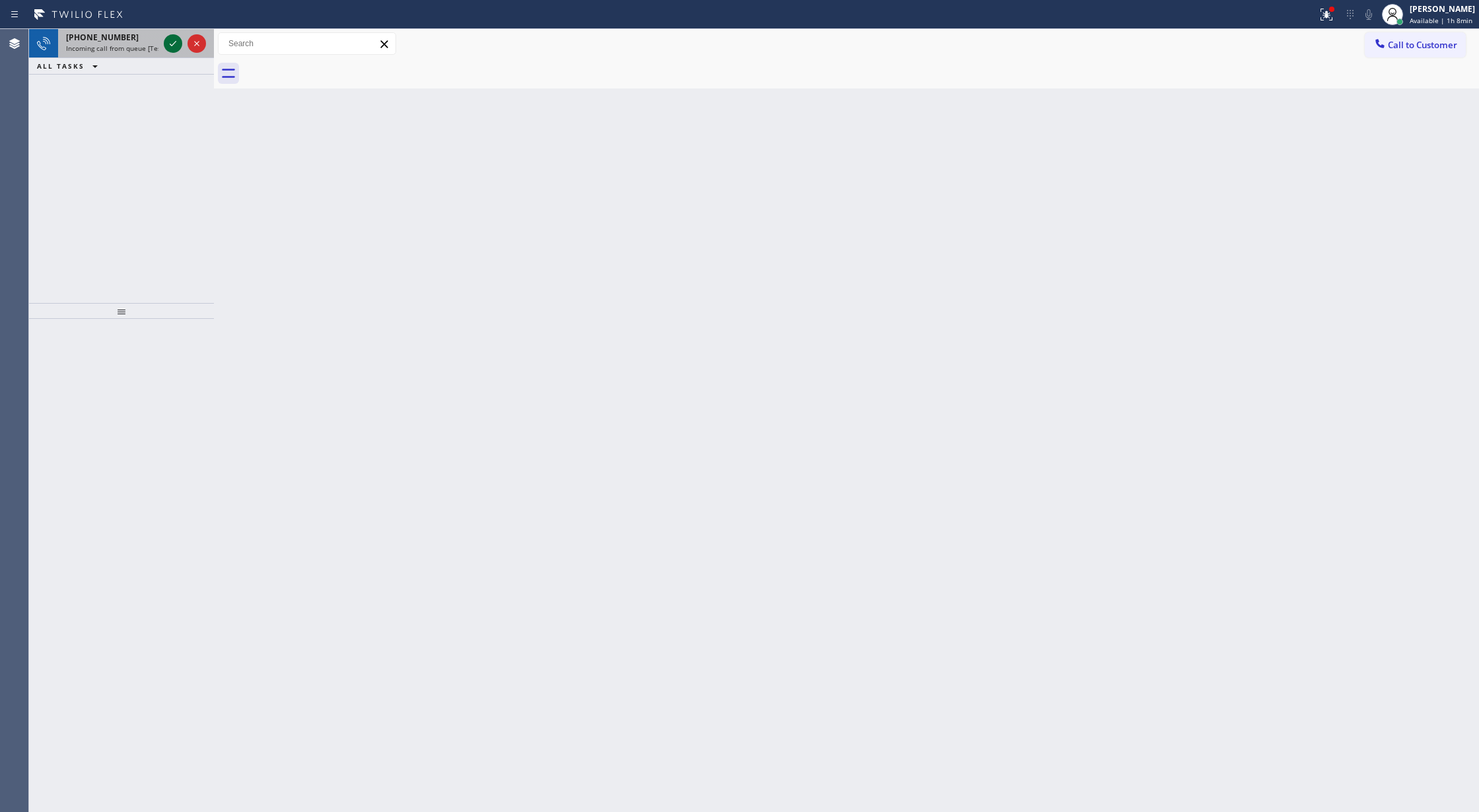
click at [165, 38] on icon at bounding box center [173, 43] width 16 height 16
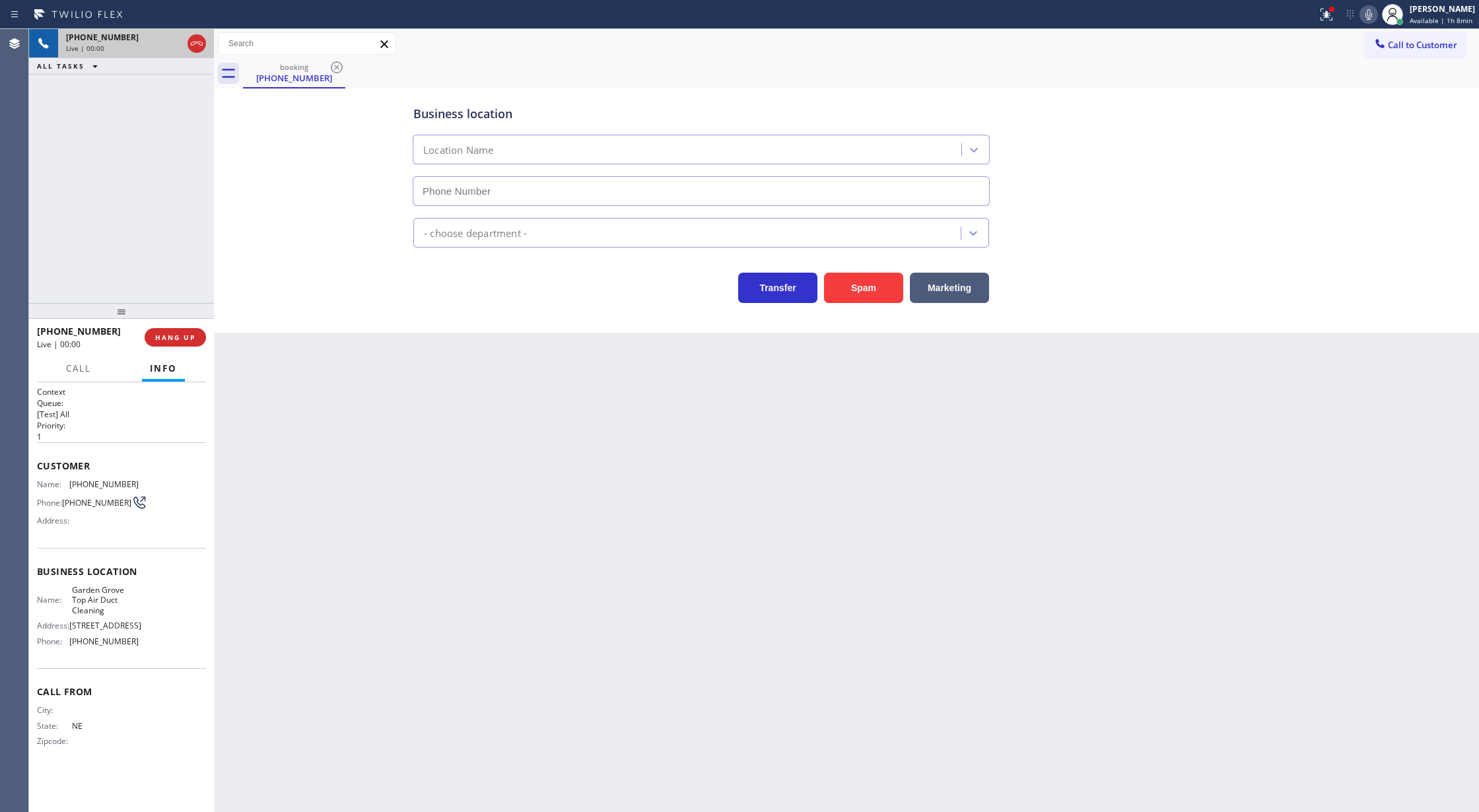
type input "(714) 660-2920"
drag, startPoint x: 174, startPoint y: 336, endPoint x: 478, endPoint y: 371, distance: 306.0
click at [174, 333] on span "COMPLETE" at bounding box center [172, 337] width 45 height 9
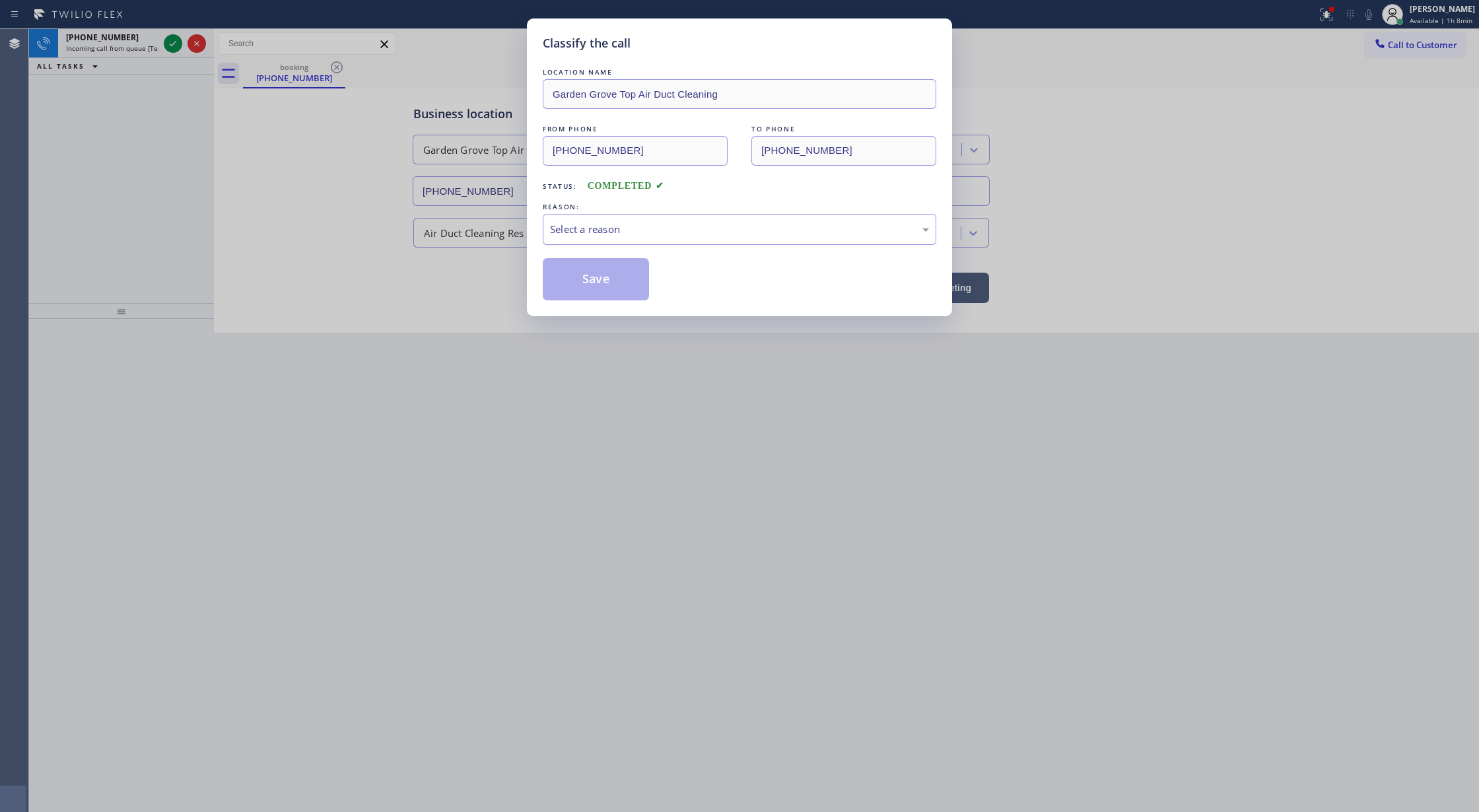
click at [653, 226] on div "Select a reason" at bounding box center [740, 229] width 379 height 15
click at [586, 290] on button "Save" at bounding box center [595, 279] width 106 height 42
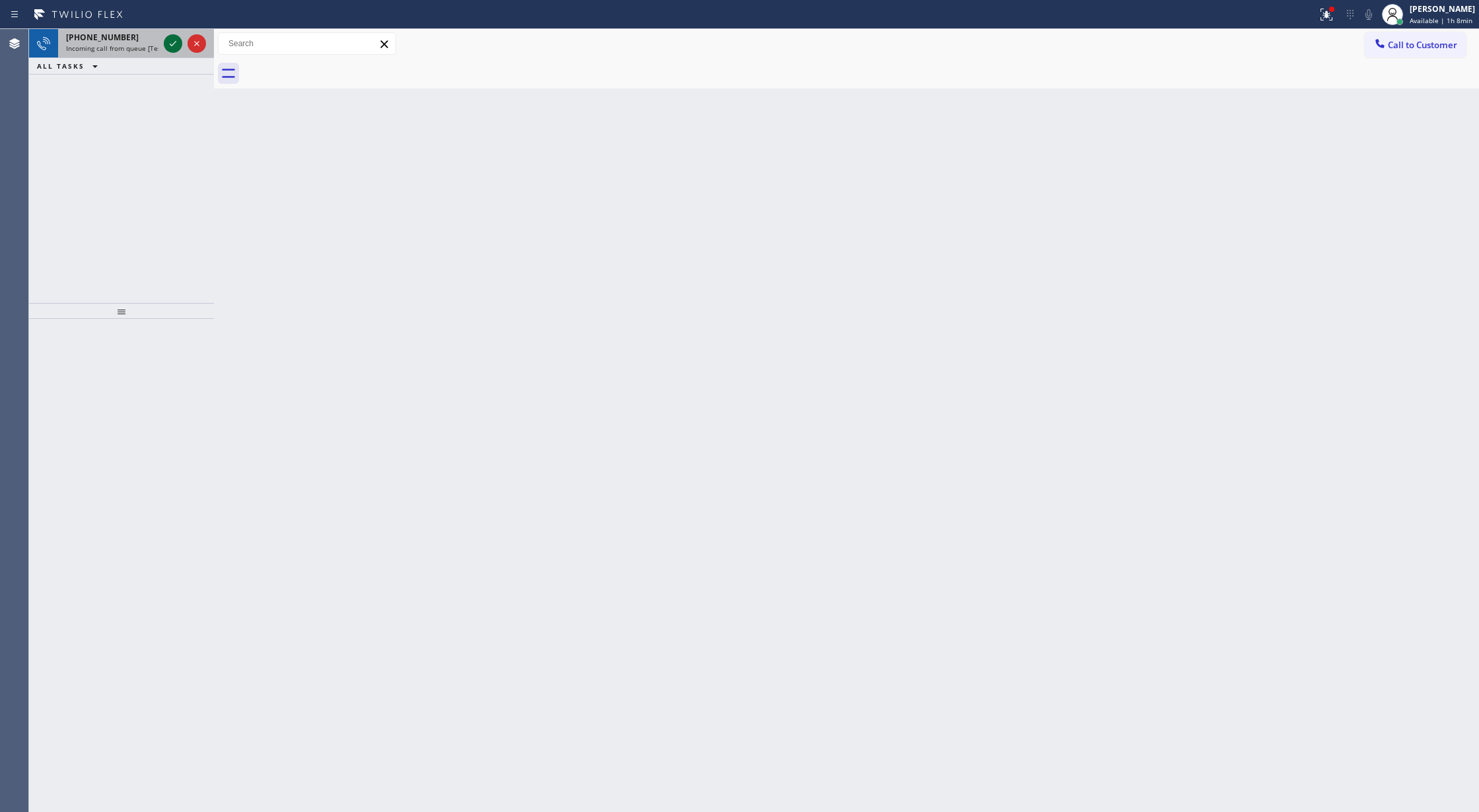
click at [172, 42] on icon at bounding box center [173, 43] width 16 height 16
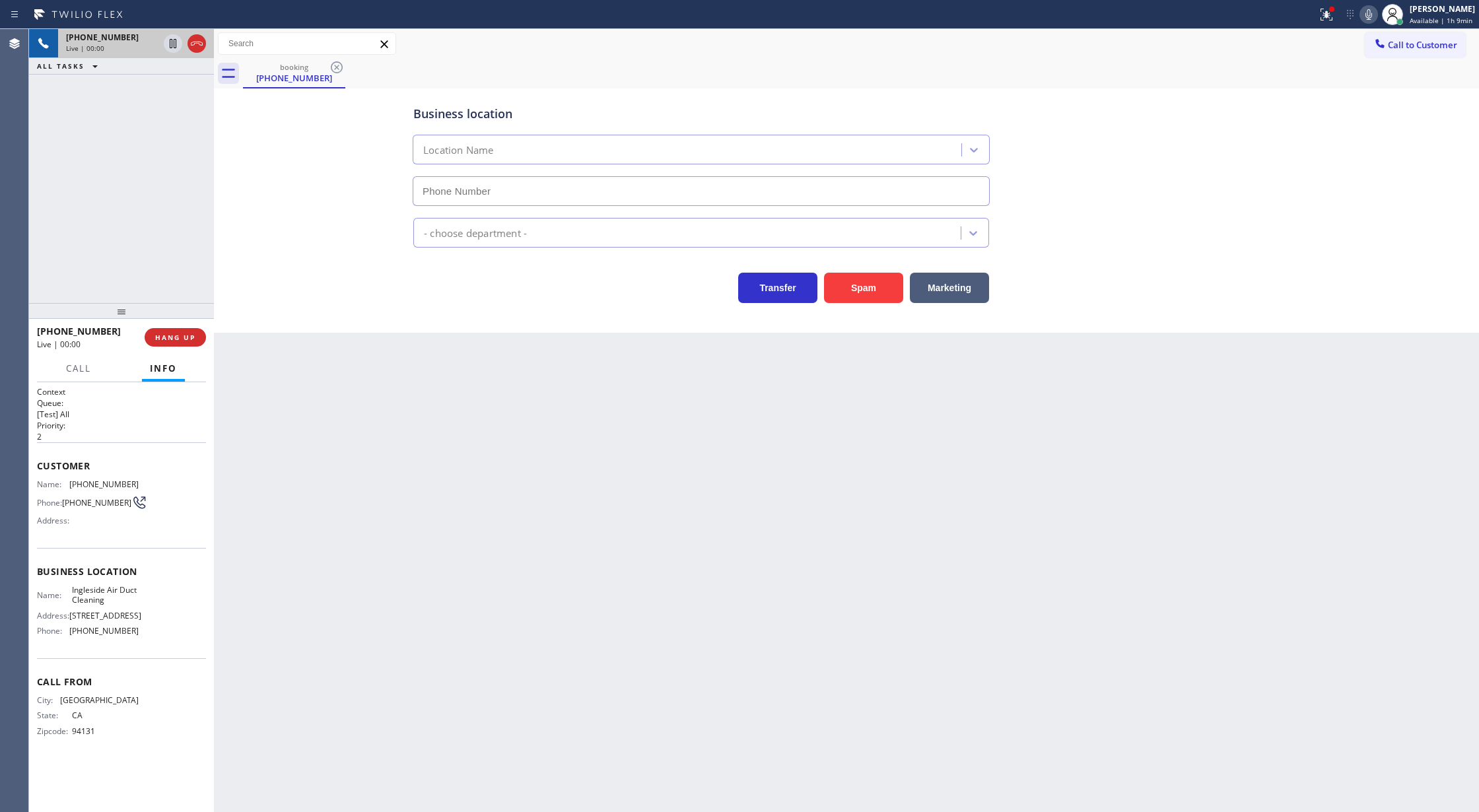
type input "(510) 345-1108"
click at [848, 294] on button "Spam" at bounding box center [864, 287] width 79 height 30
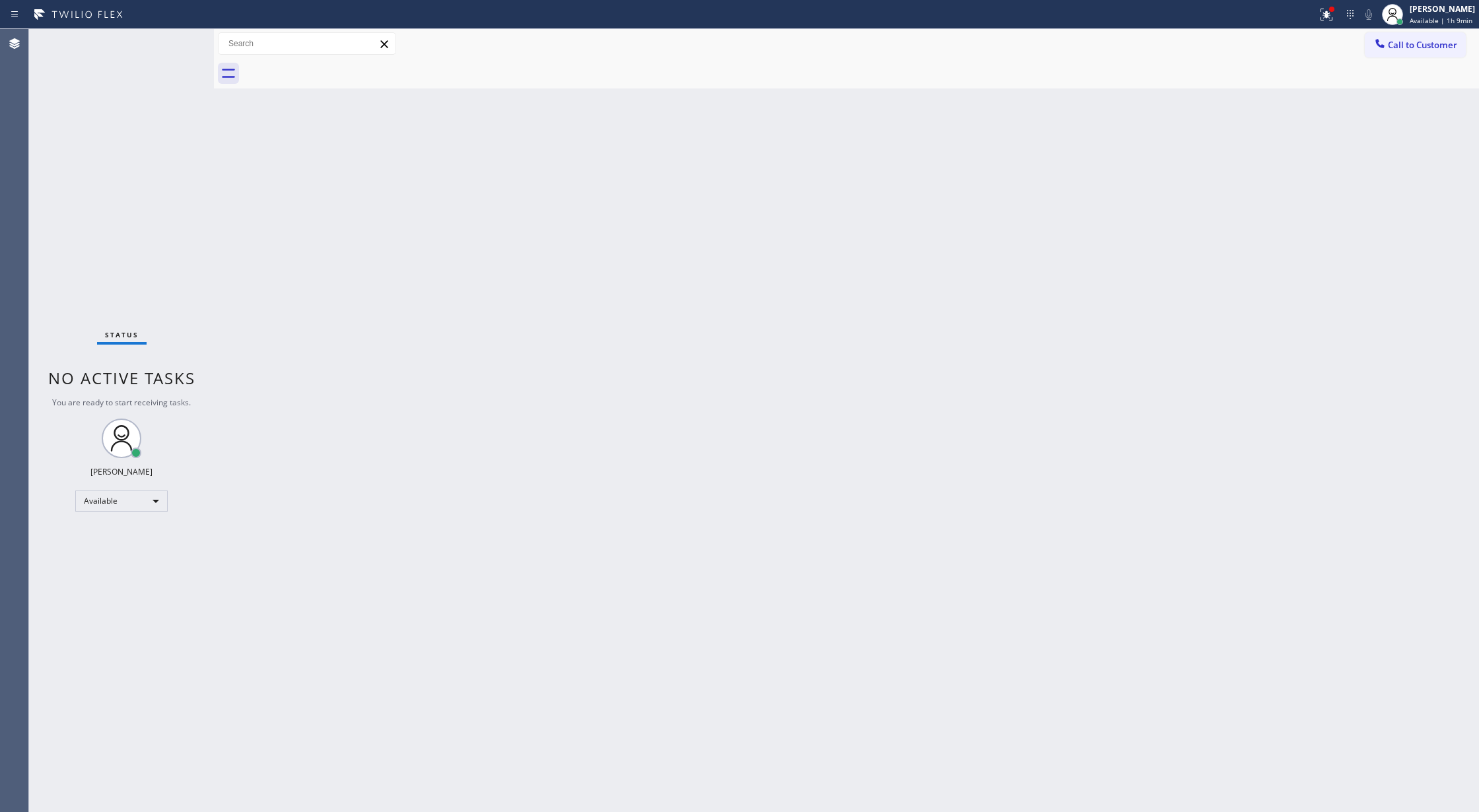
click at [177, 37] on div "Status No active tasks You are ready to start receiving tasks. [PERSON_NAME] Av…" at bounding box center [121, 420] width 185 height 783
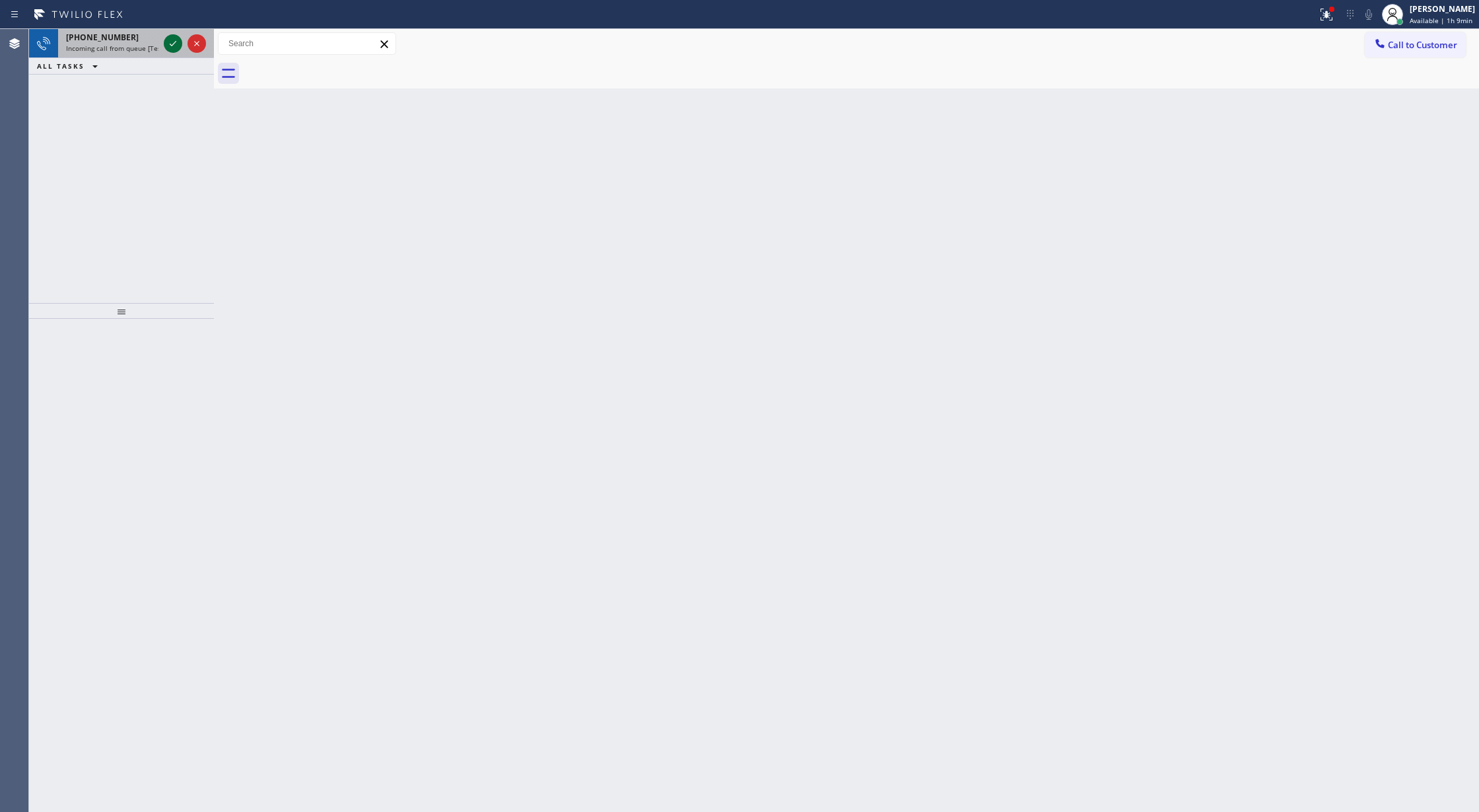
click at [176, 40] on icon at bounding box center [173, 43] width 16 height 16
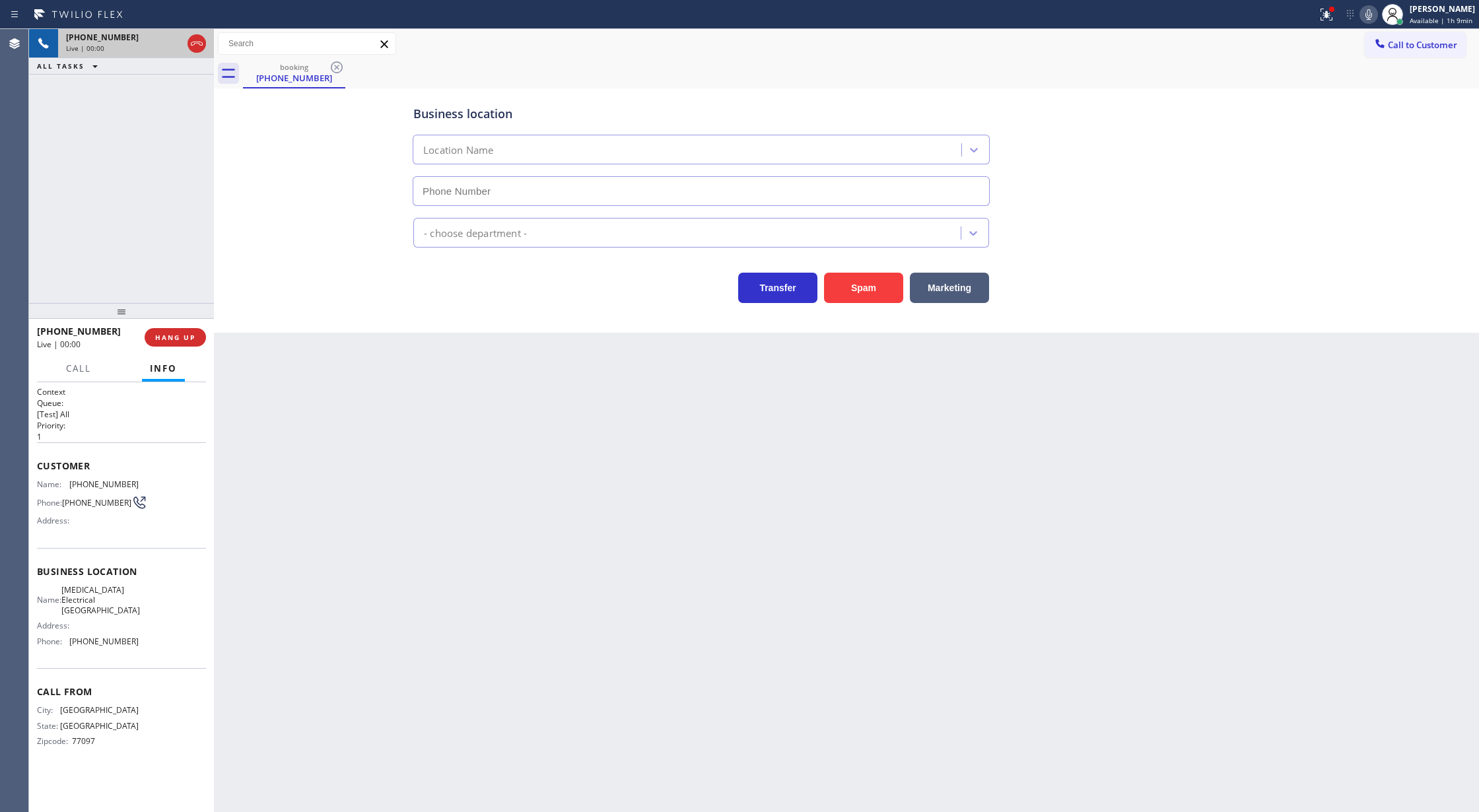
type input "(310) 388-3749"
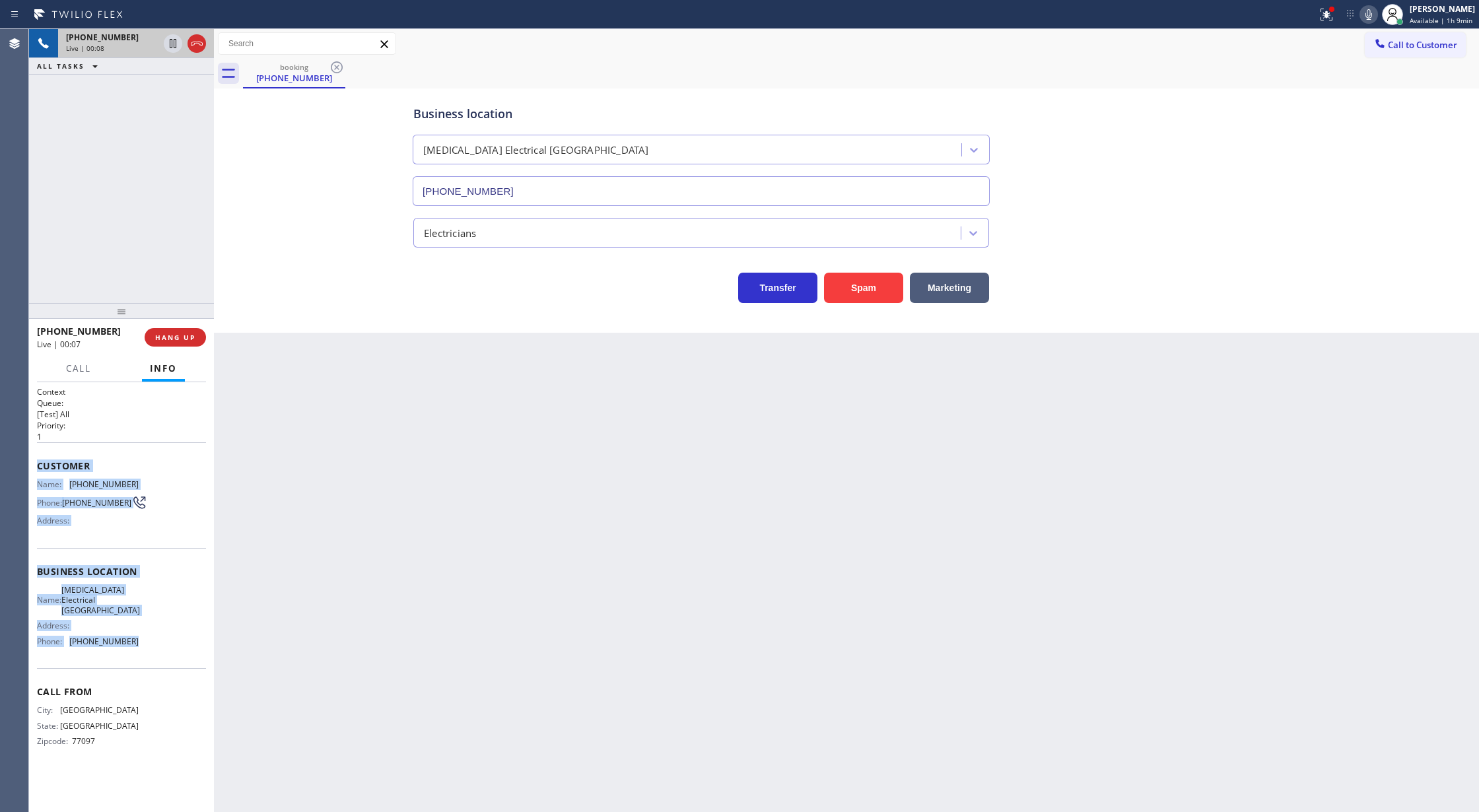
copy div "Customer Name: (713) 261-3829 Phone: (713) 261-3829 Address: Business location …"
drag, startPoint x: 35, startPoint y: 465, endPoint x: 147, endPoint y: 652, distance: 218.0
click at [147, 652] on div "Context Queue: [Test] All Priority: 1 Customer Name: (713) 261-3829 Phone: (713…" at bounding box center [121, 597] width 185 height 430
click at [165, 333] on span "COMPLETE" at bounding box center [172, 337] width 45 height 9
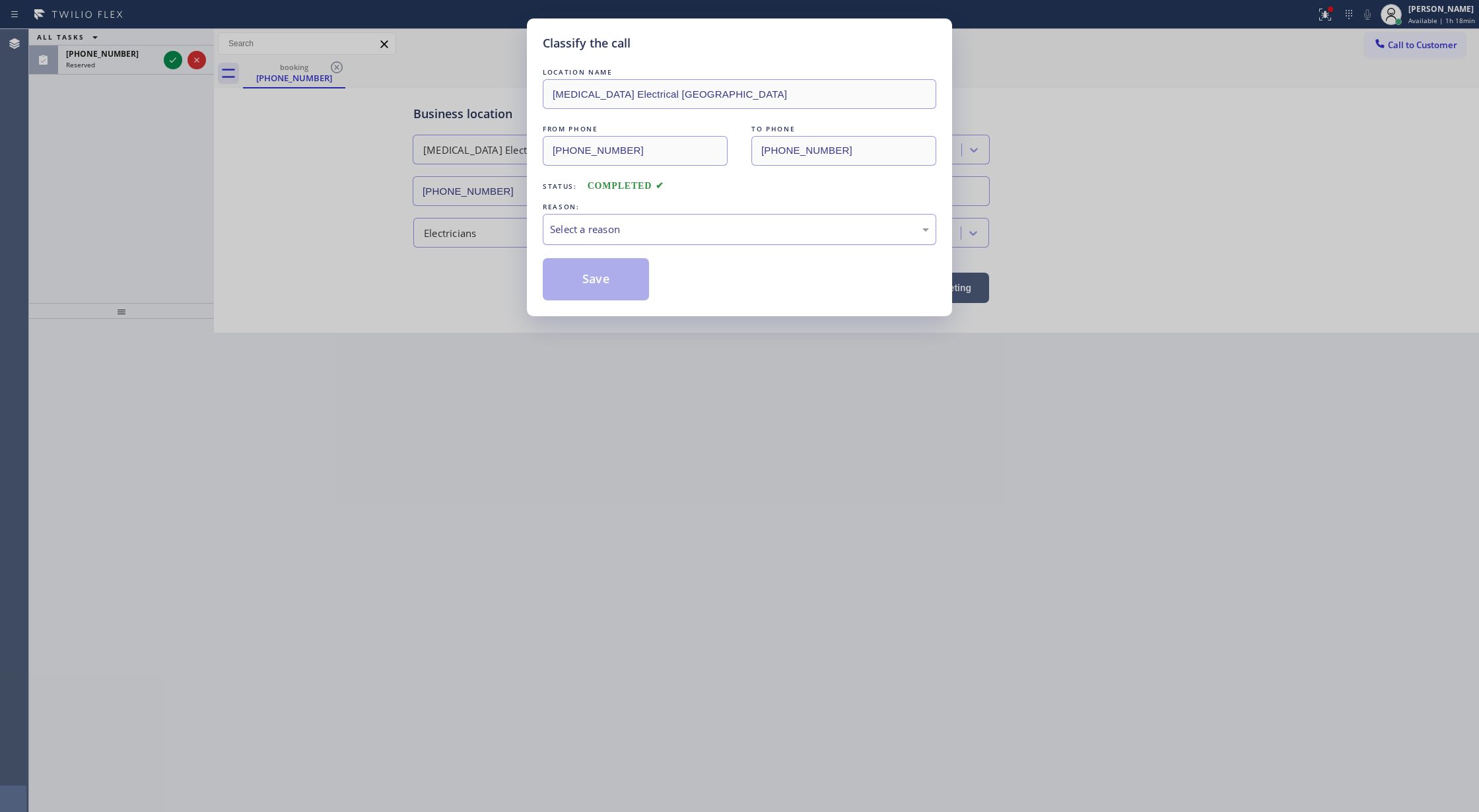
click at [635, 232] on div "Select a reason" at bounding box center [740, 229] width 379 height 15
click at [577, 276] on button "Save" at bounding box center [595, 279] width 106 height 42
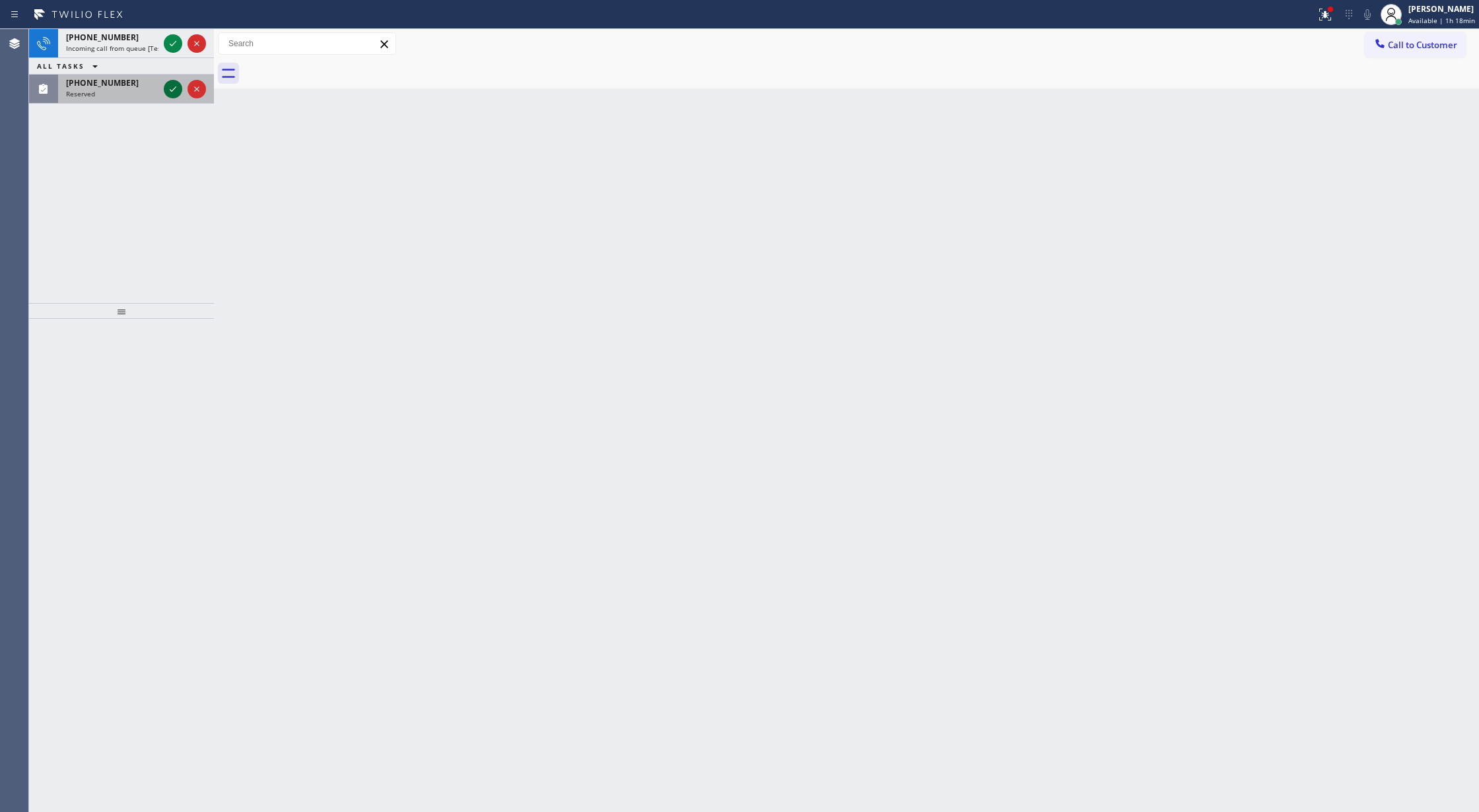
click at [173, 91] on icon at bounding box center [173, 89] width 16 height 16
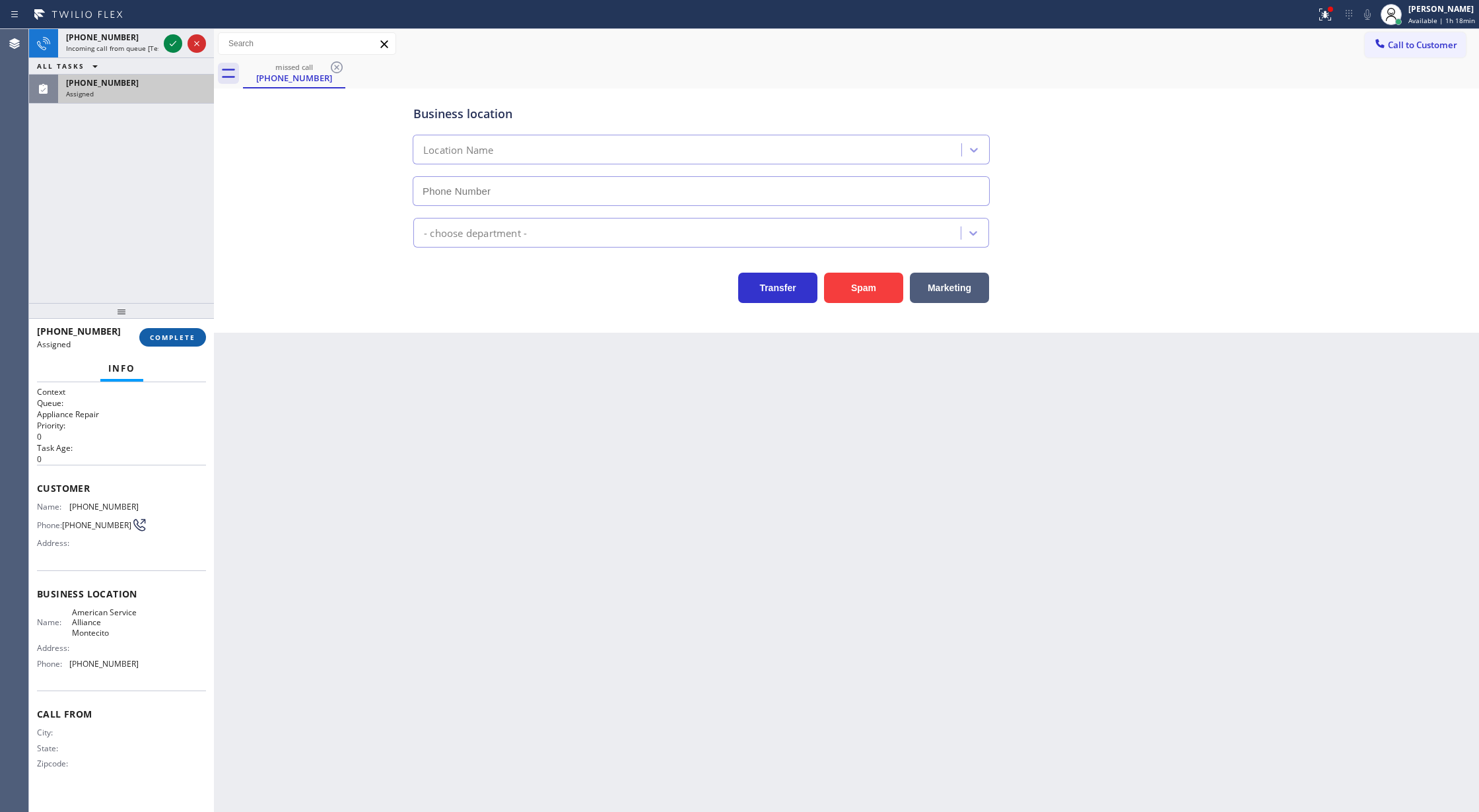
type input "(805) 973-0877"
click at [177, 338] on span "COMPLETE" at bounding box center [172, 337] width 45 height 9
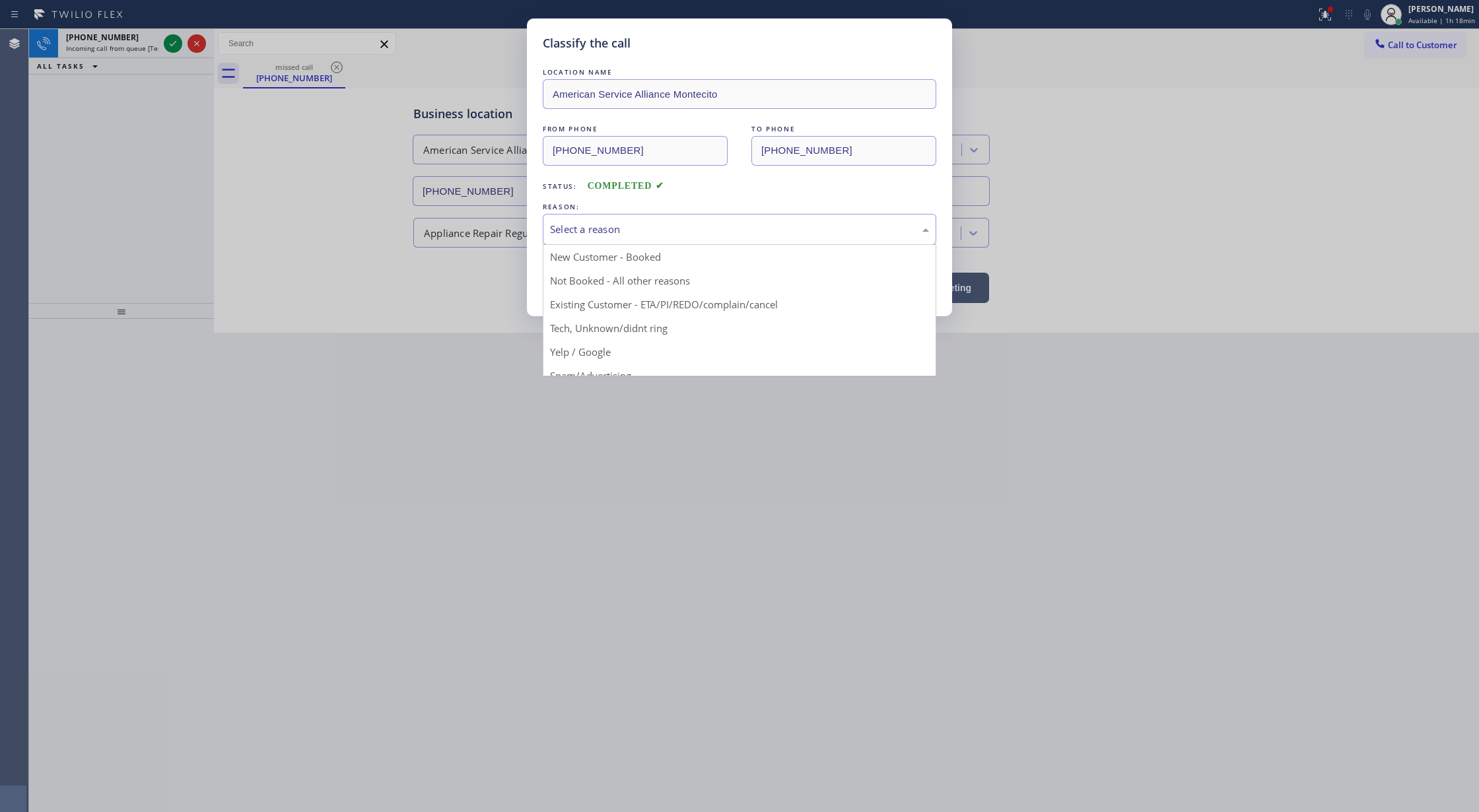
click at [609, 230] on div "Select a reason" at bounding box center [740, 229] width 379 height 15
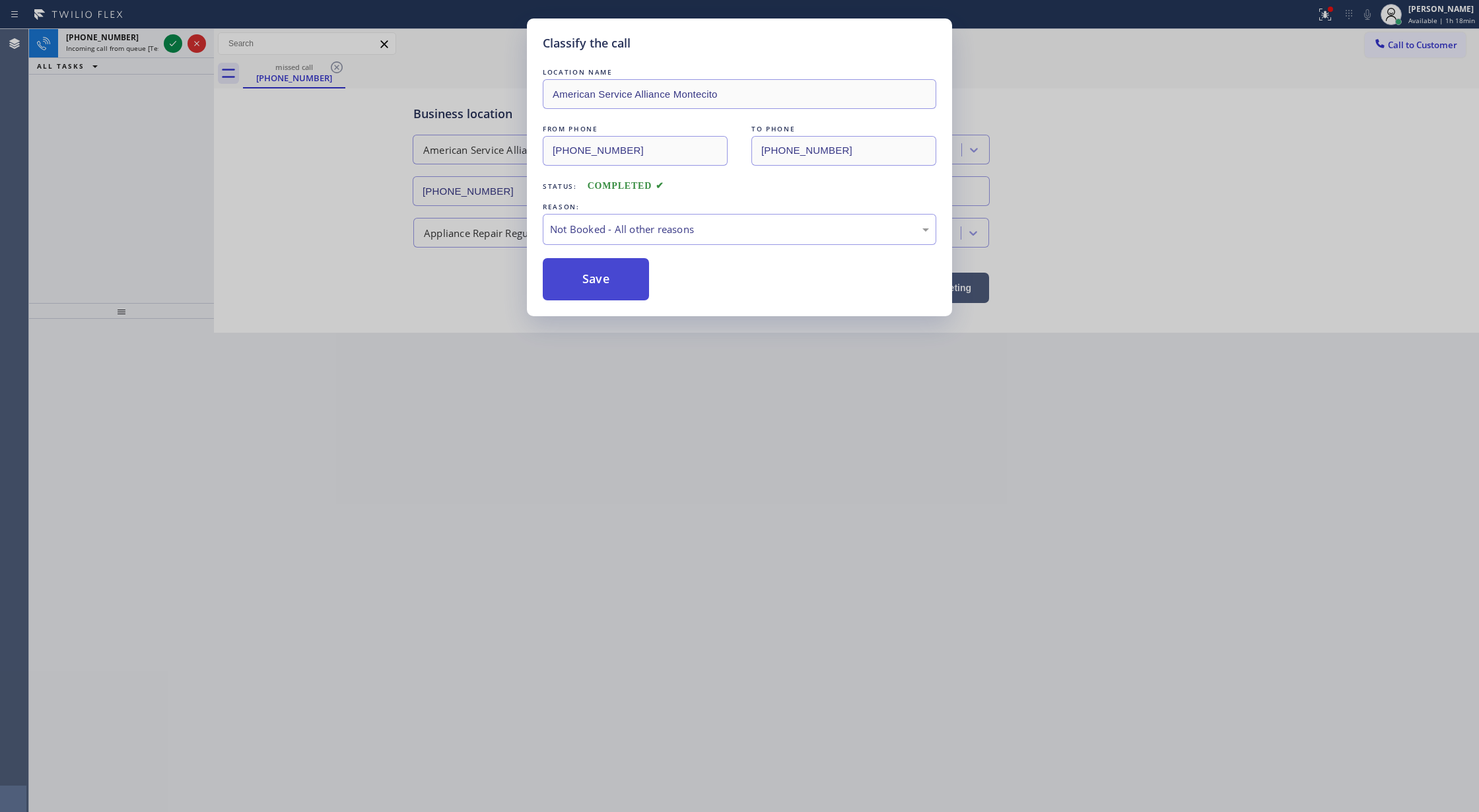
click at [581, 277] on button "Save" at bounding box center [595, 279] width 106 height 42
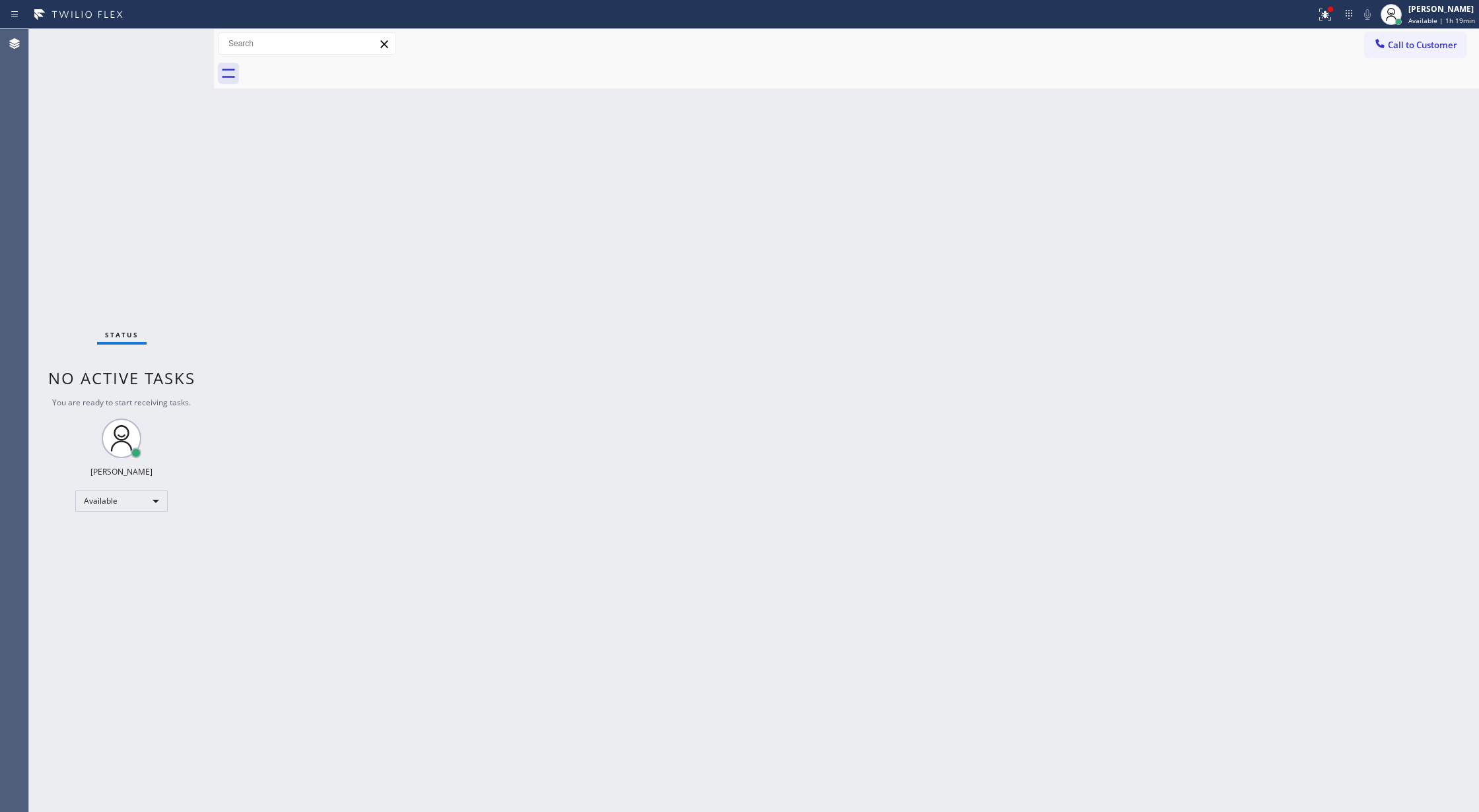
click at [167, 37] on div "Status No active tasks You are ready to start receiving tasks. [PERSON_NAME] Av…" at bounding box center [121, 420] width 185 height 783
click at [143, 501] on div "Available" at bounding box center [121, 501] width 93 height 21
click at [129, 569] on li "Break" at bounding box center [120, 569] width 89 height 16
click at [133, 501] on div "Break" at bounding box center [121, 506] width 93 height 21
click at [133, 542] on li "Available" at bounding box center [120, 541] width 89 height 16
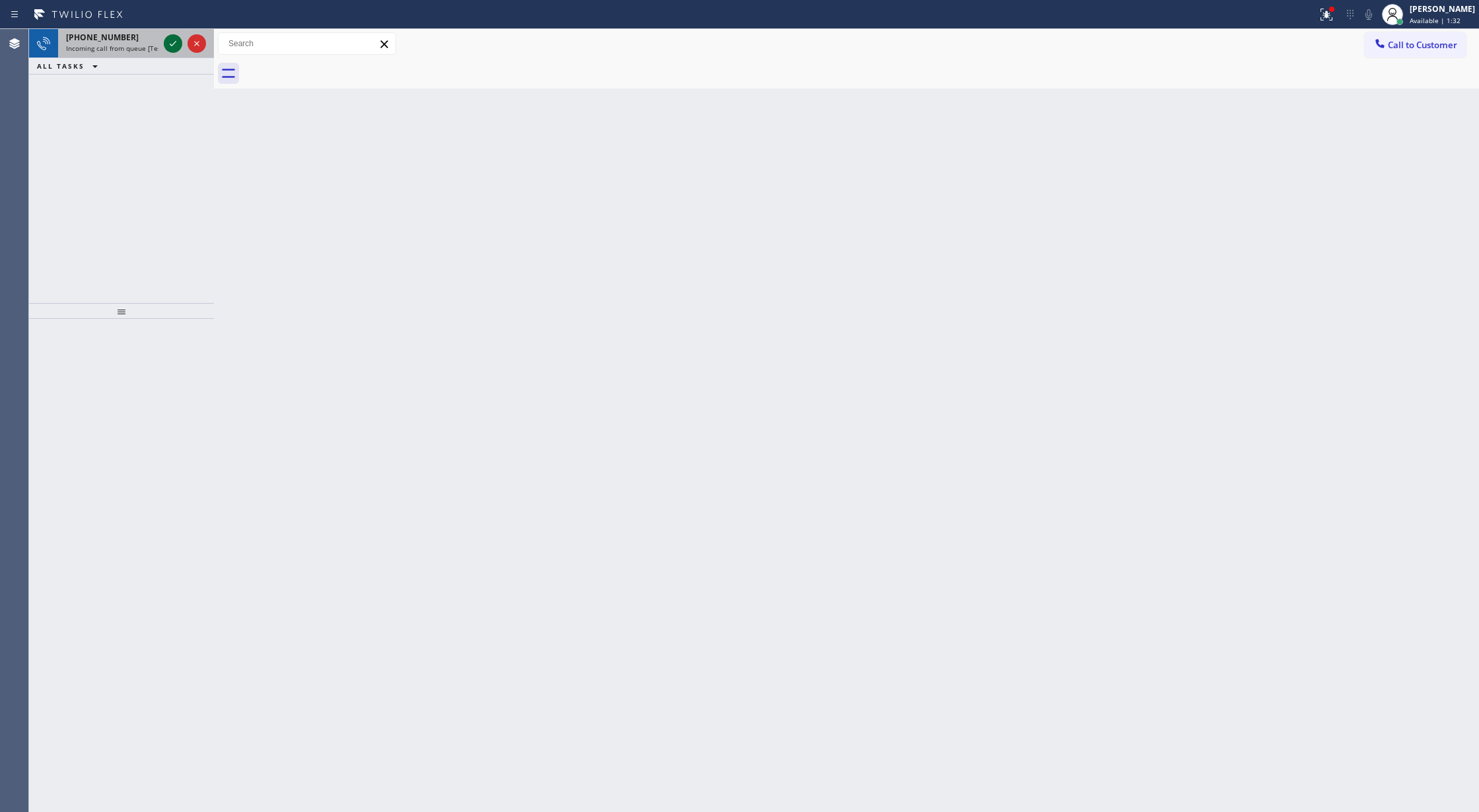
click at [173, 44] on icon at bounding box center [172, 43] width 6 height 5
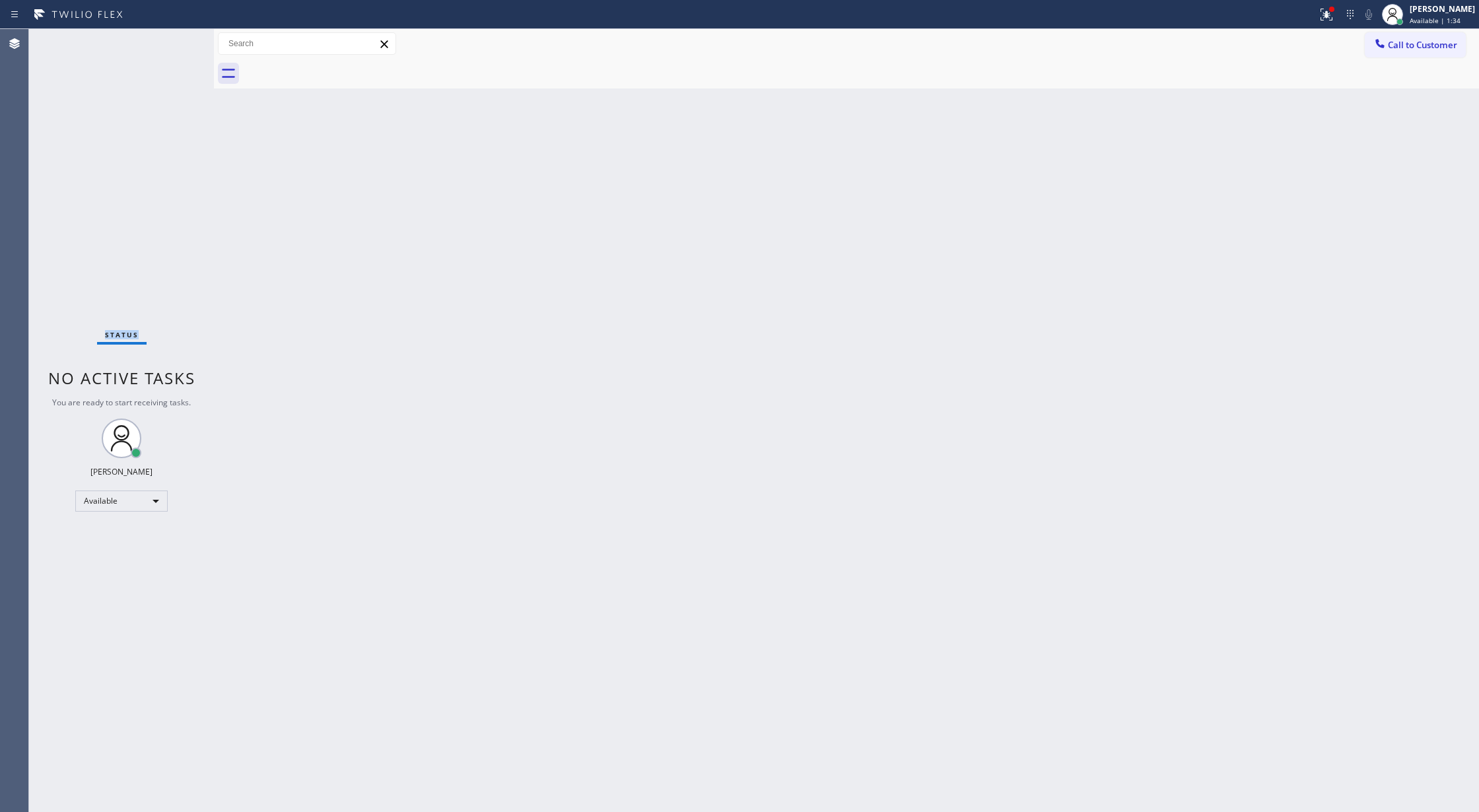
click at [173, 45] on div "Status No active tasks You are ready to start receiving tasks. [PERSON_NAME] Av…" at bounding box center [121, 420] width 185 height 783
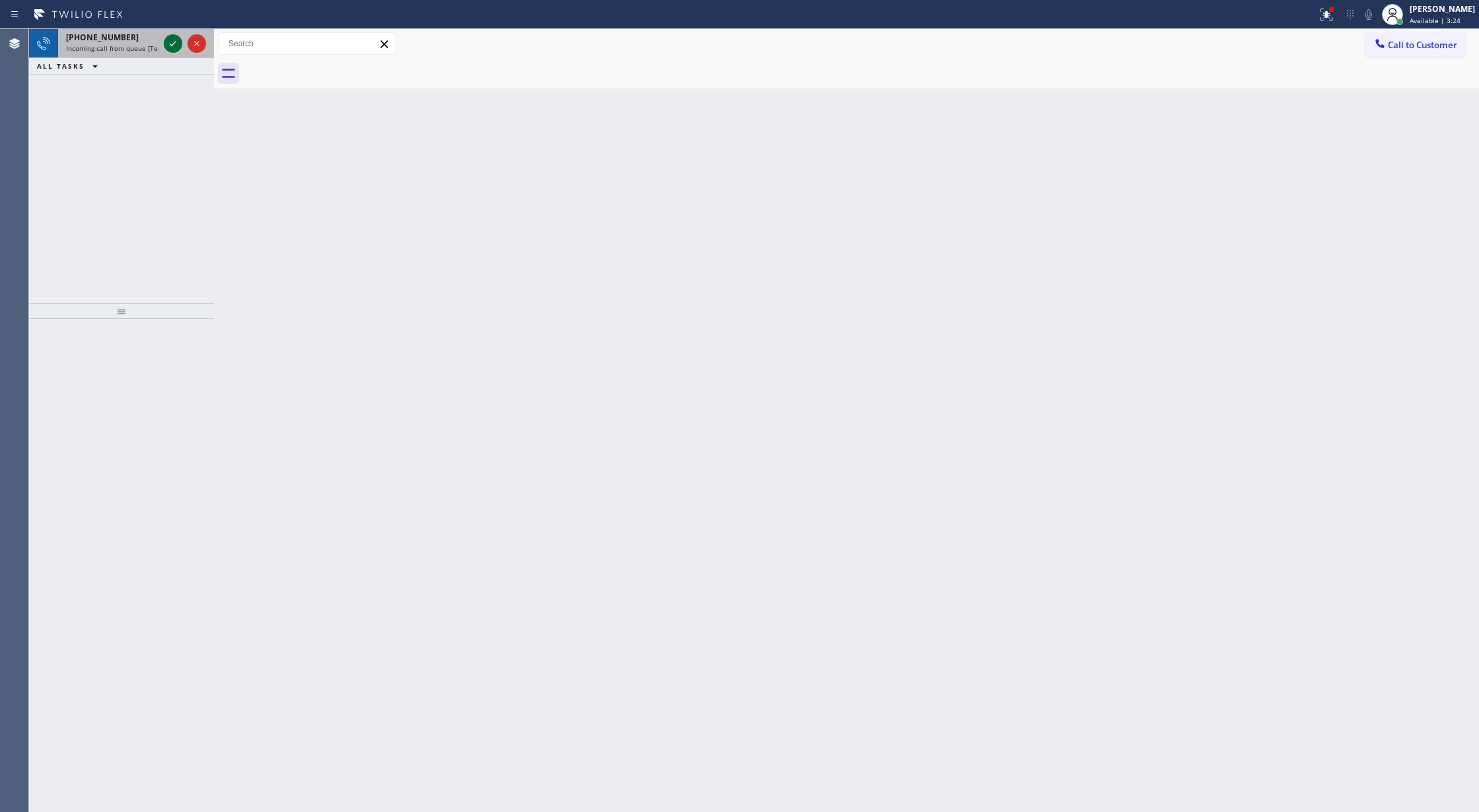
click at [173, 45] on icon at bounding box center [173, 43] width 16 height 16
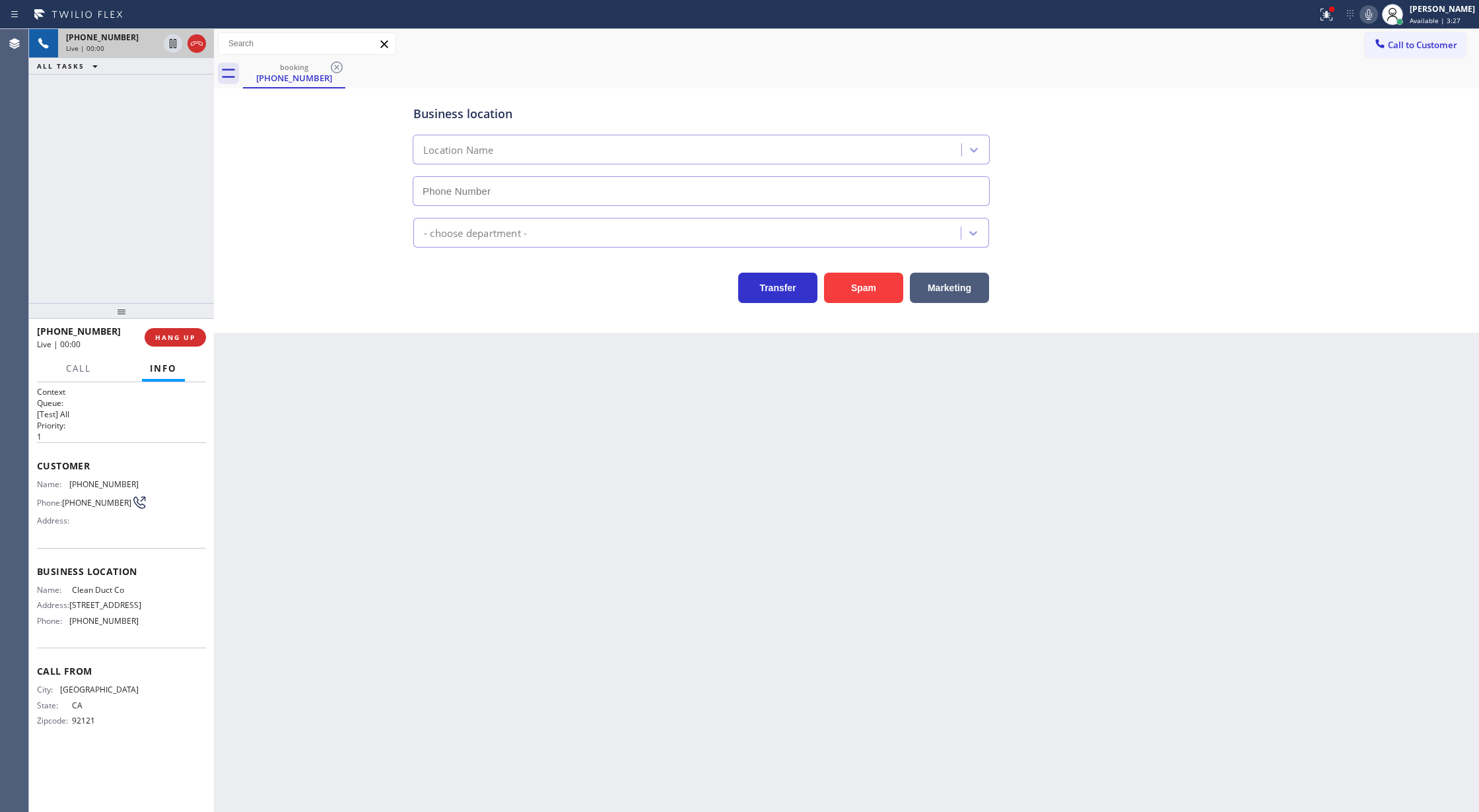
type input "(909) 906-1249"
drag, startPoint x: 37, startPoint y: 465, endPoint x: 141, endPoint y: 621, distance: 187.5
click at [141, 621] on div "Context Queue: [Test] All Priority: 1 Customer Name: (619) 838-9474 Phone: (619…" at bounding box center [121, 567] width 169 height 362
click at [196, 46] on icon at bounding box center [196, 43] width 16 height 16
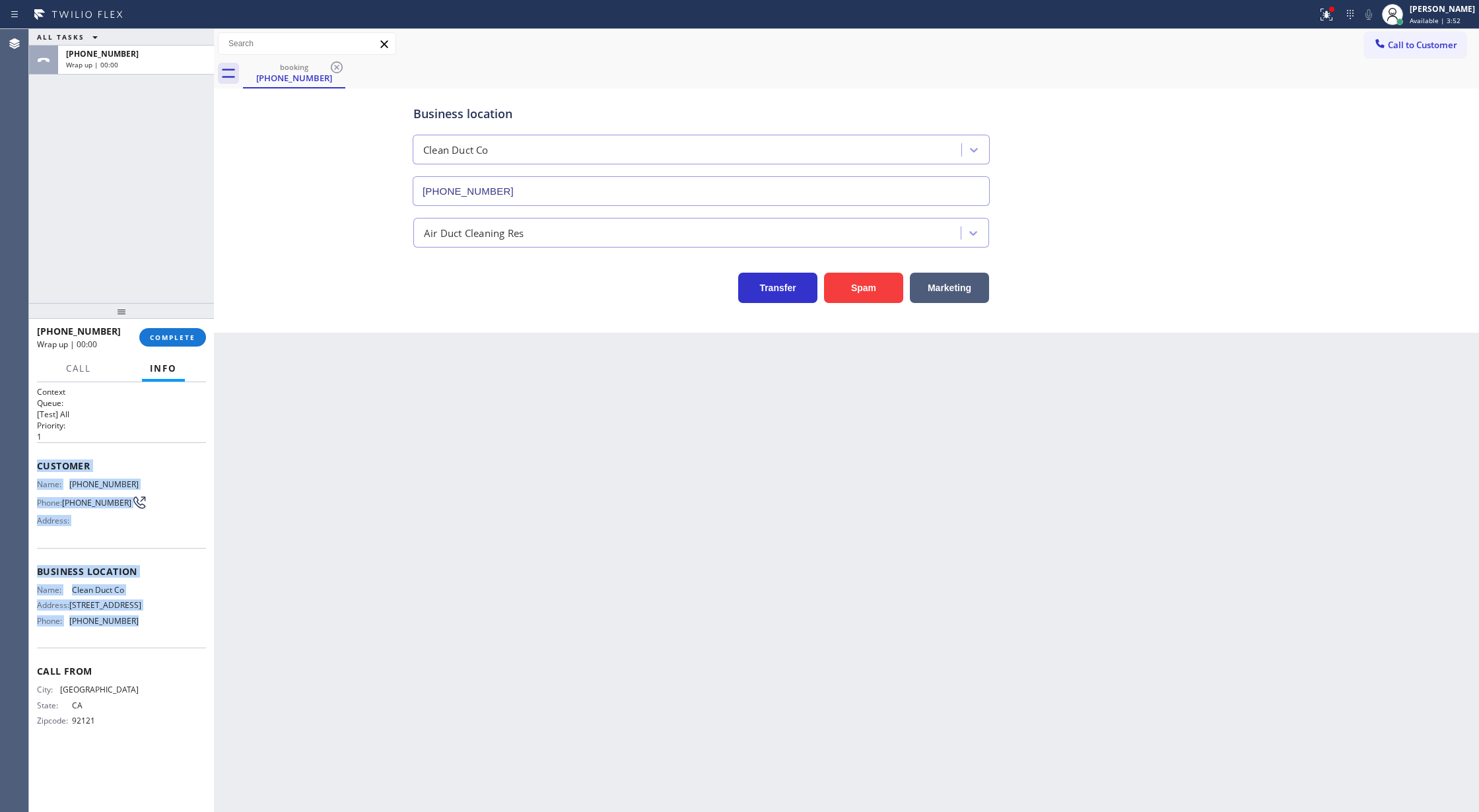
drag, startPoint x: 167, startPoint y: 331, endPoint x: 314, endPoint y: 347, distance: 147.9
click at [167, 331] on button "COMPLETE" at bounding box center [172, 338] width 66 height 18
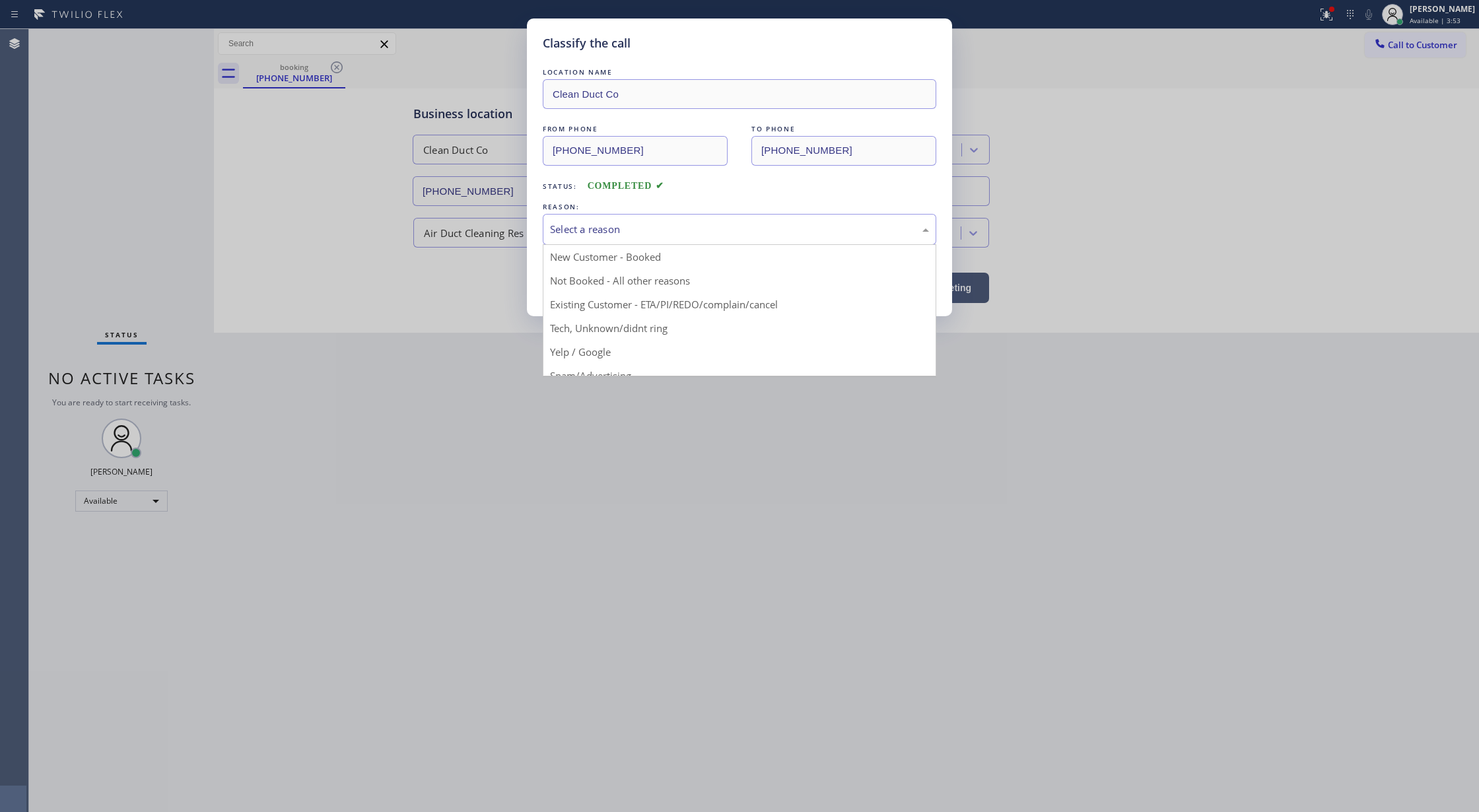
click at [593, 241] on div "Select a reason" at bounding box center [739, 229] width 393 height 31
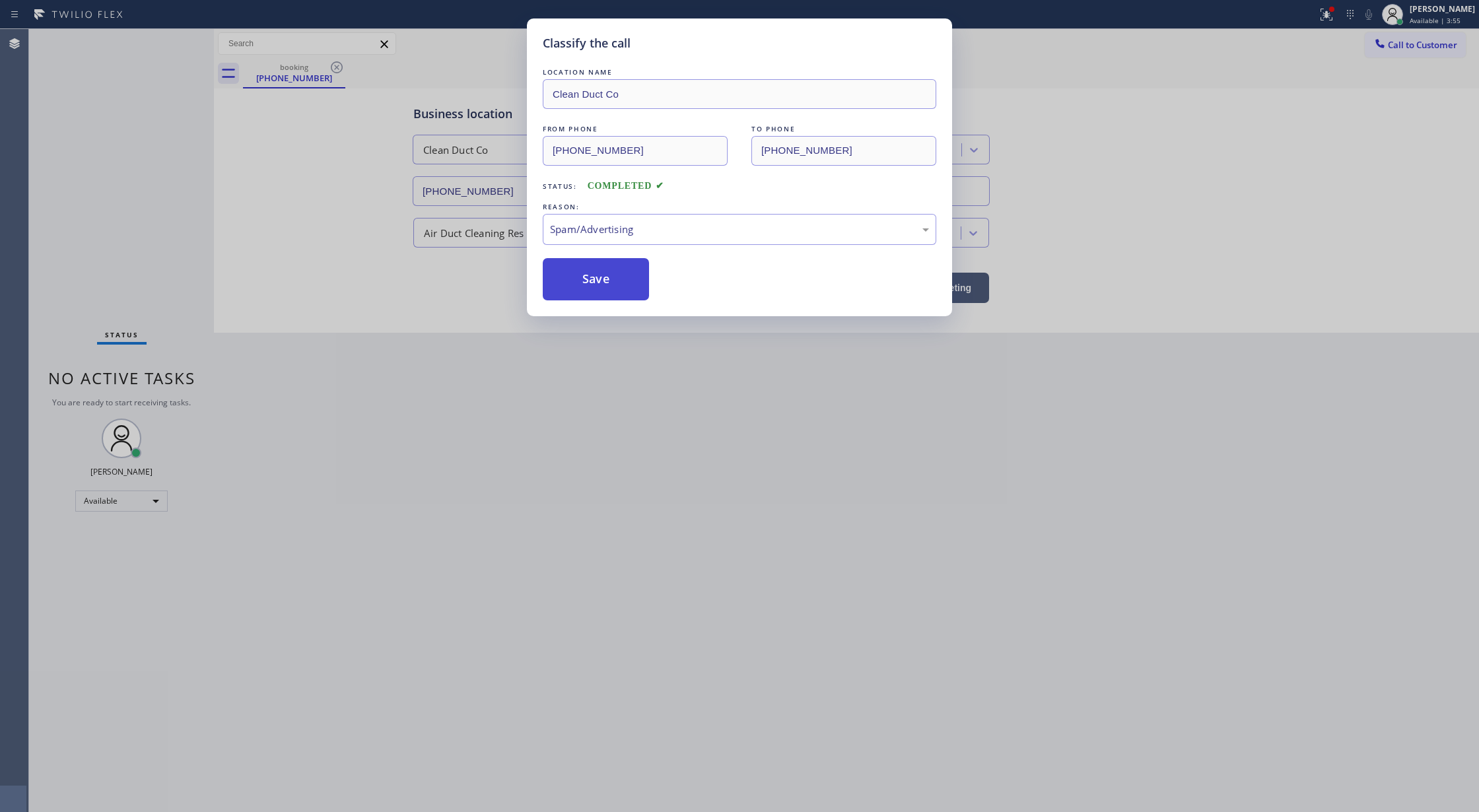
click at [589, 288] on button "Save" at bounding box center [595, 279] width 106 height 42
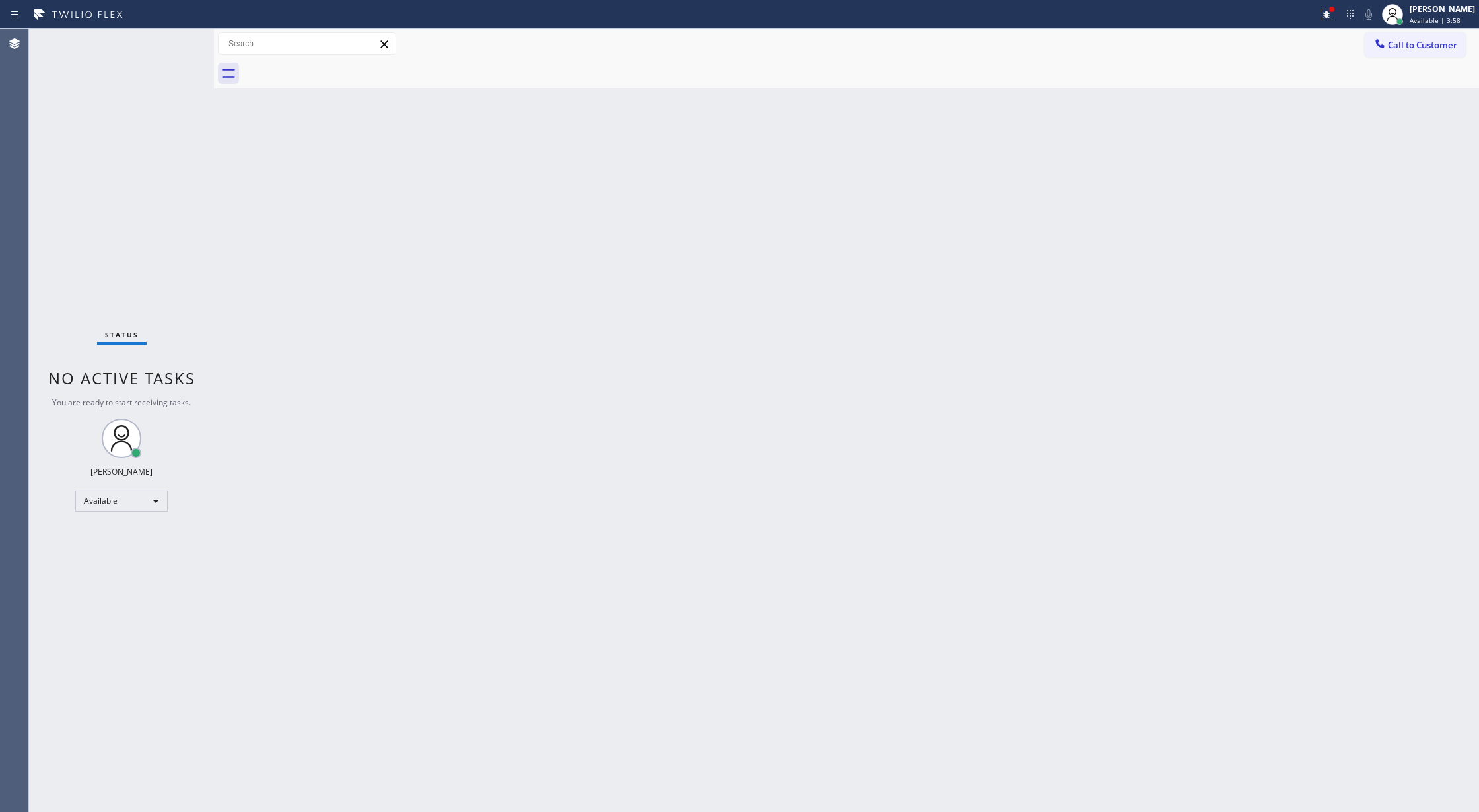
click at [176, 42] on div "Status No active tasks You are ready to start receiving tasks. [PERSON_NAME] Av…" at bounding box center [121, 420] width 185 height 783
click at [177, 44] on div "Status No active tasks You are ready to start receiving tasks. [PERSON_NAME] Av…" at bounding box center [121, 420] width 185 height 783
click at [177, 35] on div "Status No active tasks You are ready to start receiving tasks. [PERSON_NAME] Av…" at bounding box center [121, 420] width 185 height 783
click at [179, 45] on div "Status No active tasks You are ready to start receiving tasks. [PERSON_NAME] Av…" at bounding box center [121, 420] width 185 height 783
click at [178, 41] on div "Status No active tasks You are ready to start receiving tasks. [PERSON_NAME] Av…" at bounding box center [121, 420] width 185 height 783
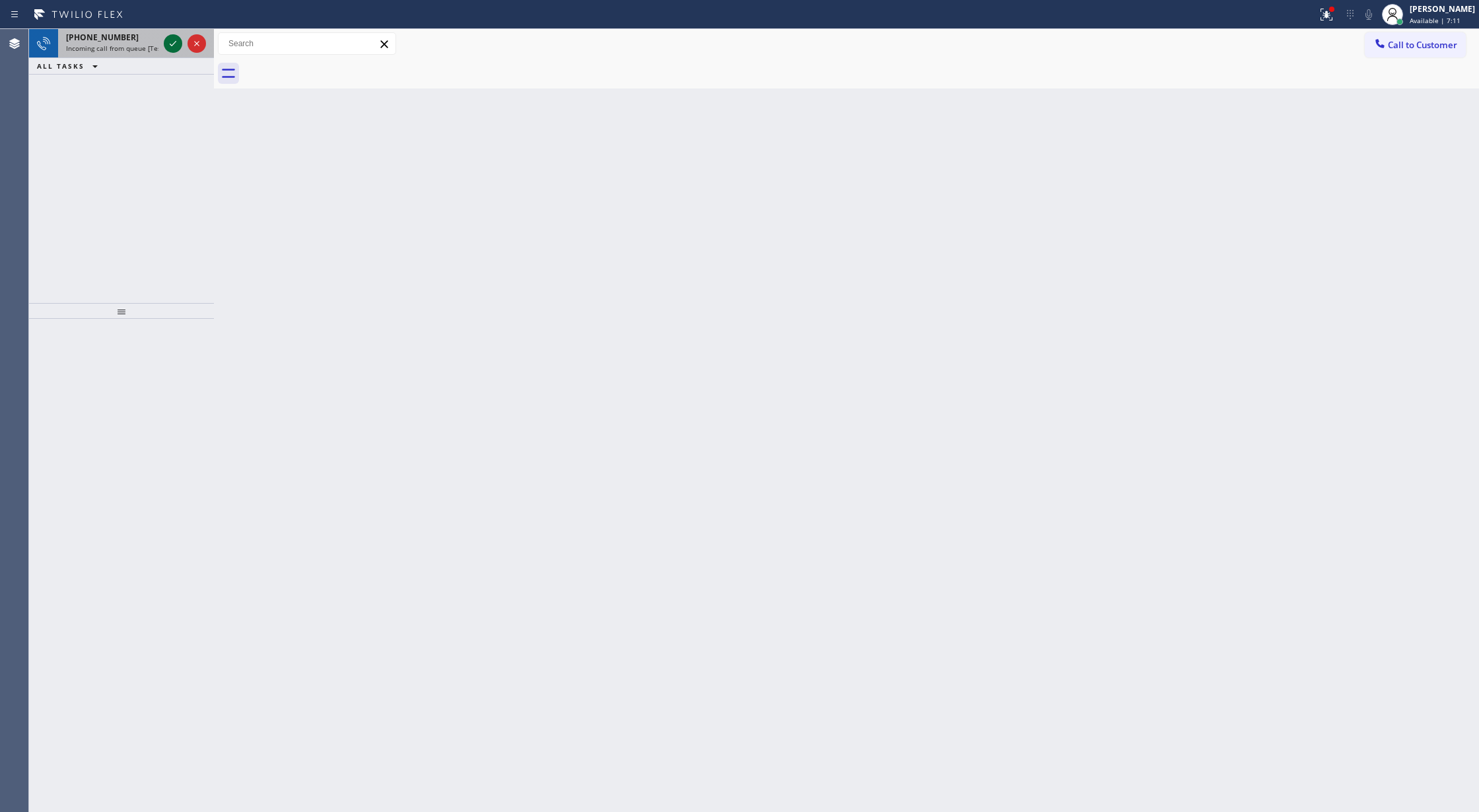
drag, startPoint x: 175, startPoint y: 38, endPoint x: 169, endPoint y: 45, distance: 9.2
click at [175, 38] on icon at bounding box center [173, 43] width 16 height 16
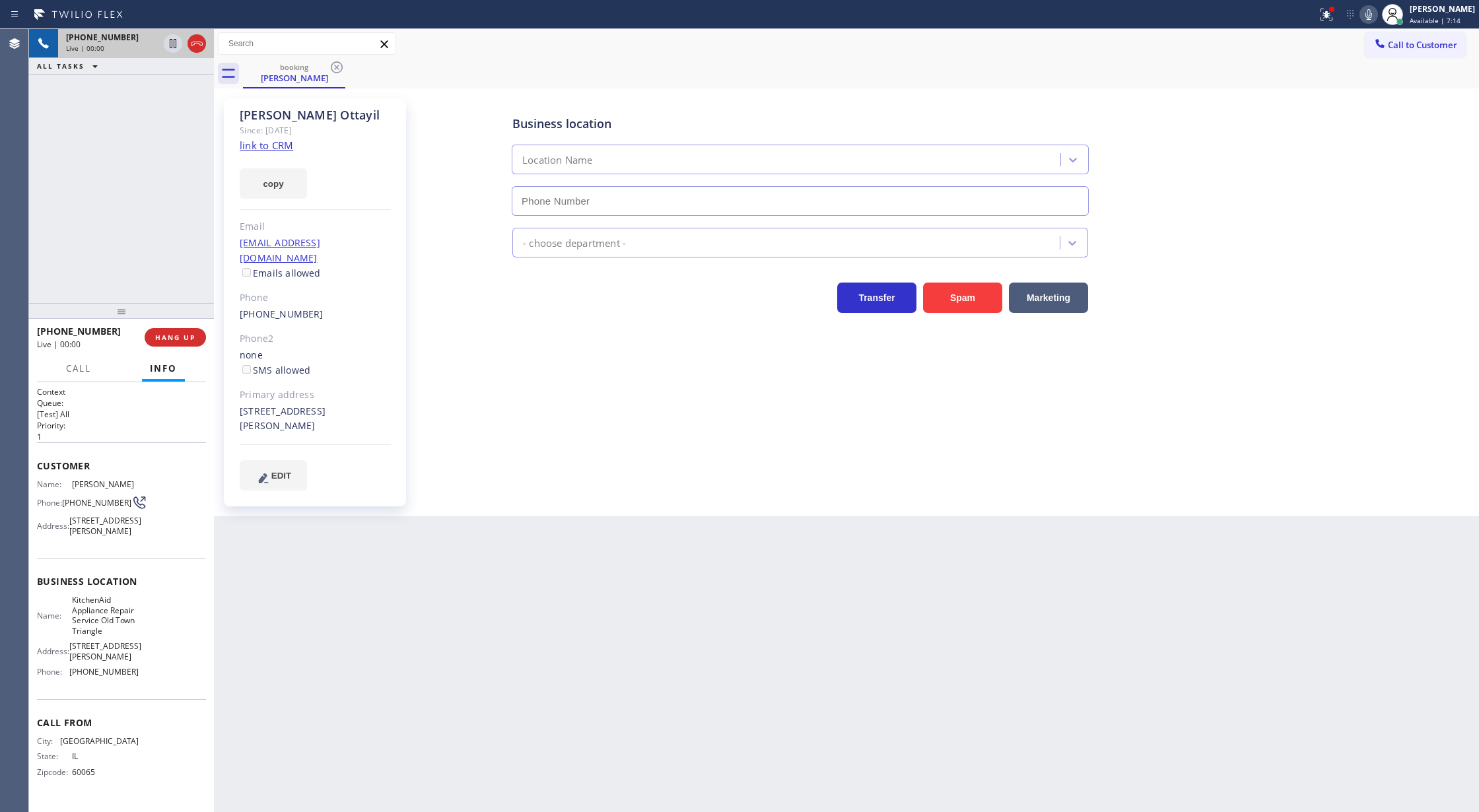
type input "(312) 500-3064"
click at [254, 141] on link "link to CRM" at bounding box center [266, 145] width 54 height 13
drag, startPoint x: 1377, startPoint y: 17, endPoint x: 1316, endPoint y: 91, distance: 95.9
click at [1372, 17] on icon at bounding box center [1368, 14] width 6 height 11
drag, startPoint x: 1380, startPoint y: 20, endPoint x: 1356, endPoint y: 33, distance: 27.3
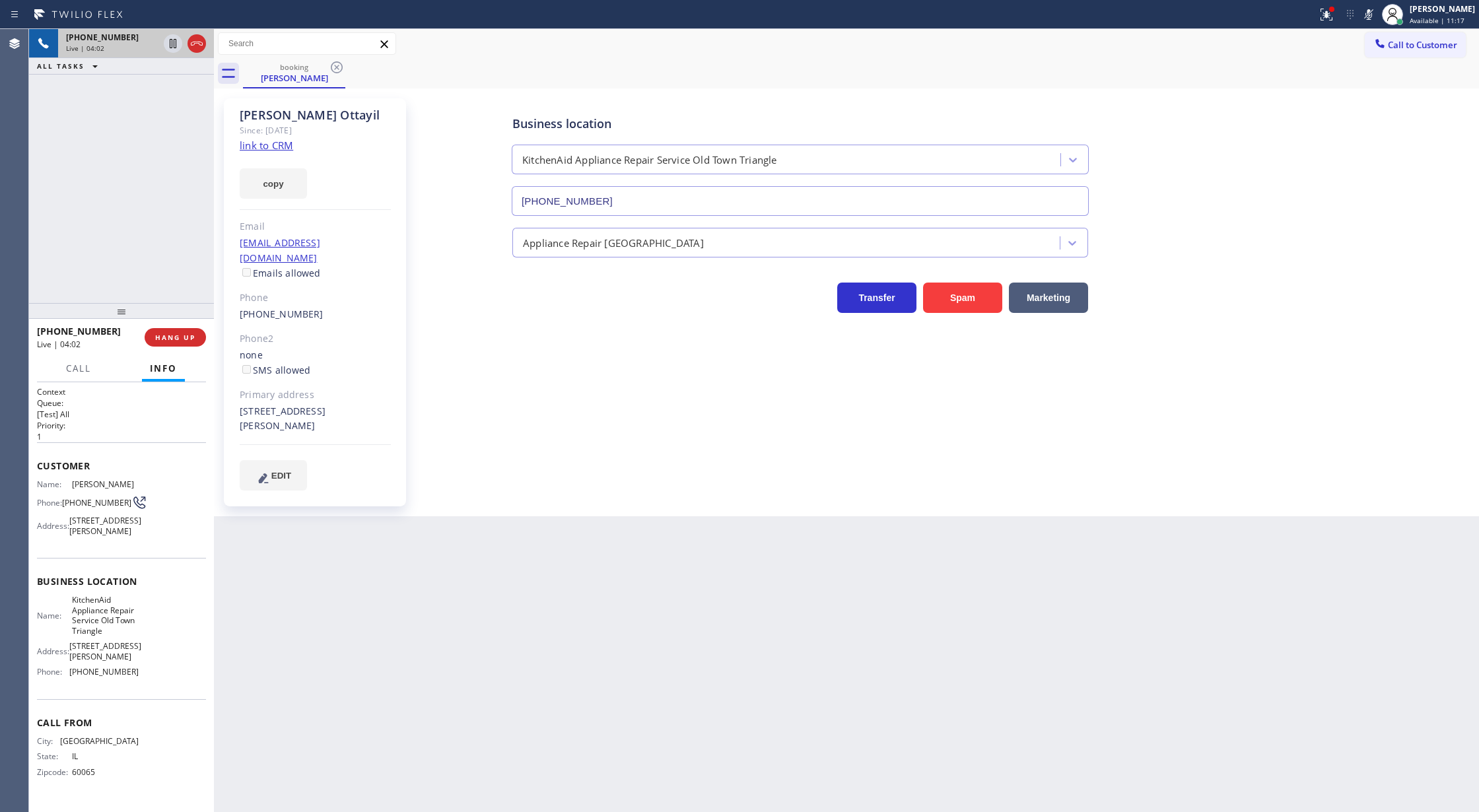
click at [1377, 20] on icon at bounding box center [1369, 14] width 16 height 16
drag, startPoint x: 199, startPoint y: 46, endPoint x: 175, endPoint y: 185, distance: 141.1
click at [199, 46] on icon at bounding box center [196, 43] width 16 height 16
click at [162, 339] on span "COMPLETE" at bounding box center [172, 337] width 45 height 9
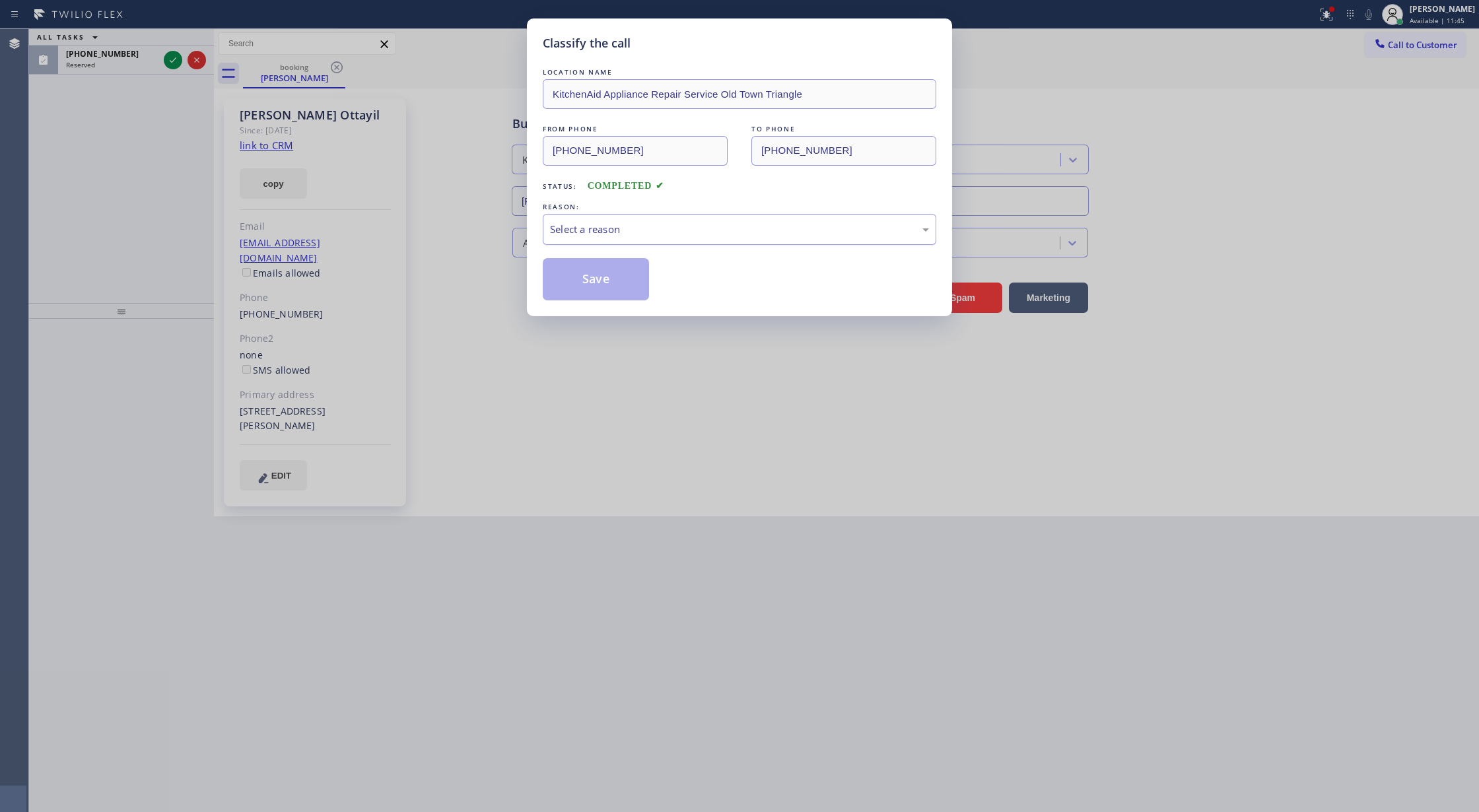
click at [592, 232] on div "Select a reason" at bounding box center [740, 229] width 379 height 15
click at [581, 270] on button "Save" at bounding box center [595, 279] width 106 height 42
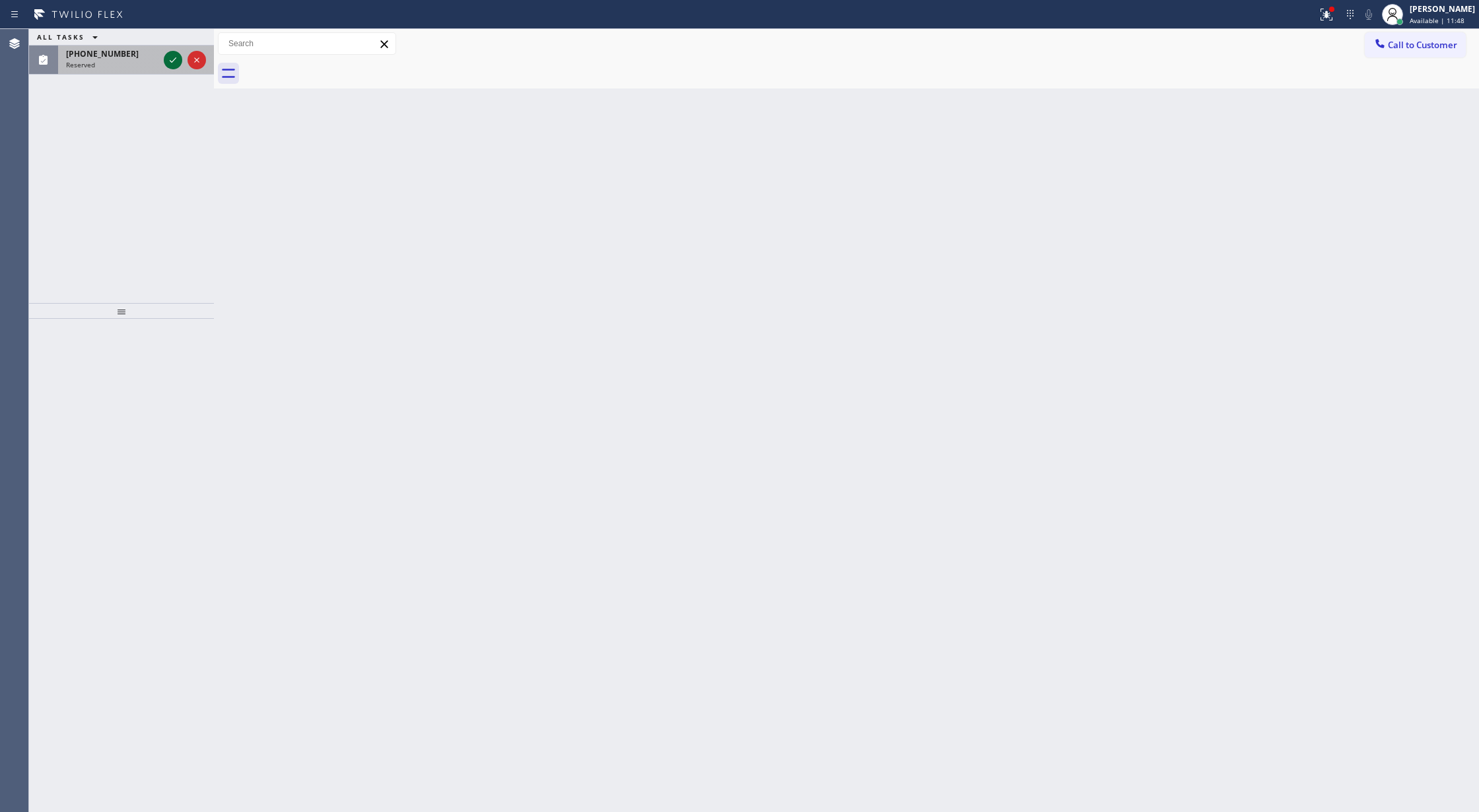
click at [172, 61] on icon at bounding box center [173, 60] width 16 height 16
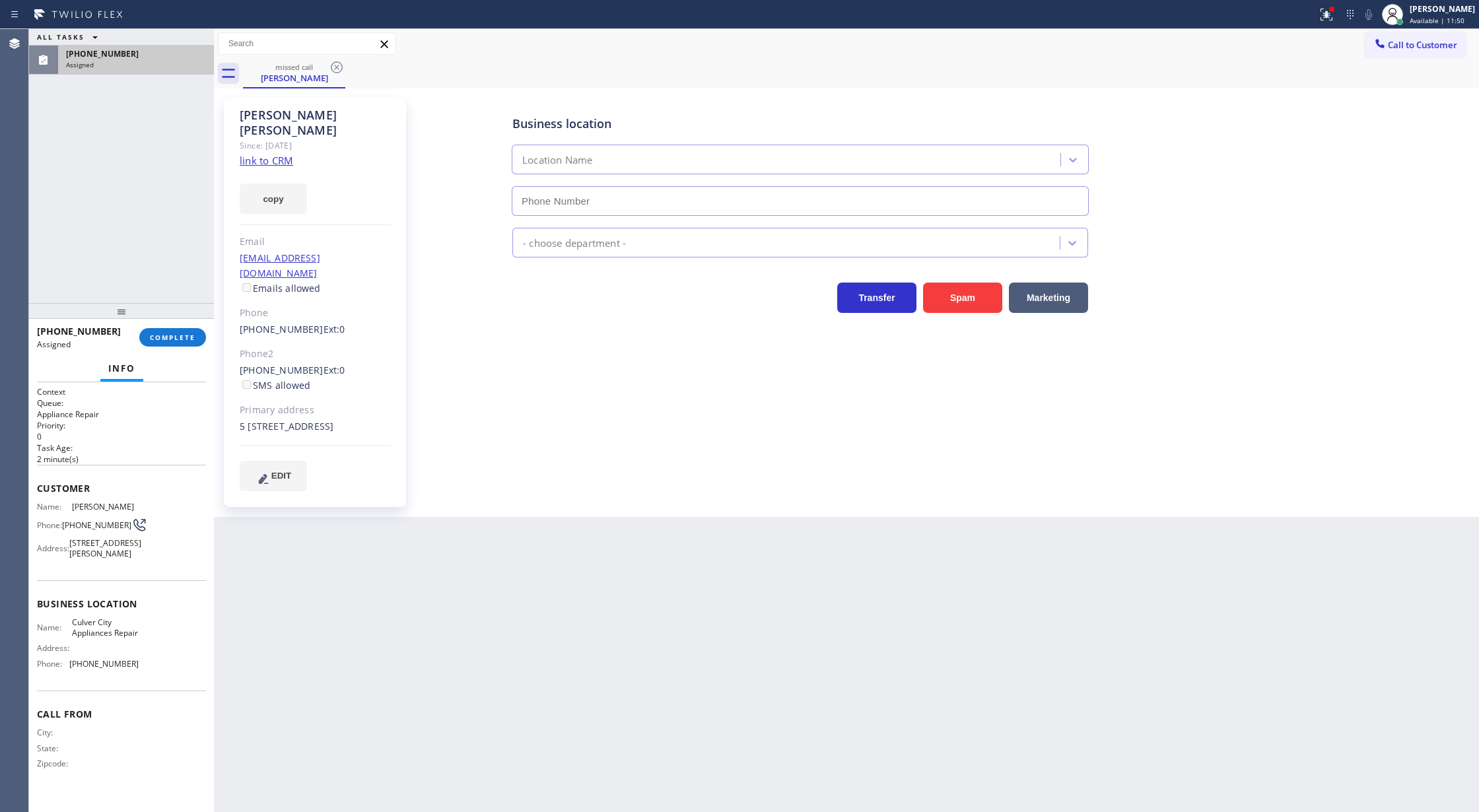
type input "(310) 400-5899"
drag, startPoint x: 170, startPoint y: 336, endPoint x: 369, endPoint y: 339, distance: 199.0
click at [169, 335] on span "COMPLETE" at bounding box center [172, 337] width 45 height 9
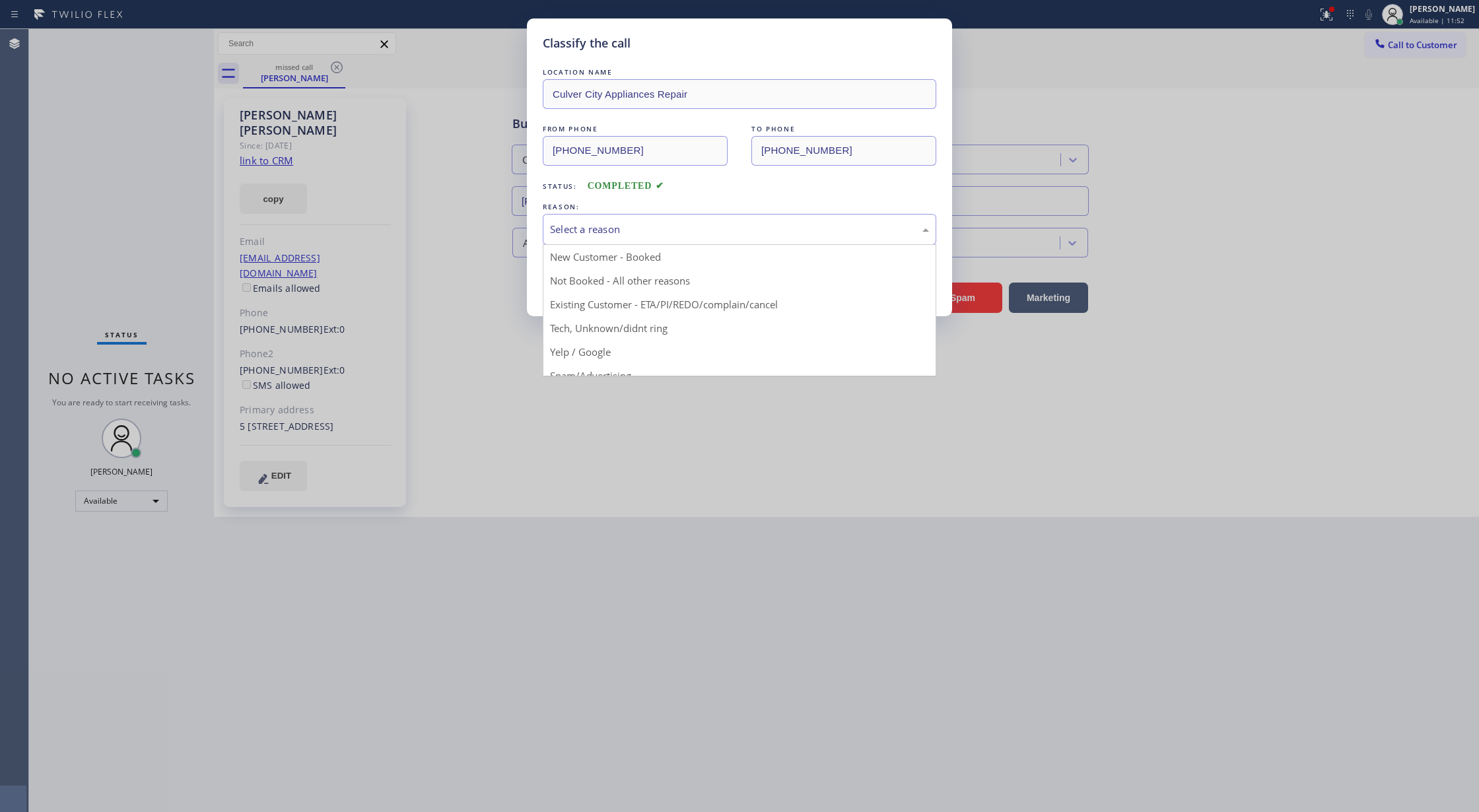
click at [610, 234] on div "Select a reason" at bounding box center [740, 229] width 379 height 15
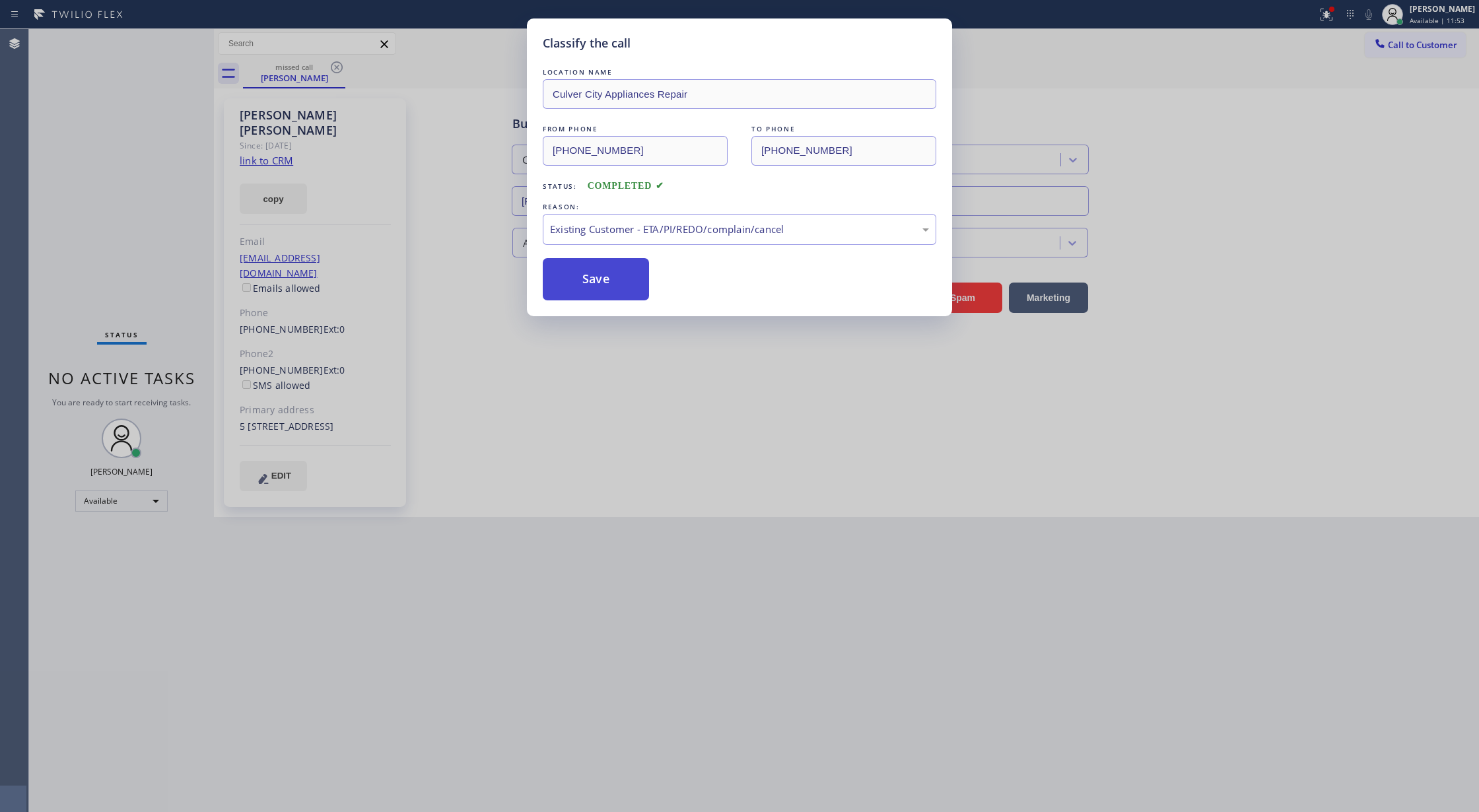
click at [573, 290] on button "Save" at bounding box center [595, 279] width 106 height 42
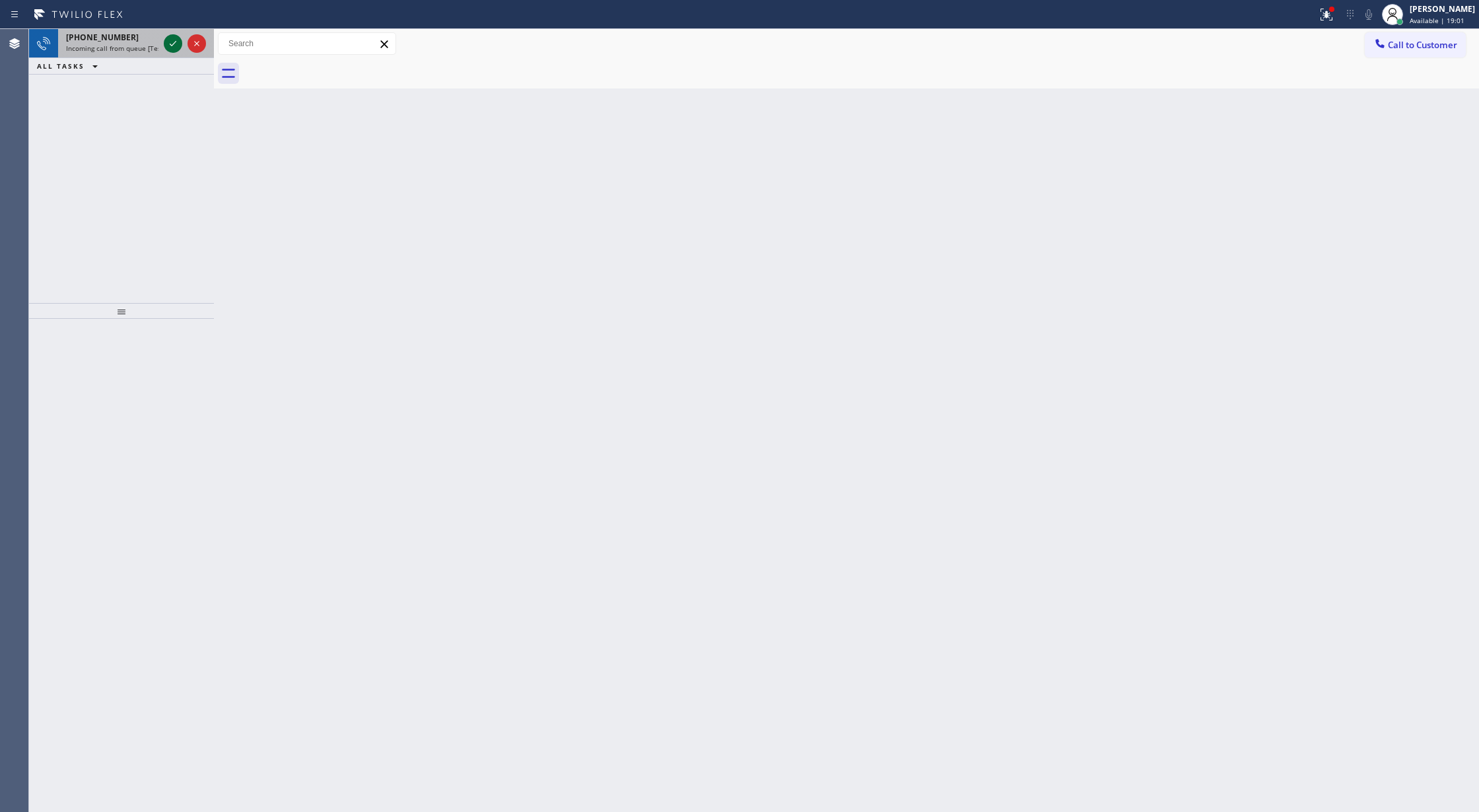
click at [172, 40] on icon at bounding box center [173, 43] width 16 height 16
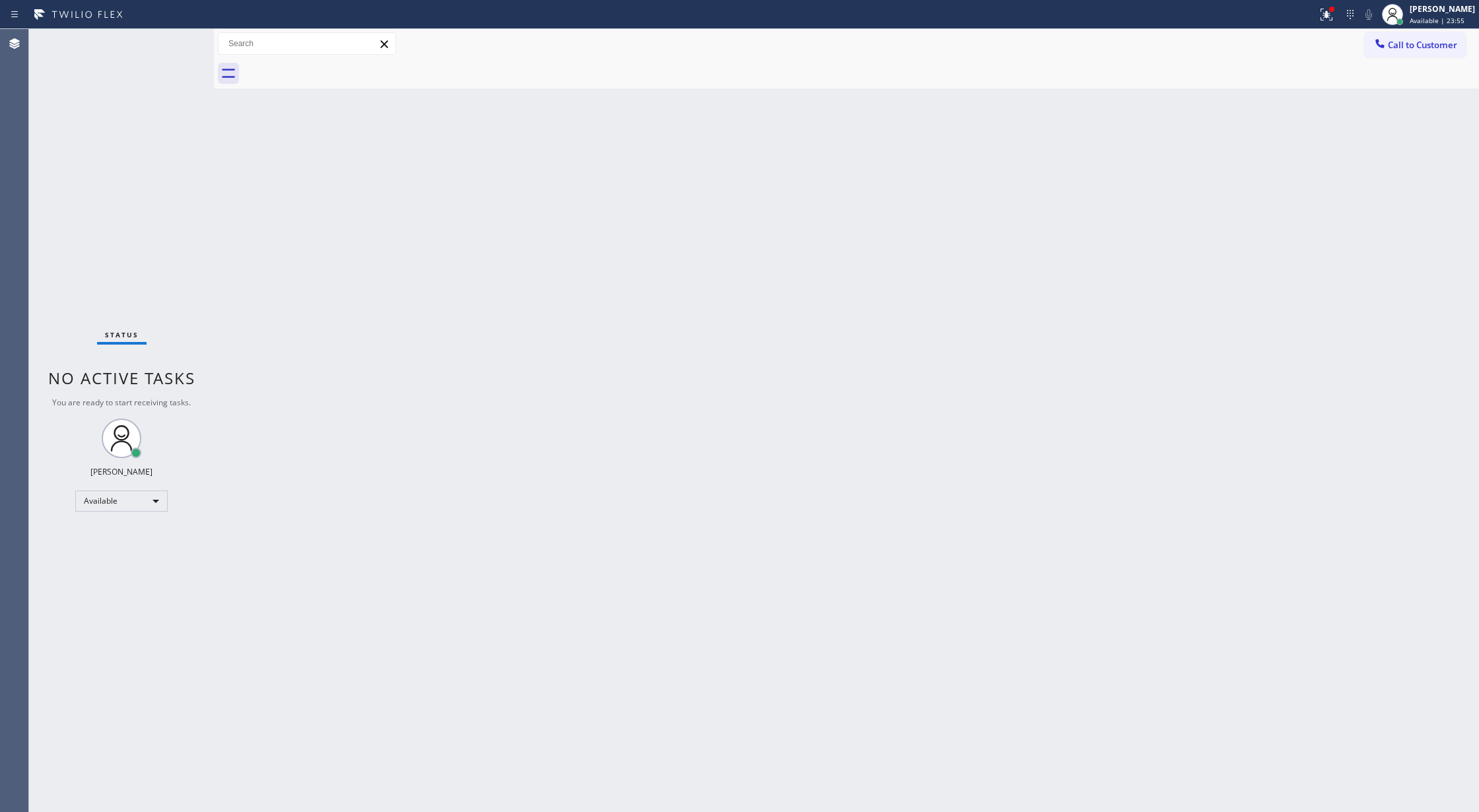
drag, startPoint x: 182, startPoint y: 40, endPoint x: 307, endPoint y: 280, distance: 270.6
click at [182, 40] on div "Status No active tasks You are ready to start receiving tasks. [PERSON_NAME] Av…" at bounding box center [121, 420] width 185 height 783
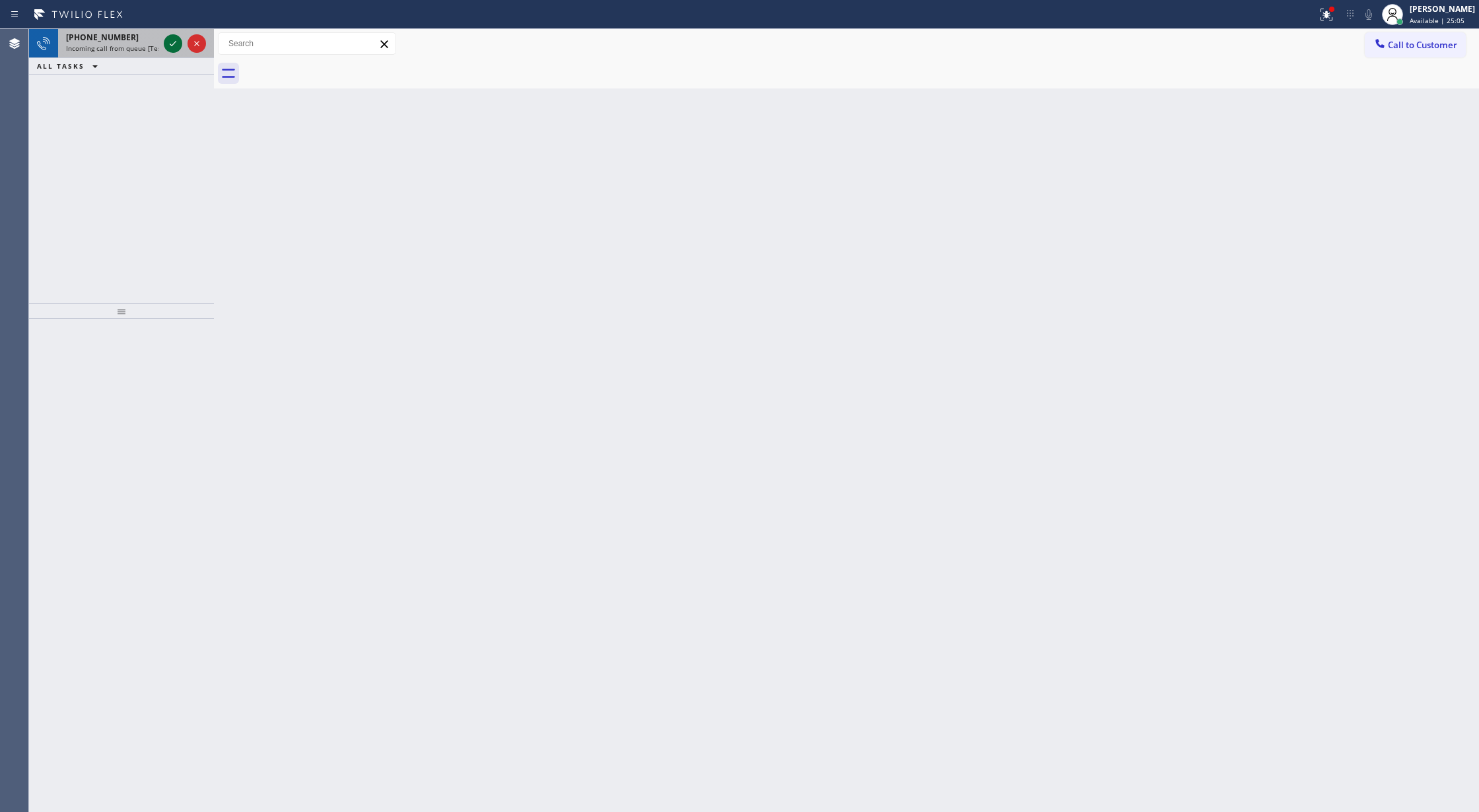
click at [170, 37] on icon at bounding box center [173, 43] width 16 height 16
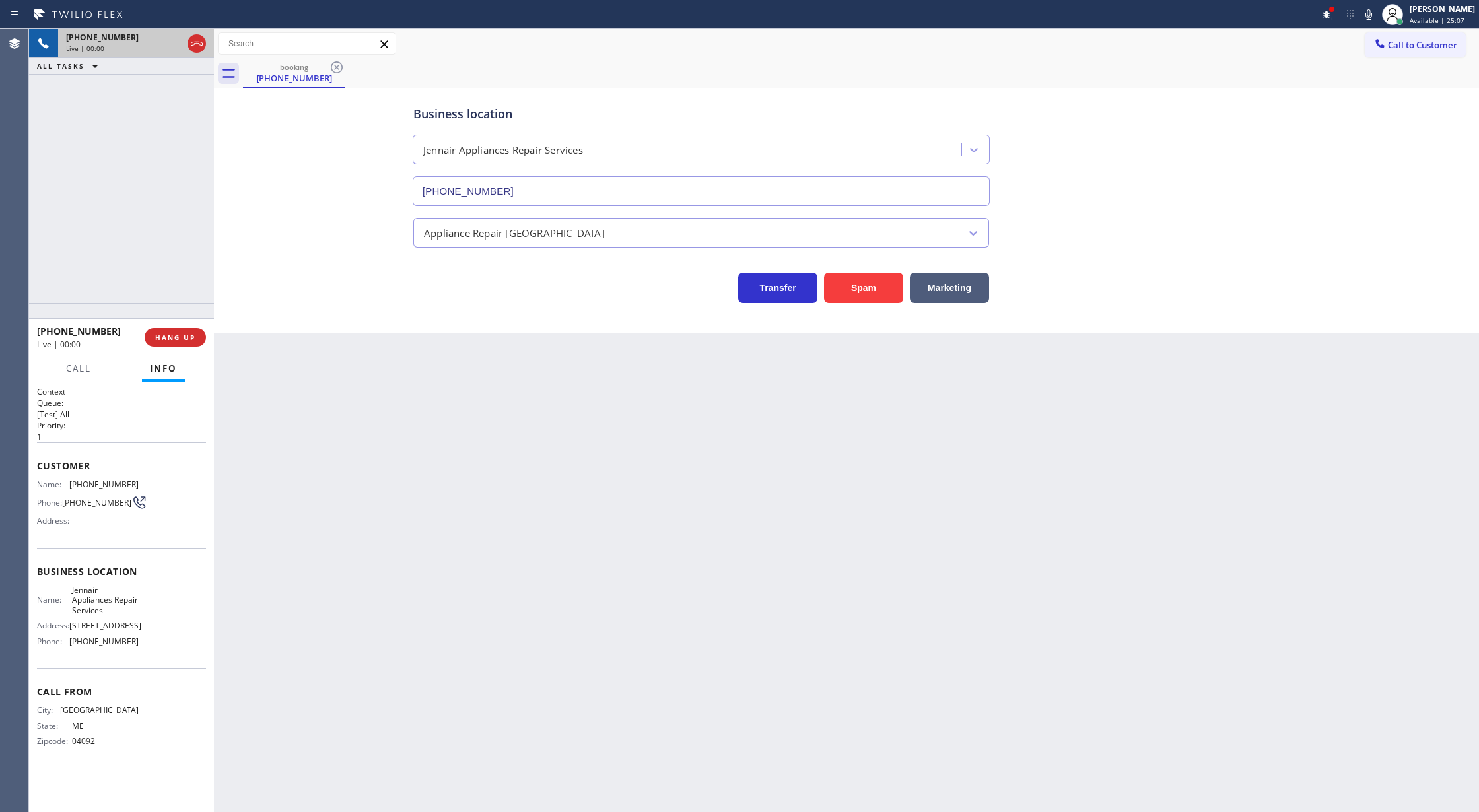
type input "(602) 638-3519"
click at [167, 338] on span "COMPLETE" at bounding box center [172, 337] width 45 height 9
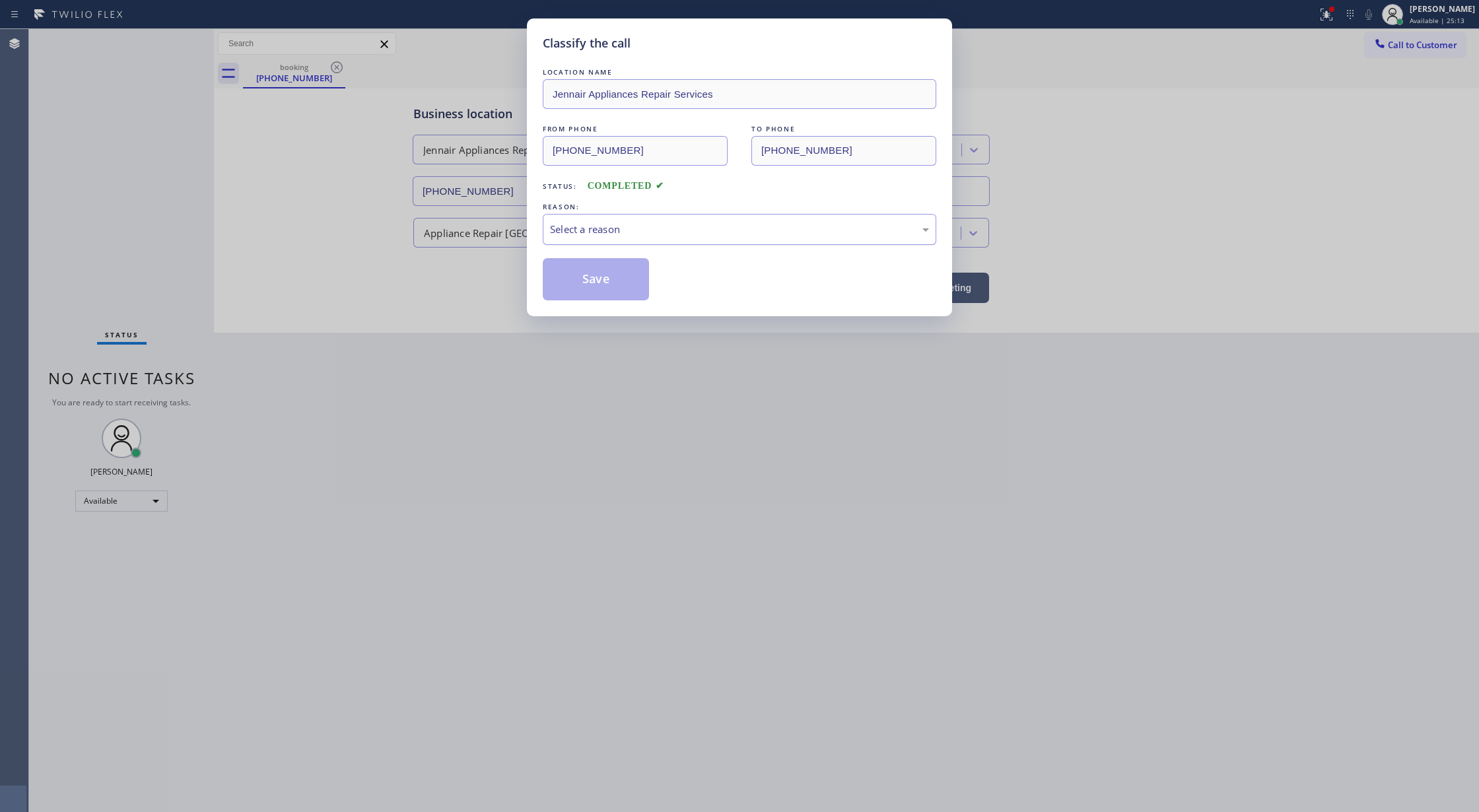
click at [679, 220] on div "Select a reason" at bounding box center [739, 229] width 393 height 31
click at [610, 282] on button "Save" at bounding box center [595, 279] width 106 height 42
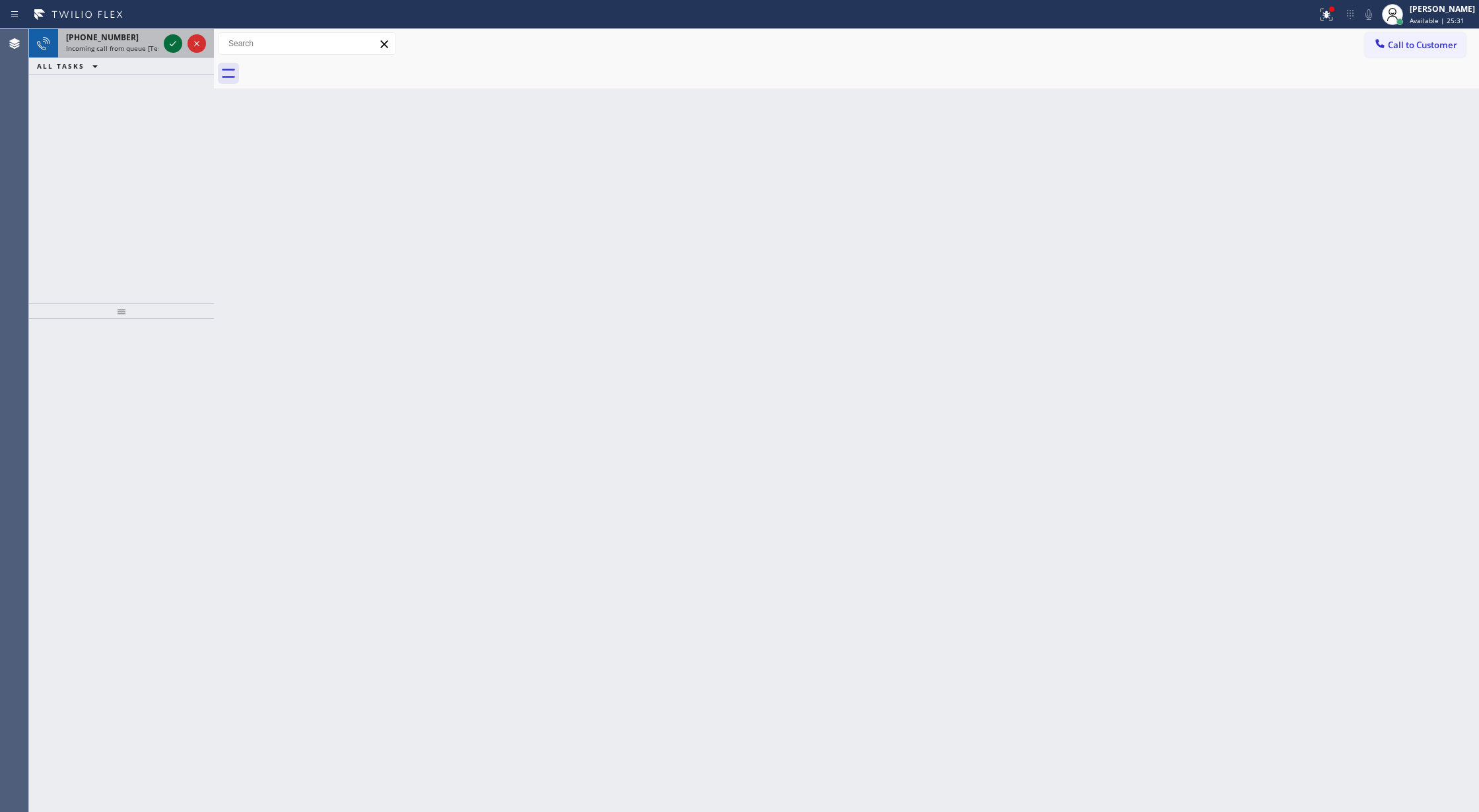
click at [172, 40] on icon at bounding box center [173, 43] width 16 height 16
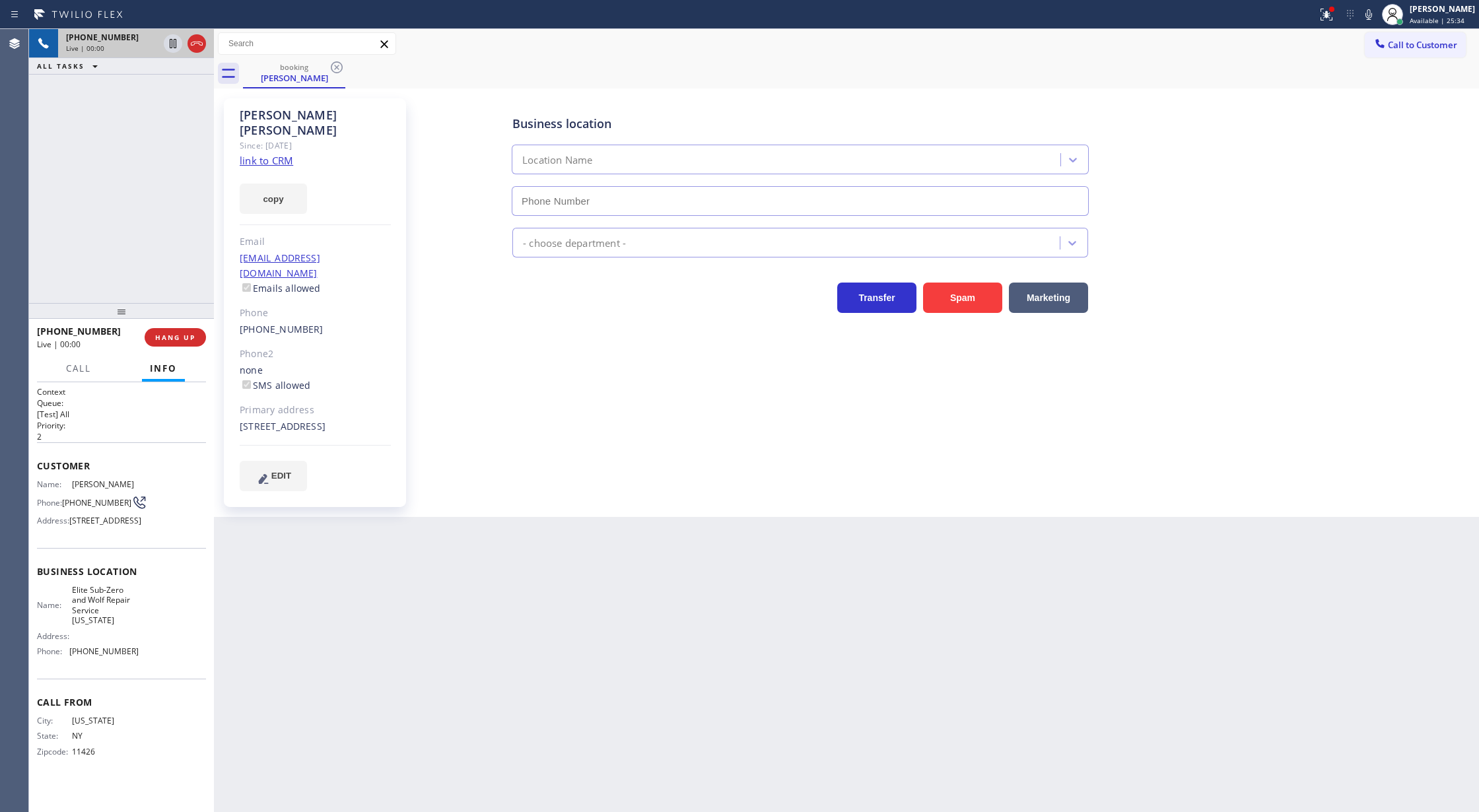
type input "(917) 920-9568"
click at [261, 154] on link "link to CRM" at bounding box center [266, 160] width 54 height 13
click at [164, 337] on span "COMPLETE" at bounding box center [172, 337] width 45 height 9
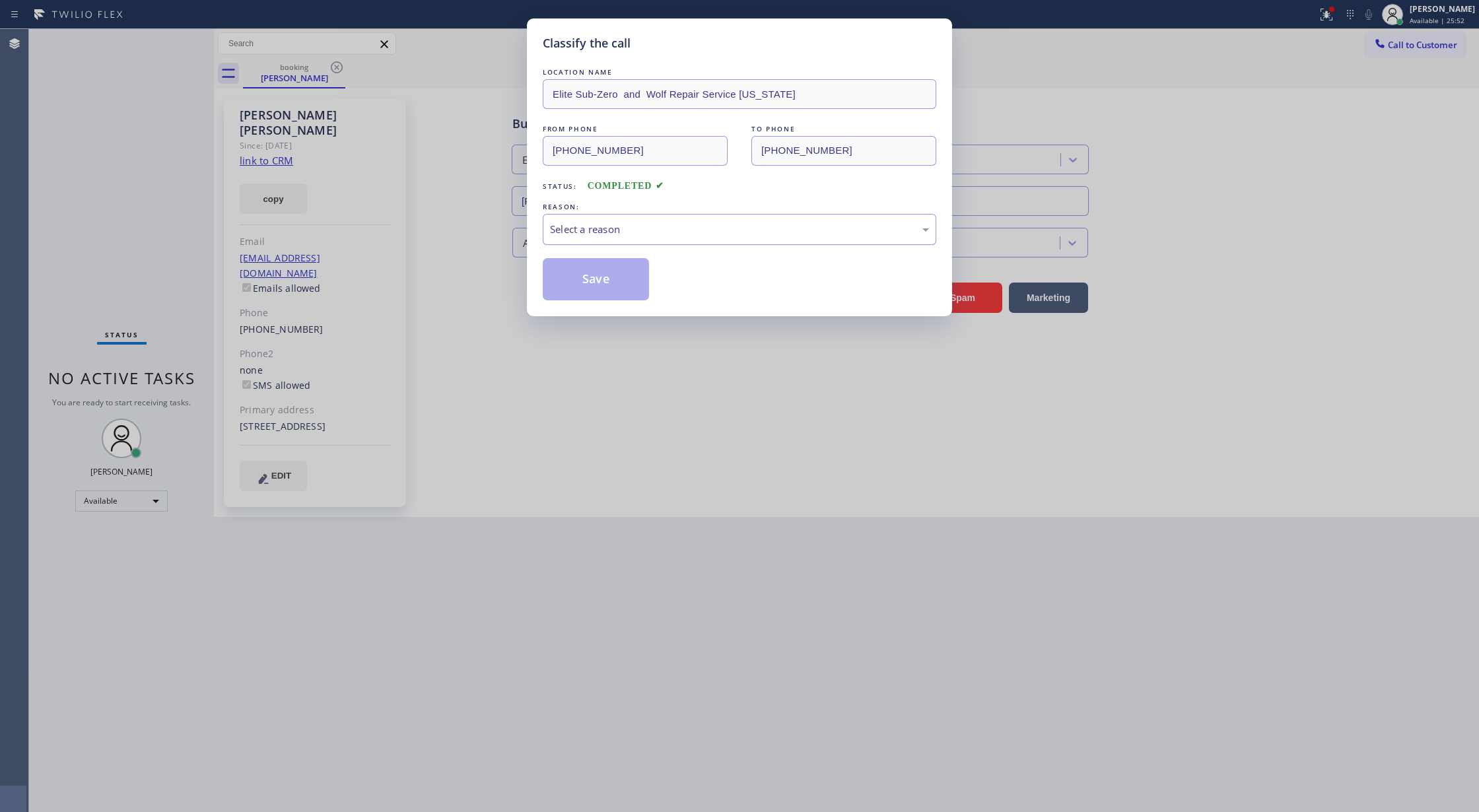
click at [600, 238] on div "Select a reason" at bounding box center [739, 229] width 393 height 31
click at [589, 285] on button "Save" at bounding box center [595, 279] width 106 height 42
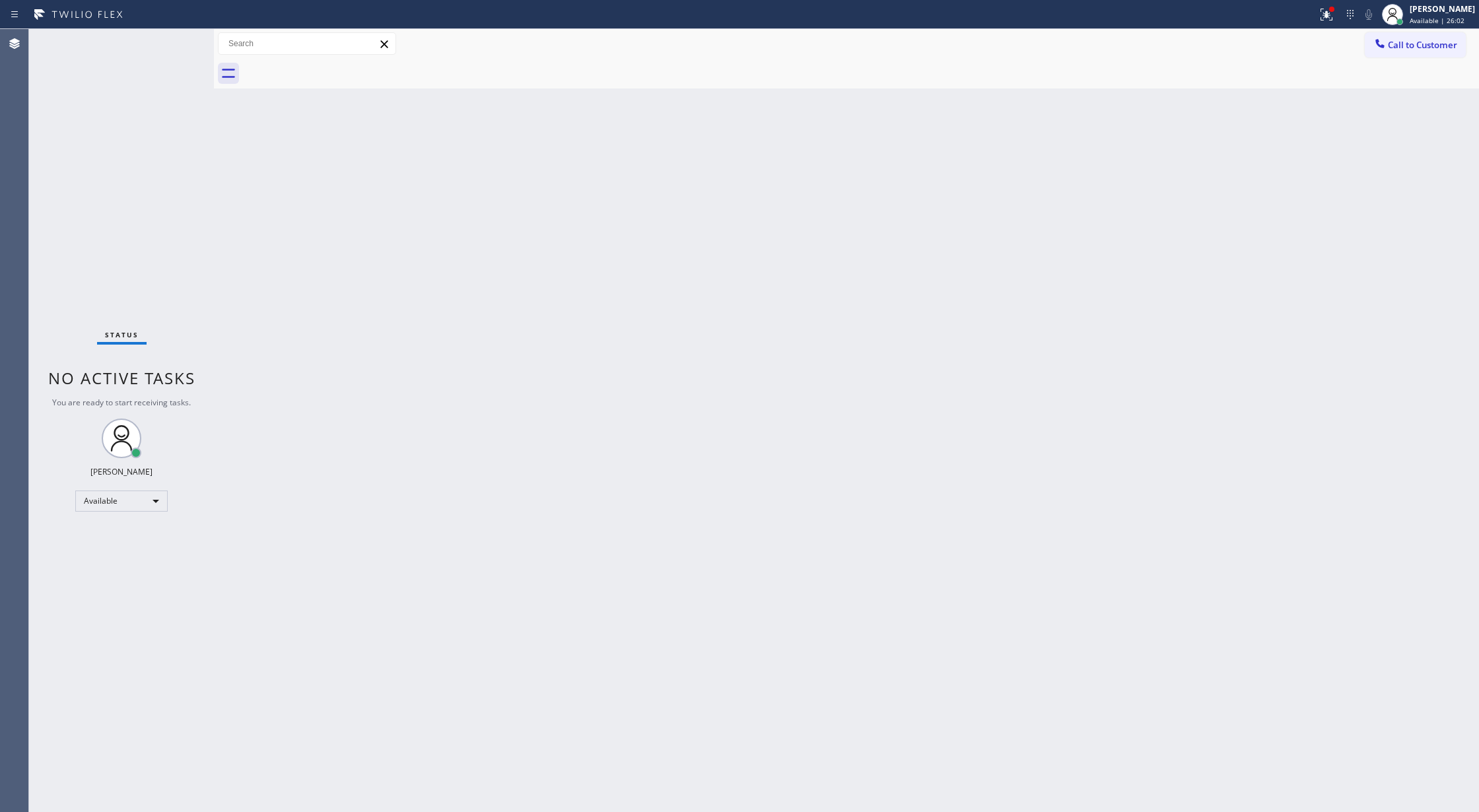
click at [178, 35] on div "Status No active tasks You are ready to start receiving tasks. [PERSON_NAME] Av…" at bounding box center [121, 420] width 185 height 783
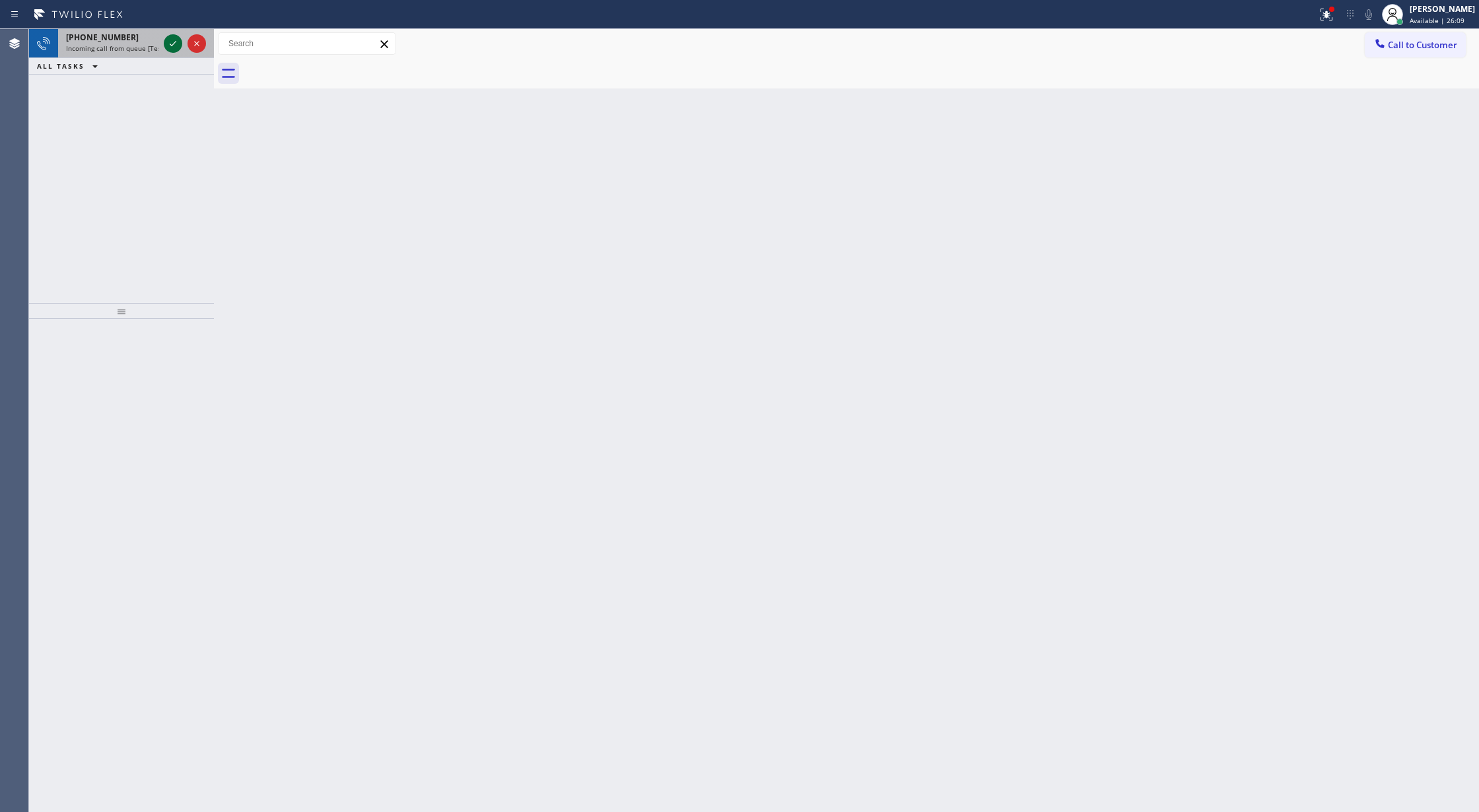
click at [170, 42] on icon at bounding box center [173, 43] width 16 height 16
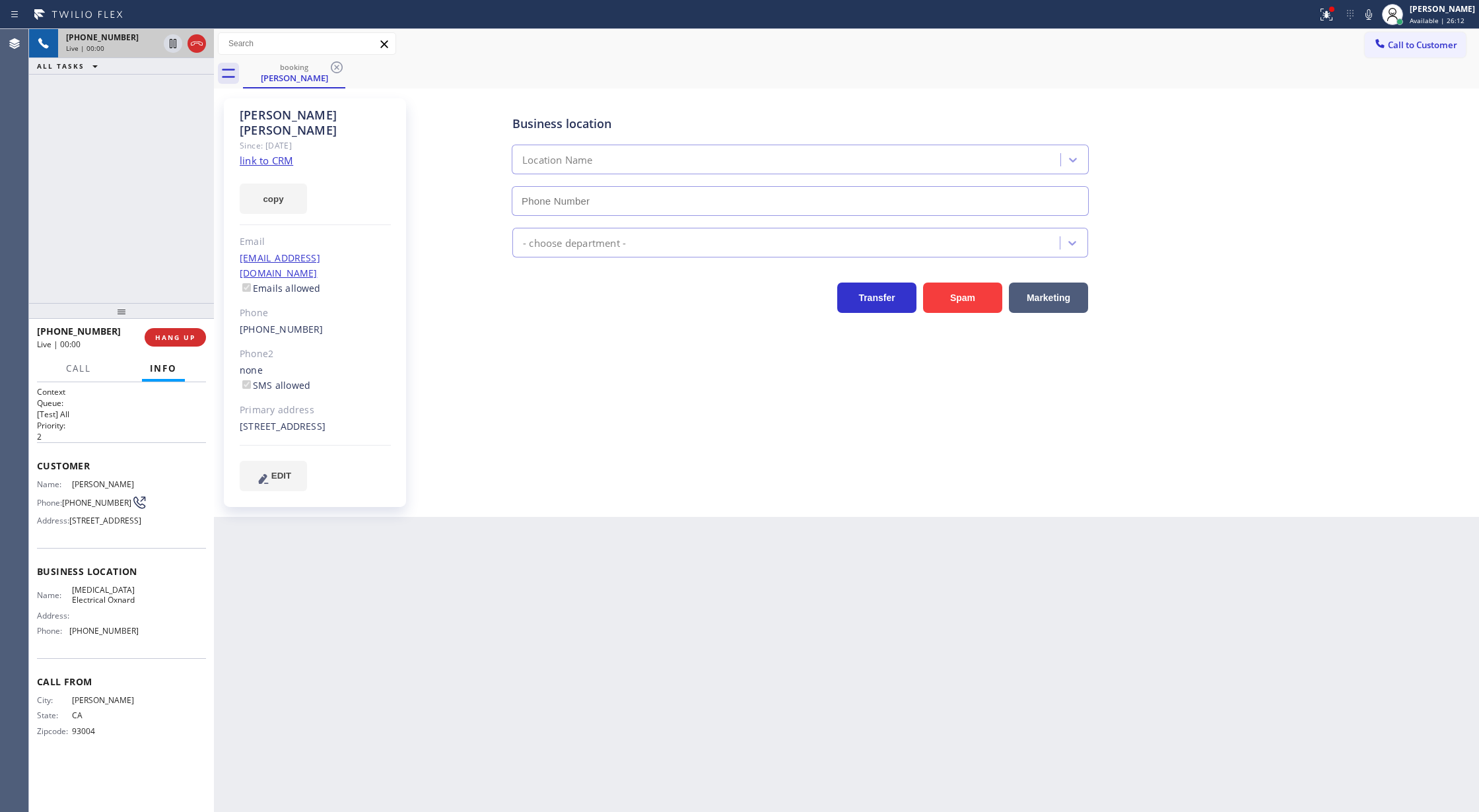
type input "(805) 813-8781"
click at [266, 154] on link "link to CRM" at bounding box center [266, 160] width 54 height 13
click at [154, 333] on span "COMPLETE" at bounding box center [172, 337] width 45 height 9
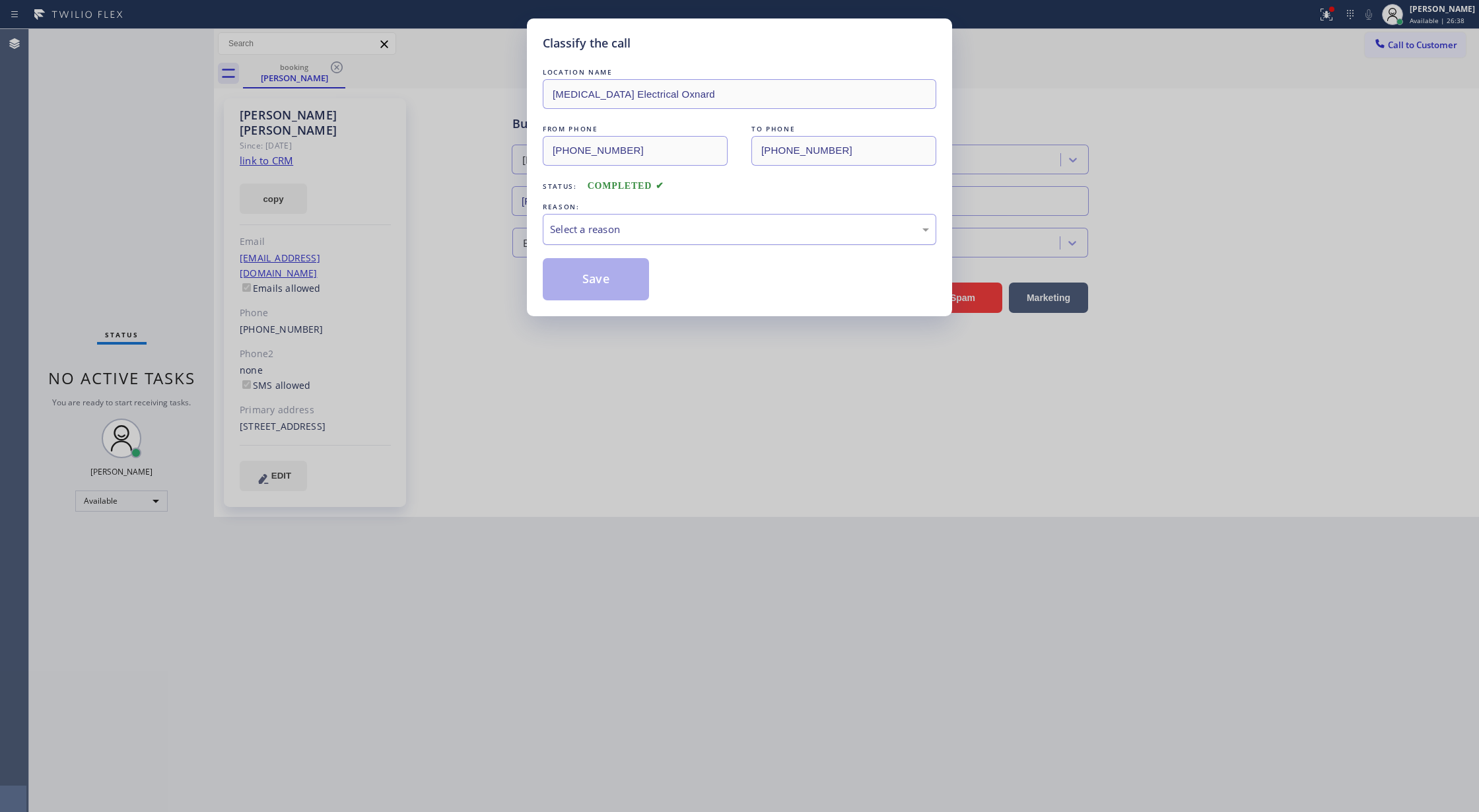
click at [721, 238] on div "Select a reason" at bounding box center [739, 229] width 393 height 31
click at [592, 283] on button "Save" at bounding box center [595, 279] width 106 height 42
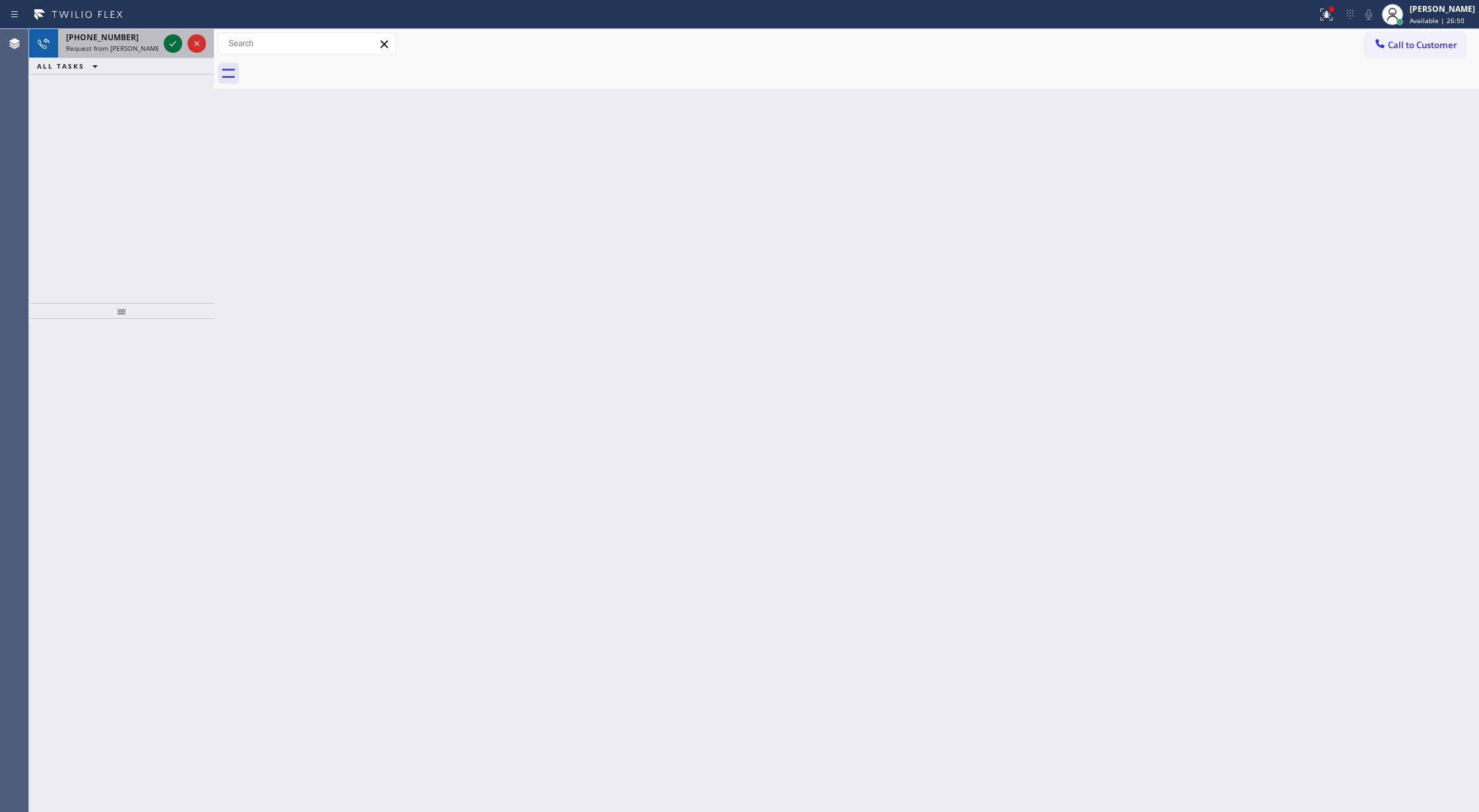
click at [172, 45] on icon at bounding box center [173, 43] width 16 height 16
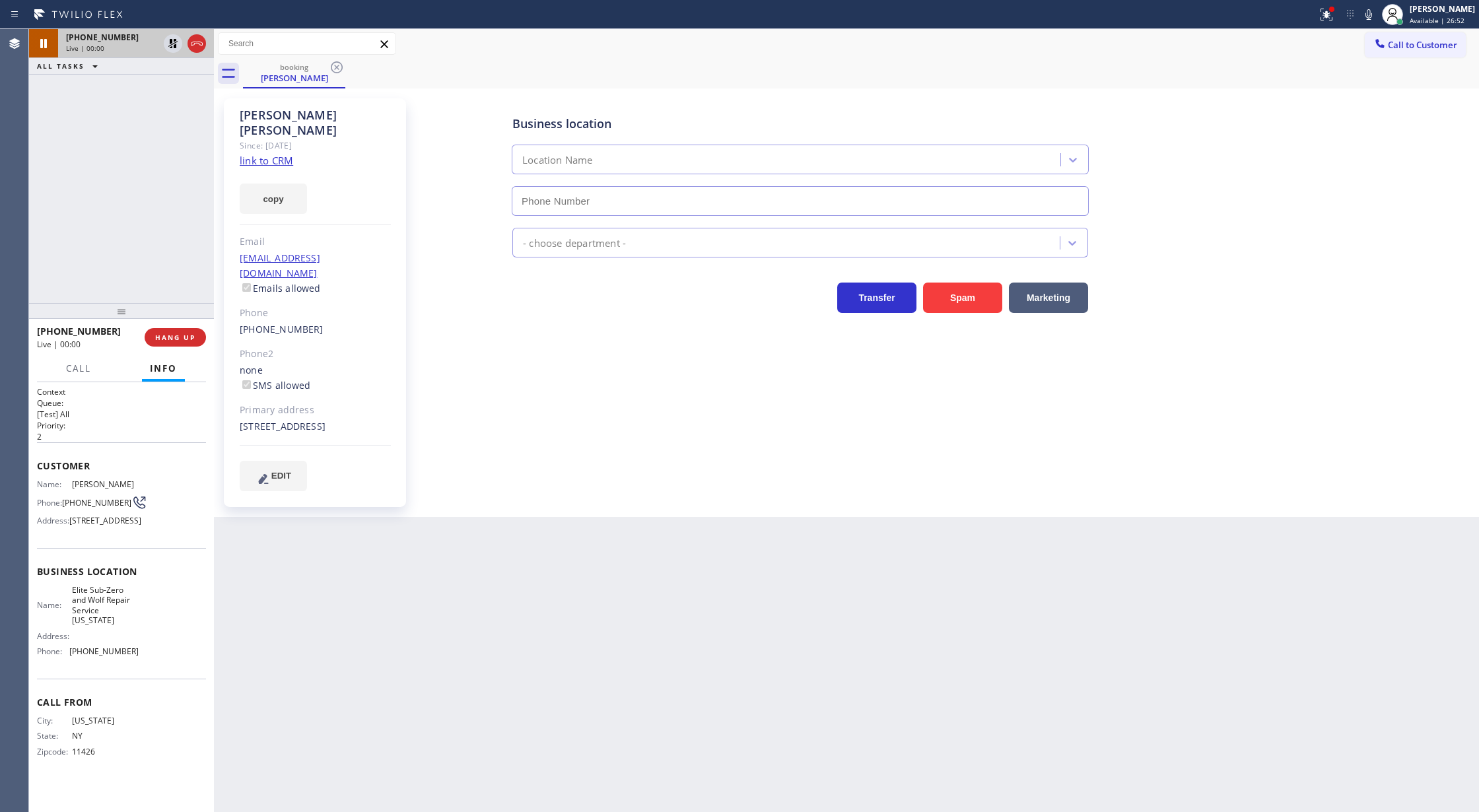
type input "(917) 920-9568"
click at [259, 154] on link "link to CRM" at bounding box center [266, 160] width 54 height 13
click at [1371, 14] on icon at bounding box center [1369, 14] width 16 height 16
click at [1372, 19] on icon at bounding box center [1368, 14] width 6 height 11
click at [165, 341] on span "COMPLETE" at bounding box center [172, 337] width 45 height 9
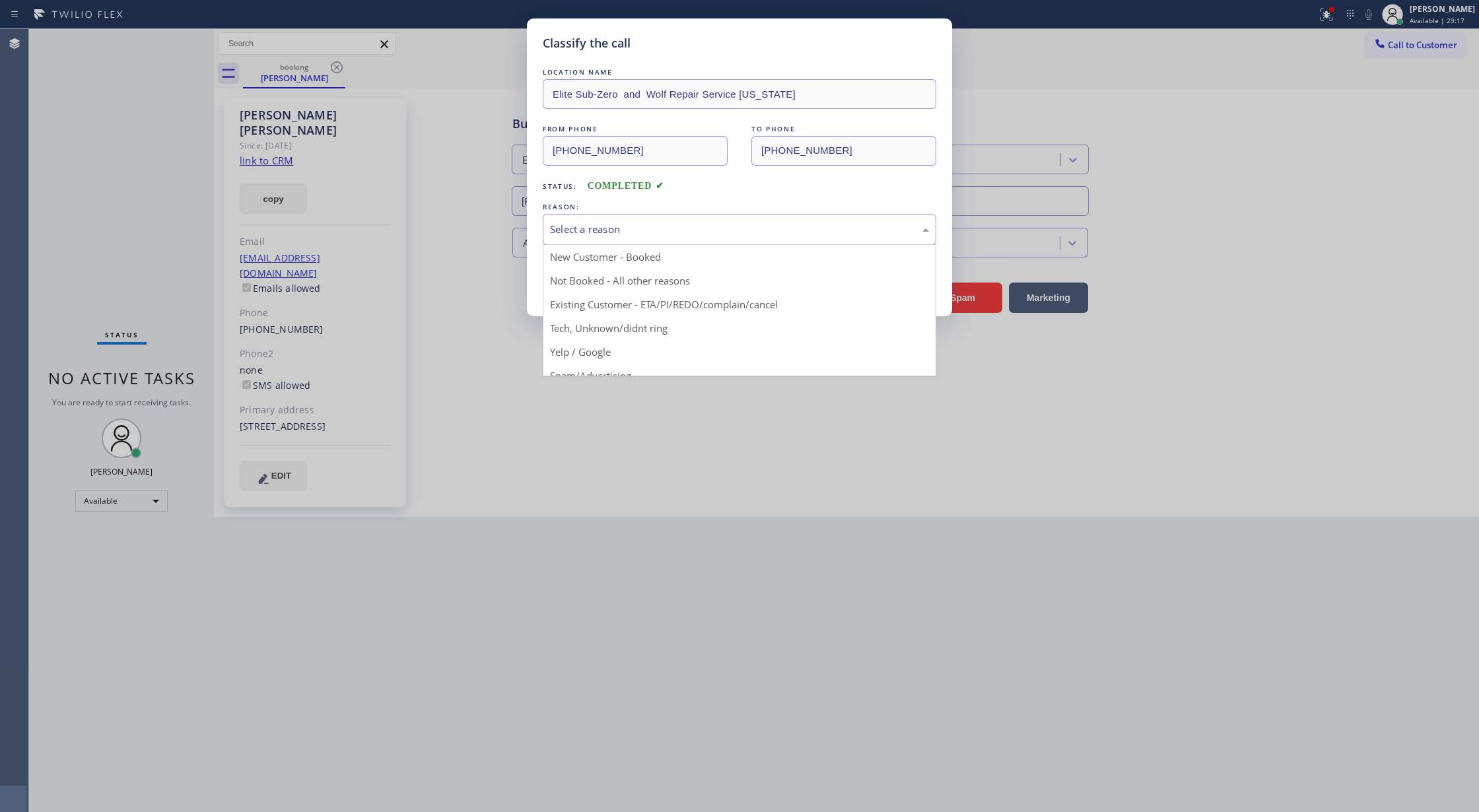
click at [683, 228] on div "Select a reason" at bounding box center [740, 229] width 379 height 15
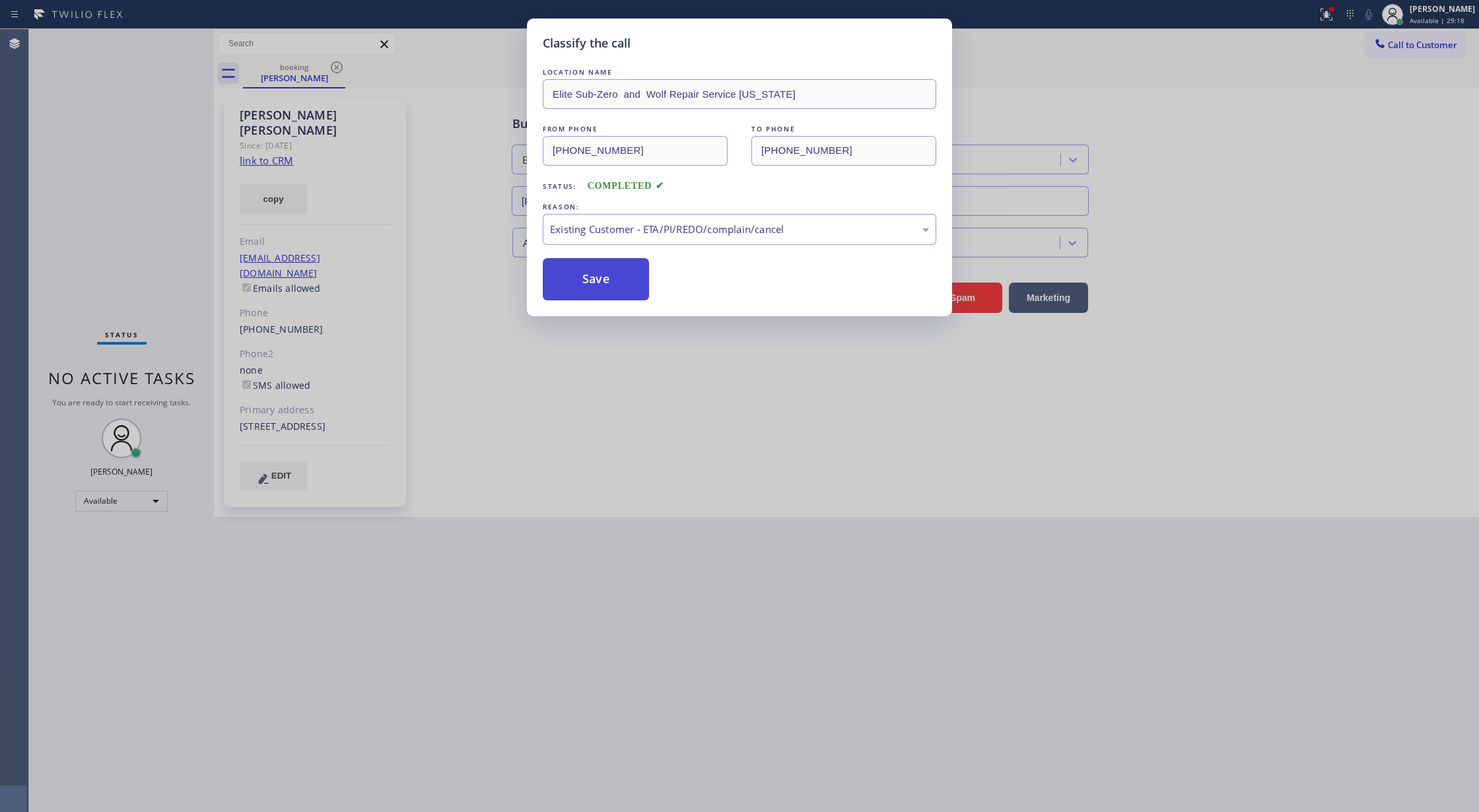
click at [589, 275] on button "Save" at bounding box center [595, 279] width 106 height 42
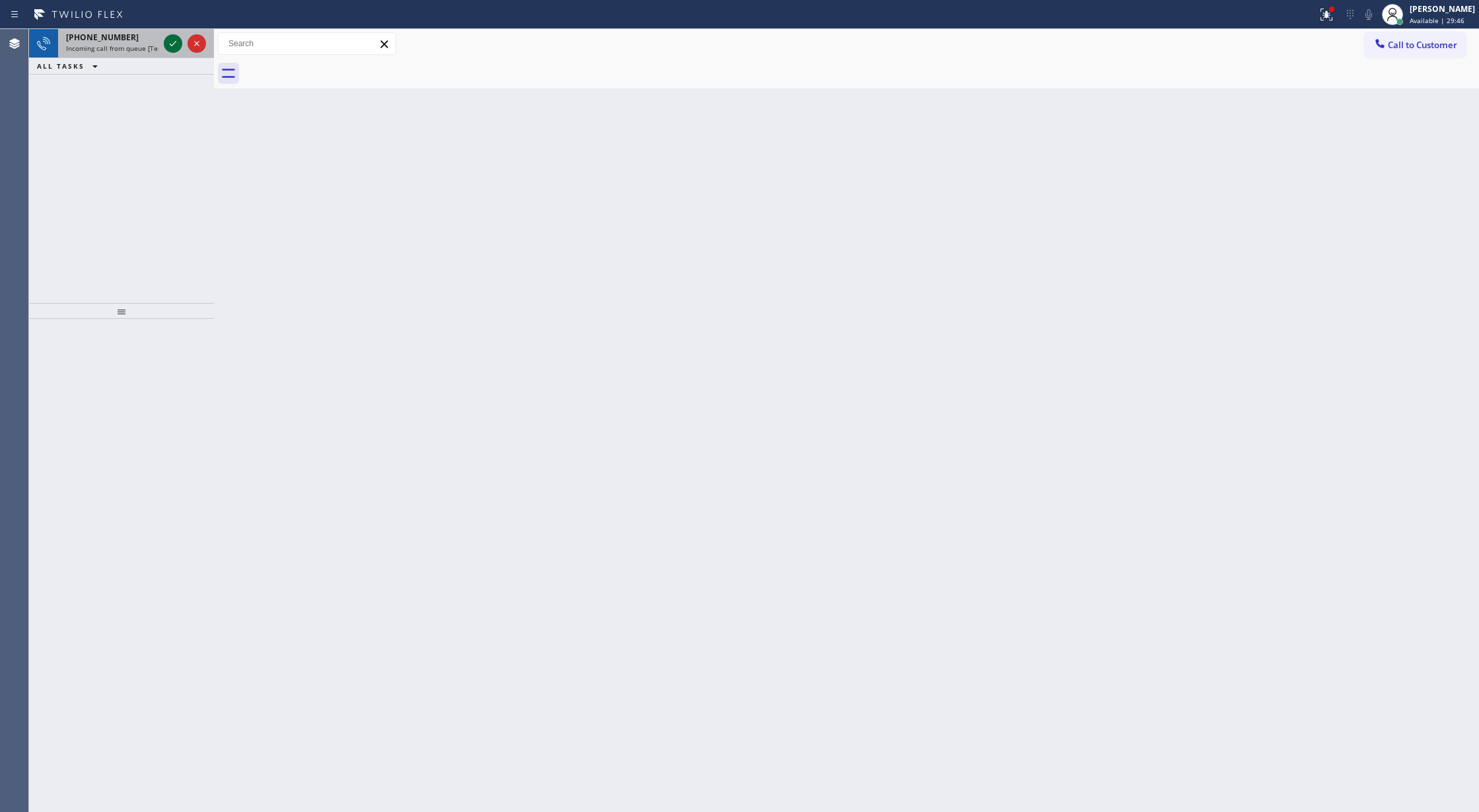
drag, startPoint x: 170, startPoint y: 53, endPoint x: 173, endPoint y: 43, distance: 10.4
click at [170, 53] on div at bounding box center [184, 43] width 47 height 29
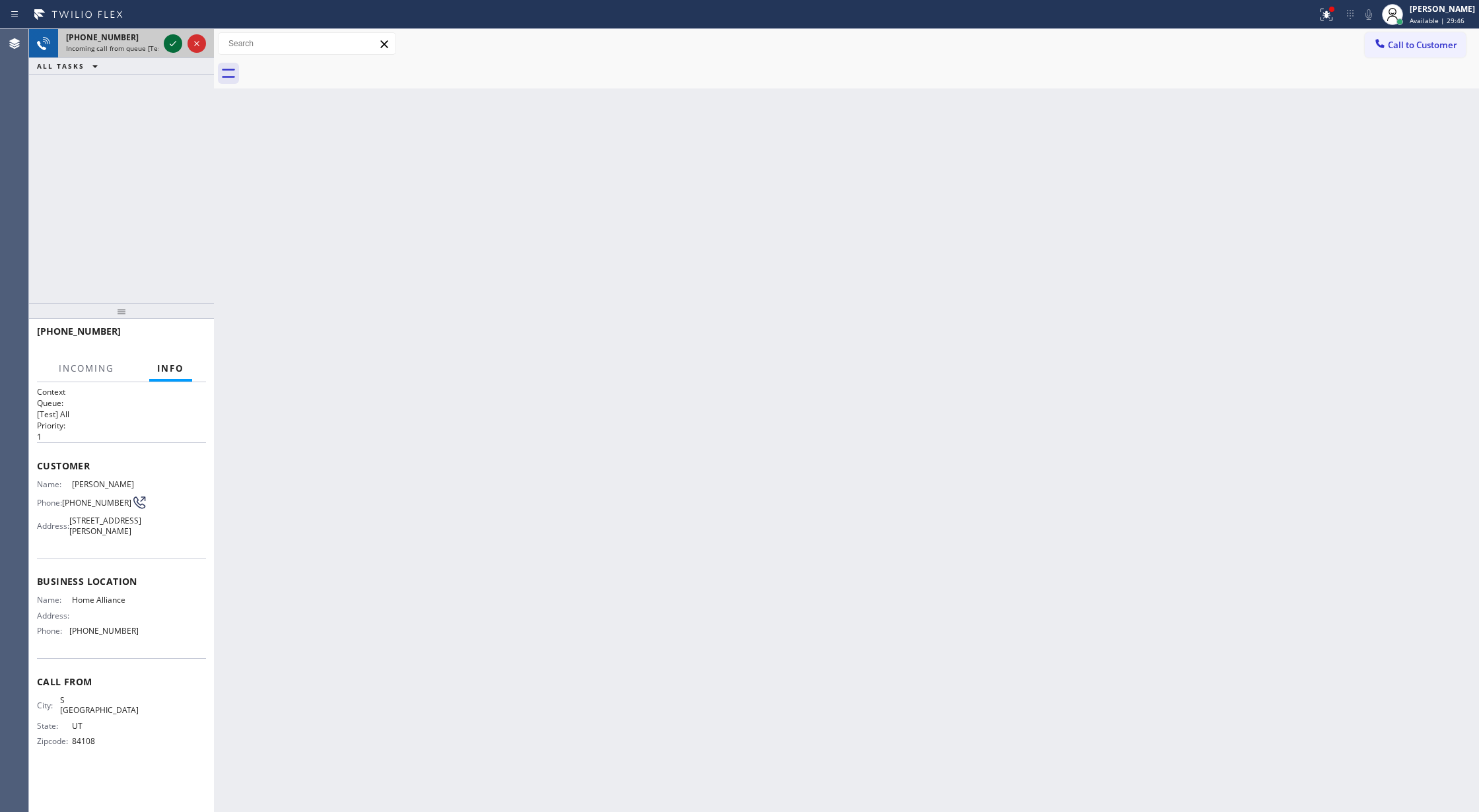
click at [173, 43] on icon at bounding box center [173, 43] width 16 height 16
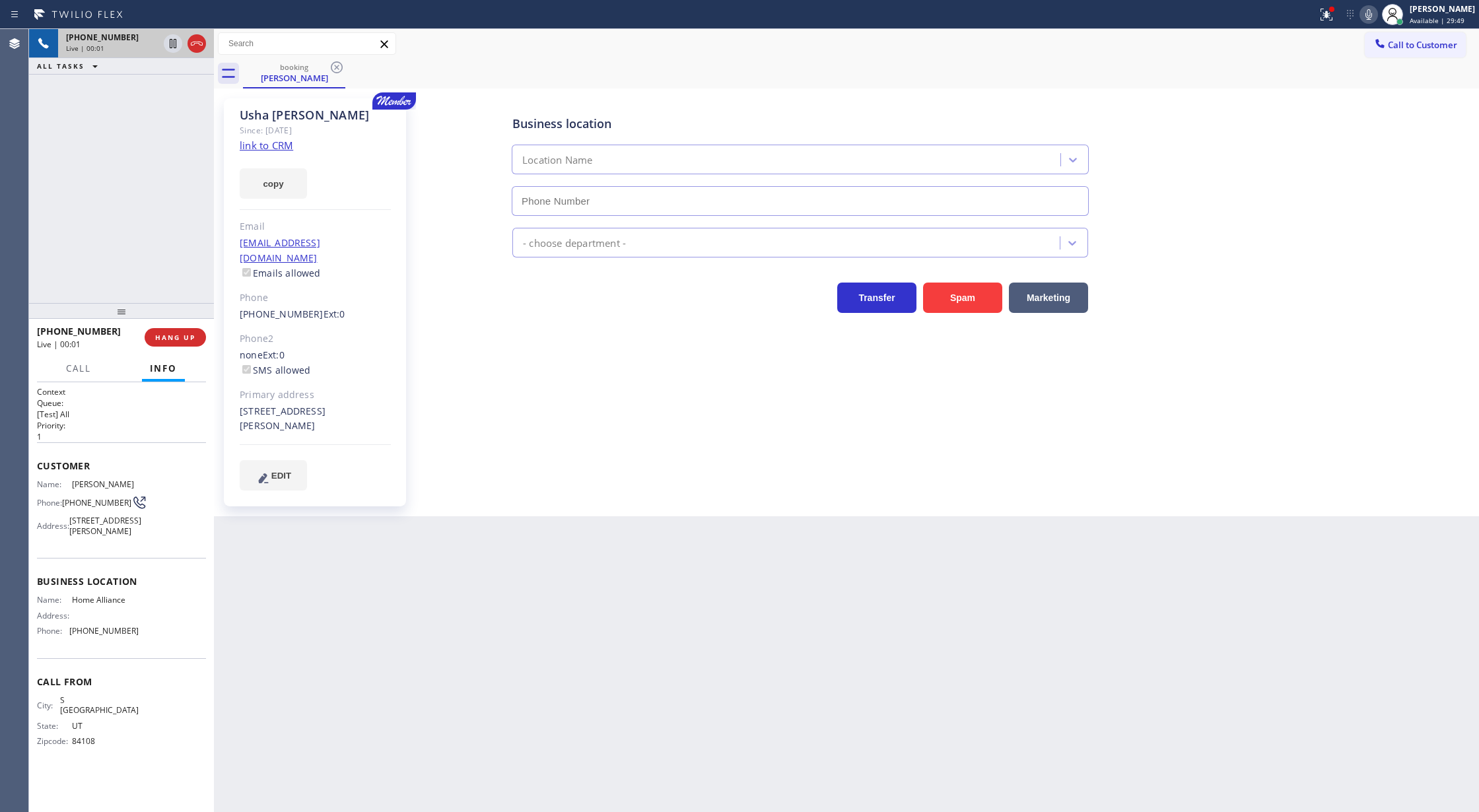
type input "(844) 679-8698"
click at [259, 141] on link "link to CRM" at bounding box center [266, 145] width 54 height 13
click at [194, 38] on icon at bounding box center [196, 43] width 16 height 16
click at [173, 346] on button "COMPLETE" at bounding box center [172, 338] width 66 height 18
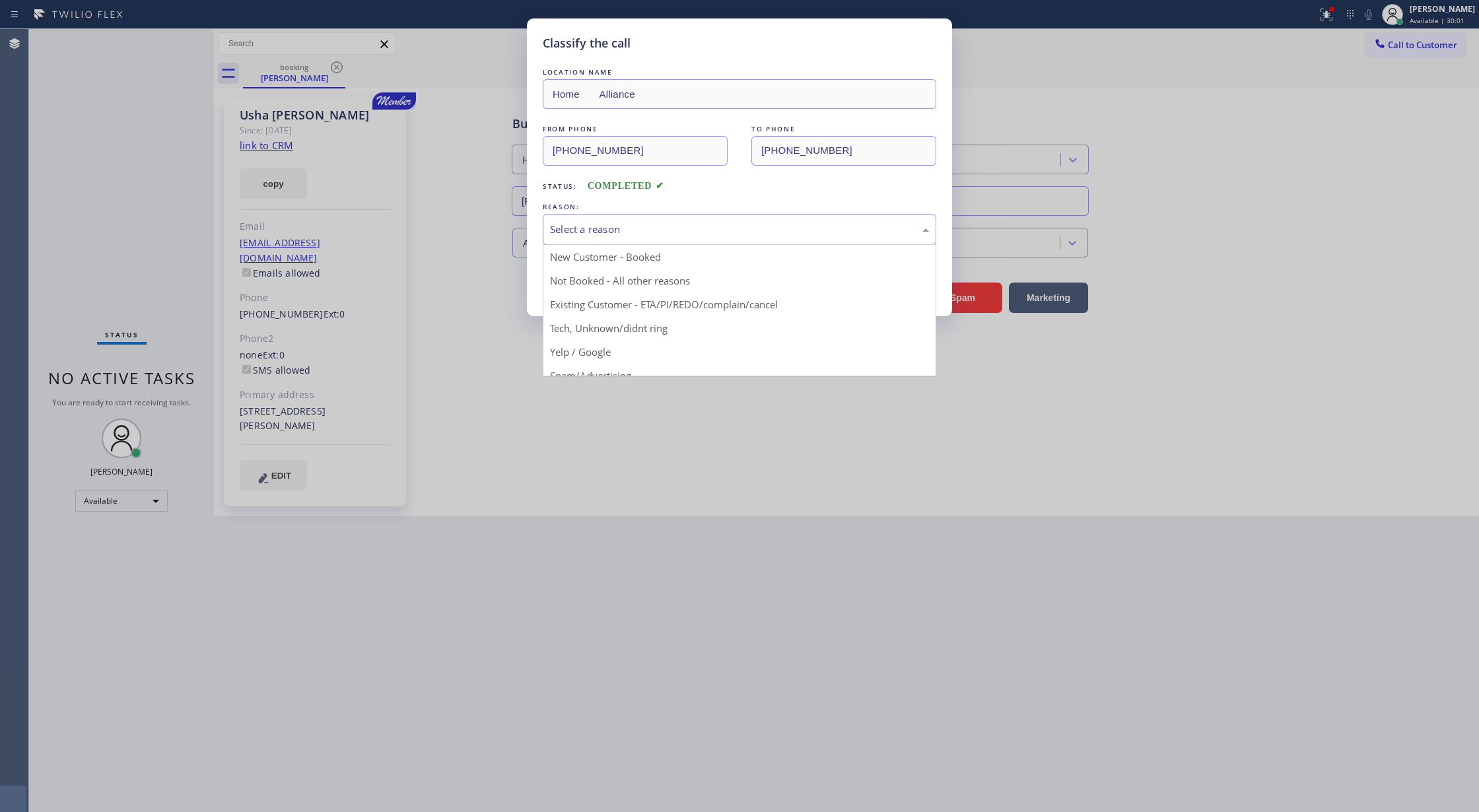
click at [653, 234] on div "Select a reason" at bounding box center [740, 229] width 379 height 15
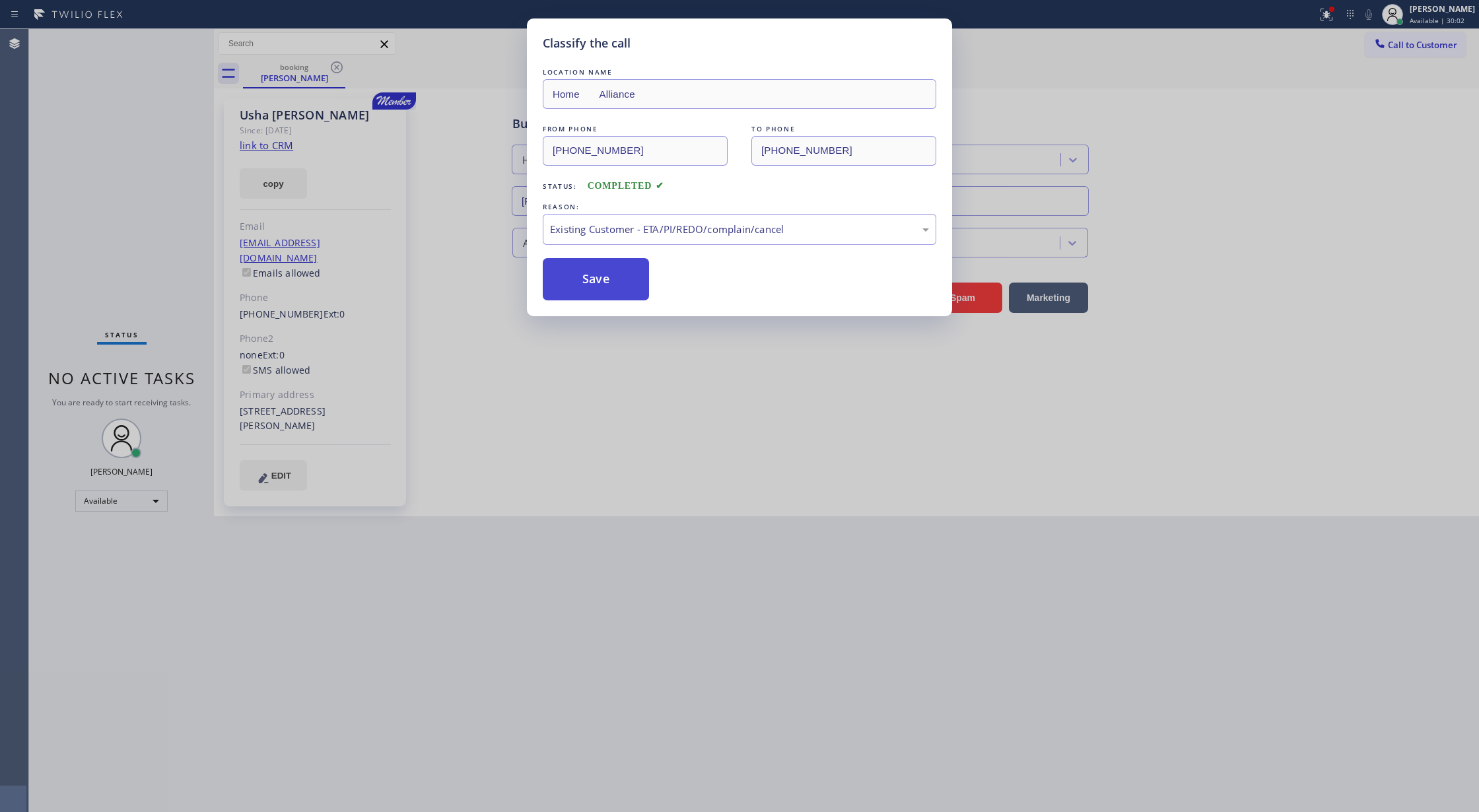
click at [583, 287] on button "Save" at bounding box center [595, 279] width 106 height 42
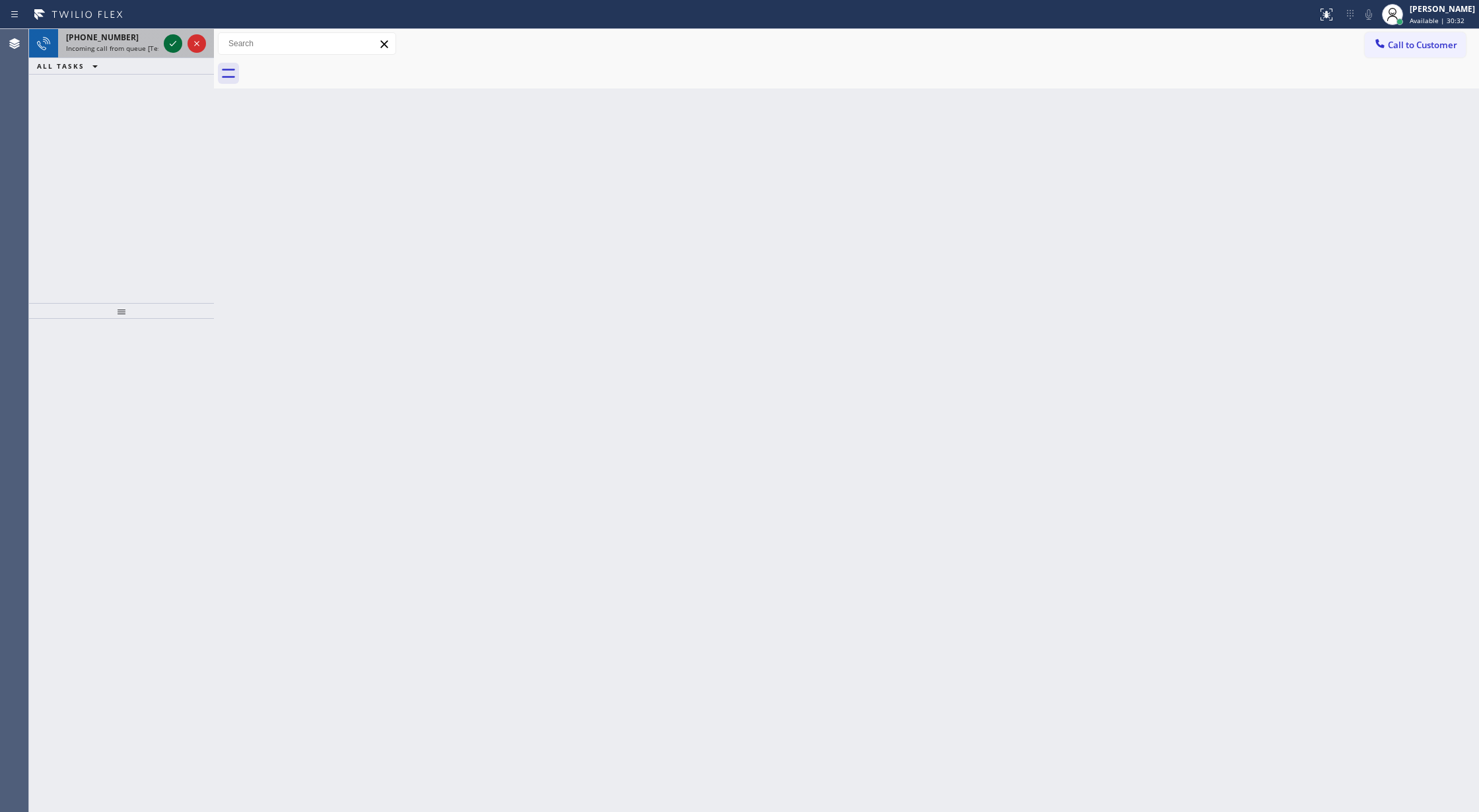
click at [169, 45] on icon at bounding box center [173, 43] width 16 height 16
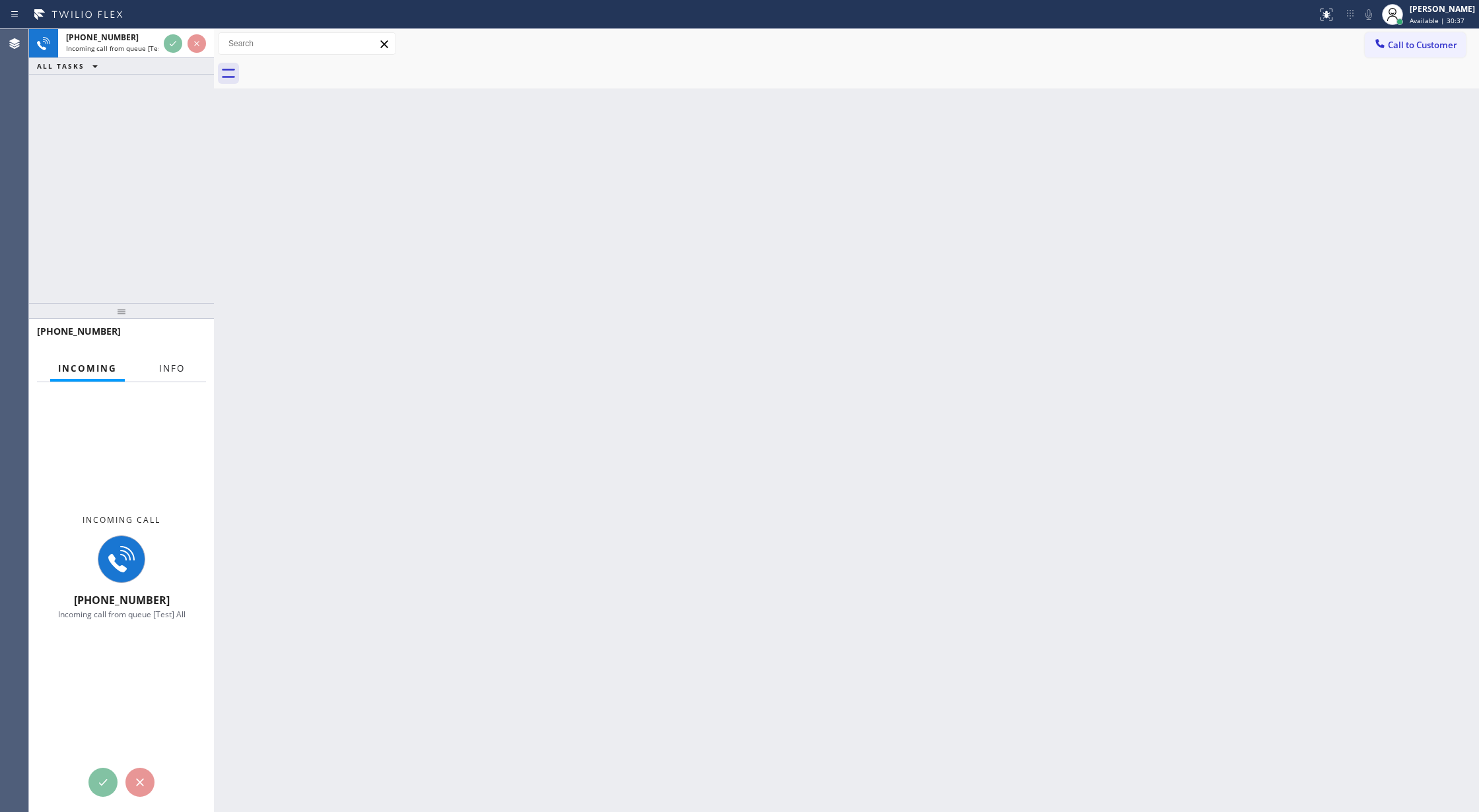
drag, startPoint x: 170, startPoint y: 375, endPoint x: 185, endPoint y: 428, distance: 55.1
click at [170, 374] on button "Info" at bounding box center [172, 369] width 42 height 25
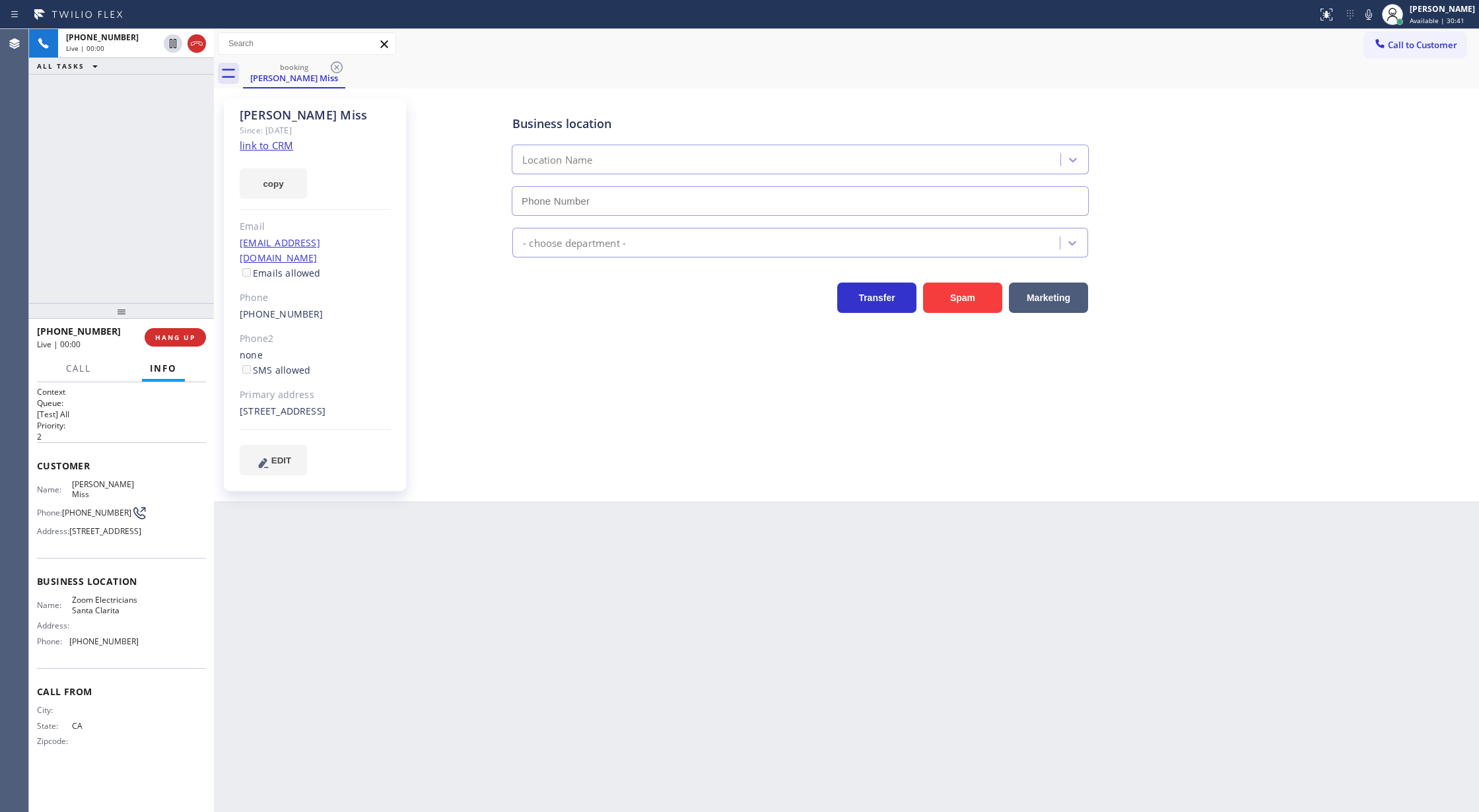
type input "[PHONE_NUMBER]"
click at [261, 148] on link "link to CRM" at bounding box center [266, 145] width 54 height 13
click at [161, 333] on span "HANG UP" at bounding box center [175, 337] width 40 height 9
click at [160, 333] on span "COMPLETE" at bounding box center [172, 337] width 45 height 9
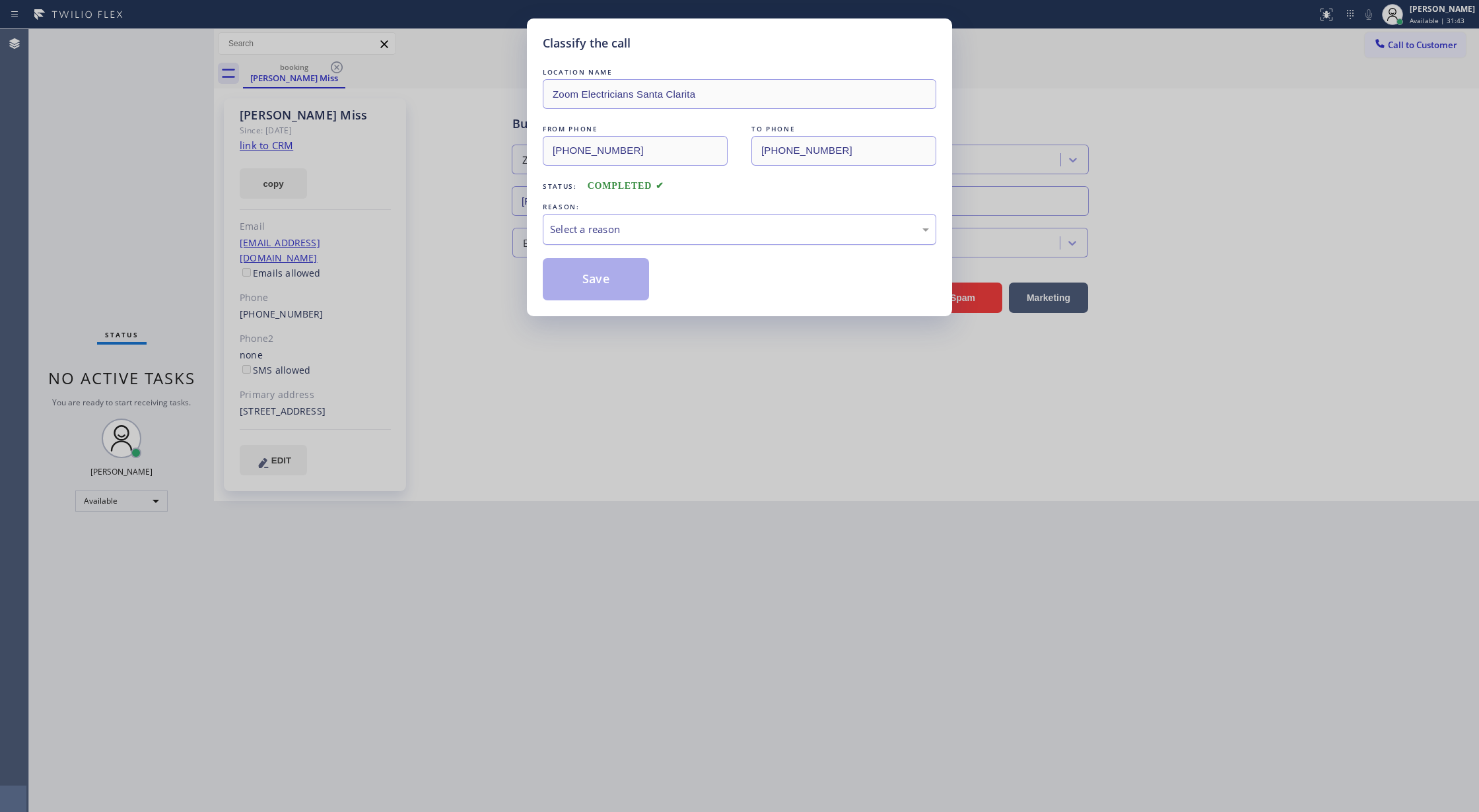
click at [692, 220] on div "Select a reason" at bounding box center [739, 229] width 393 height 31
drag, startPoint x: 609, startPoint y: 293, endPoint x: 611, endPoint y: 309, distance: 16.1
click at [586, 281] on button "Save" at bounding box center [595, 279] width 106 height 42
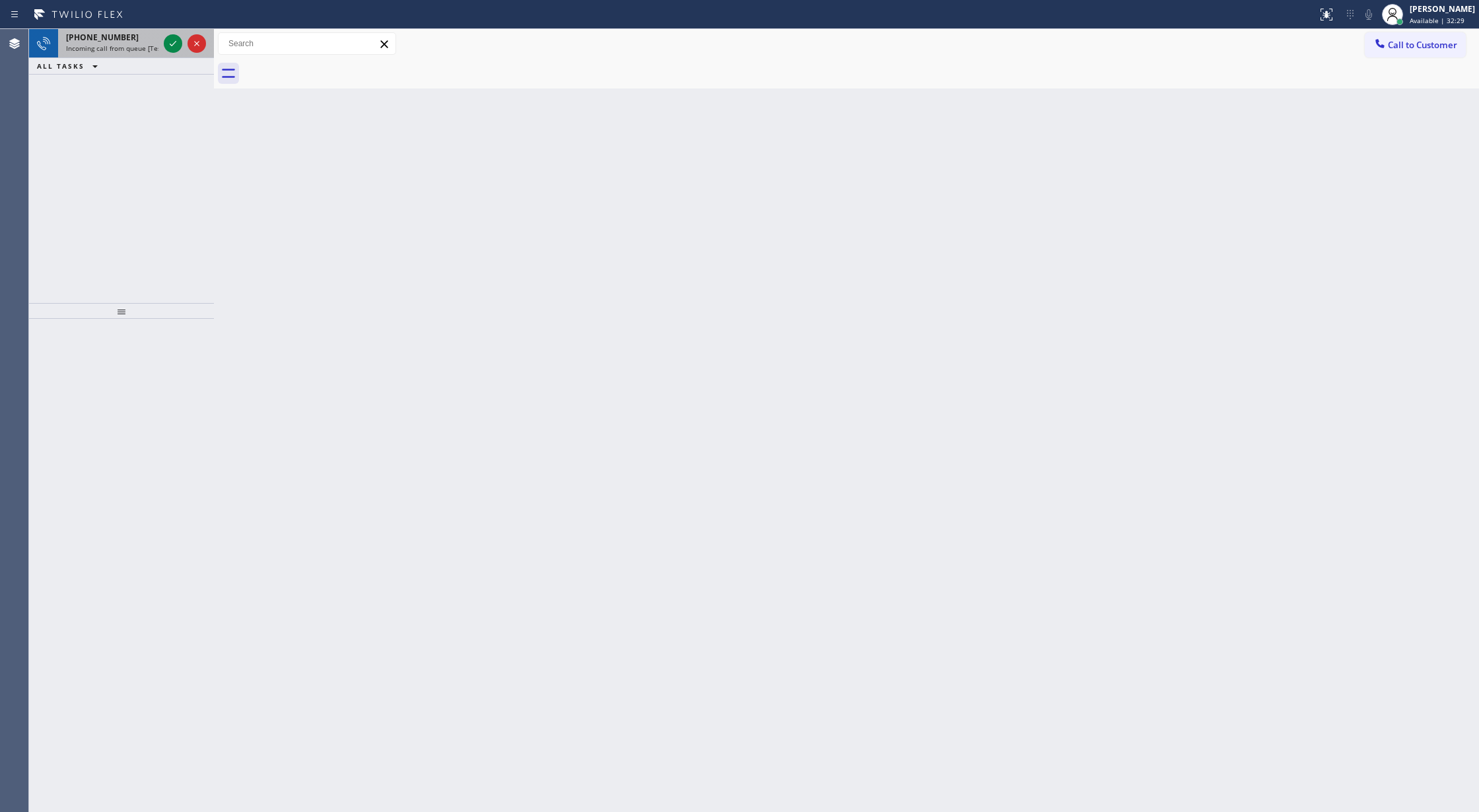
click at [167, 41] on icon at bounding box center [173, 43] width 16 height 16
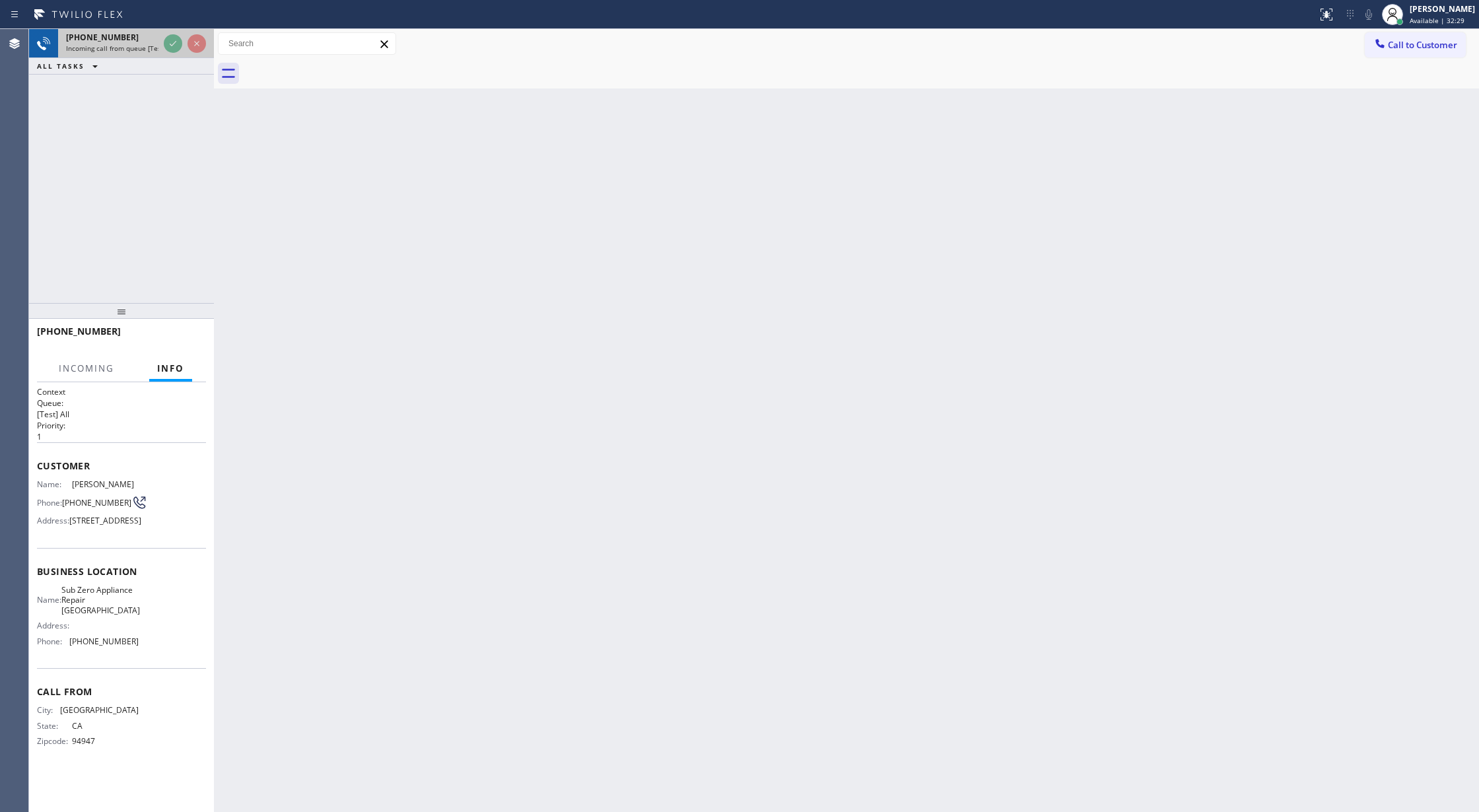
click at [162, 40] on div at bounding box center [184, 43] width 47 height 29
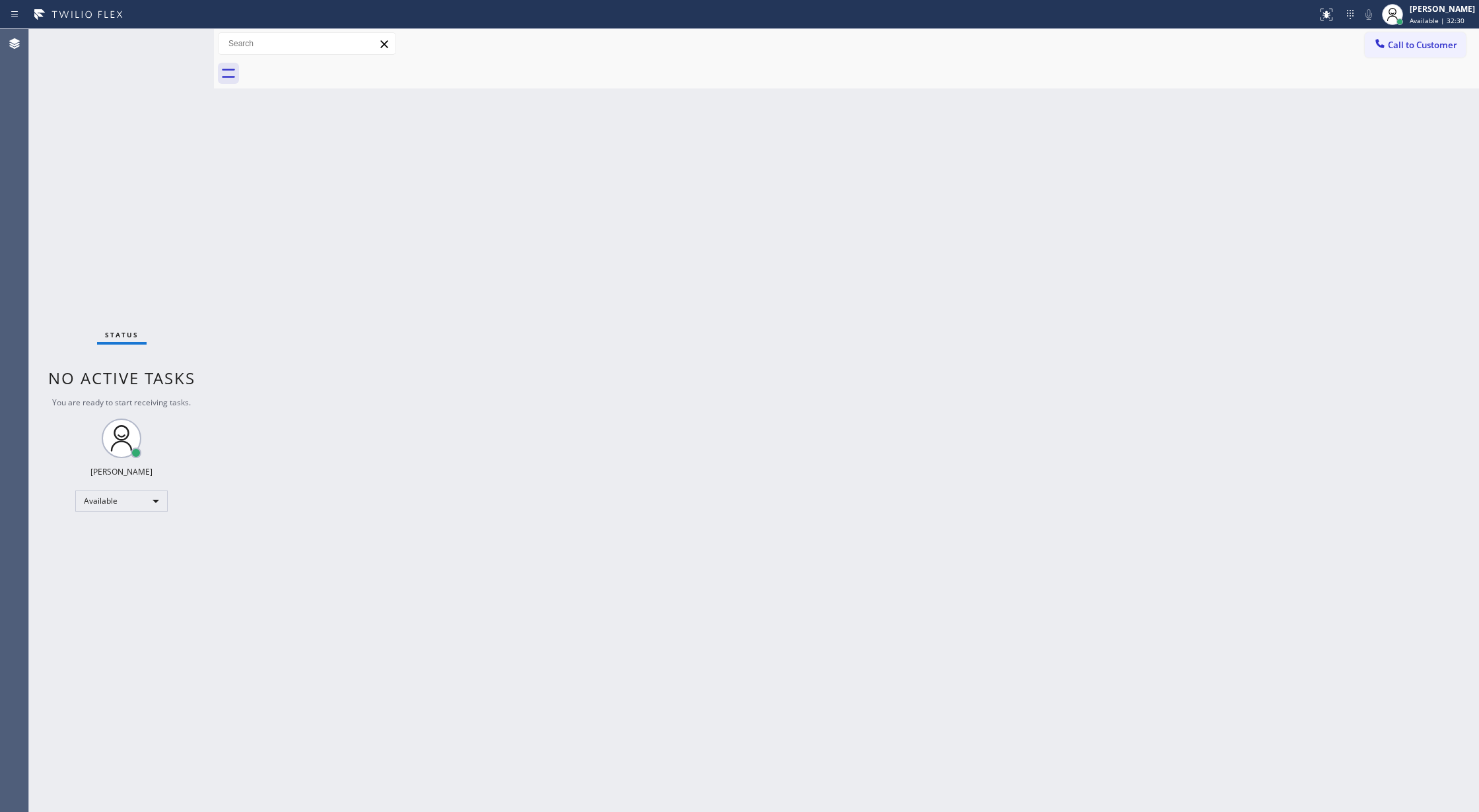
click at [165, 43] on div "Status No active tasks You are ready to start receiving tasks. [PERSON_NAME] Av…" at bounding box center [121, 420] width 185 height 783
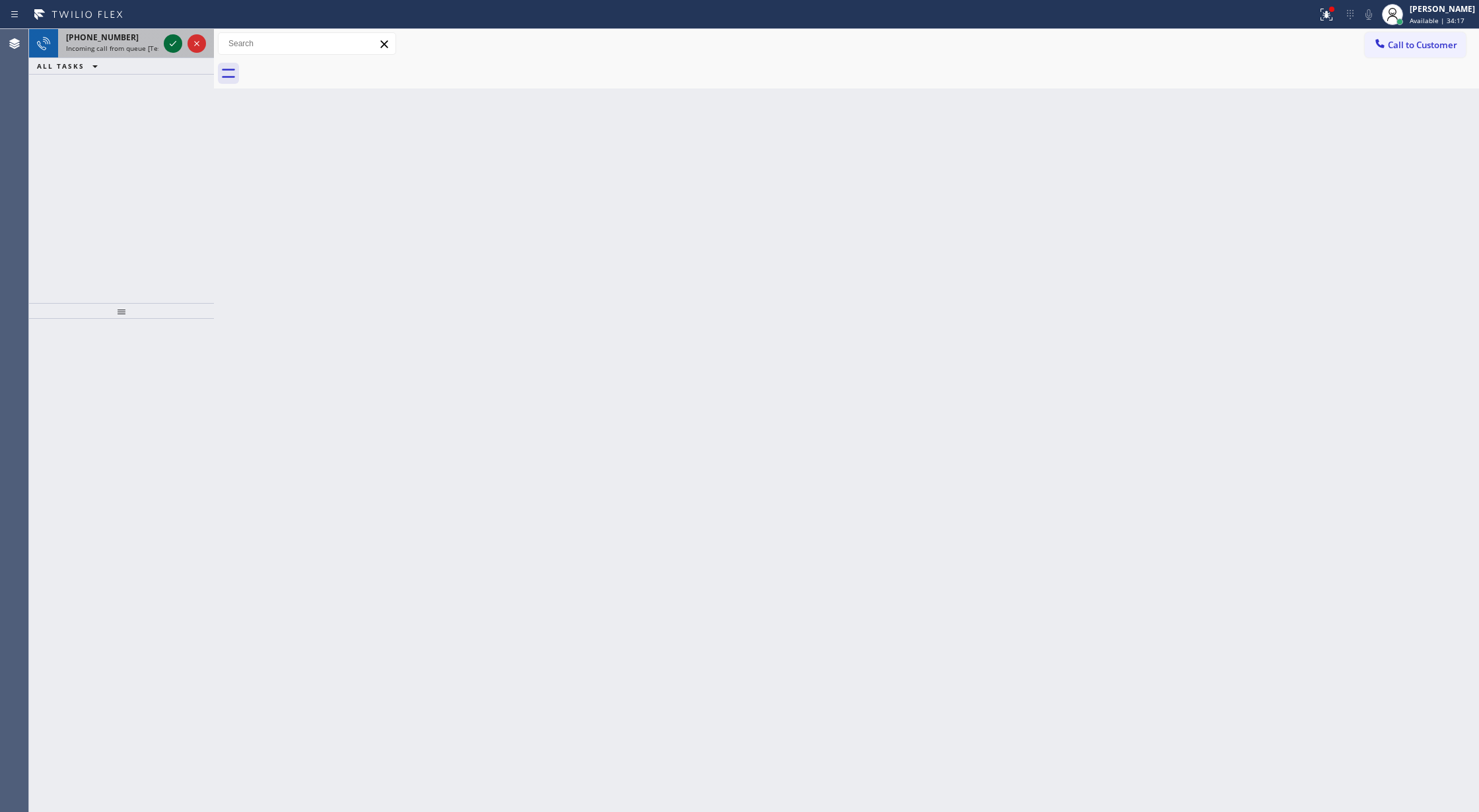
click at [172, 37] on icon at bounding box center [173, 43] width 16 height 16
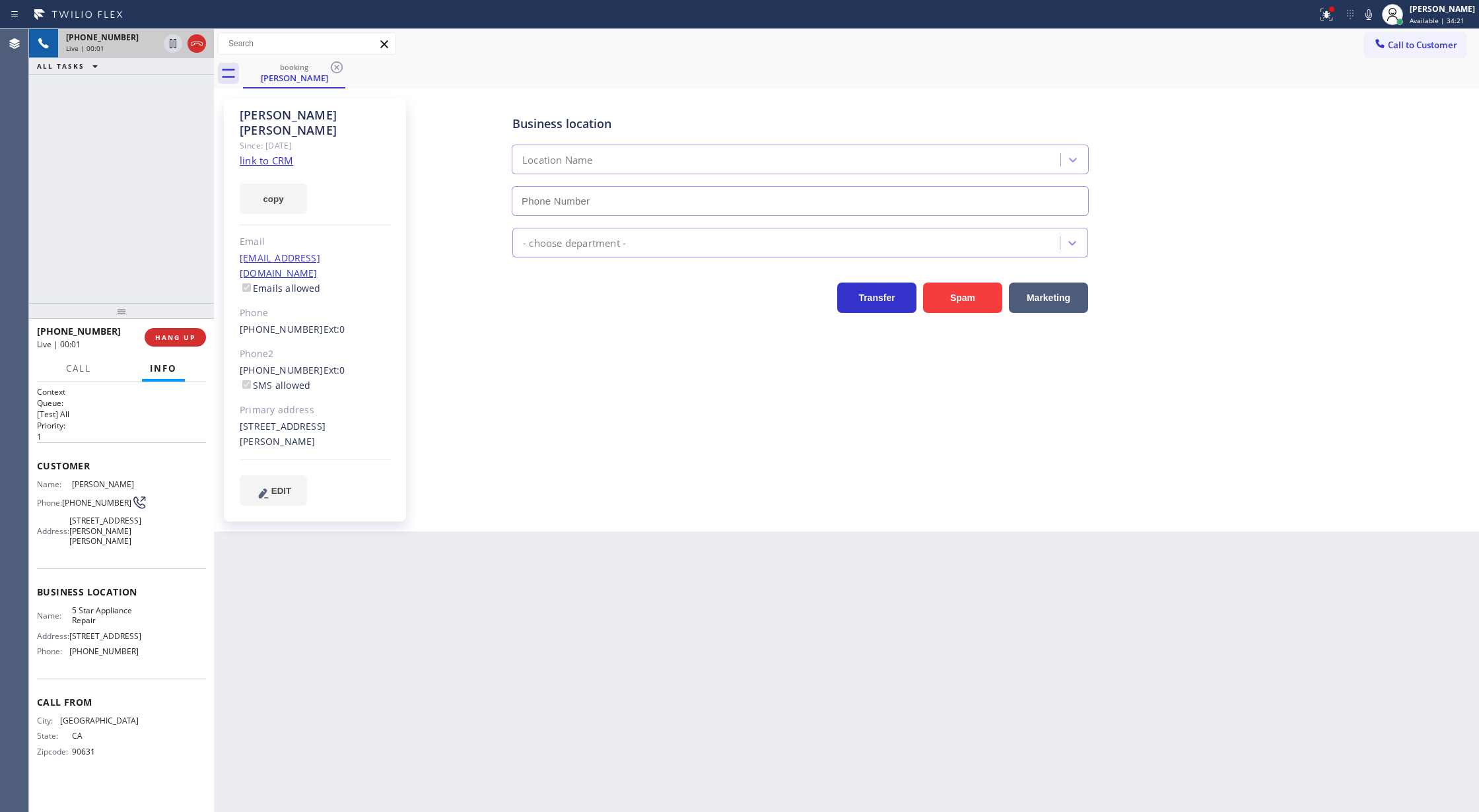
type input "[PHONE_NUMBER]"
click at [259, 154] on link "link to CRM" at bounding box center [266, 160] width 54 height 13
click at [1377, 12] on icon at bounding box center [1369, 14] width 16 height 16
drag, startPoint x: 172, startPoint y: 338, endPoint x: 495, endPoint y: 347, distance: 323.1
click at [170, 333] on span "COMPLETE" at bounding box center [172, 337] width 45 height 9
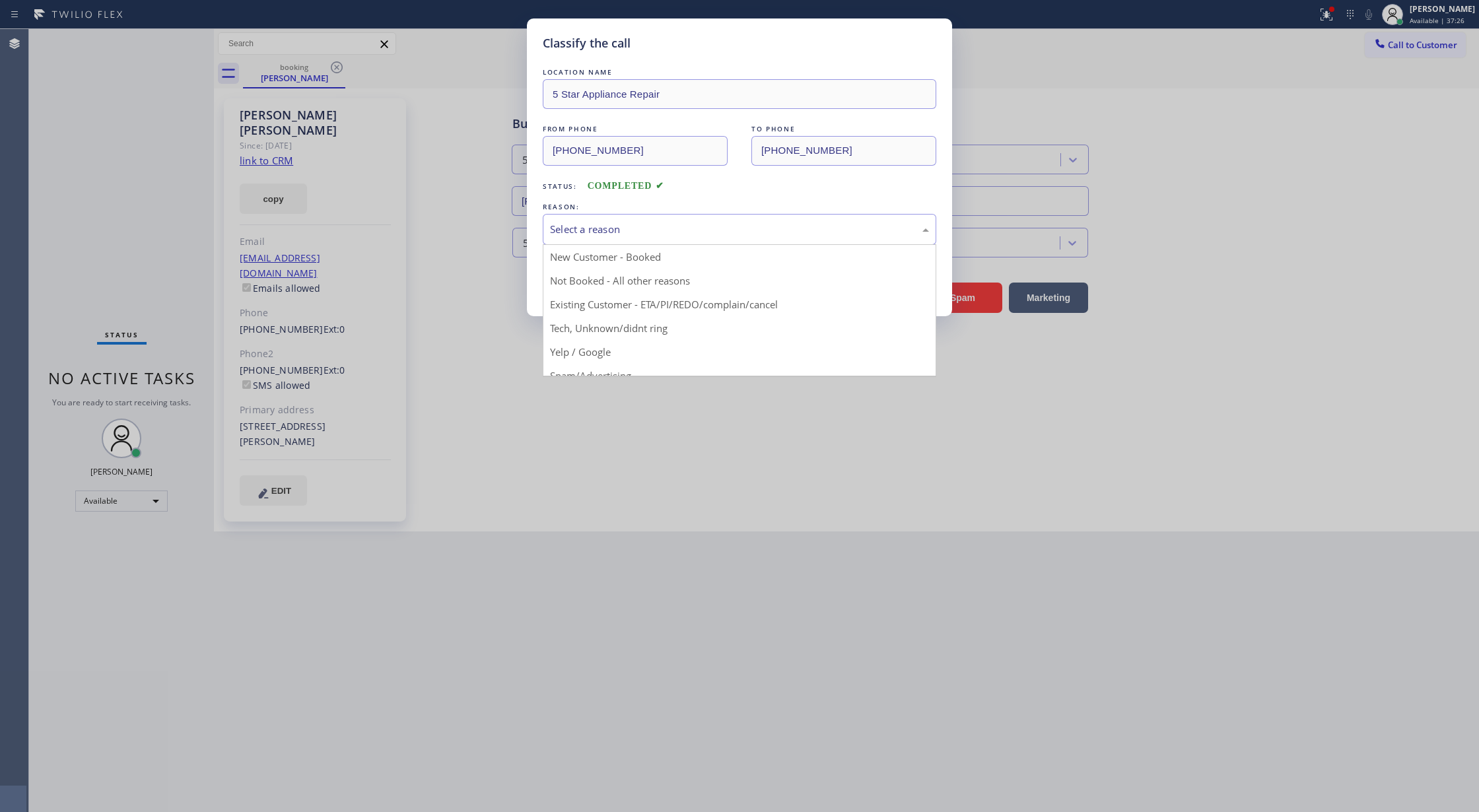
click at [626, 227] on div "Select a reason" at bounding box center [740, 229] width 379 height 15
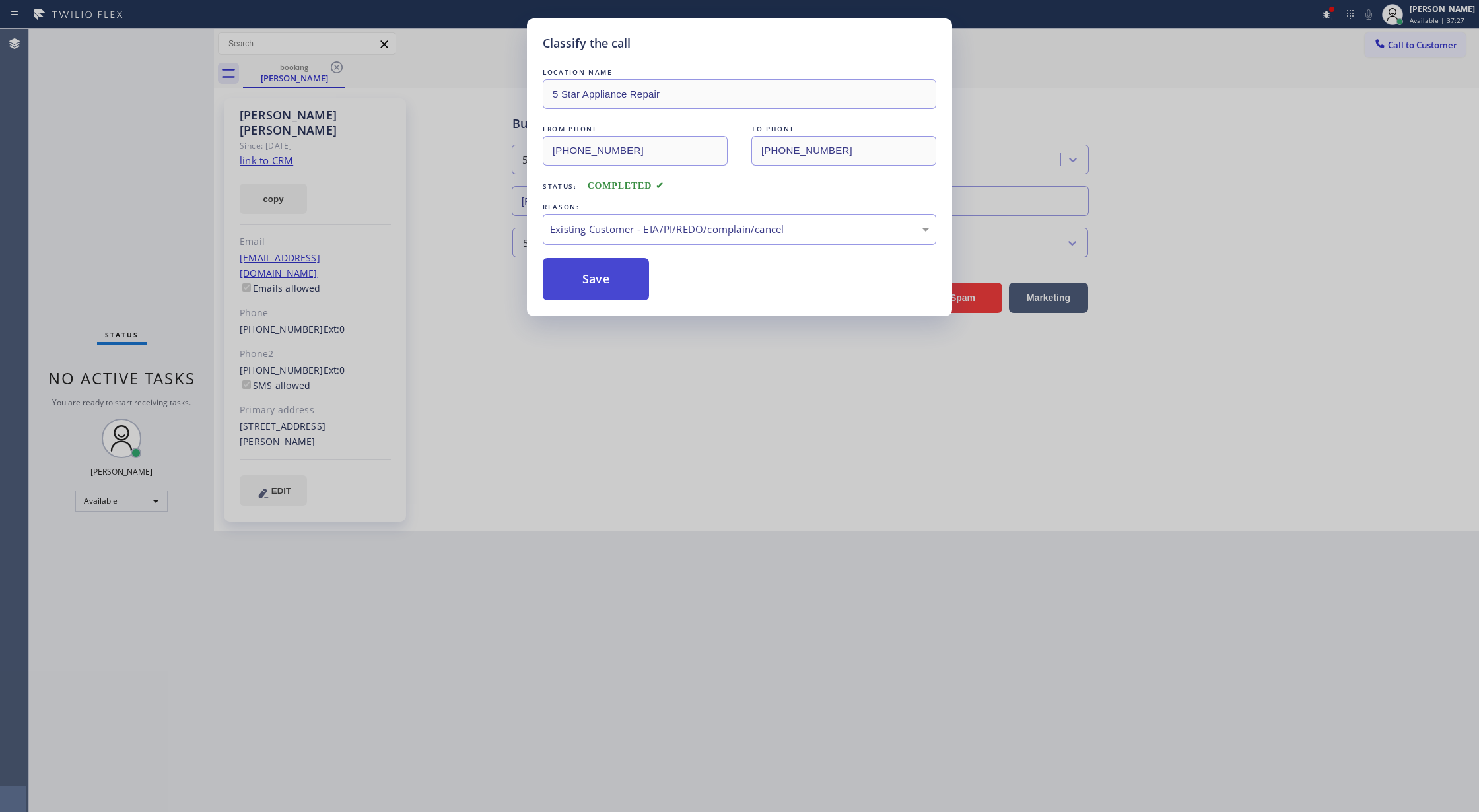
click at [583, 288] on button "Save" at bounding box center [595, 279] width 106 height 42
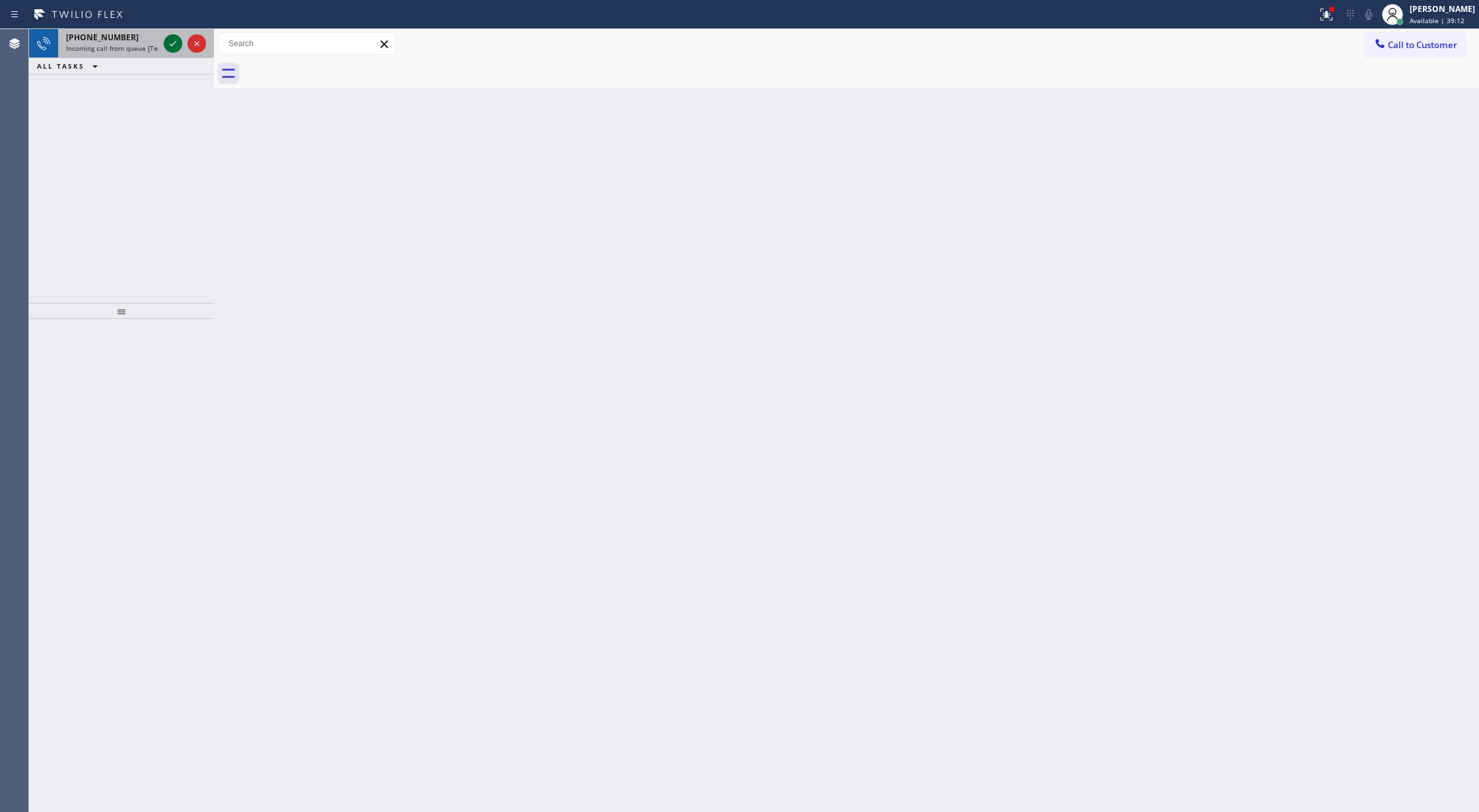
click at [172, 43] on icon at bounding box center [173, 43] width 16 height 16
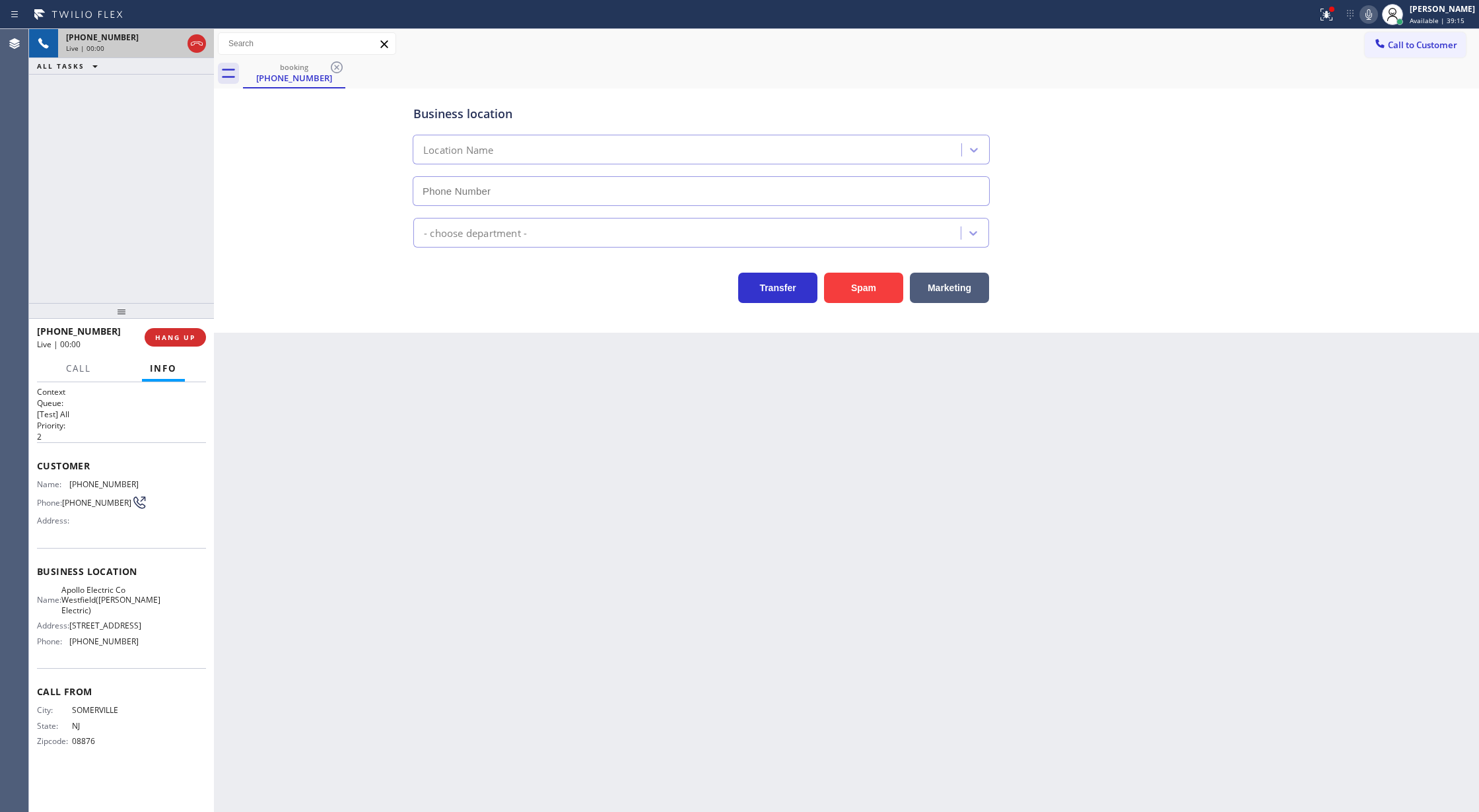
type input "[PHONE_NUMBER]"
click at [655, 642] on div "Back to Dashboard Change Sender ID Customers Technicians Select a contact Outbo…" at bounding box center [846, 420] width 1265 height 783
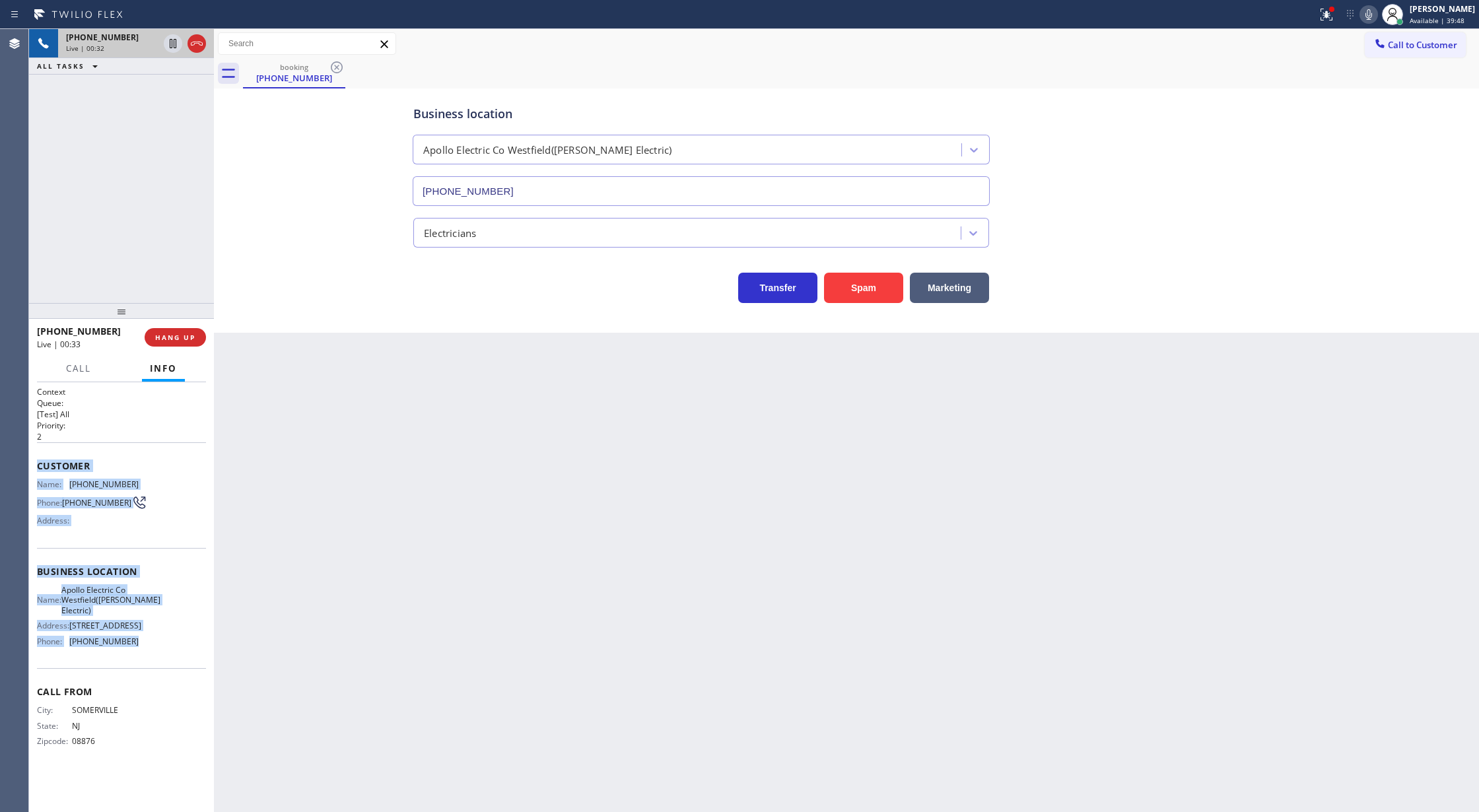
copy div "Customer Name: [PHONE_NUMBER] Phone: [PHONE_NUMBER] Address: Business location …"
drag, startPoint x: 38, startPoint y: 470, endPoint x: 162, endPoint y: 700, distance: 261.3
click at [162, 700] on div "Context Queue: [Test] All Priority: 2 Customer Name: [PHONE_NUMBER] Phone: [PHO…" at bounding box center [121, 577] width 169 height 382
click at [172, 337] on span "COMPLETE" at bounding box center [172, 337] width 45 height 9
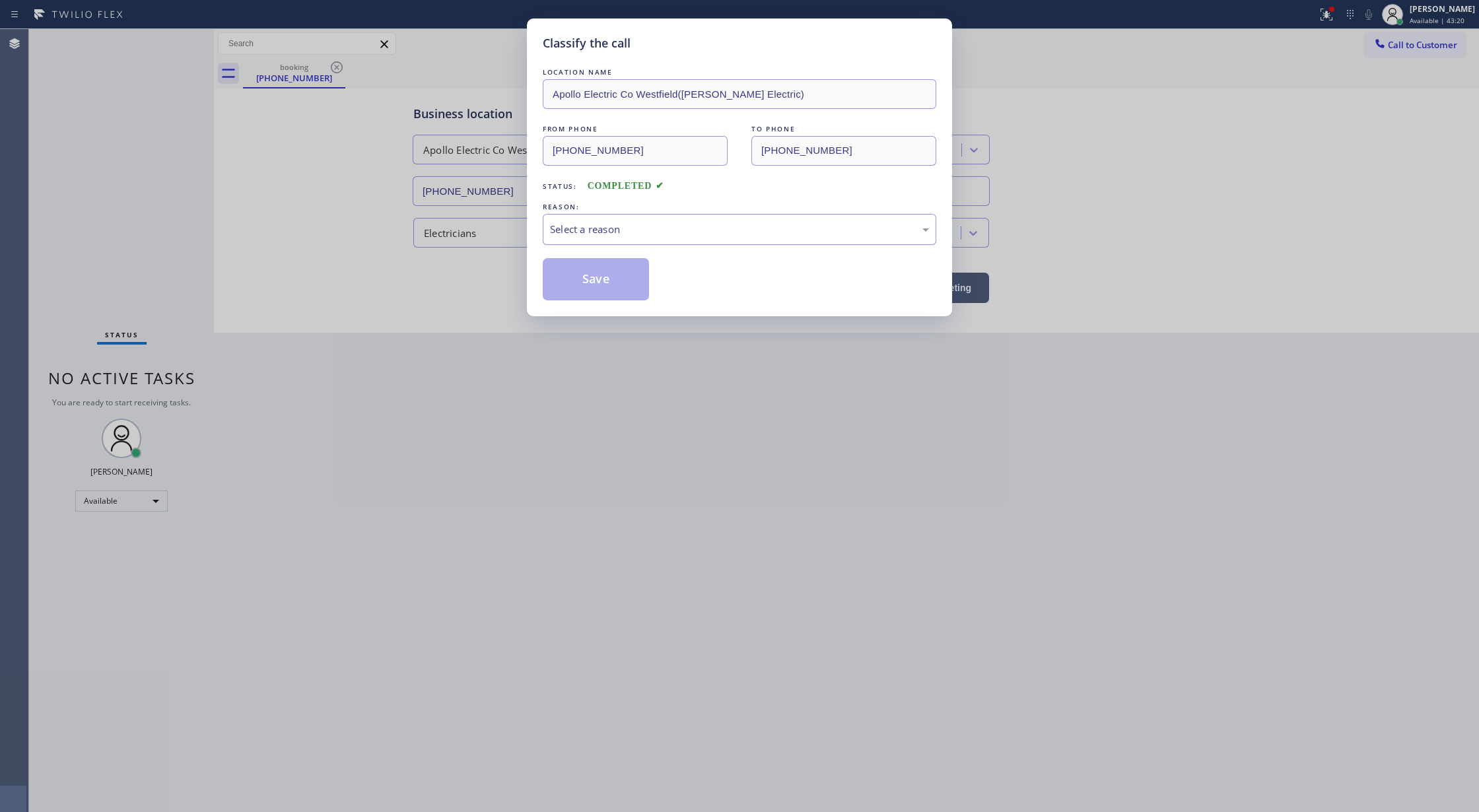
click at [611, 227] on div "Select a reason" at bounding box center [740, 229] width 379 height 15
click at [581, 282] on button "Save" at bounding box center [595, 279] width 106 height 42
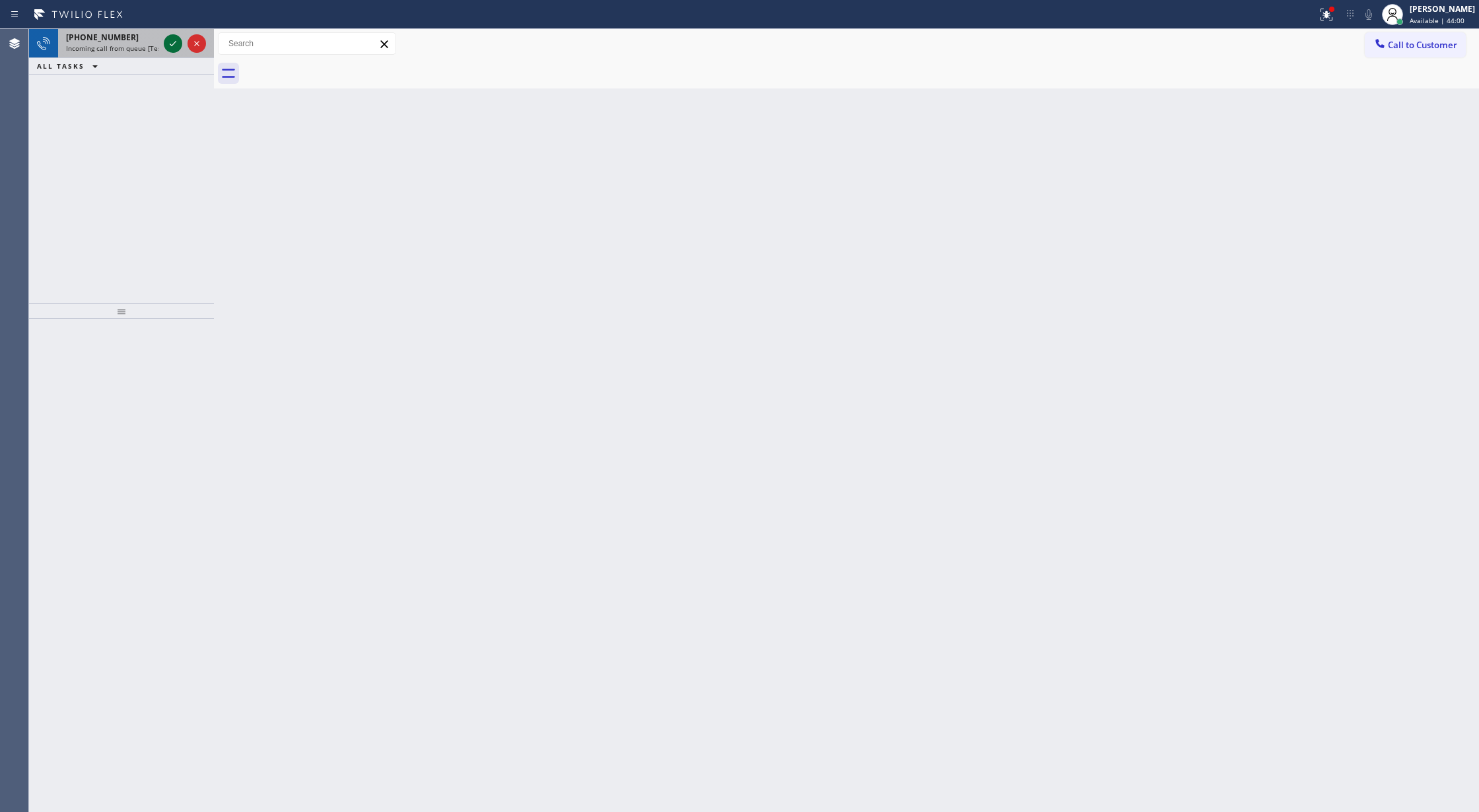
click at [172, 45] on icon at bounding box center [173, 43] width 16 height 16
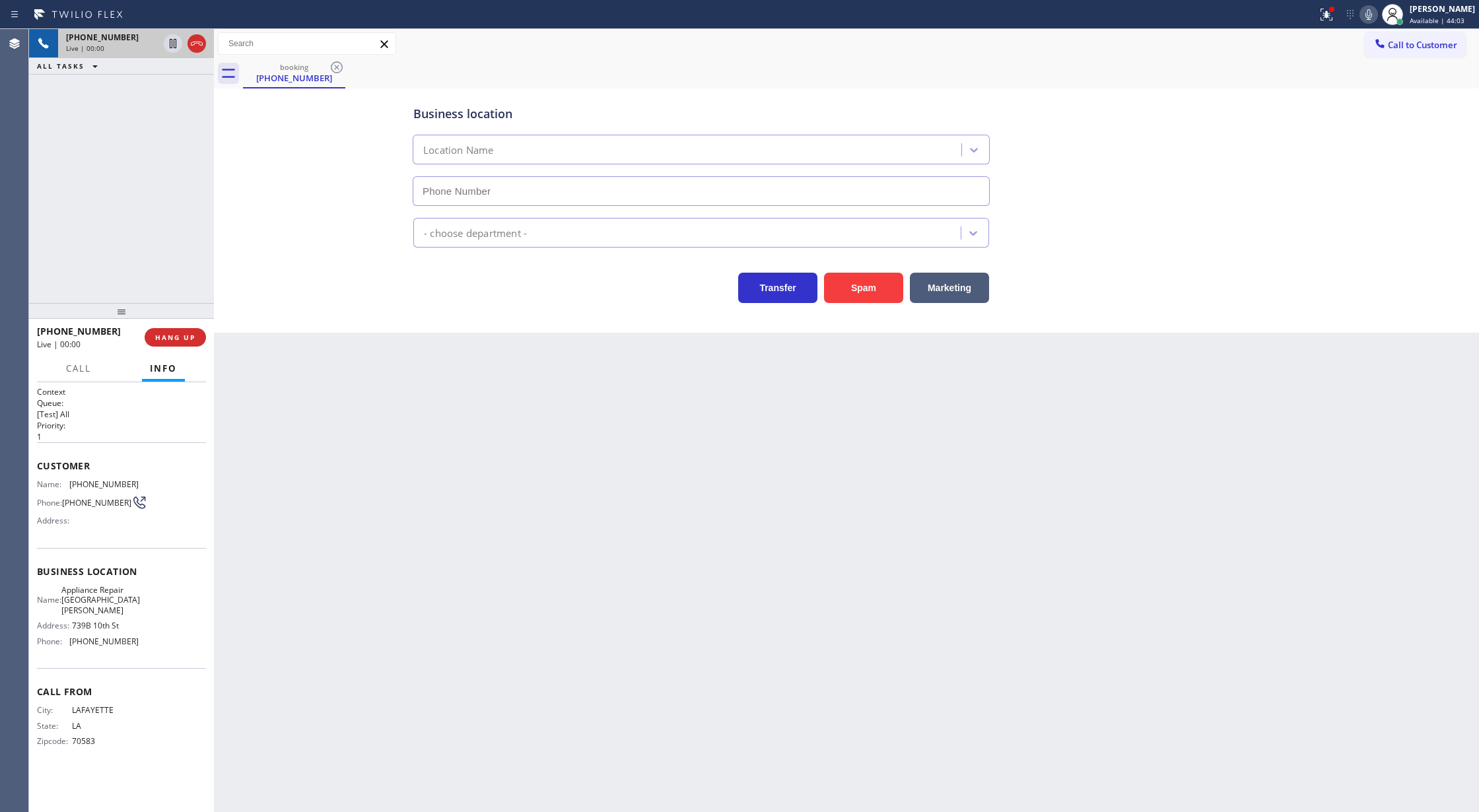
type input "[PHONE_NUMBER]"
drag, startPoint x: 194, startPoint y: 50, endPoint x: 207, endPoint y: 105, distance: 56.5
click at [198, 61] on div "[PHONE_NUMBER] Live | 00:09 ALL TASKS ALL TASKS ACTIVE TASKS TASKS IN WRAP UP" at bounding box center [121, 52] width 185 height 45
click at [174, 339] on span "HANG UP" at bounding box center [175, 337] width 40 height 9
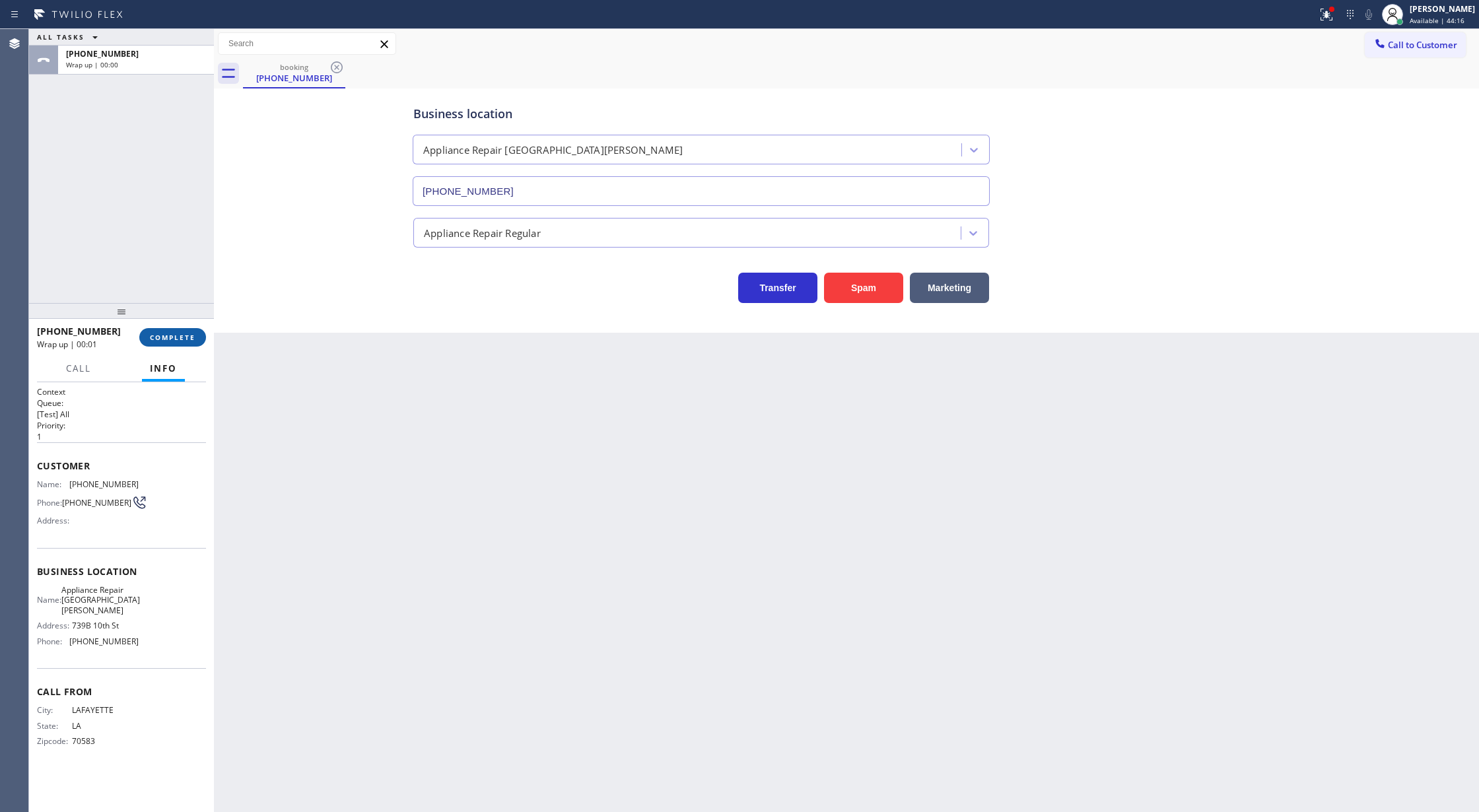
click at [165, 333] on span "COMPLETE" at bounding box center [172, 337] width 45 height 9
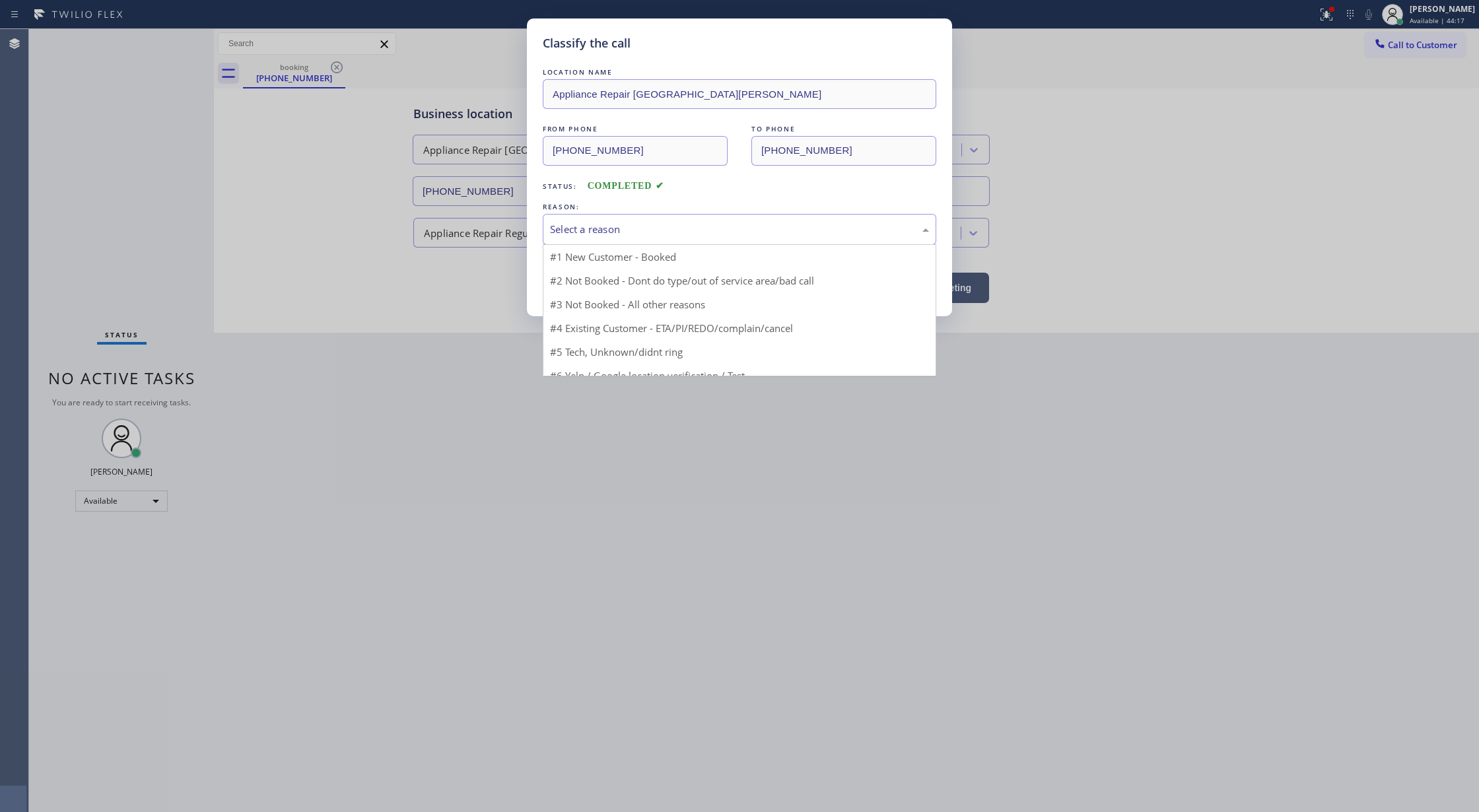
click at [607, 240] on div "Select a reason" at bounding box center [739, 229] width 393 height 31
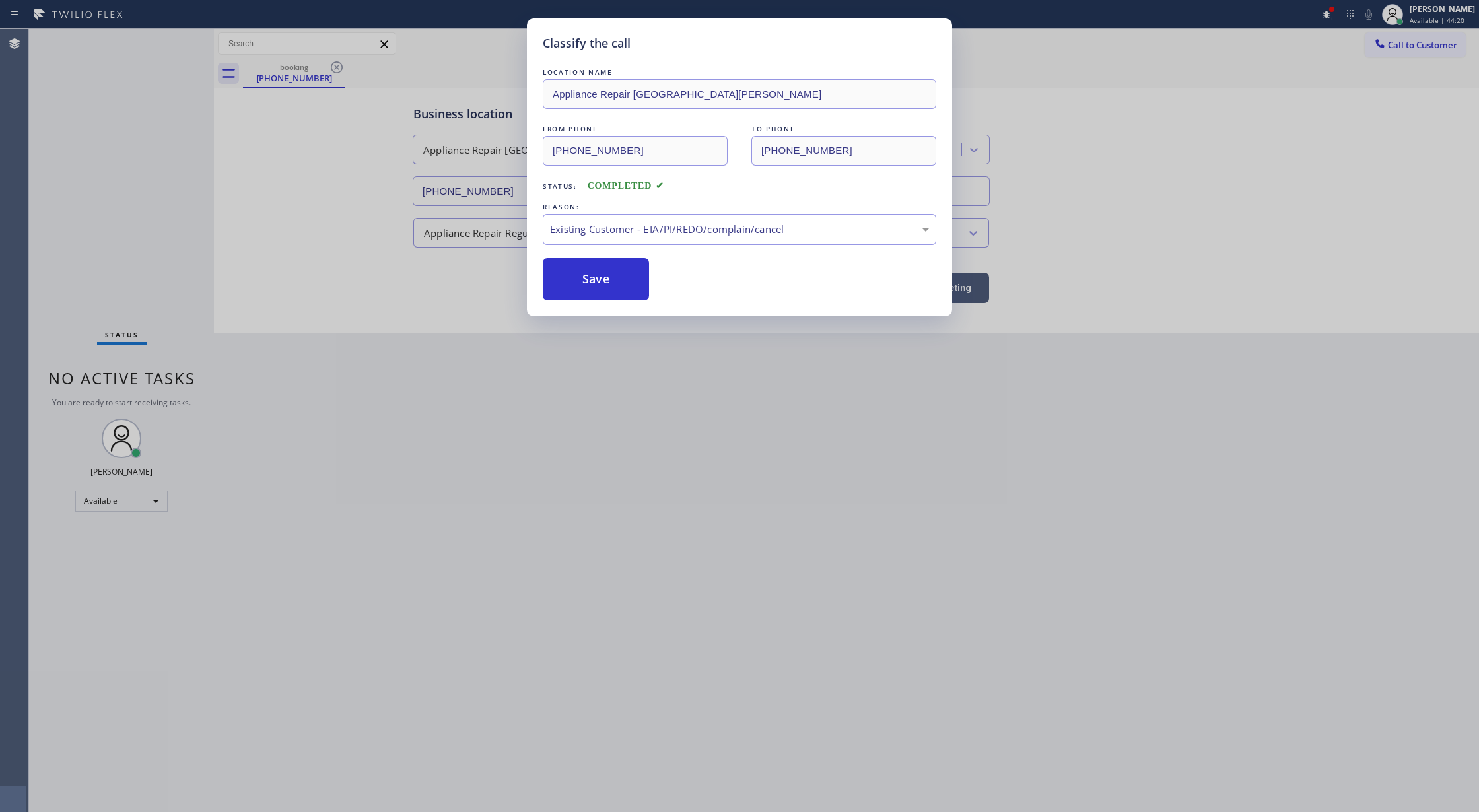
drag, startPoint x: 587, startPoint y: 285, endPoint x: 1219, endPoint y: 50, distance: 674.3
click at [587, 286] on button "Save" at bounding box center [595, 279] width 106 height 42
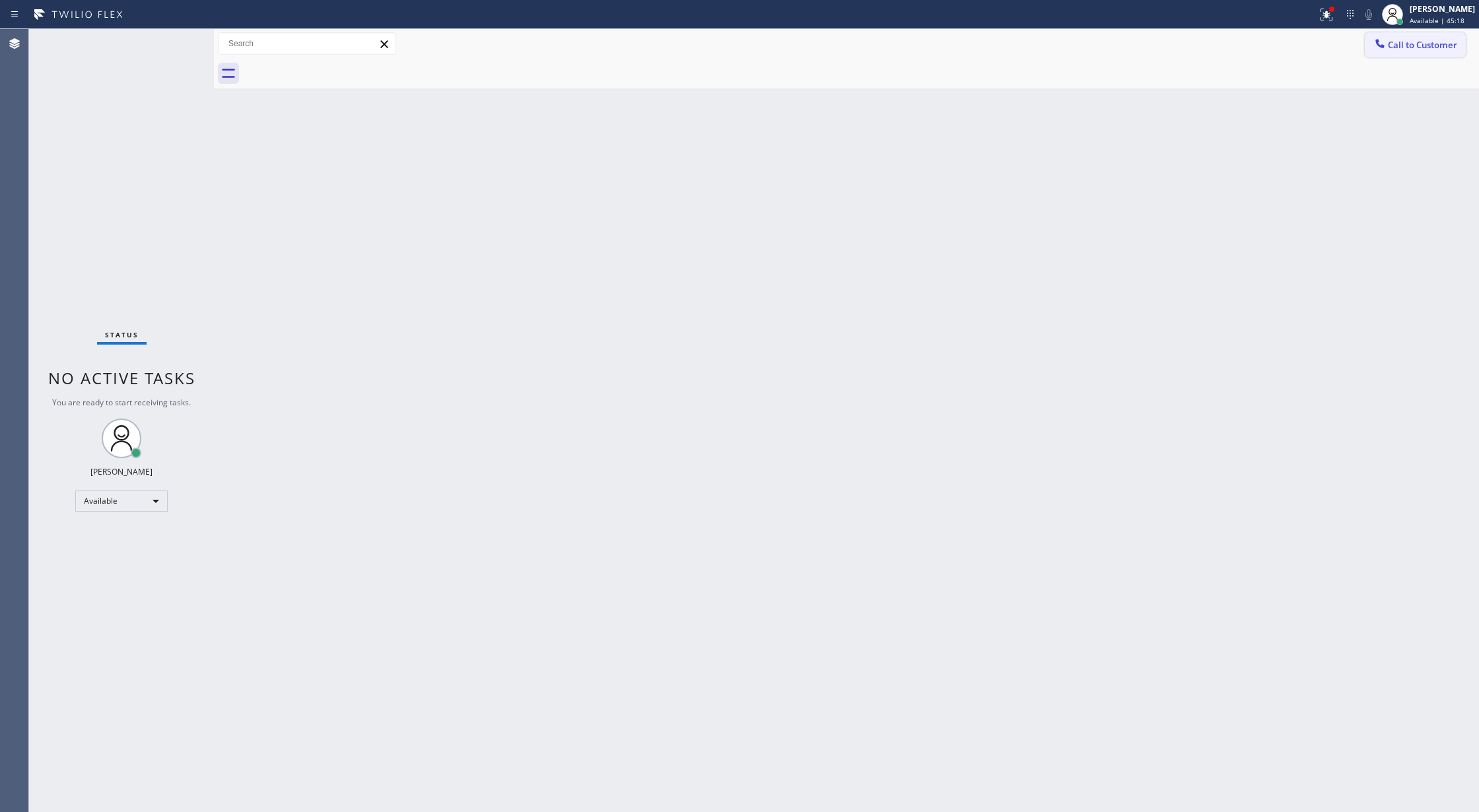
click at [1403, 51] on button "Call to Customer" at bounding box center [1415, 45] width 101 height 25
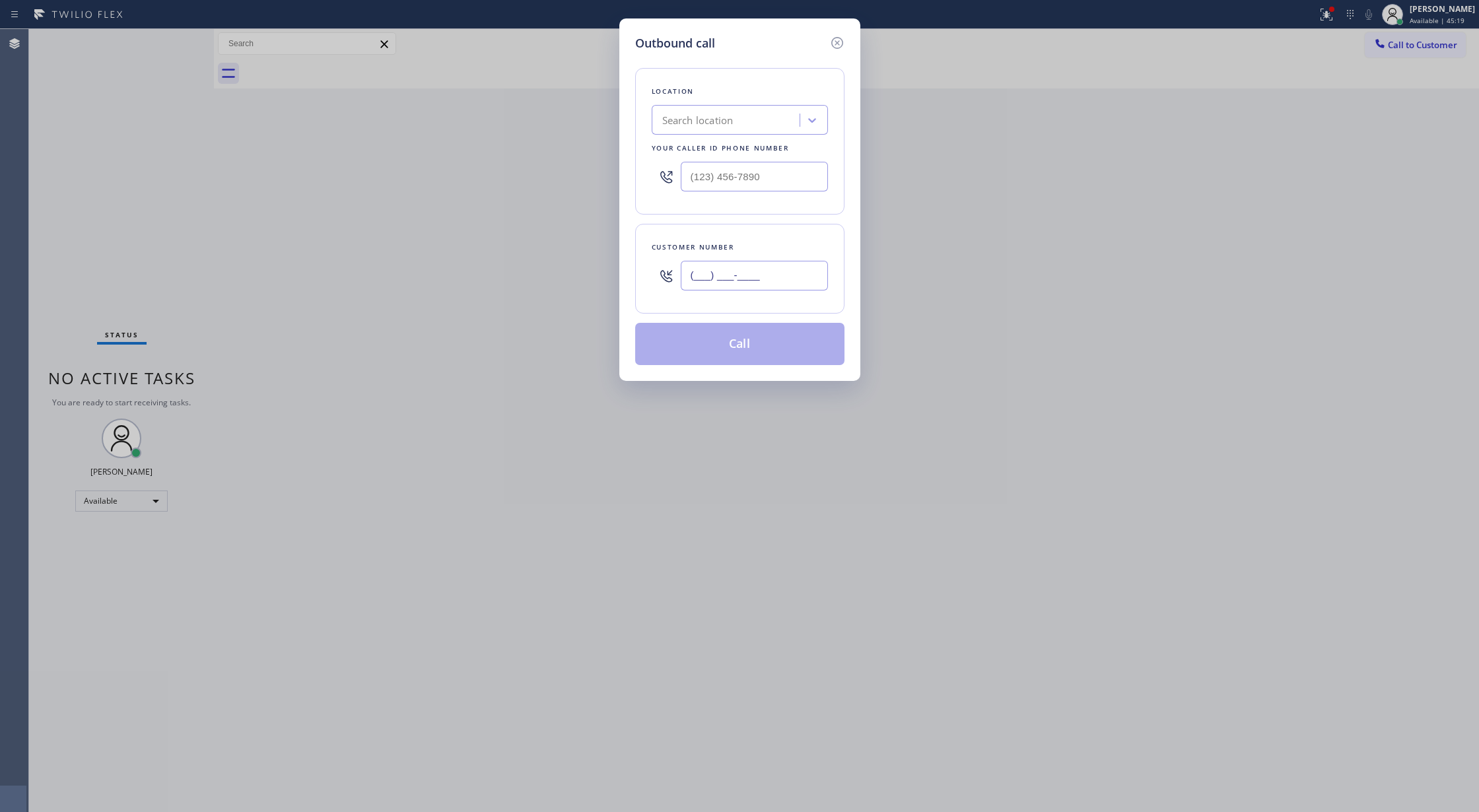
click at [696, 277] on input "(___) ___-____" at bounding box center [754, 275] width 147 height 30
paste input "908) 698-1257"
type input "[PHONE_NUMBER]"
drag, startPoint x: 709, startPoint y: 172, endPoint x: 595, endPoint y: 172, distance: 114.0
click at [595, 172] on div "Outbound call Location Search location Your caller id phone number (___) ___-__…" at bounding box center [740, 406] width 1479 height 812
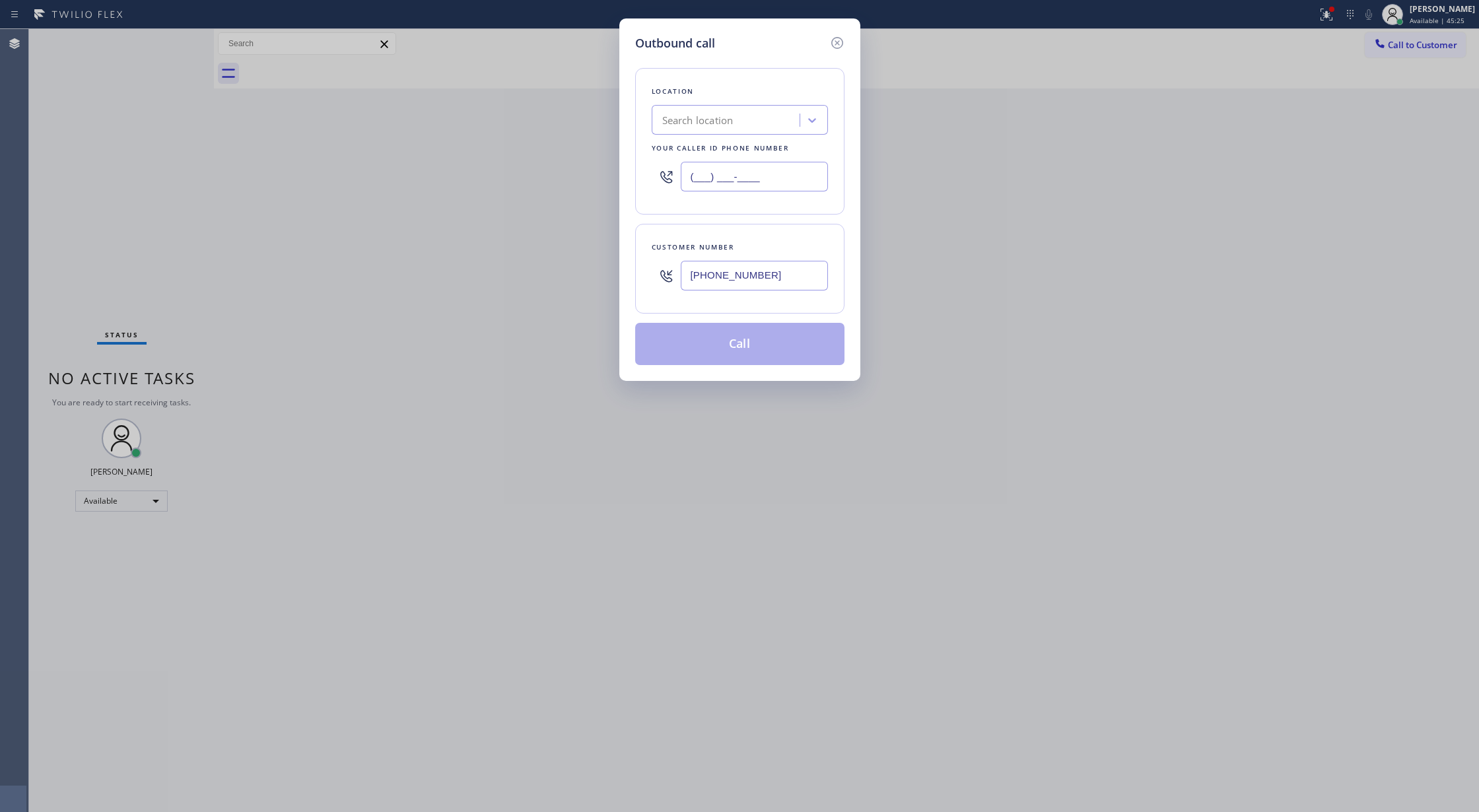
paste input "908) 493-4237"
type input "[PHONE_NUMBER]"
click at [713, 345] on button "Call" at bounding box center [740, 344] width 209 height 42
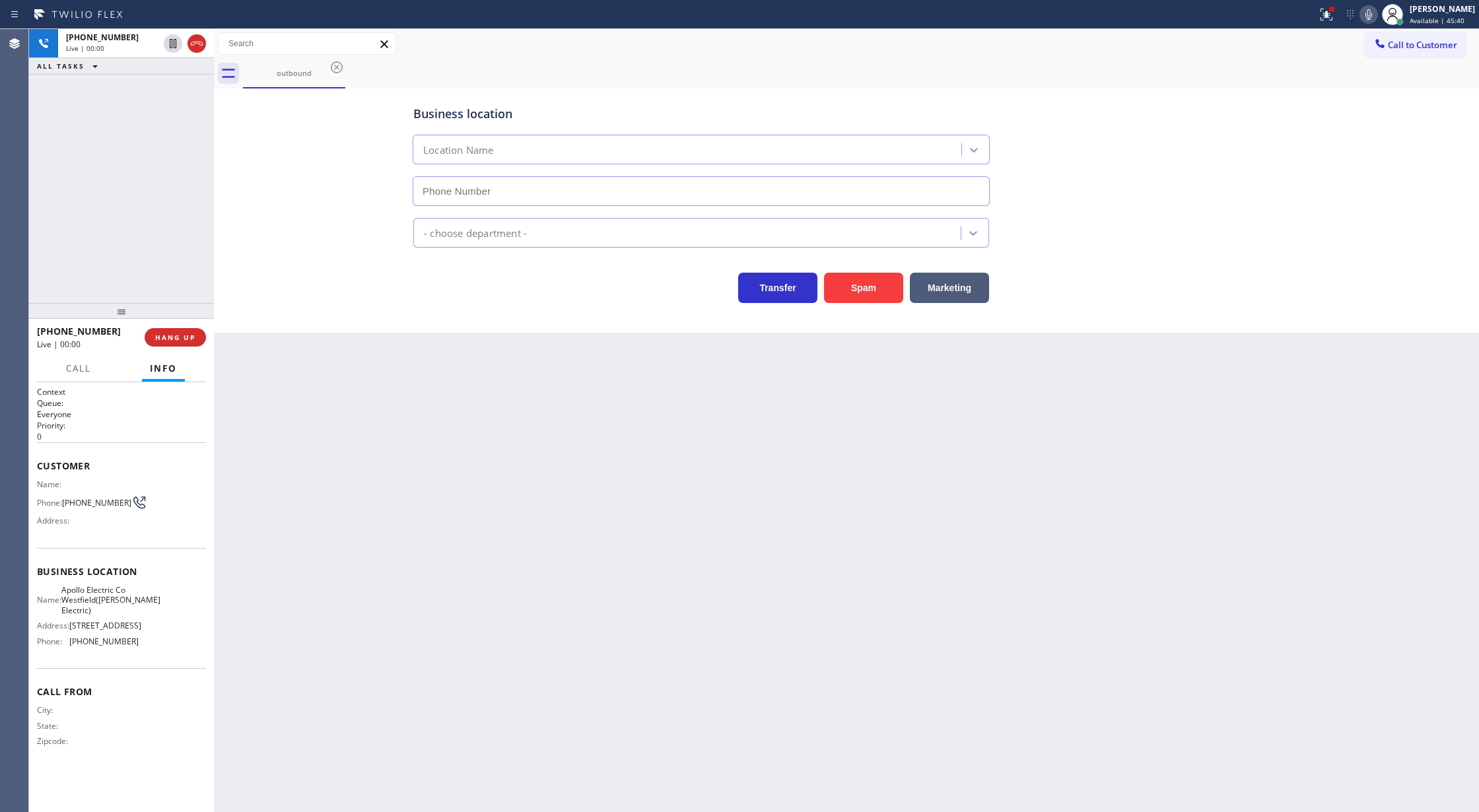
type input "[PHONE_NUMBER]"
drag, startPoint x: 173, startPoint y: 336, endPoint x: 454, endPoint y: 268, distance: 289.1
click at [173, 336] on span "COMPLETE" at bounding box center [172, 337] width 45 height 9
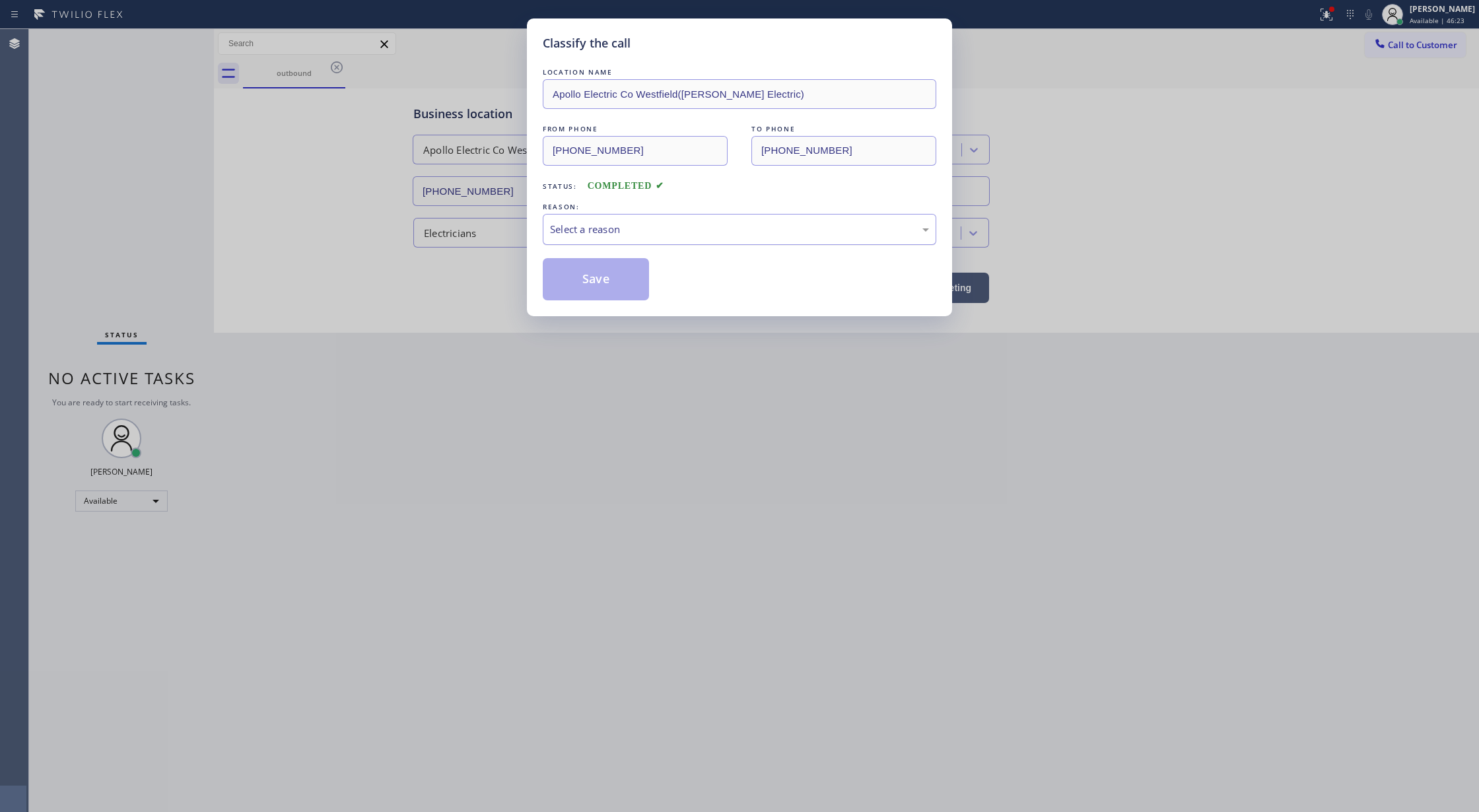
click at [589, 237] on div "Select a reason" at bounding box center [740, 229] width 379 height 15
click at [593, 284] on button "Save" at bounding box center [595, 279] width 106 height 42
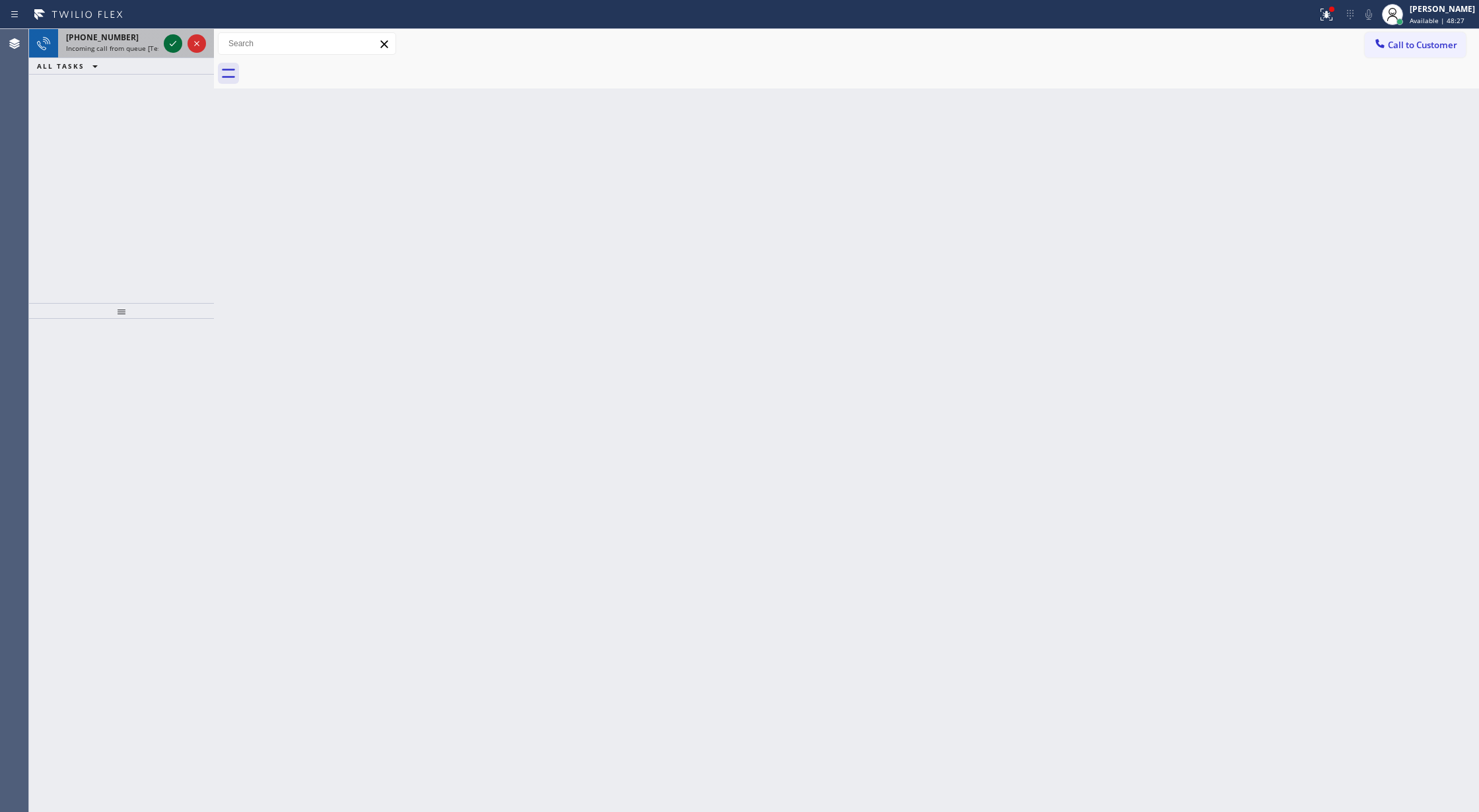
click at [173, 42] on icon at bounding box center [173, 43] width 16 height 16
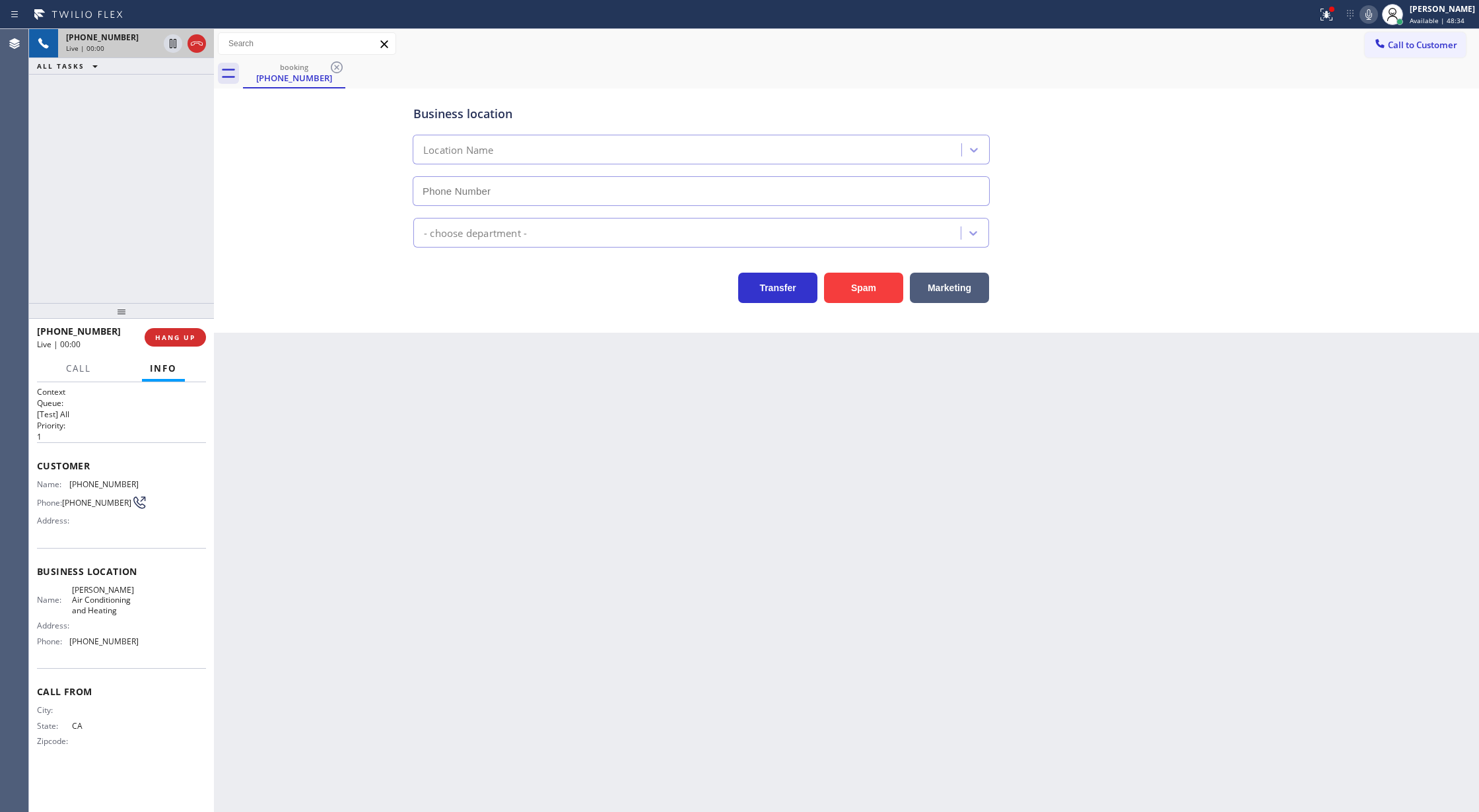
type input "[PHONE_NUMBER]"
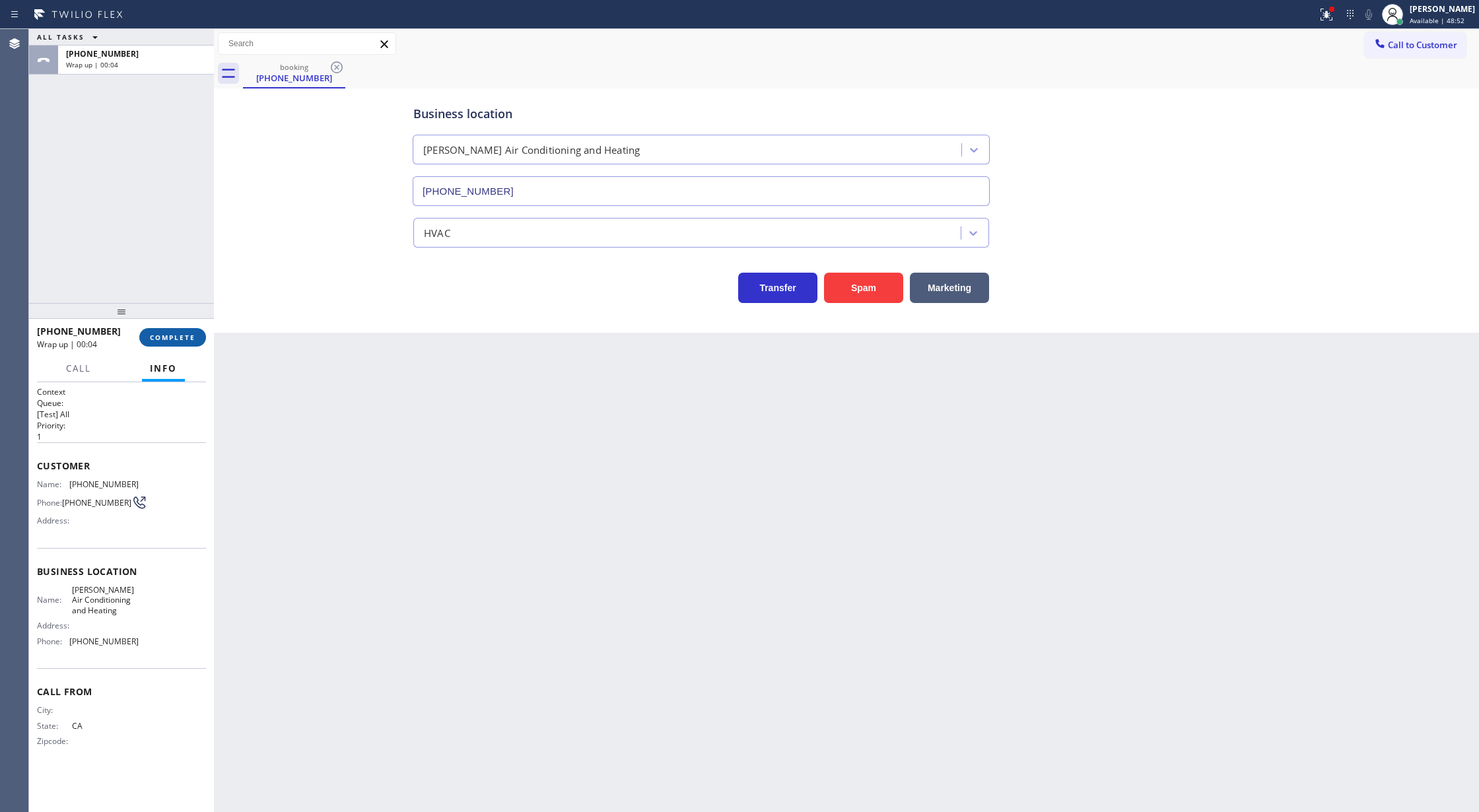
click at [162, 336] on span "COMPLETE" at bounding box center [172, 337] width 45 height 9
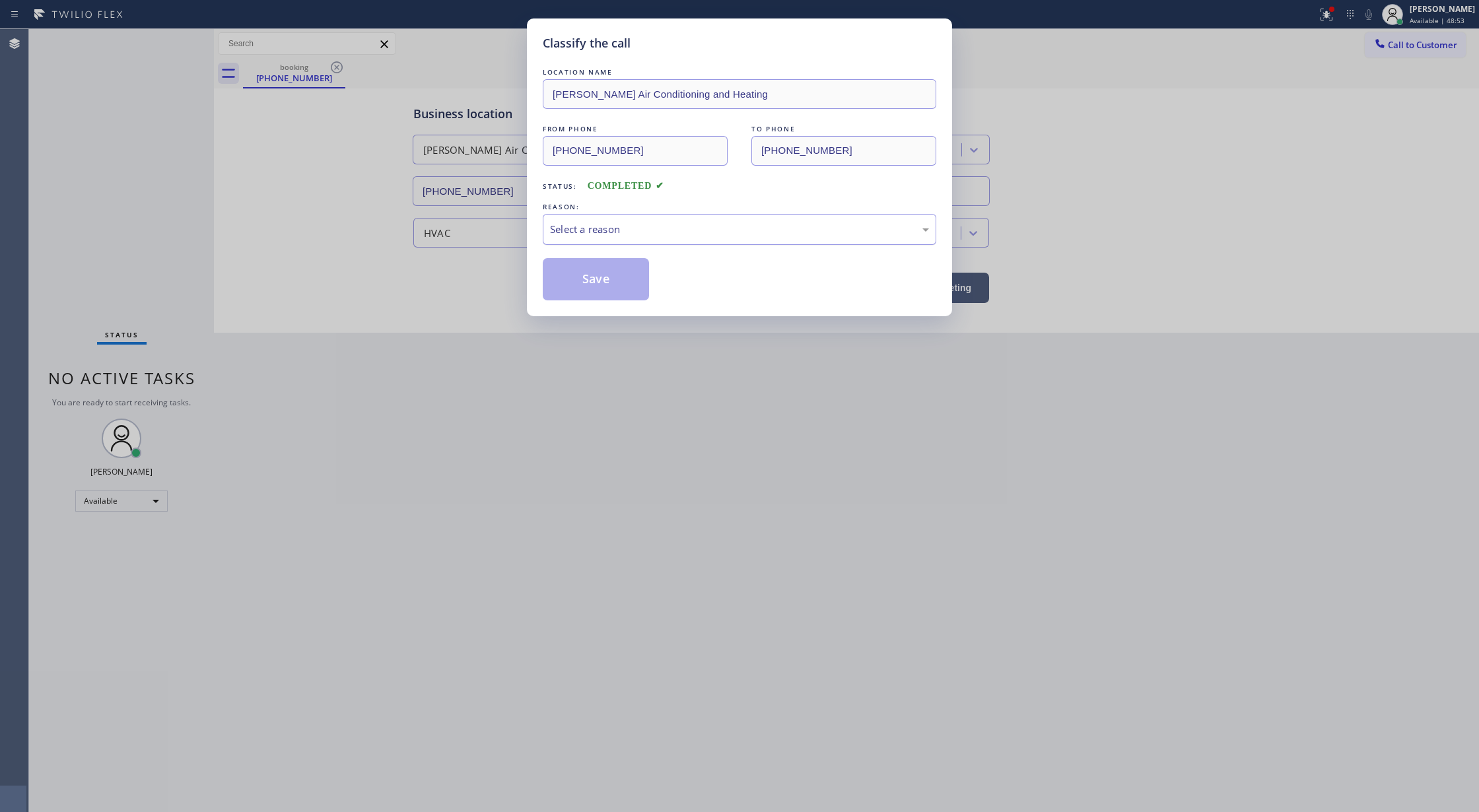
click at [626, 219] on div "Select a reason" at bounding box center [739, 229] width 393 height 31
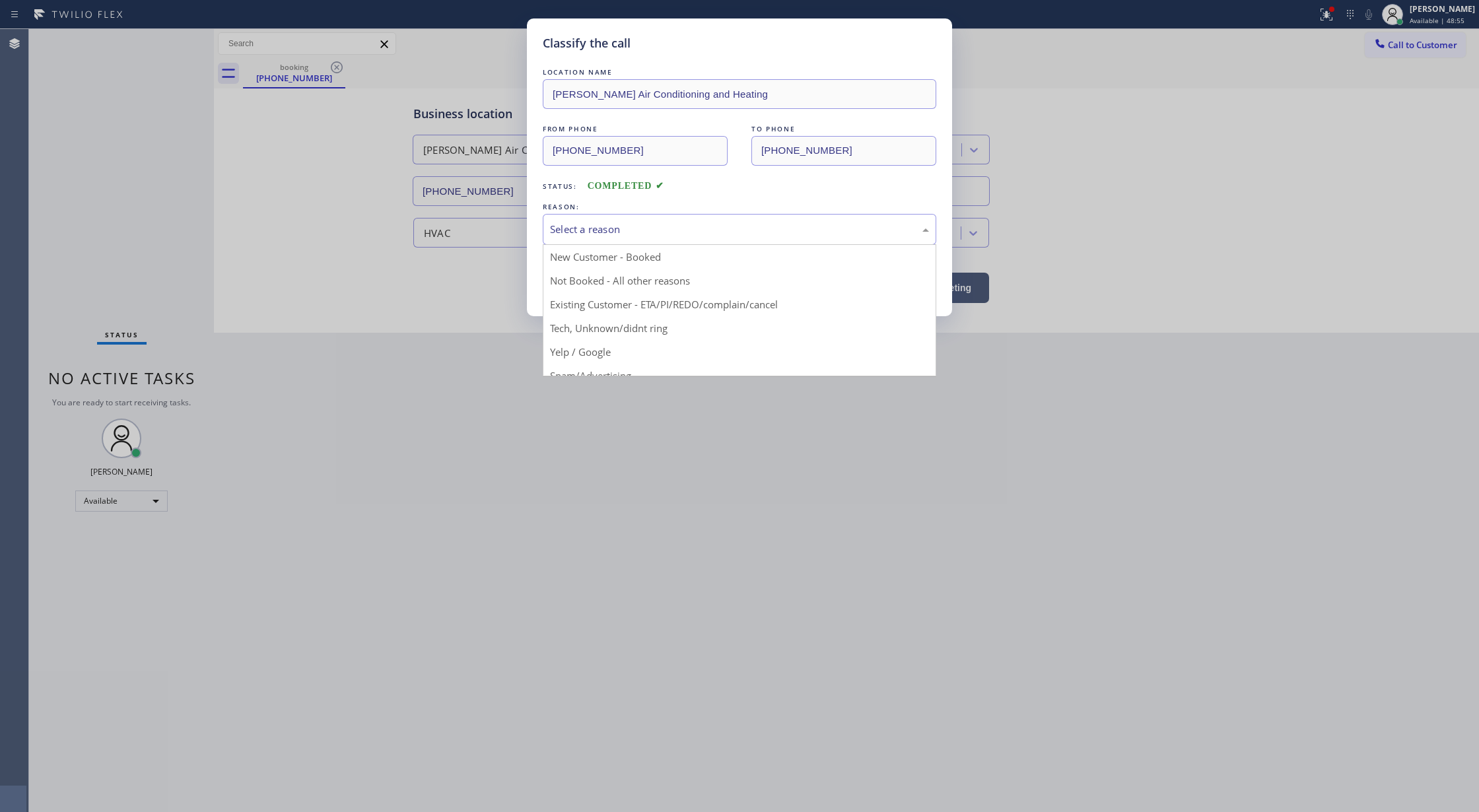
click at [688, 462] on div "Classify the call LOCATION NAME [PERSON_NAME] Air Conditioning and Heating FROM…" at bounding box center [740, 406] width 1479 height 812
drag, startPoint x: 610, startPoint y: 239, endPoint x: 602, endPoint y: 260, distance: 22.5
click at [611, 238] on div "Select a reason" at bounding box center [739, 229] width 393 height 31
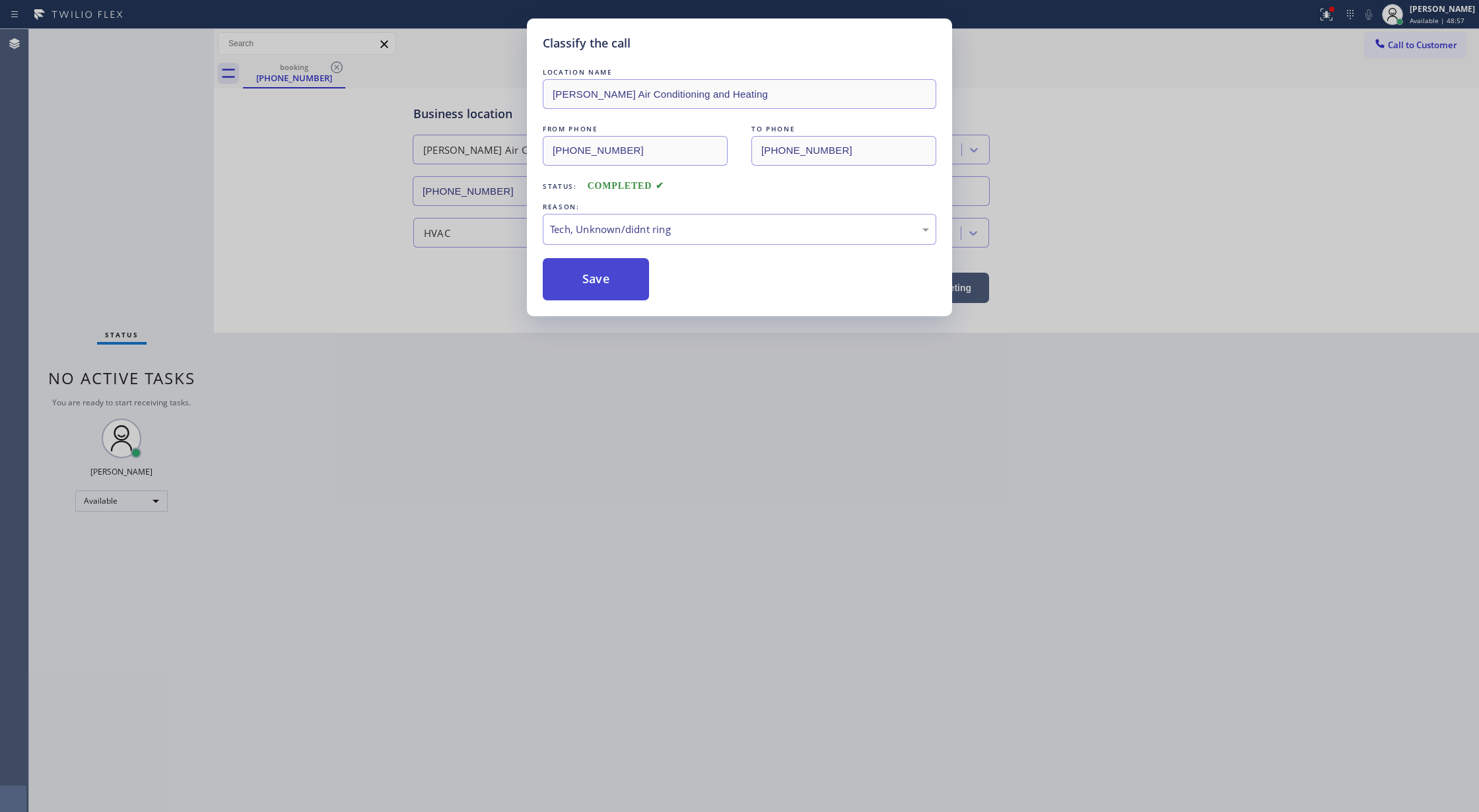
click at [594, 294] on button "Save" at bounding box center [595, 279] width 106 height 42
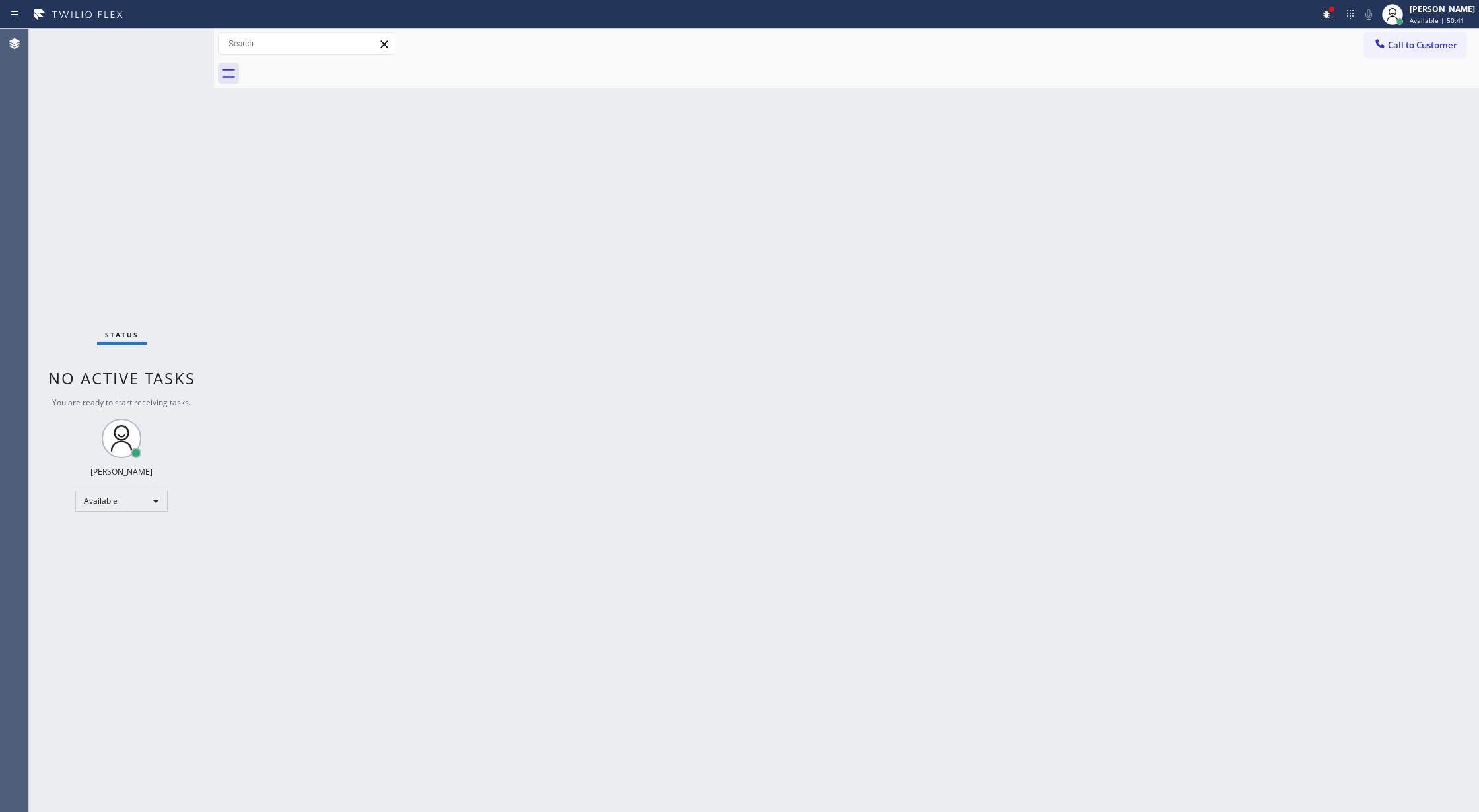
click at [174, 35] on div "Status No active tasks You are ready to start receiving tasks. [PERSON_NAME] Av…" at bounding box center [121, 420] width 185 height 783
click at [174, 42] on div "Status No active tasks You are ready to start receiving tasks. [PERSON_NAME] Av…" at bounding box center [121, 420] width 185 height 783
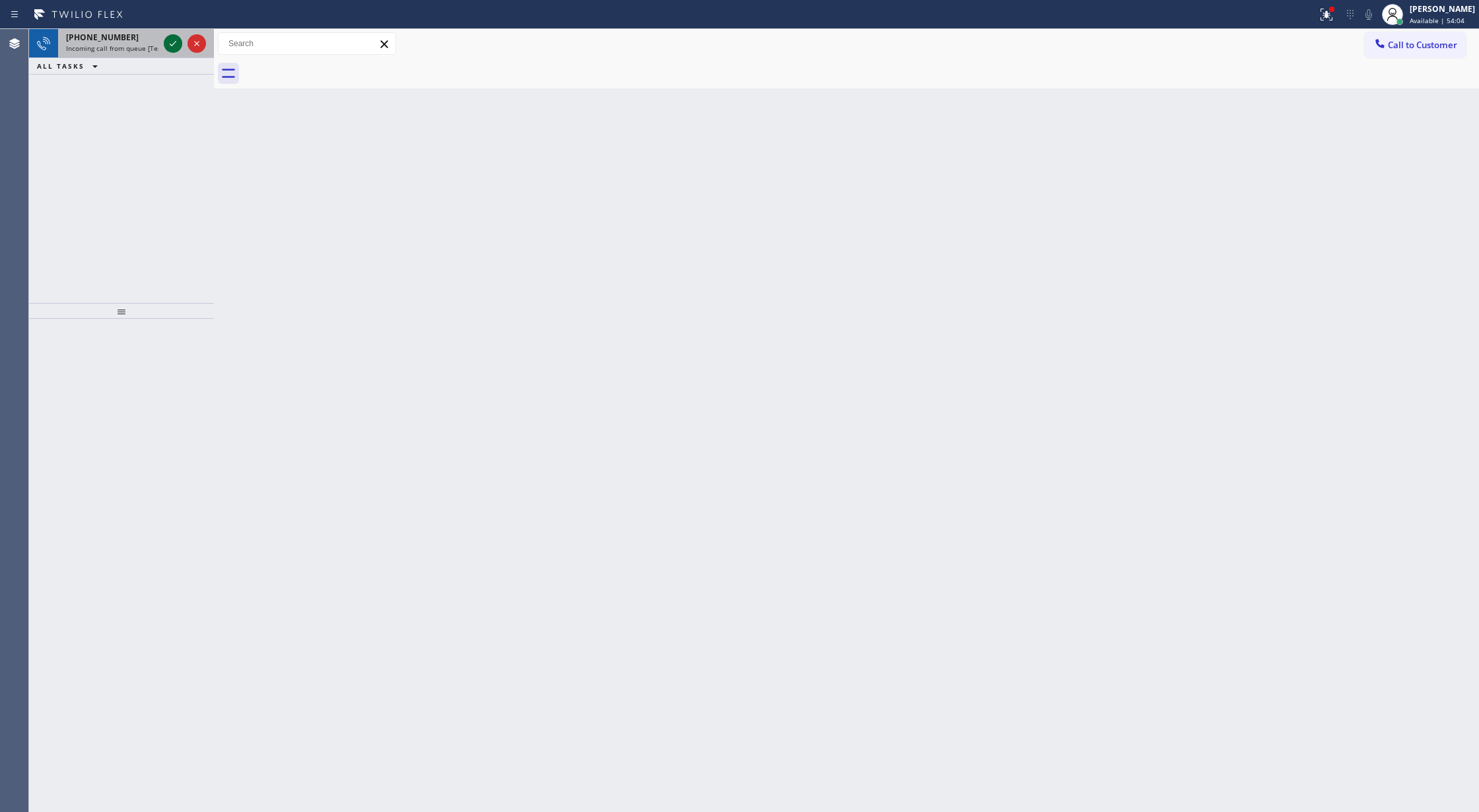
click at [172, 44] on icon at bounding box center [173, 43] width 16 height 16
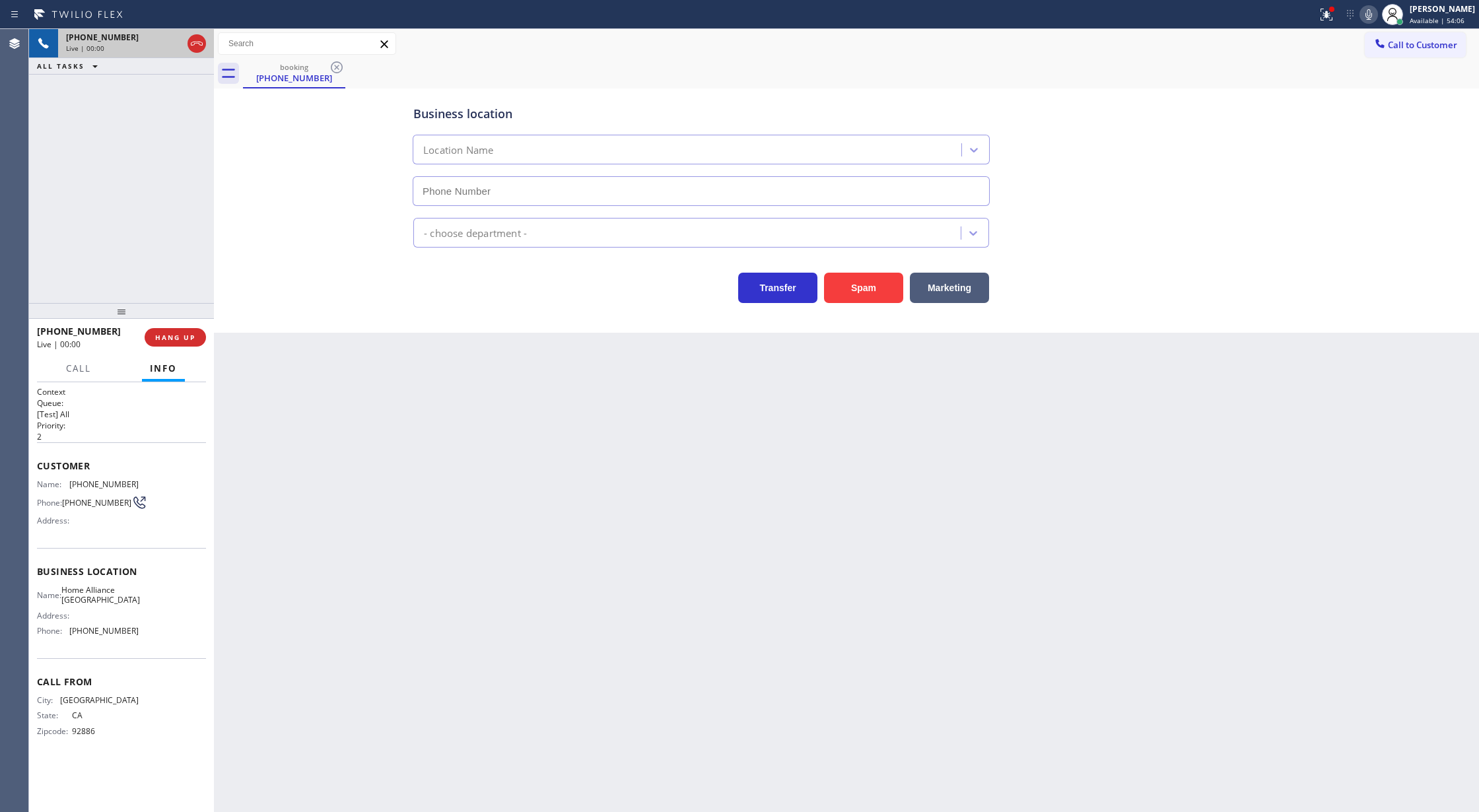
type input "[PHONE_NUMBER]"
drag, startPoint x: 197, startPoint y: 40, endPoint x: 197, endPoint y: 47, distance: 7.0
click at [197, 40] on icon at bounding box center [196, 43] width 16 height 16
click at [165, 333] on span "COMPLETE" at bounding box center [172, 337] width 45 height 9
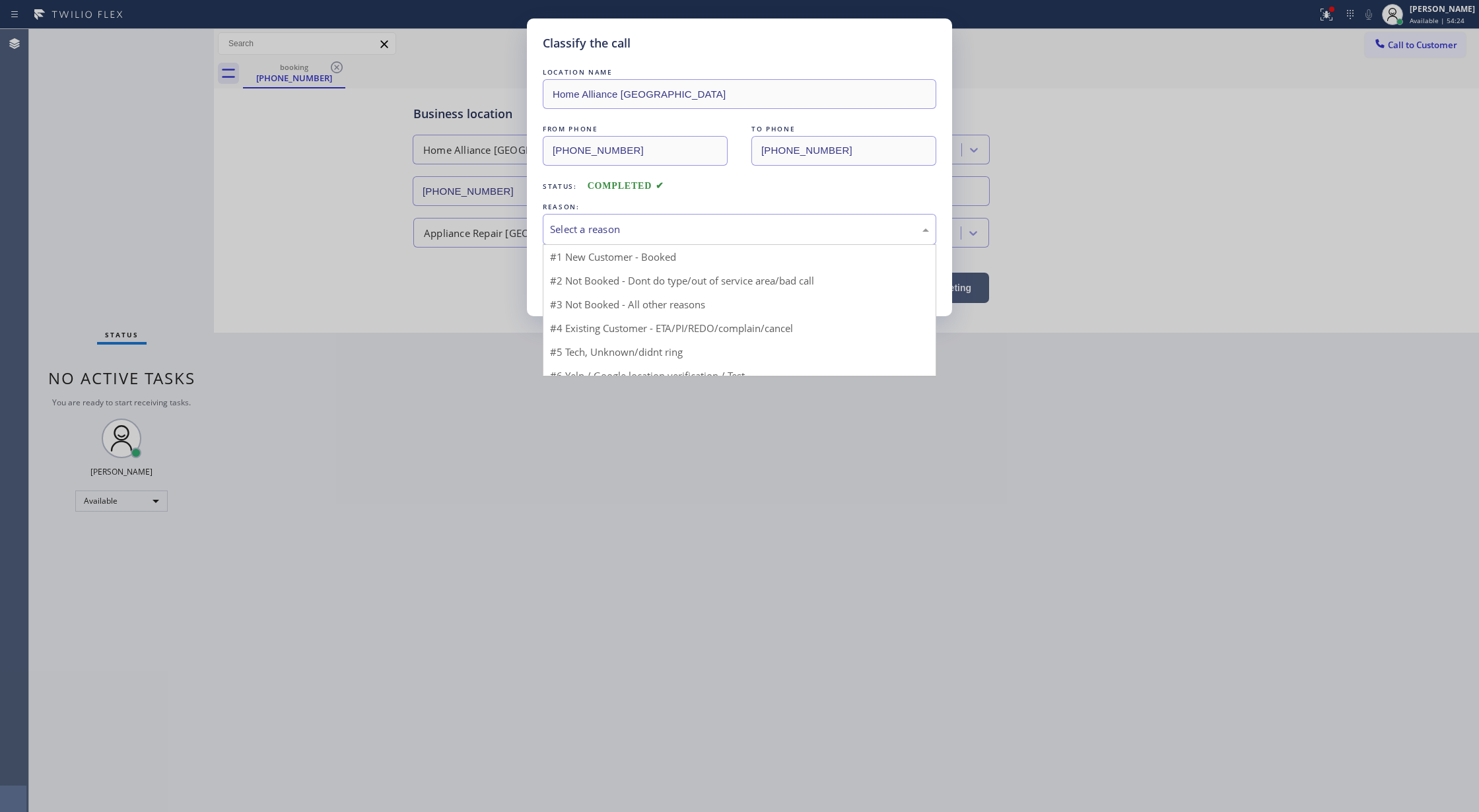
click at [644, 240] on div "Select a reason" at bounding box center [739, 229] width 393 height 31
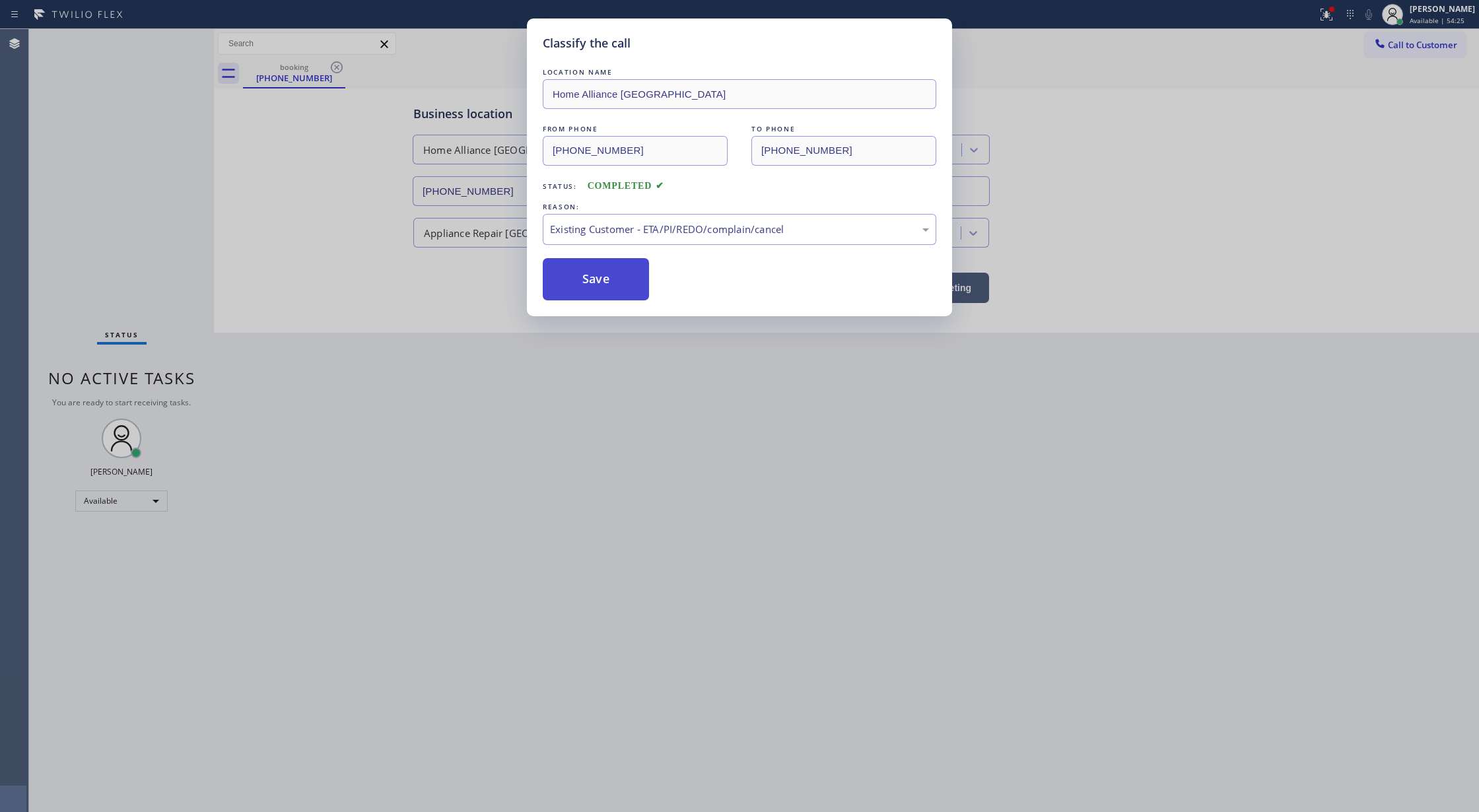
click at [595, 290] on button "Save" at bounding box center [595, 279] width 106 height 42
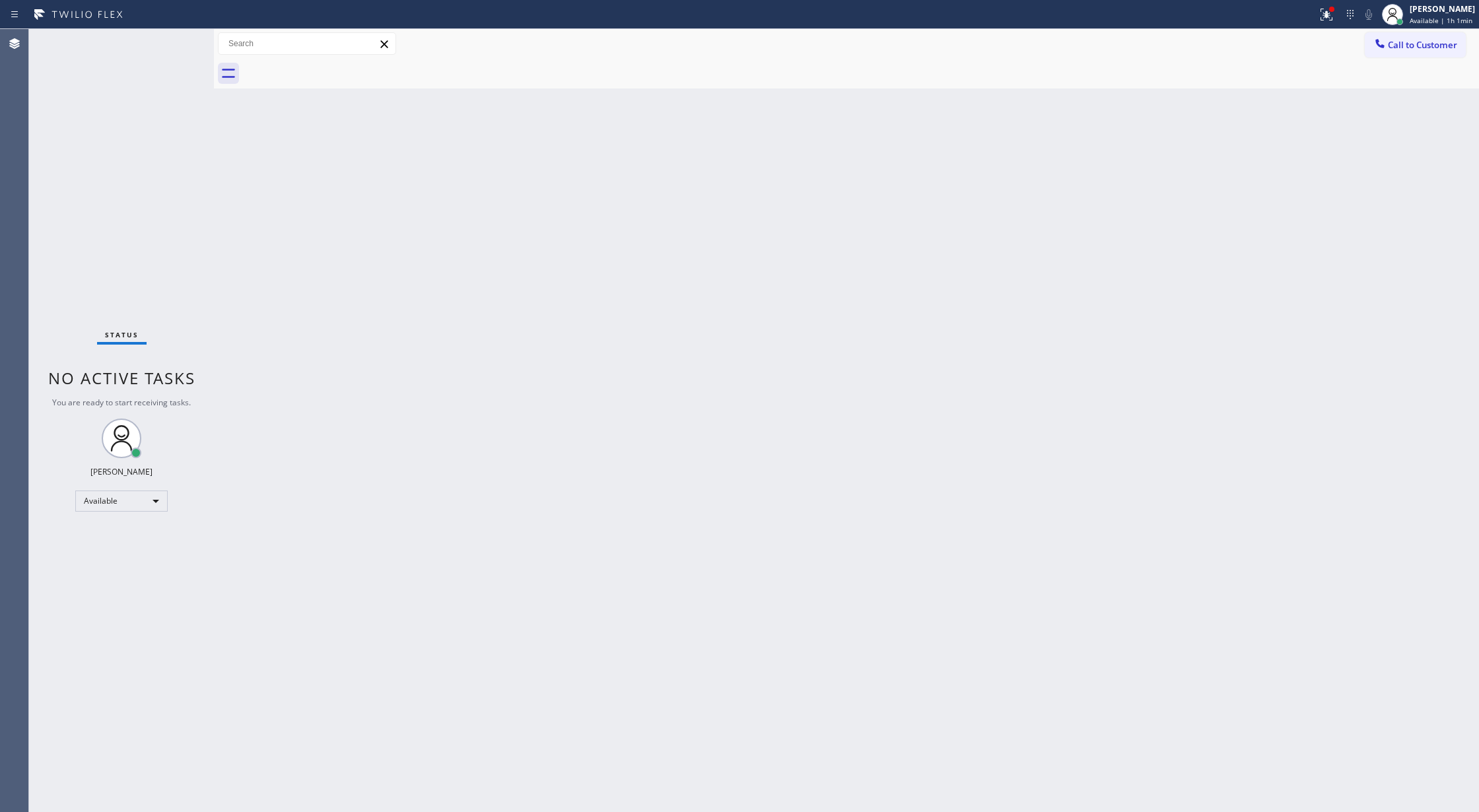
click at [275, 486] on div "Back to Dashboard Change Sender ID Customers Technicians Select a contact Outbo…" at bounding box center [846, 420] width 1265 height 783
click at [220, 268] on div "Back to Dashboard Change Sender ID Customers Technicians Select a contact Outbo…" at bounding box center [846, 420] width 1265 height 783
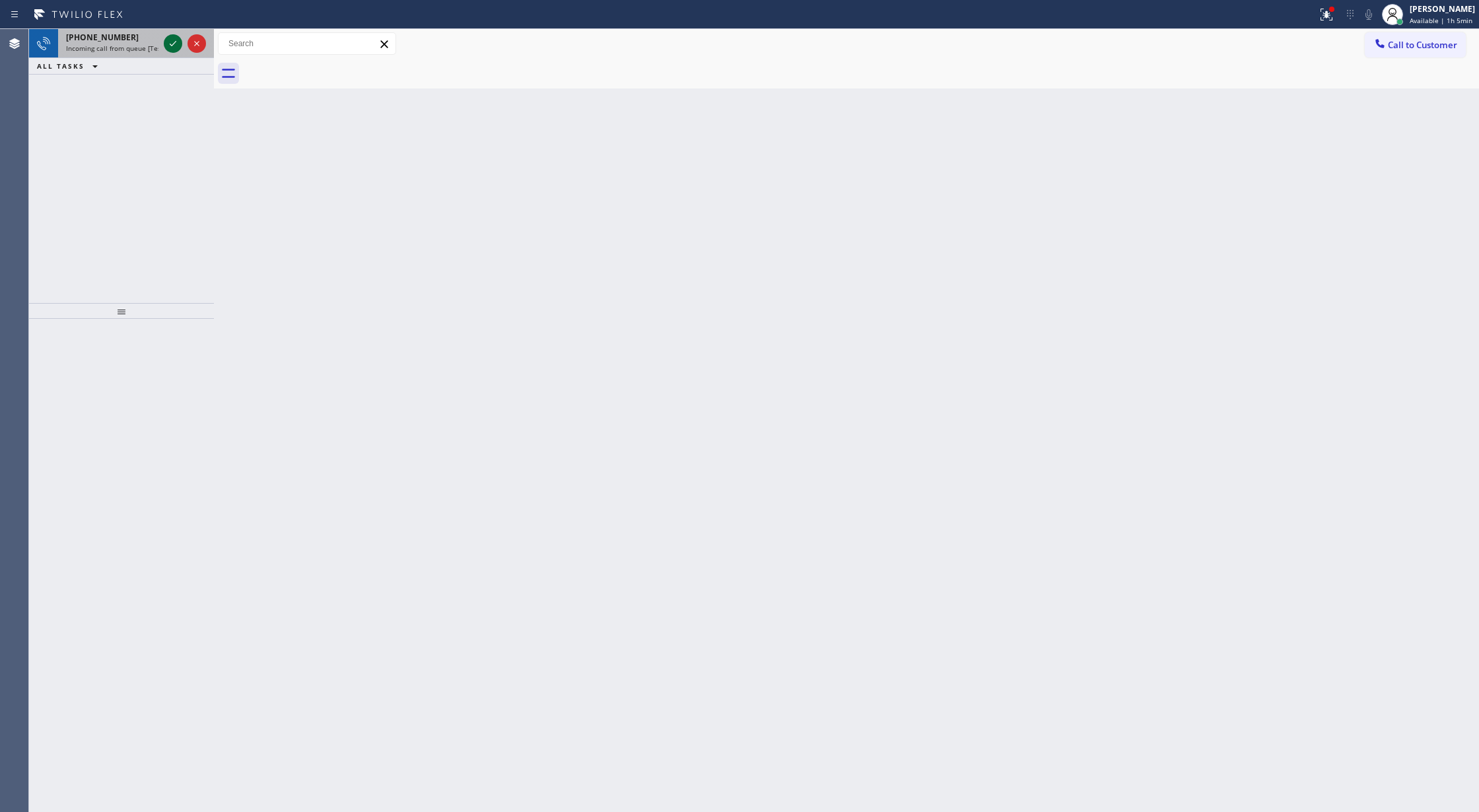
click at [170, 50] on icon at bounding box center [173, 43] width 16 height 16
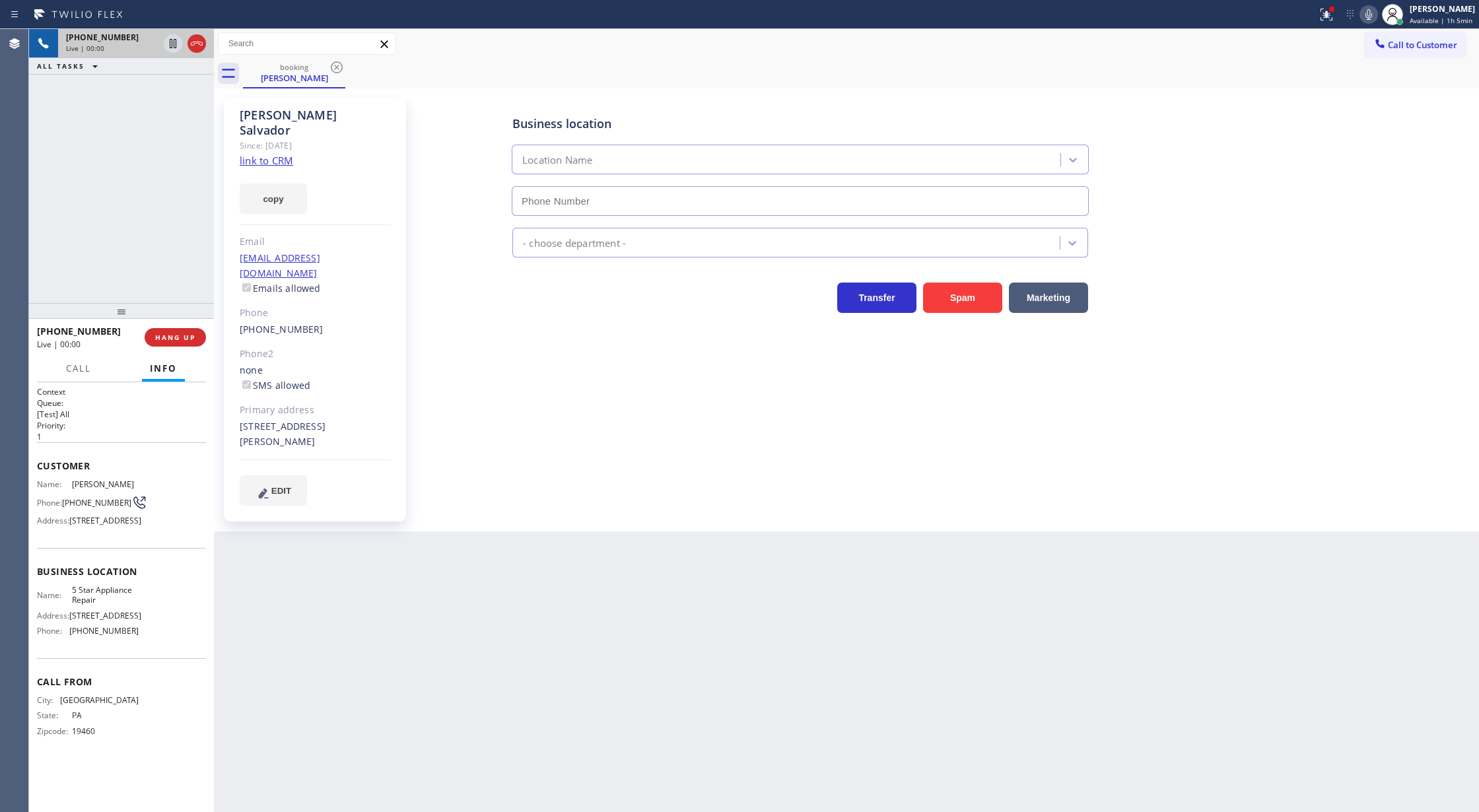
type input "[PHONE_NUMBER]"
click at [278, 154] on link "link to CRM" at bounding box center [266, 160] width 54 height 13
click at [176, 40] on icon at bounding box center [172, 43] width 6 height 9
click at [1370, 14] on icon at bounding box center [1369, 14] width 16 height 16
drag, startPoint x: 1374, startPoint y: 6, endPoint x: 1305, endPoint y: 45, distance: 79.3
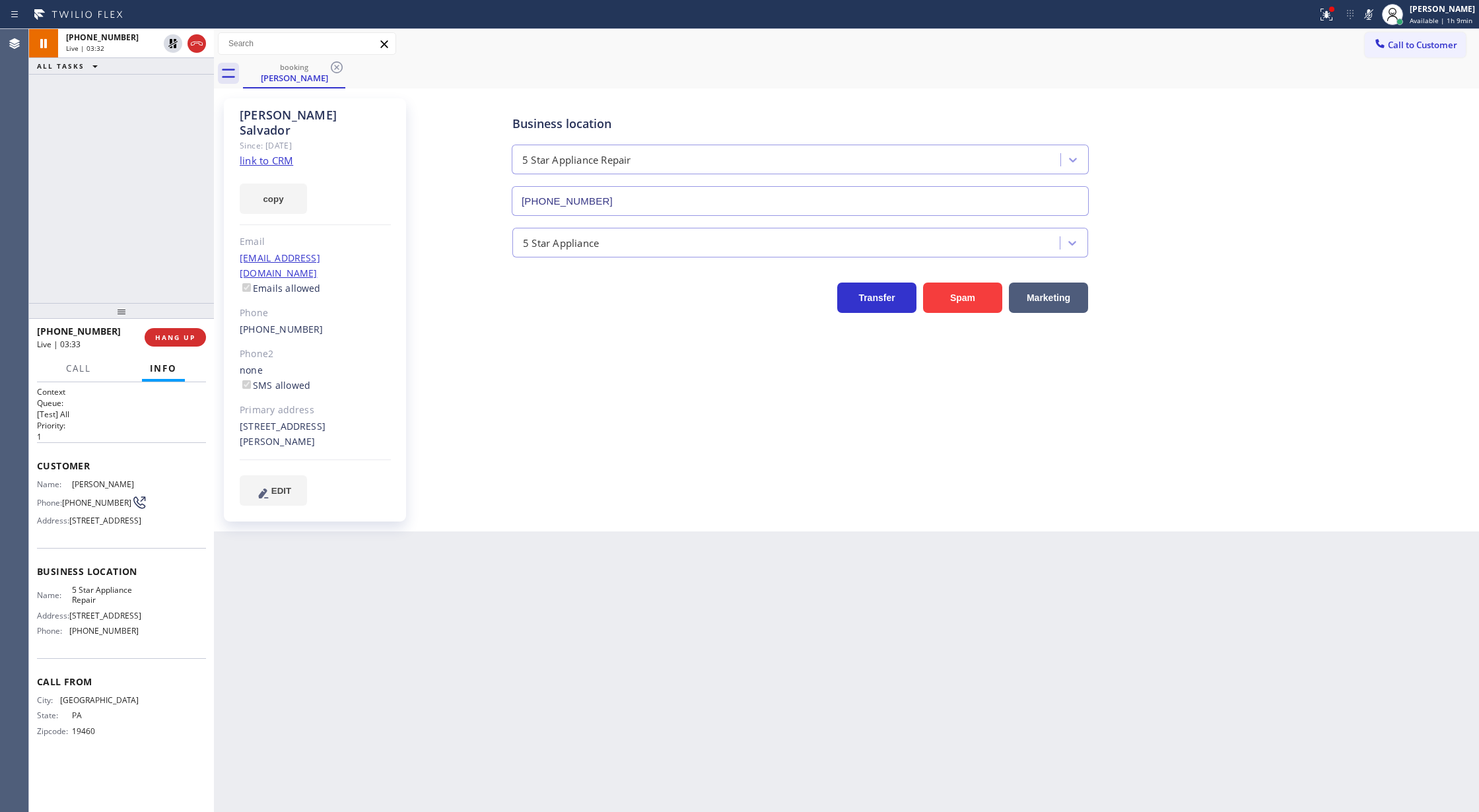
click at [1374, 6] on icon at bounding box center [1369, 14] width 16 height 16
drag, startPoint x: 173, startPoint y: 43, endPoint x: 323, endPoint y: 453, distance: 436.6
click at [173, 43] on icon at bounding box center [173, 43] width 16 height 16
drag, startPoint x: 196, startPoint y: 41, endPoint x: 235, endPoint y: 265, distance: 227.4
click at [196, 41] on icon at bounding box center [196, 43] width 16 height 16
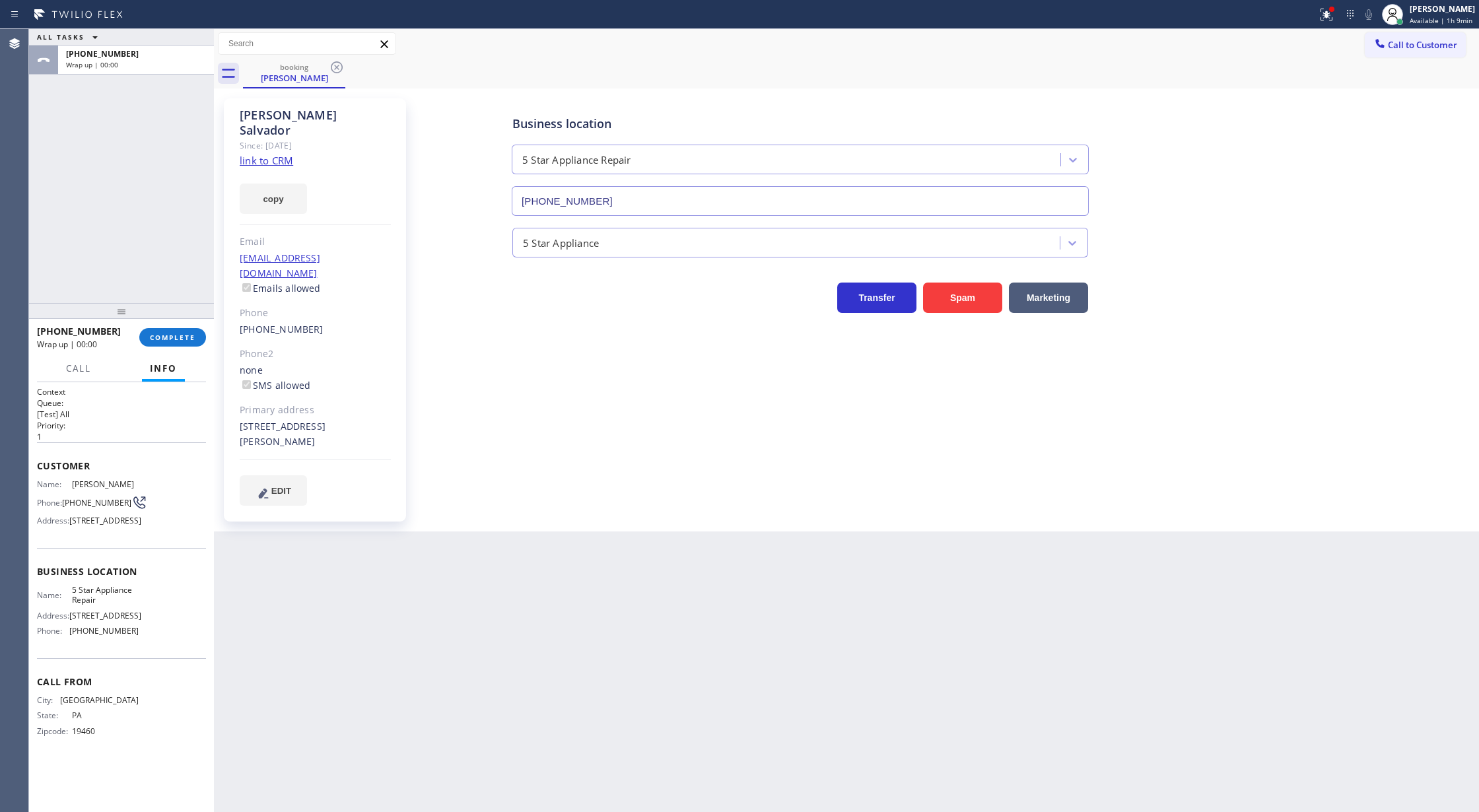
click at [155, 349] on div "[PHONE_NUMBER] Wrap up | 00:00 COMPLETE" at bounding box center [121, 337] width 169 height 35
click at [173, 328] on div "[PHONE_NUMBER] Wrap up | 00:10 COMPLETE" at bounding box center [121, 337] width 169 height 35
click at [214, 334] on div at bounding box center [214, 420] width 0 height 783
click at [176, 336] on span "COMPLETE" at bounding box center [172, 337] width 45 height 9
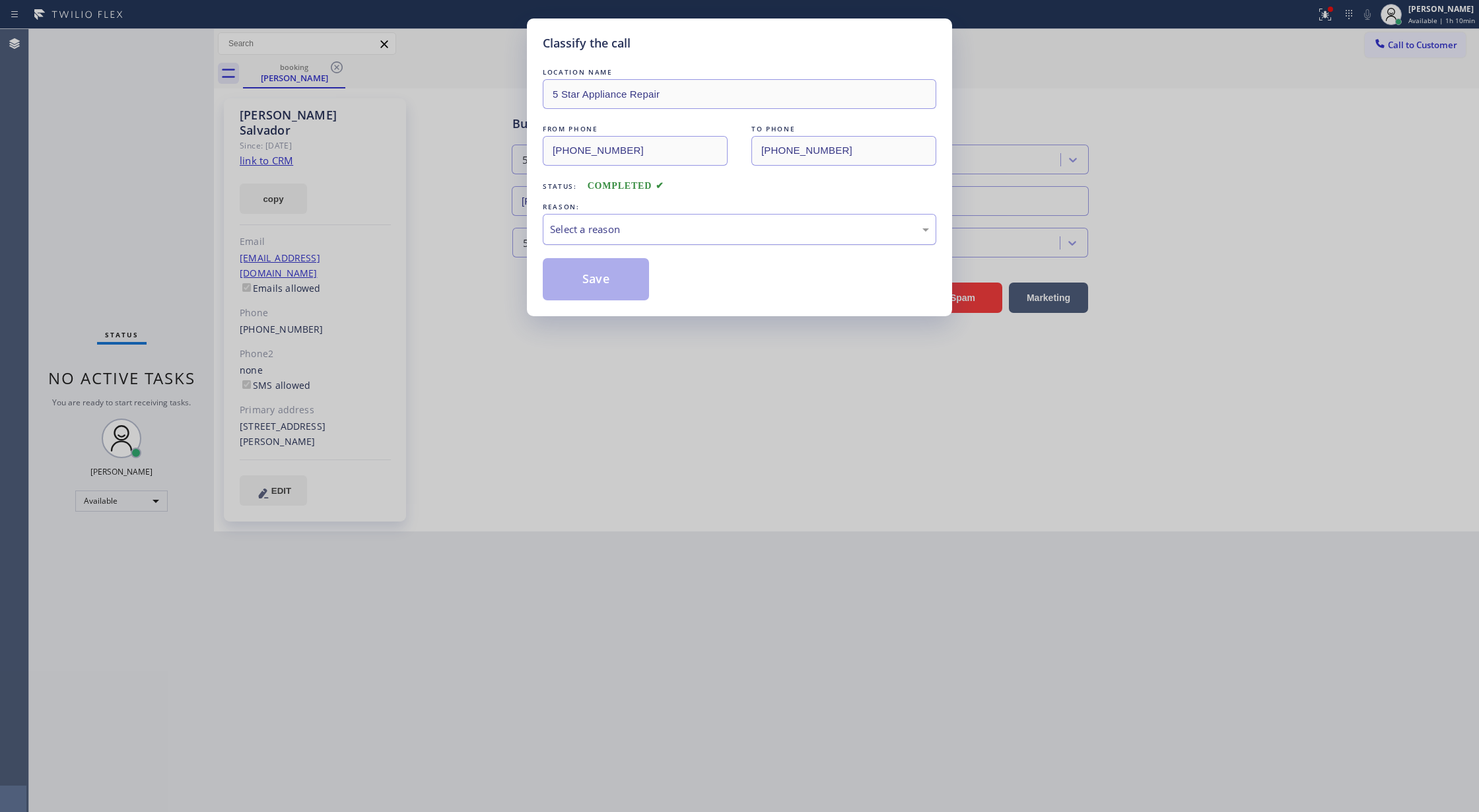
click at [612, 225] on div "Select a reason" at bounding box center [740, 229] width 379 height 15
click at [590, 278] on button "Save" at bounding box center [595, 279] width 106 height 42
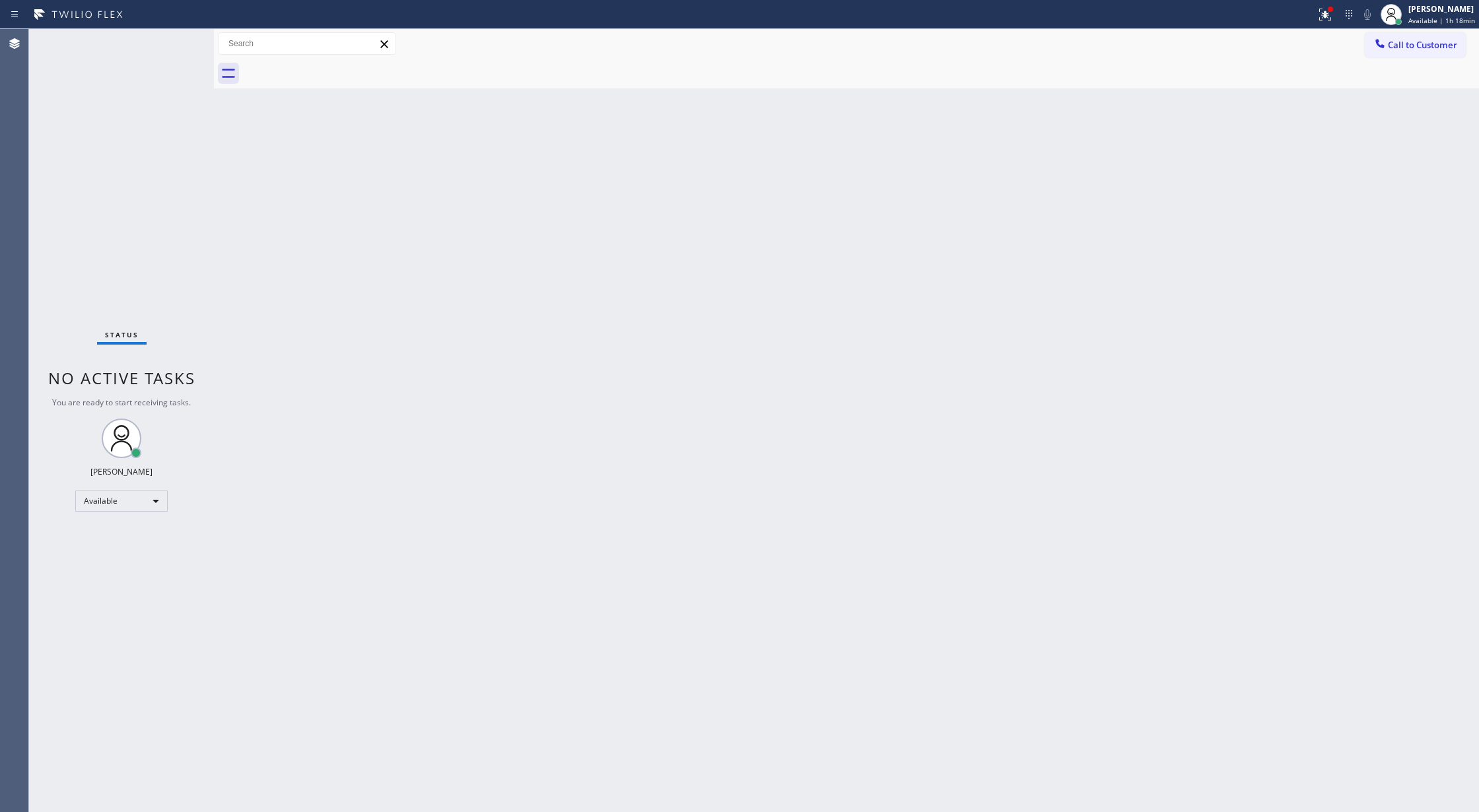
drag, startPoint x: 1340, startPoint y: 470, endPoint x: 922, endPoint y: 399, distance: 424.0
click at [1340, 470] on div "Back to Dashboard Change Sender ID Customers Technicians Select a contact Outbo…" at bounding box center [846, 420] width 1265 height 783
click at [120, 503] on div "Available" at bounding box center [121, 501] width 93 height 21
click at [133, 520] on li "Offline" at bounding box center [120, 519] width 89 height 16
click at [1426, 25] on span "Offline | 0s" at bounding box center [1427, 20] width 36 height 9
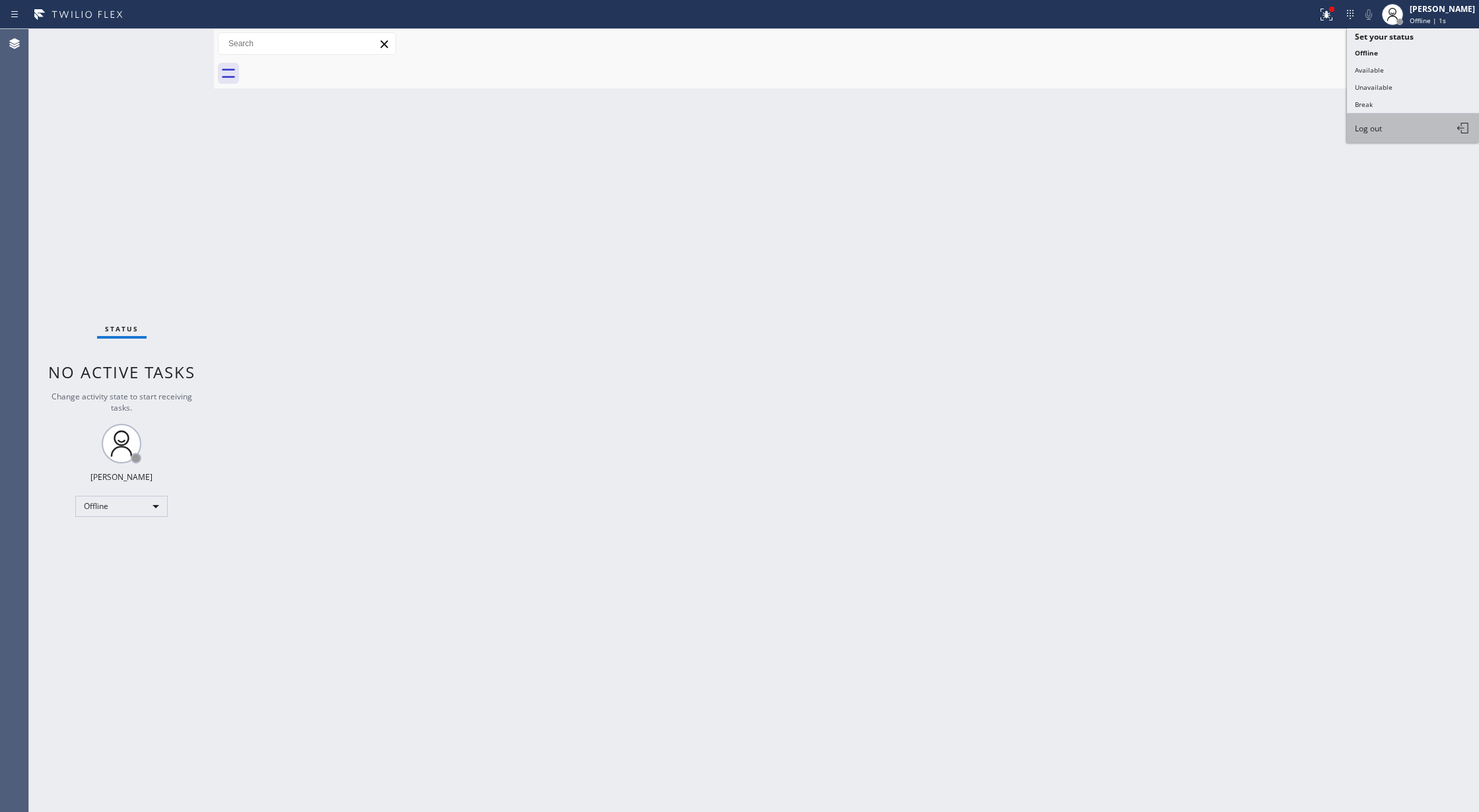
click at [1362, 126] on span "Log out" at bounding box center [1368, 129] width 27 height 11
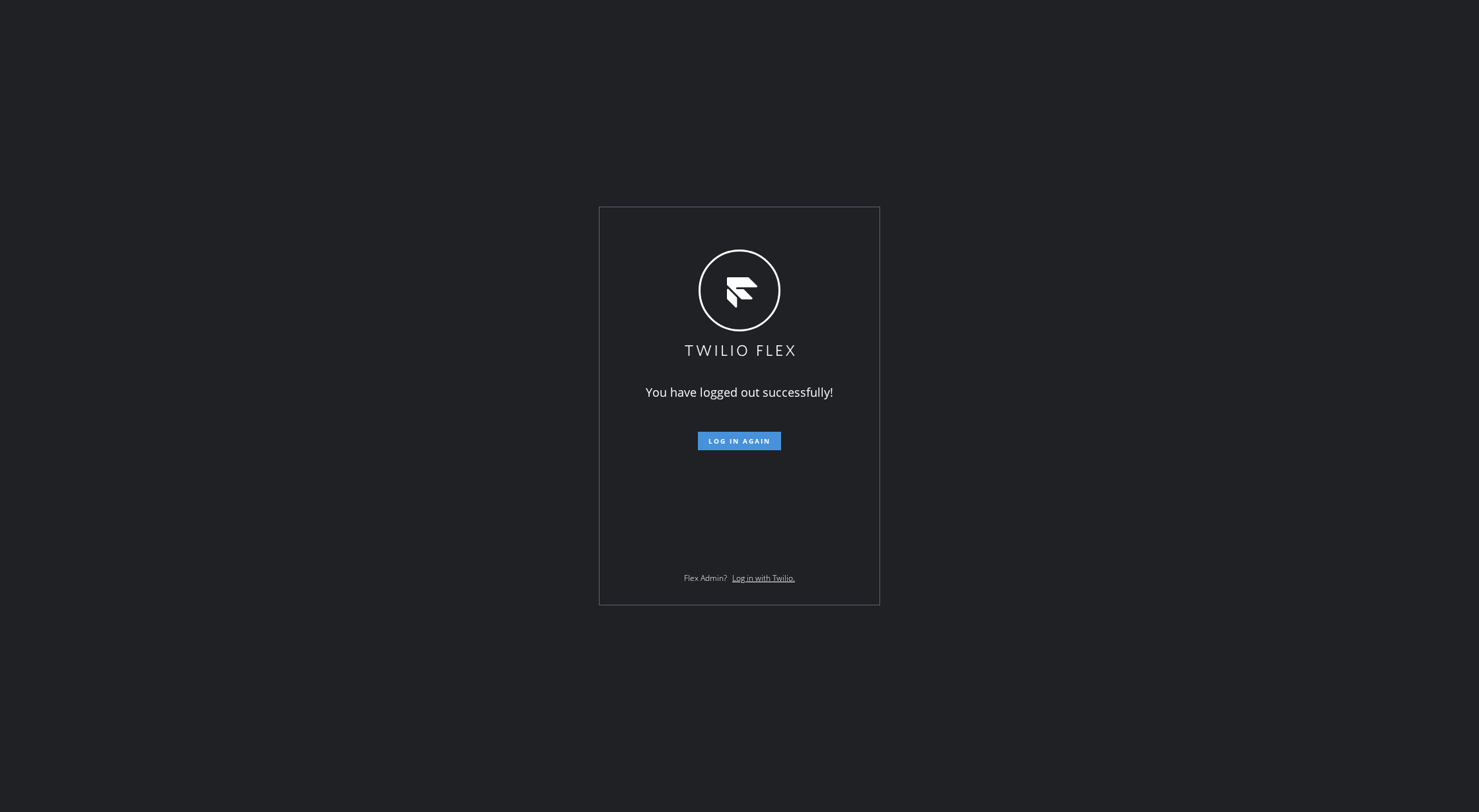
click at [748, 437] on span "Log in again" at bounding box center [740, 441] width 62 height 9
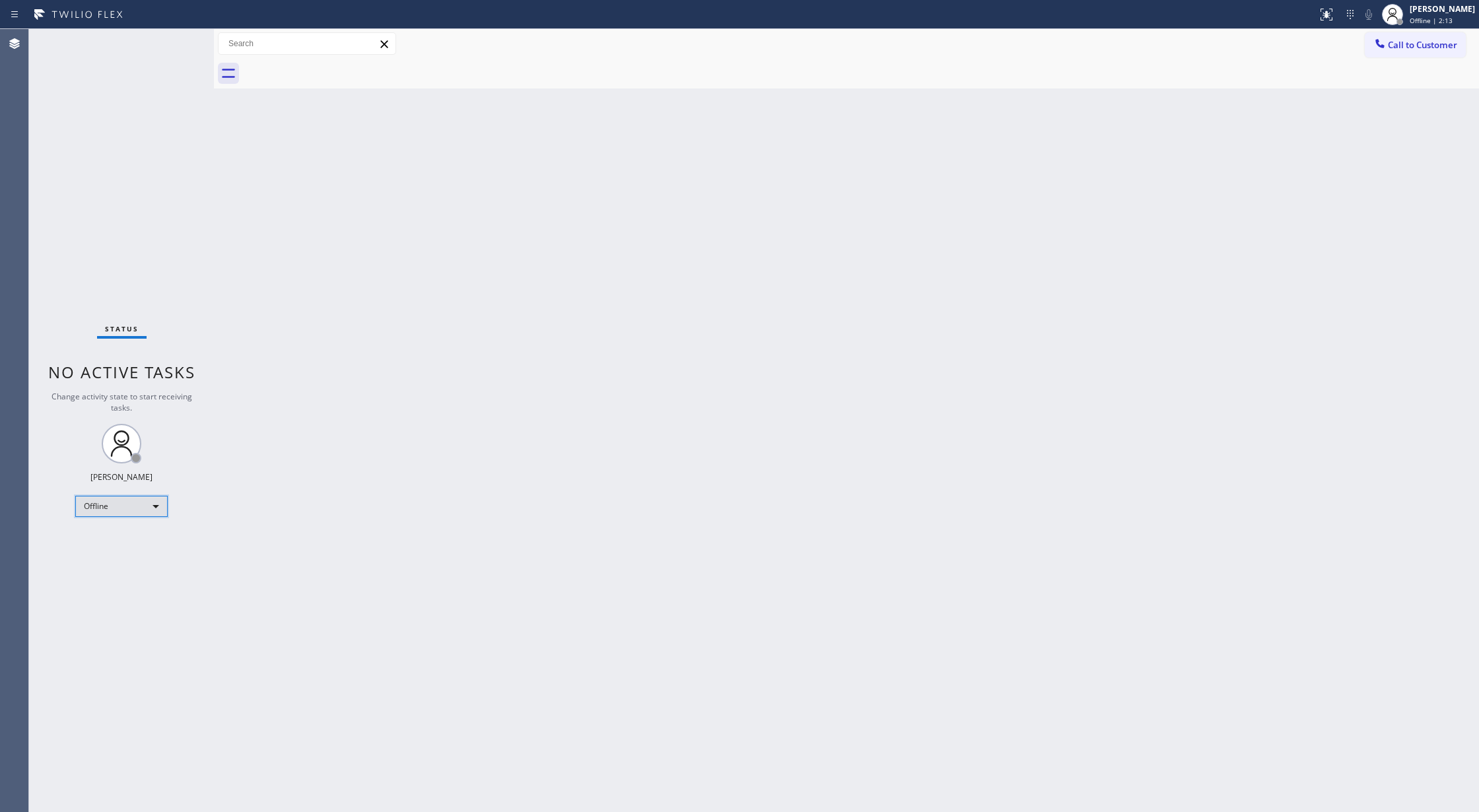
click at [150, 502] on div "Offline" at bounding box center [121, 506] width 93 height 21
drag, startPoint x: 1422, startPoint y: 21, endPoint x: 1417, endPoint y: 28, distance: 8.6
click at [1421, 21] on div at bounding box center [740, 406] width 1479 height 812
click at [1424, 12] on div "[PERSON_NAME]" at bounding box center [1442, 9] width 66 height 11
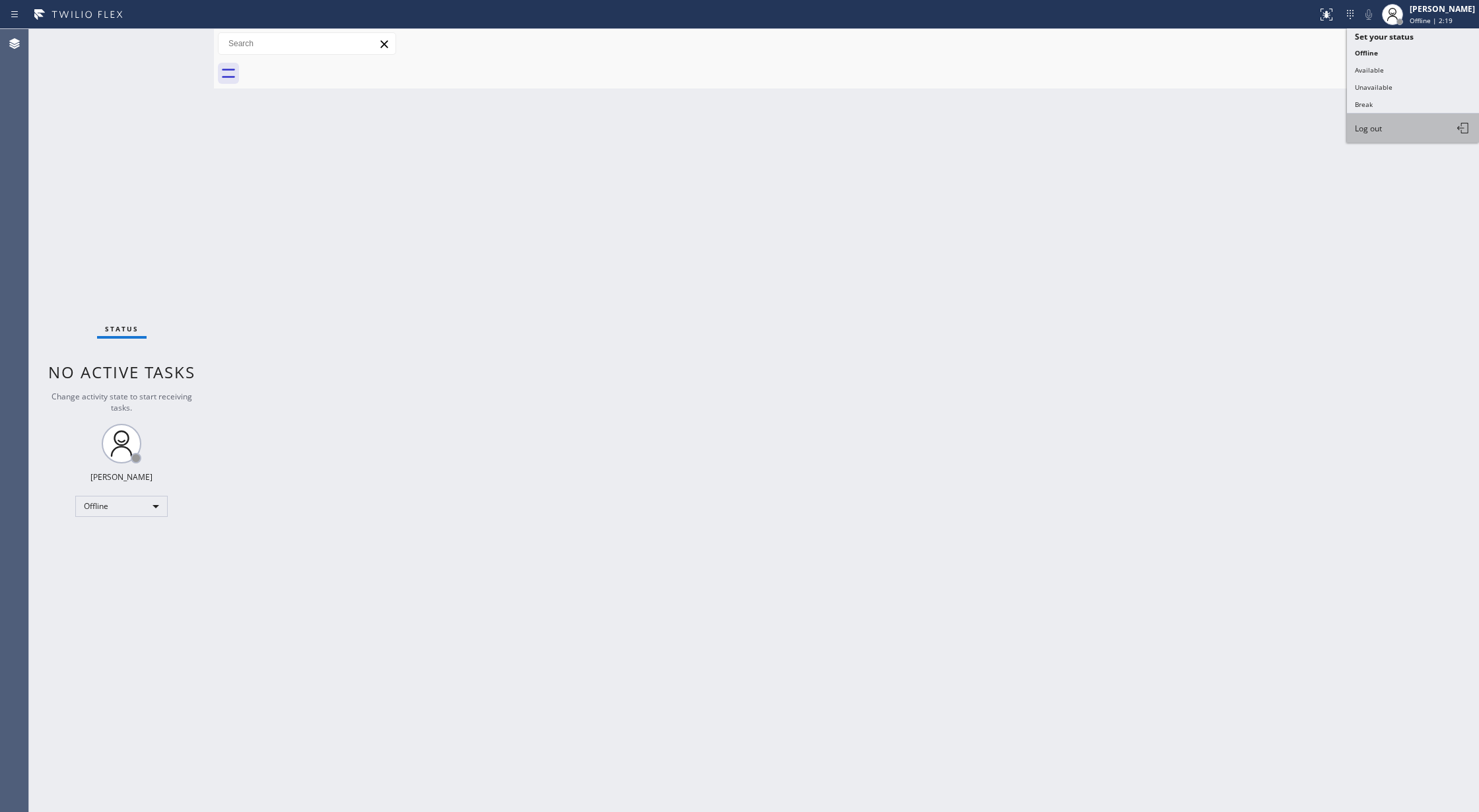
click at [1374, 131] on span "Log out" at bounding box center [1368, 129] width 27 height 11
